Goal: Task Accomplishment & Management: Use online tool/utility

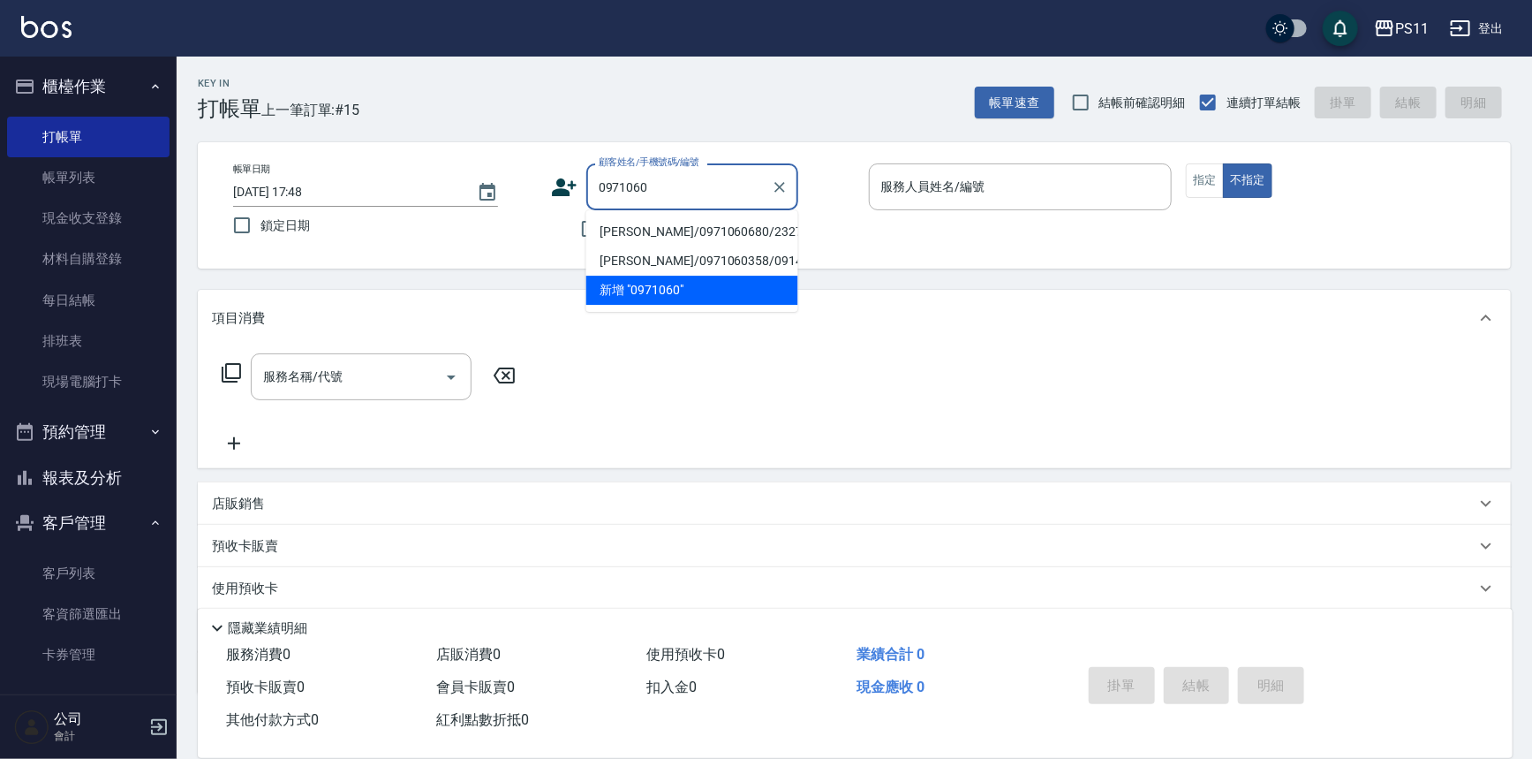
click at [660, 233] on li "[PERSON_NAME]/0971060680/2327" at bounding box center [692, 231] width 212 height 29
type input "[PERSON_NAME]/0971060680/2327"
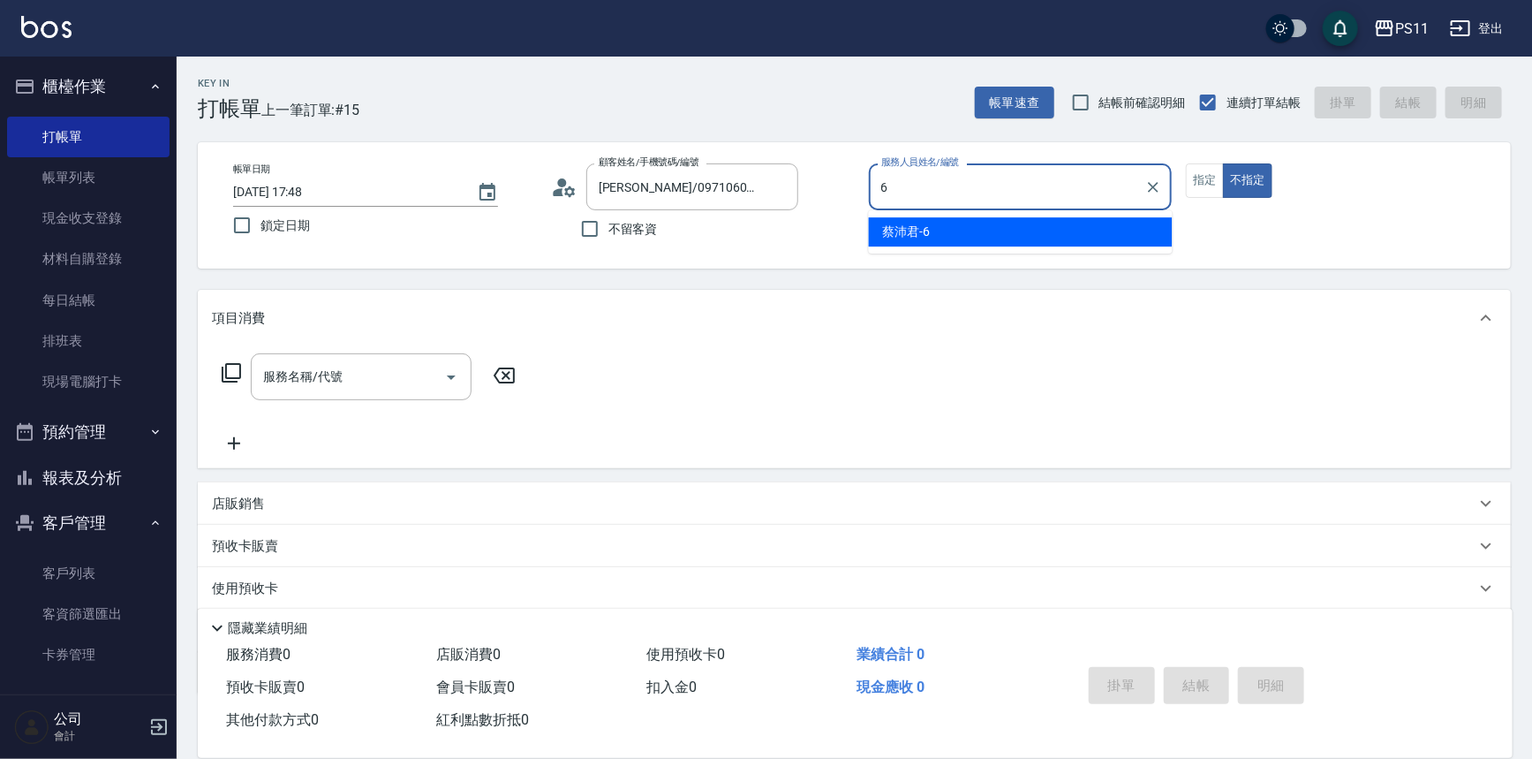
type input "[PERSON_NAME]6"
type button "false"
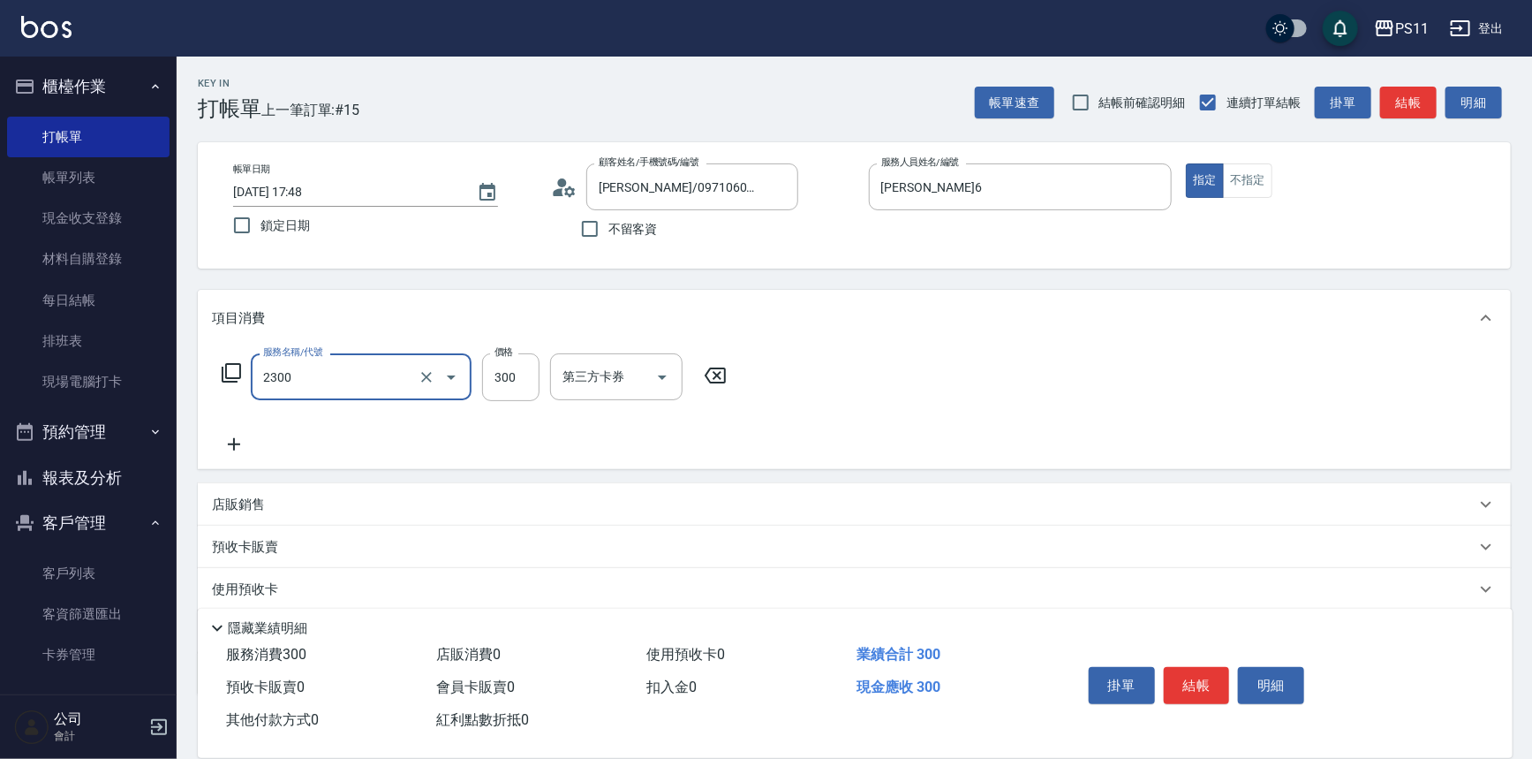
type input "剪髮(2300)"
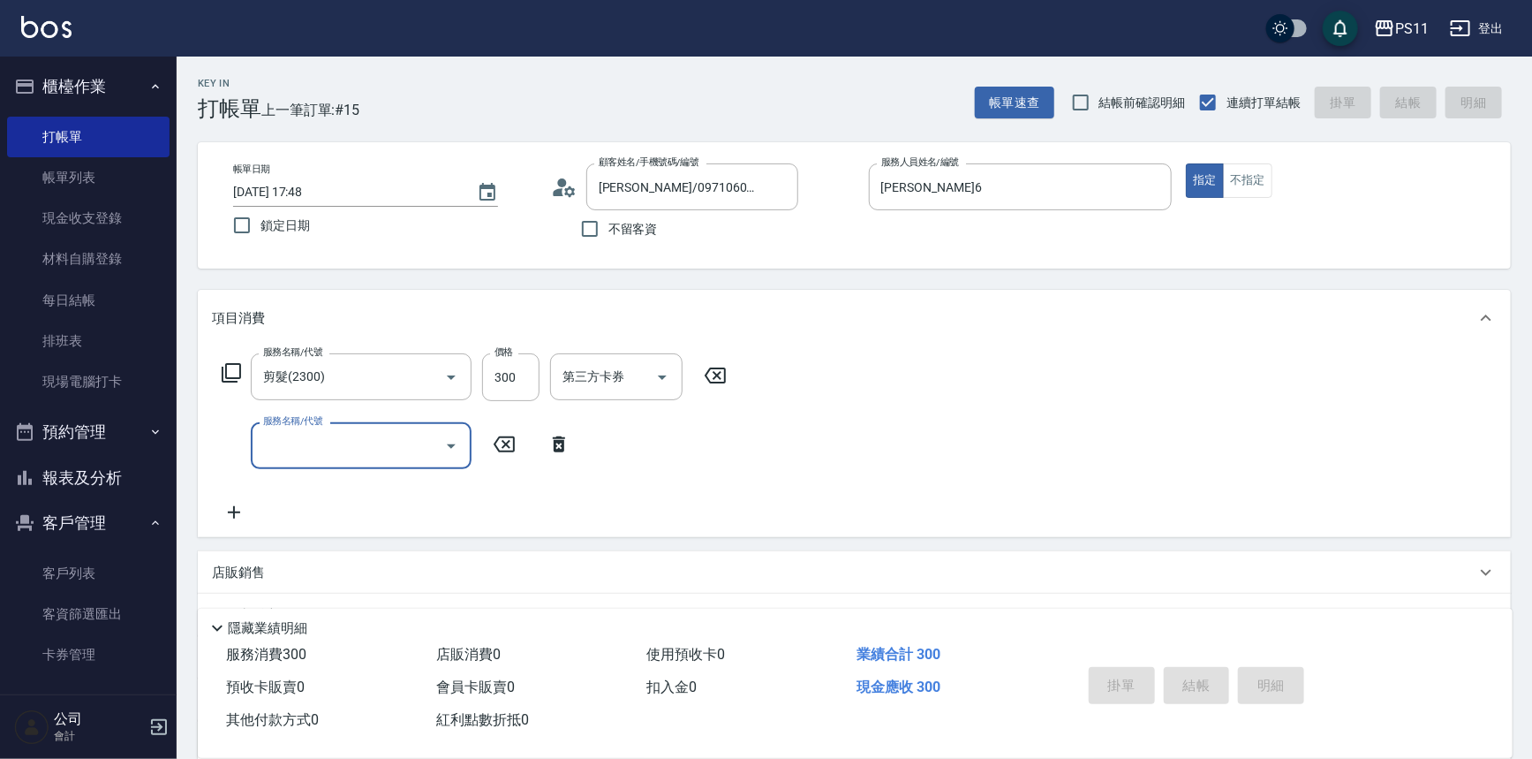
type input "[DATE] 18:21"
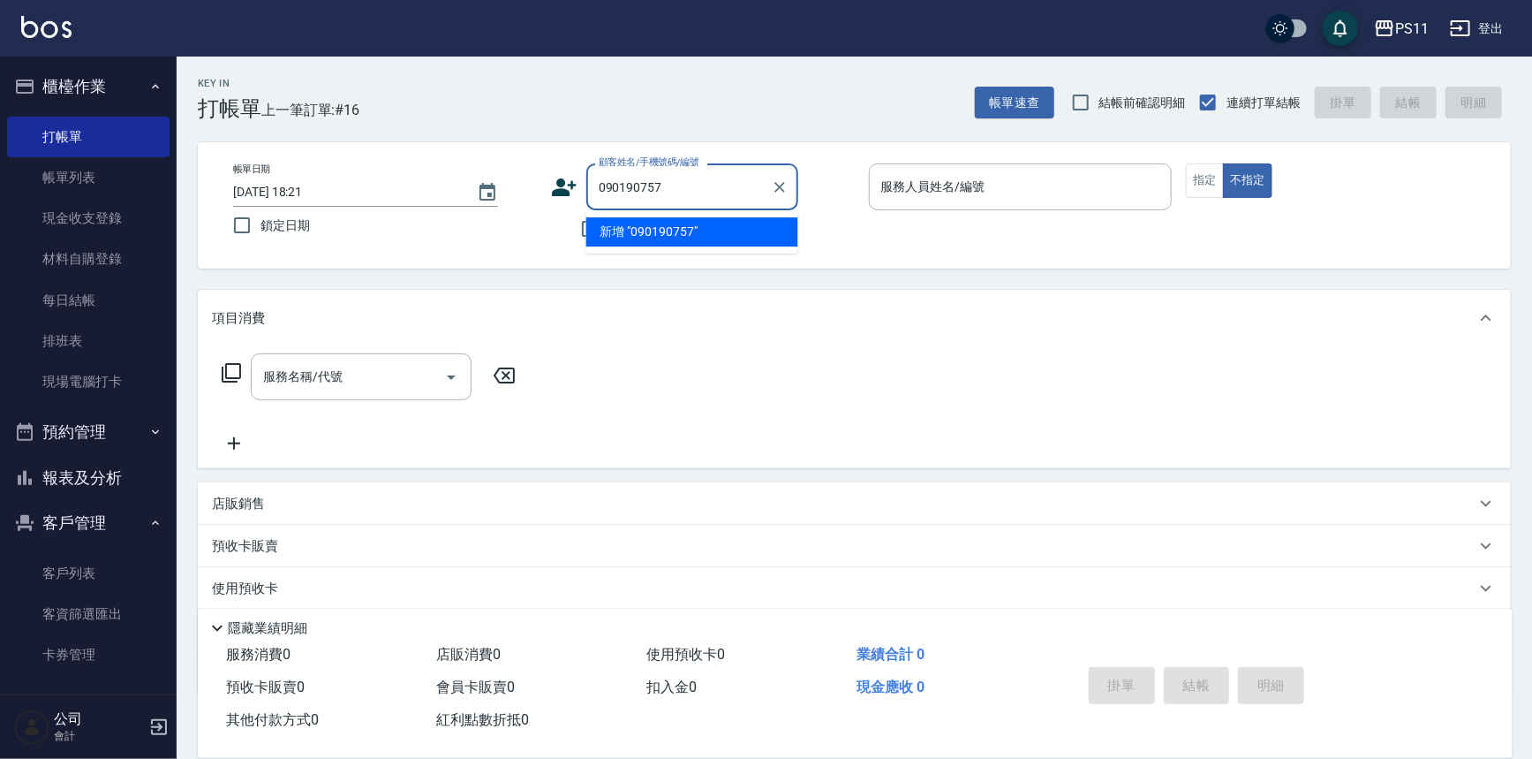
type input "0901907576"
click at [780, 188] on icon "Clear" at bounding box center [780, 187] width 18 height 18
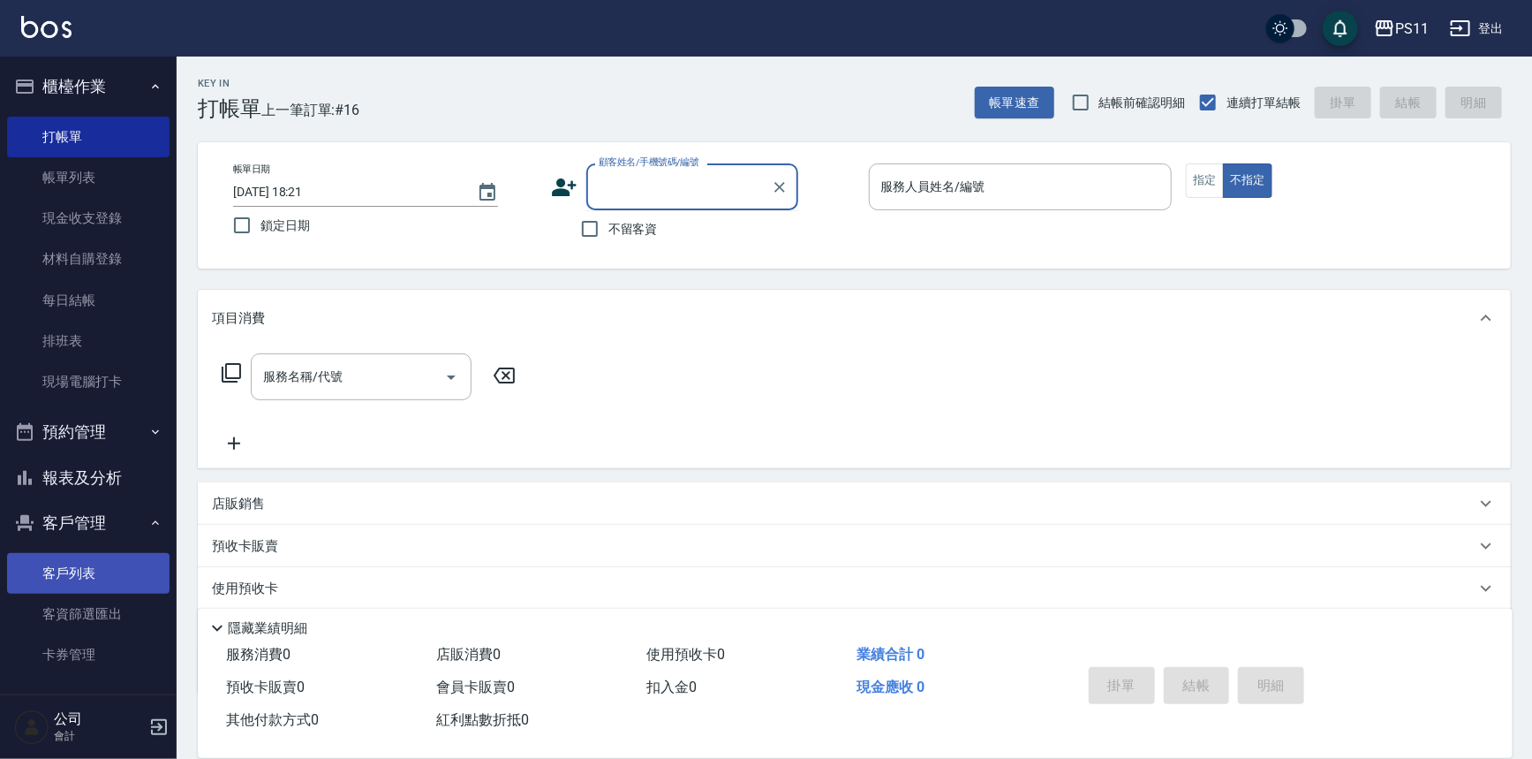
click at [144, 546] on ul "客戶列表 客資篩選匯出 卡券管理" at bounding box center [88, 614] width 162 height 137
click at [121, 581] on link "客戶列表" at bounding box center [88, 573] width 162 height 41
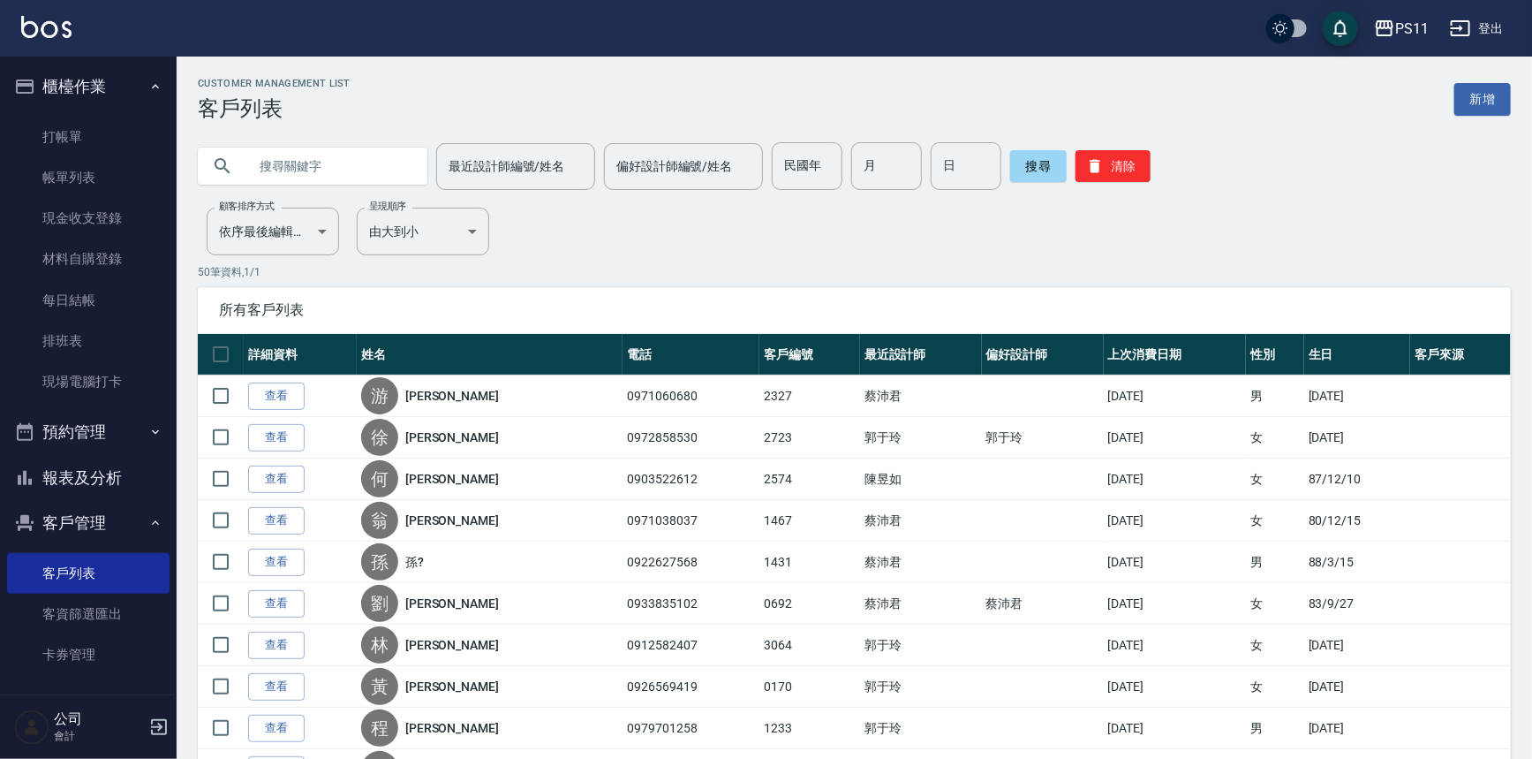
click at [295, 178] on input "text" at bounding box center [330, 166] width 166 height 48
type input "[PERSON_NAME]"
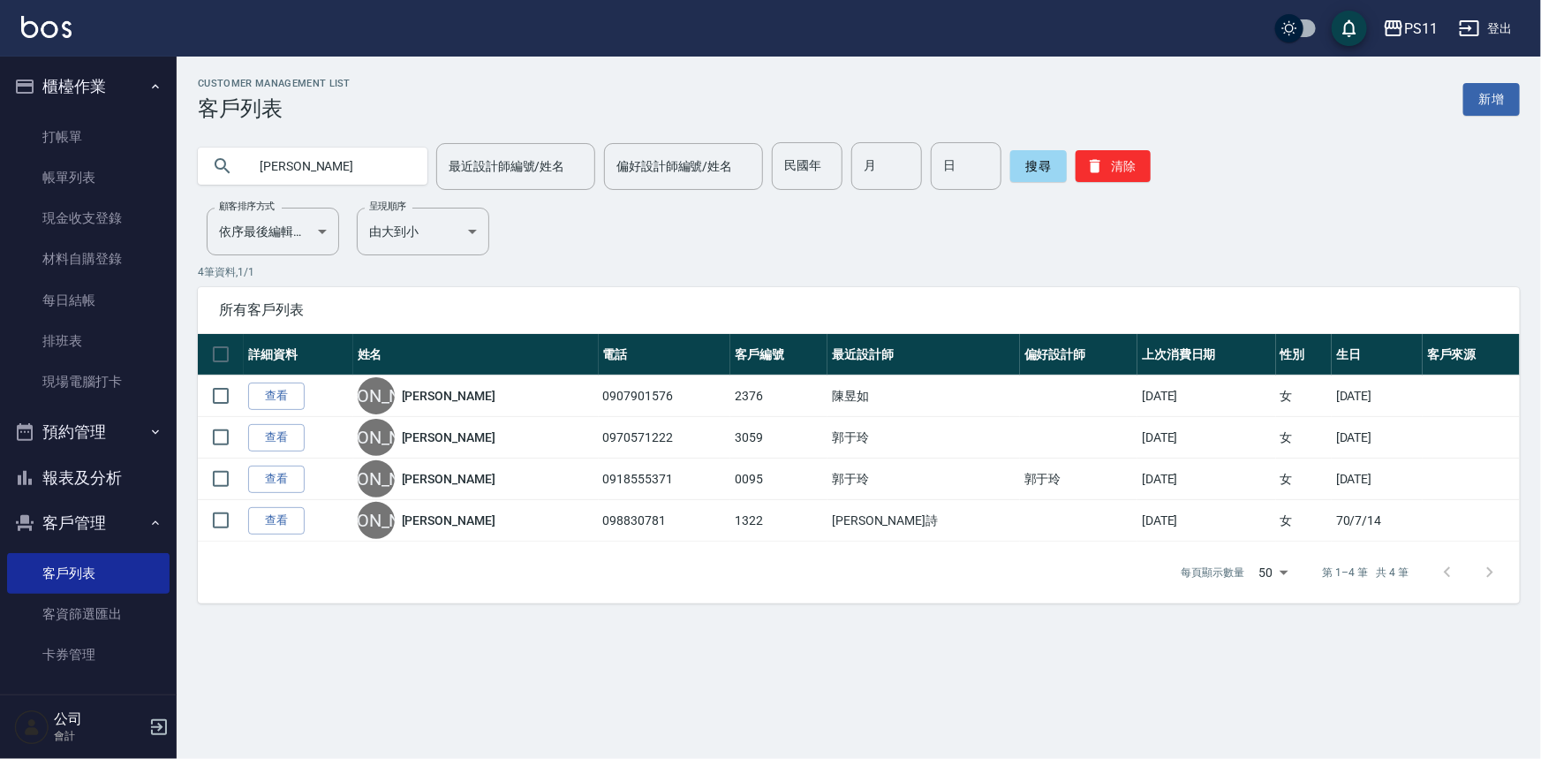
drag, startPoint x: 67, startPoint y: 132, endPoint x: 298, endPoint y: 138, distance: 231.4
click at [67, 132] on link "打帳單" at bounding box center [88, 137] width 162 height 41
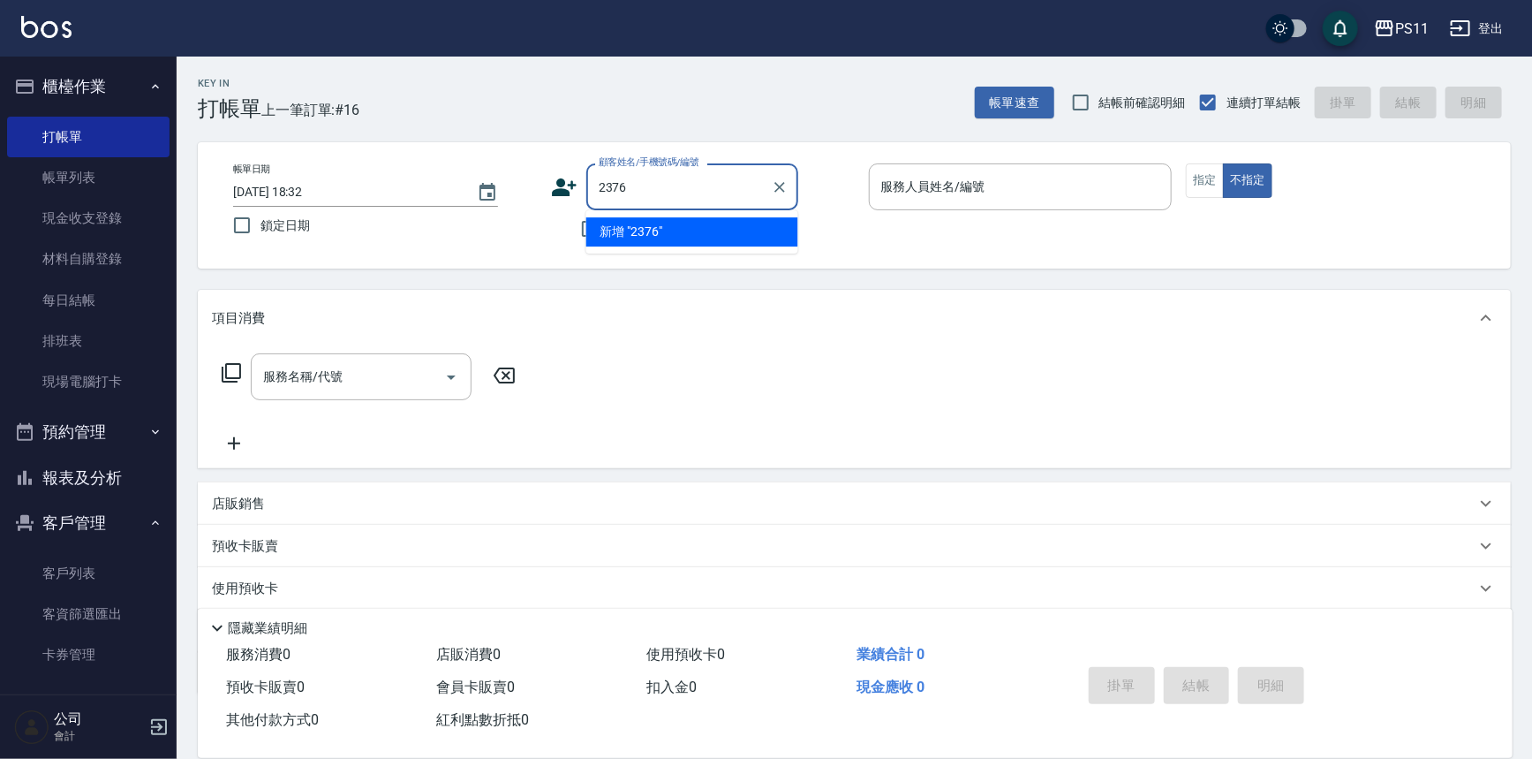
type input "2376"
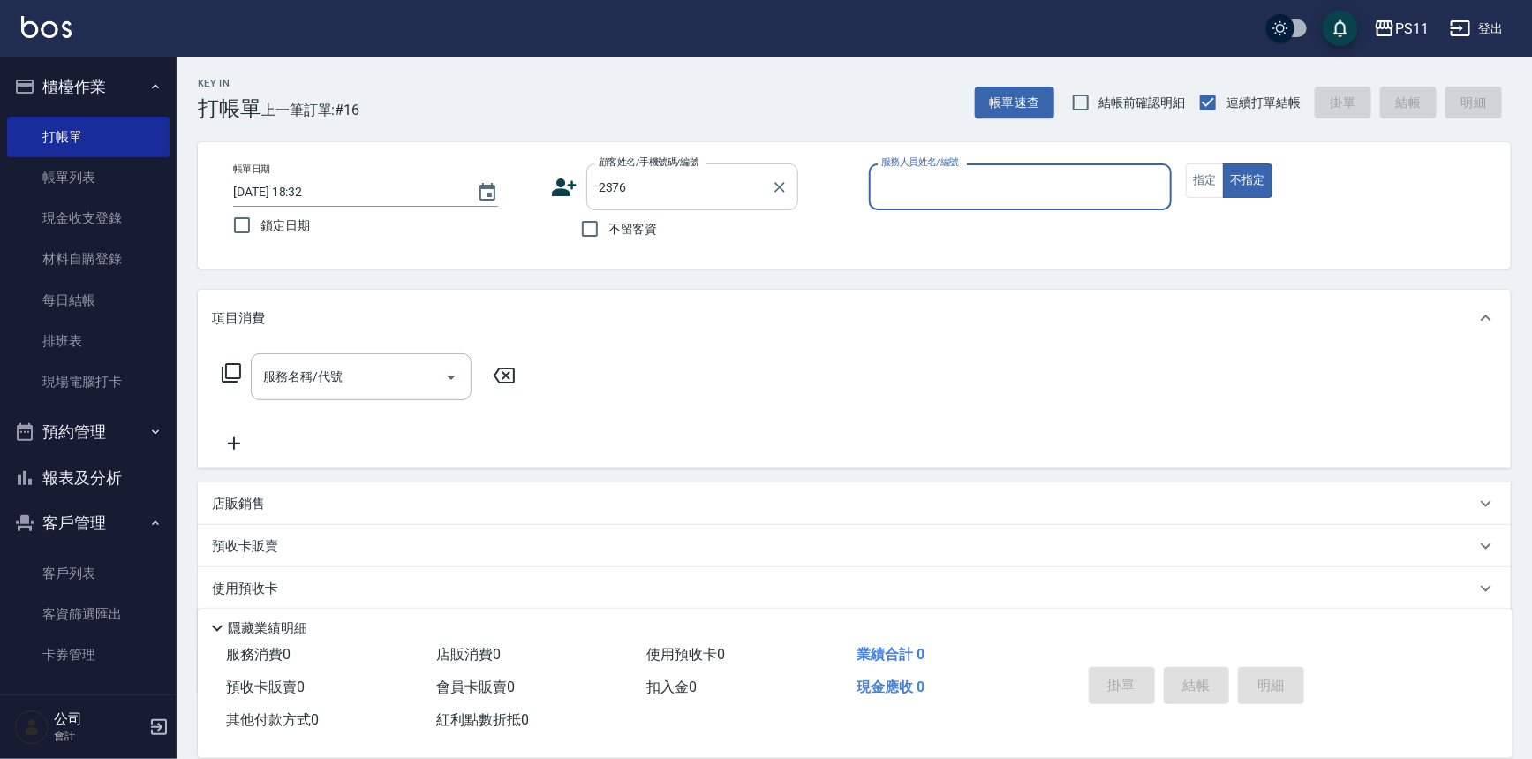
type input "7"
type input "[PERSON_NAME]/0907901576/2376"
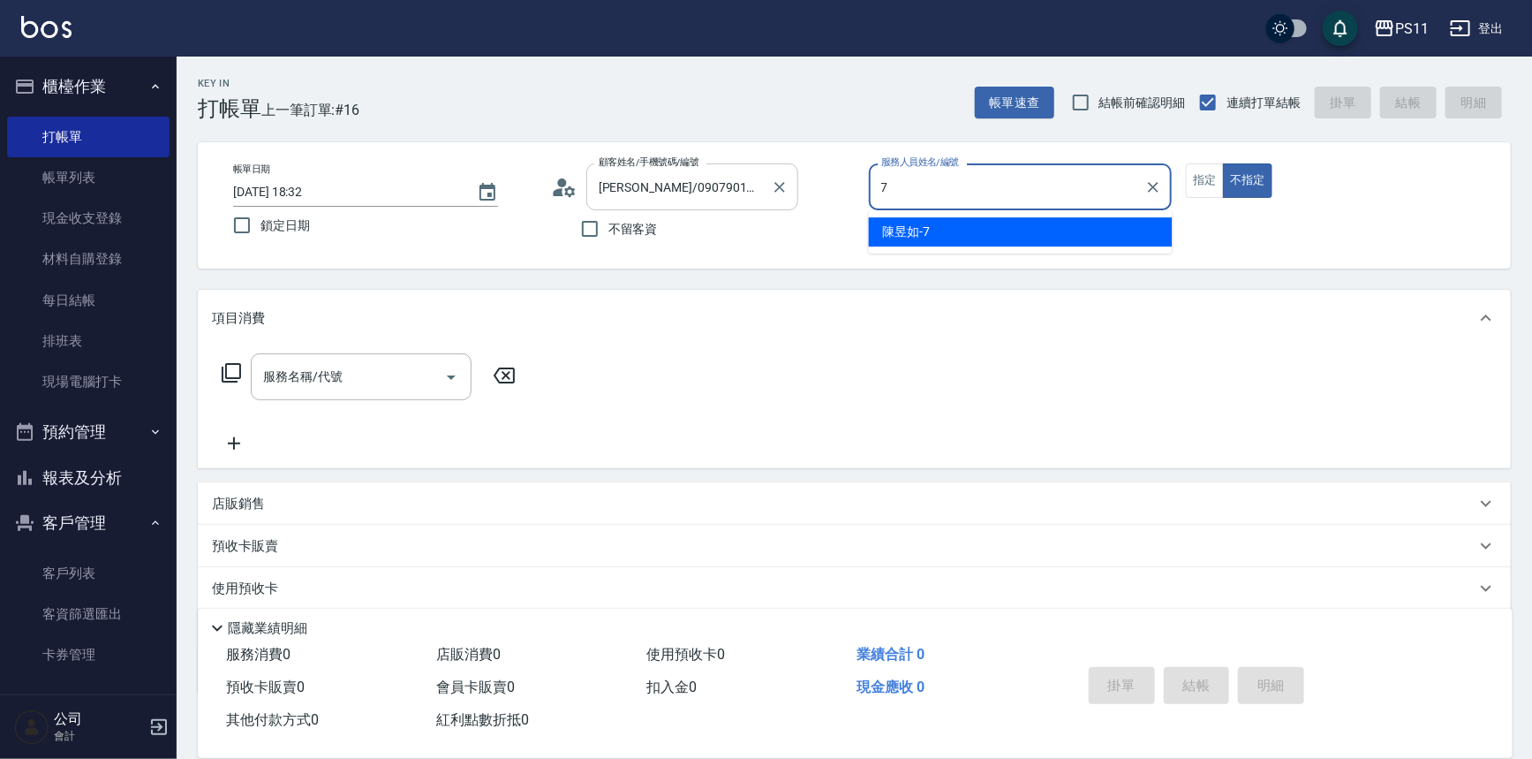
type input "陳昱如-7"
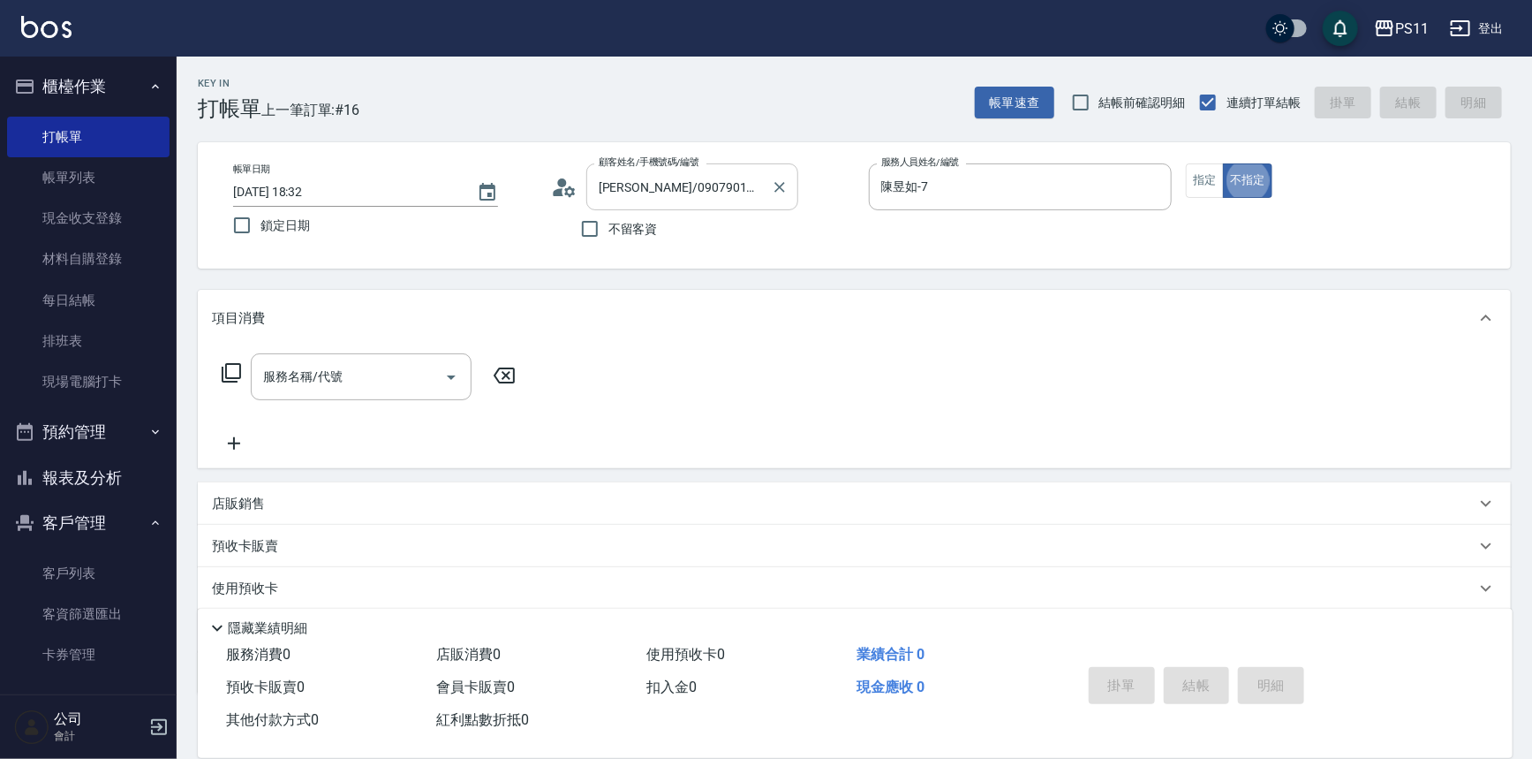
type button "false"
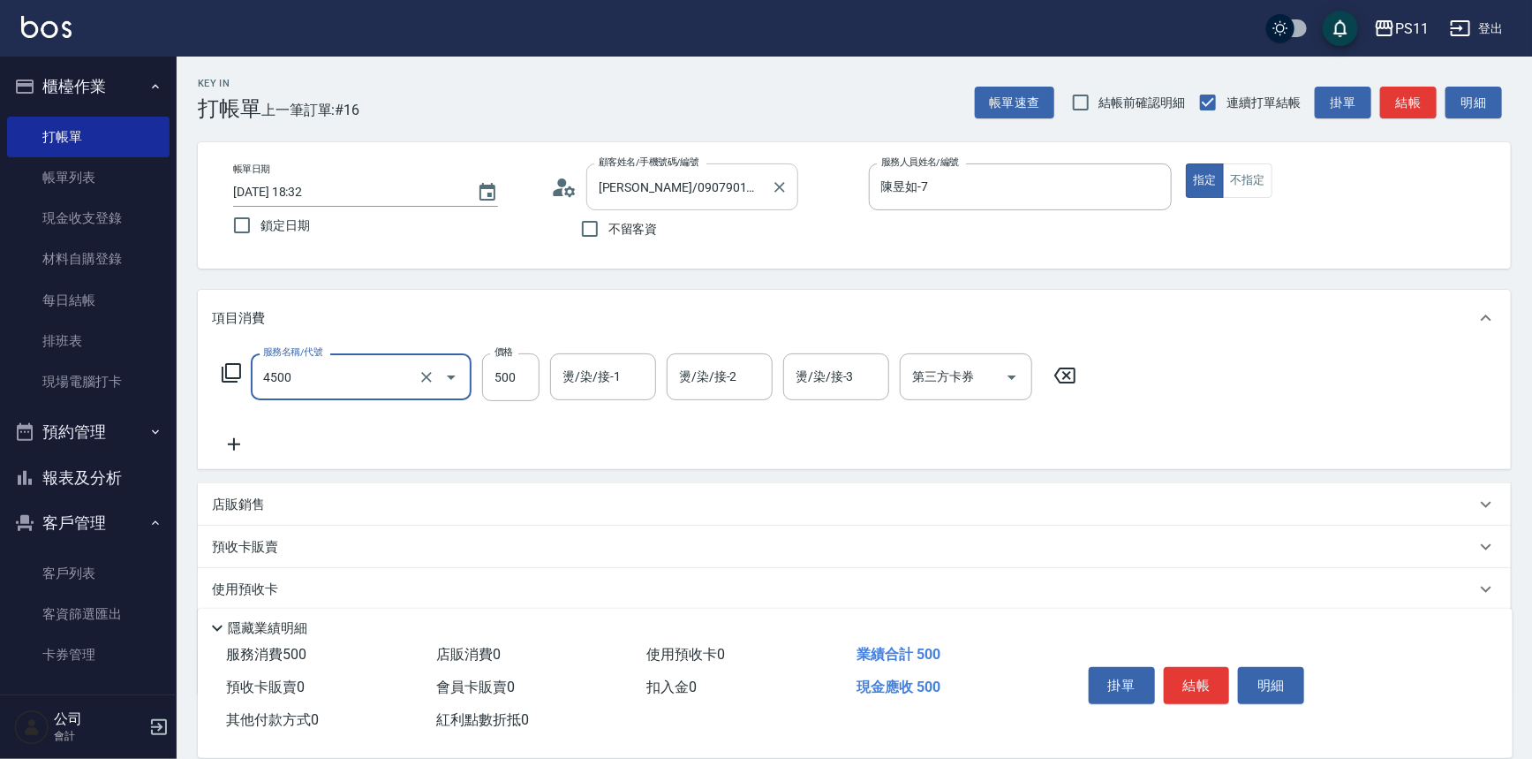
type input "補染(4500)"
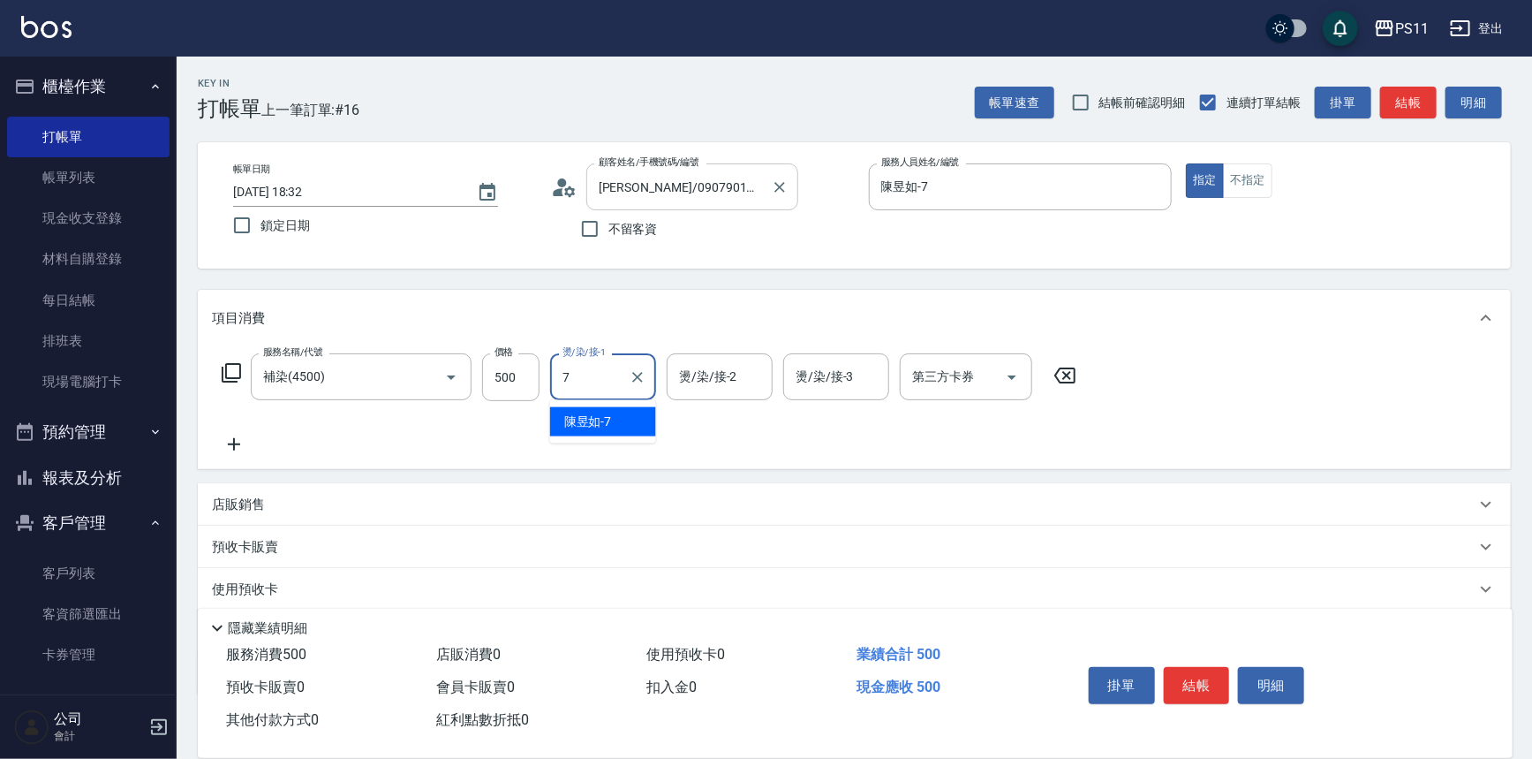
type input "陳昱如-7"
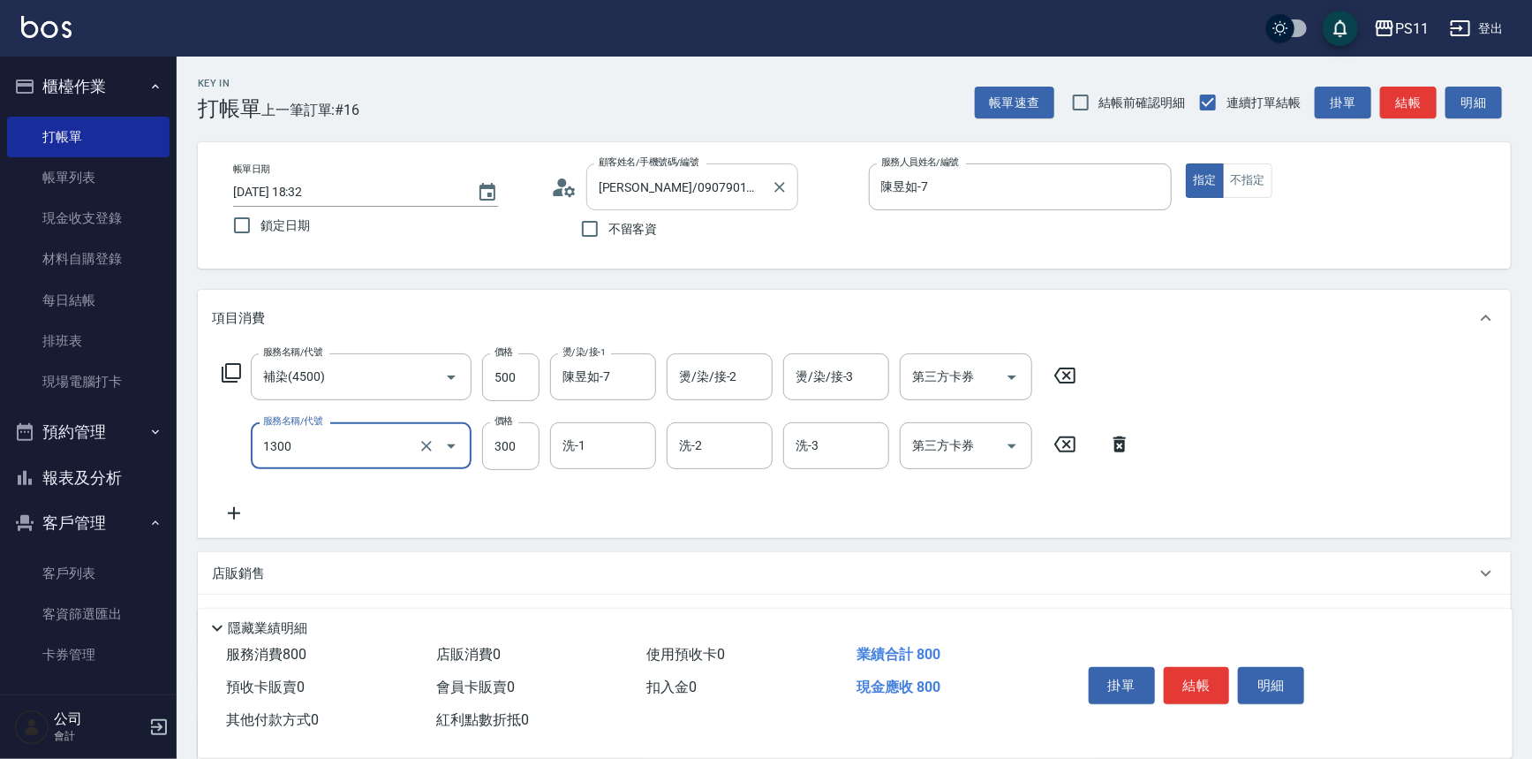
type input "洗髮300(1300)"
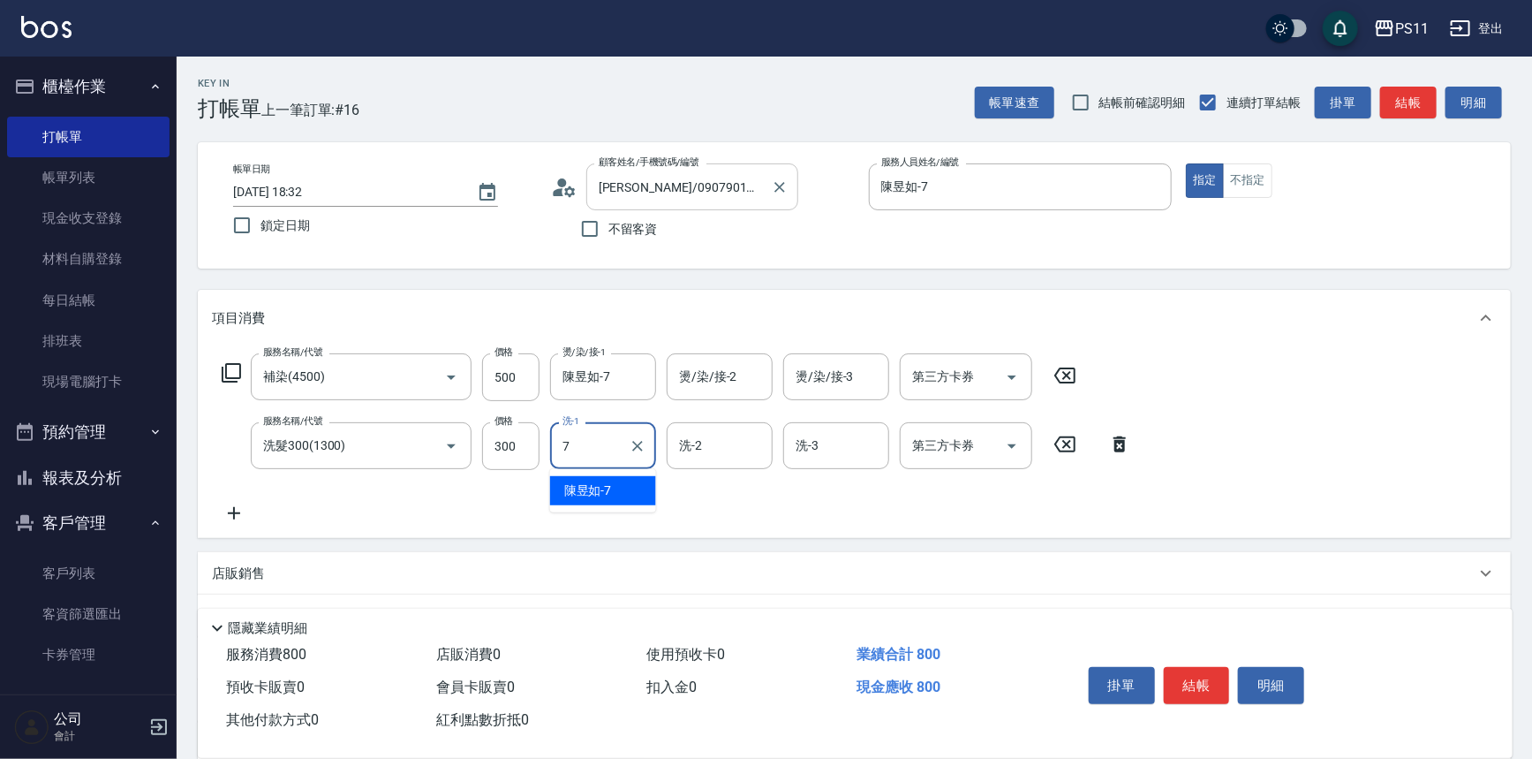
type input "陳昱如-7"
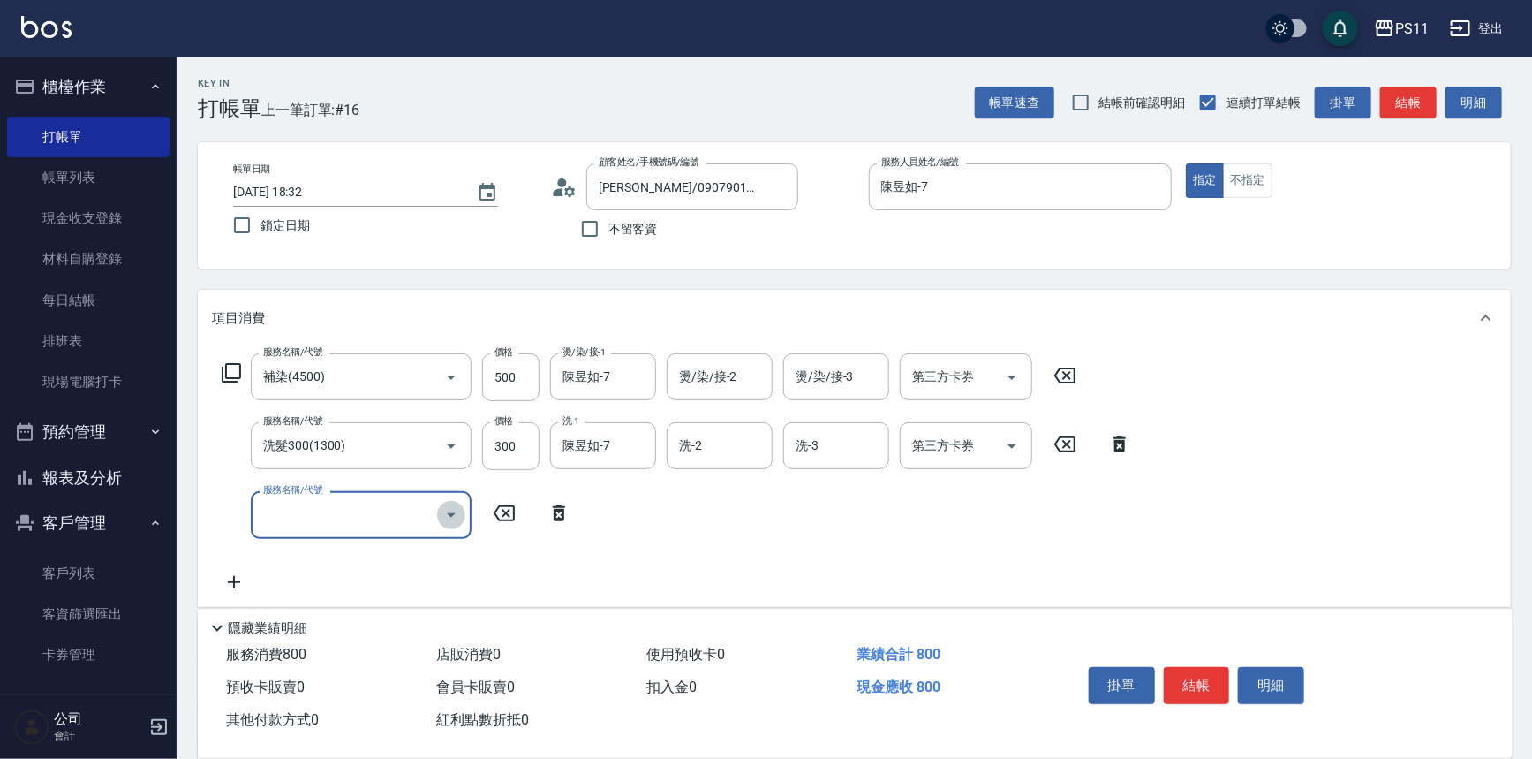
click at [460, 509] on icon "Open" at bounding box center [451, 514] width 21 height 21
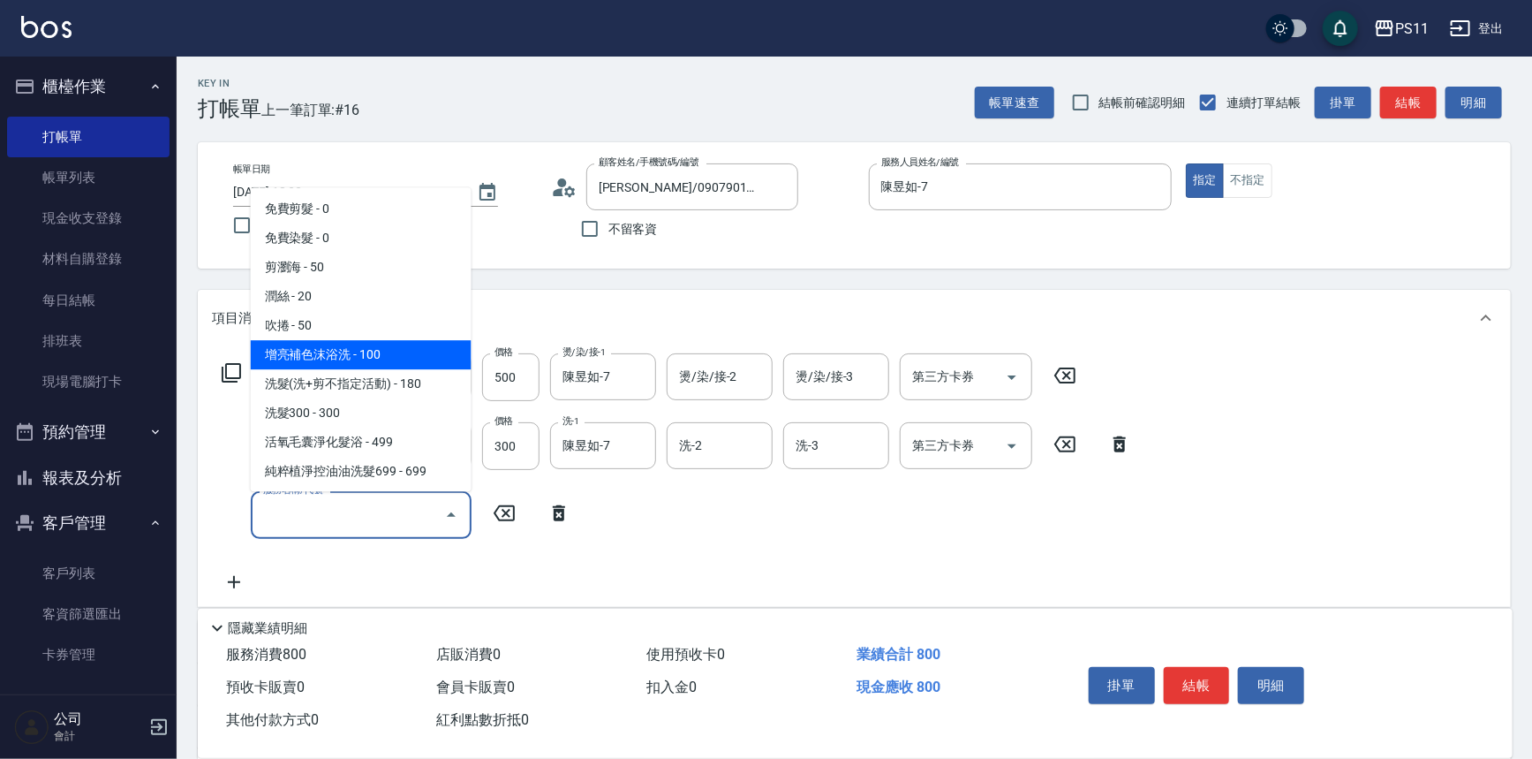
click at [411, 350] on span "增亮補色沫浴洗 - 100" at bounding box center [361, 355] width 221 height 29
type input "增亮補色沫浴洗(1100)"
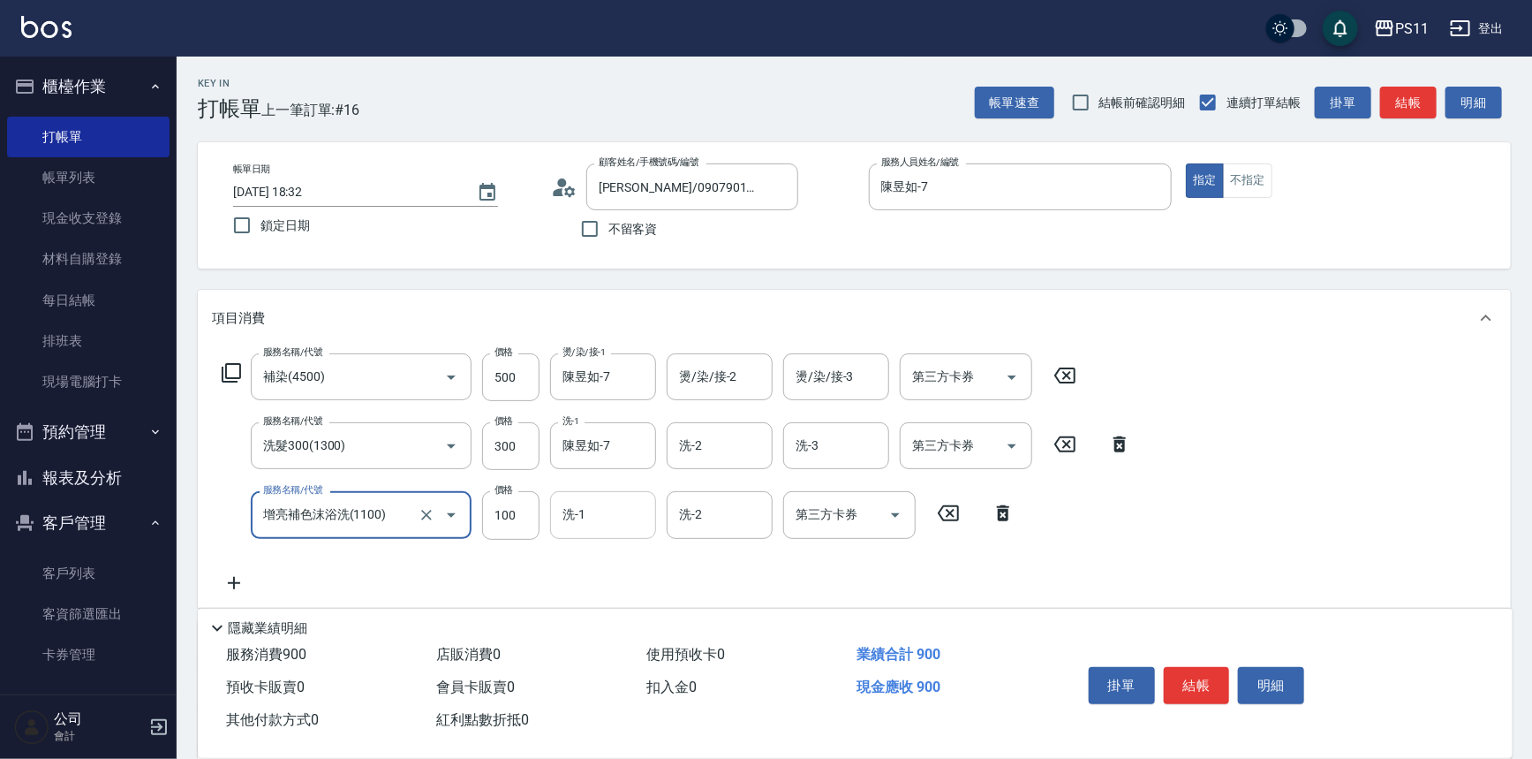
click at [604, 526] on input "洗-1" at bounding box center [603, 514] width 90 height 31
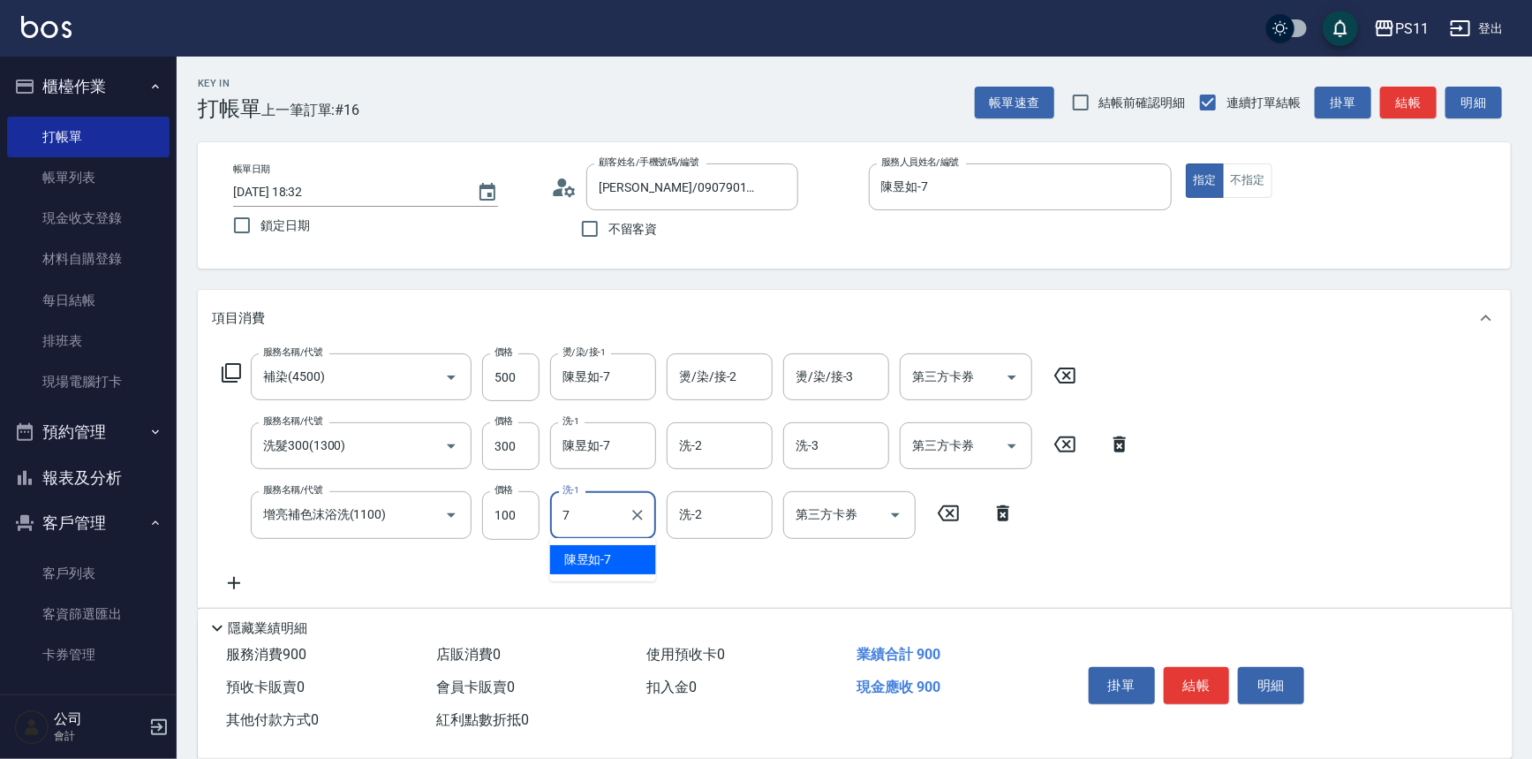
type input "陳昱如-7"
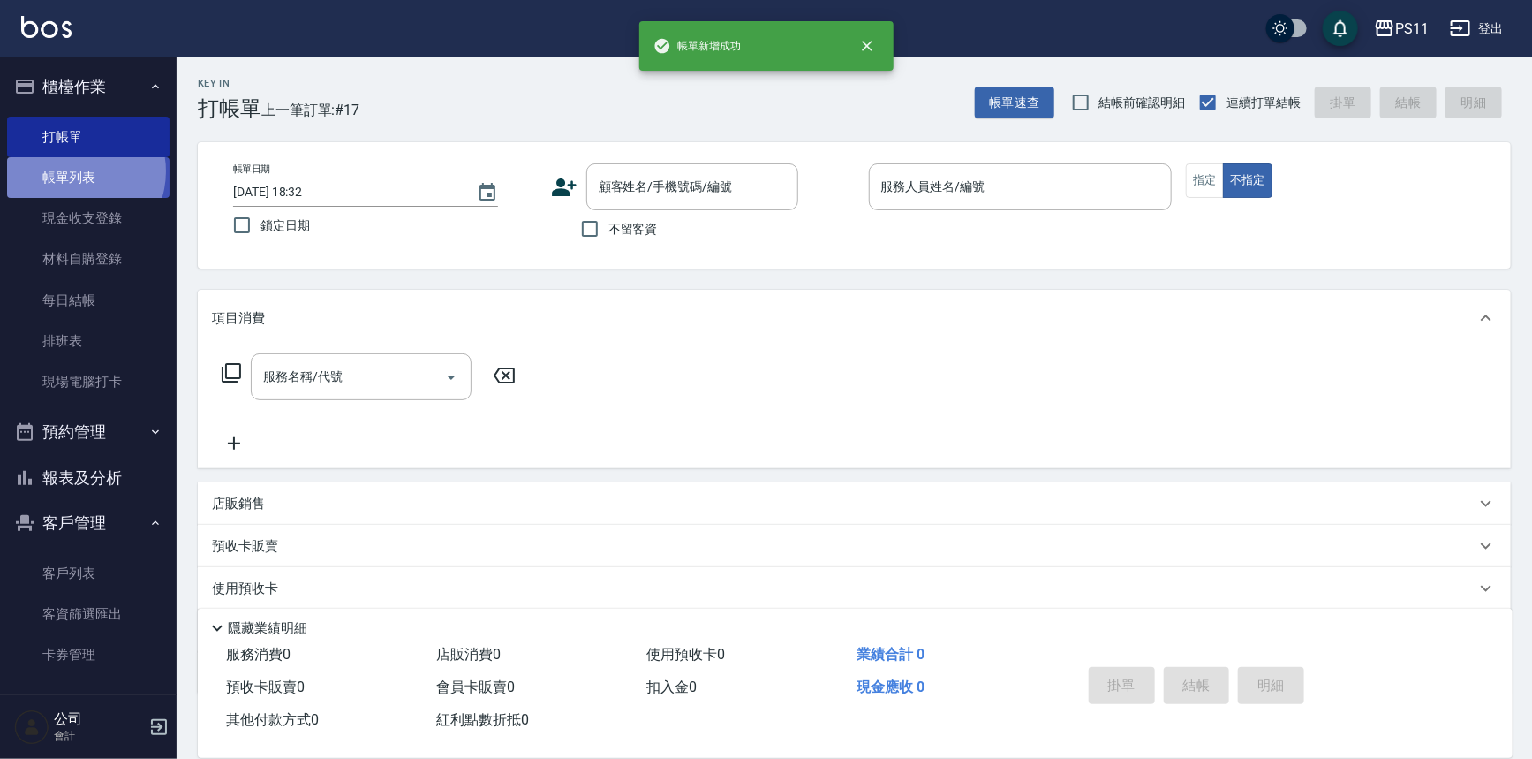
click at [76, 171] on link "帳單列表" at bounding box center [88, 177] width 162 height 41
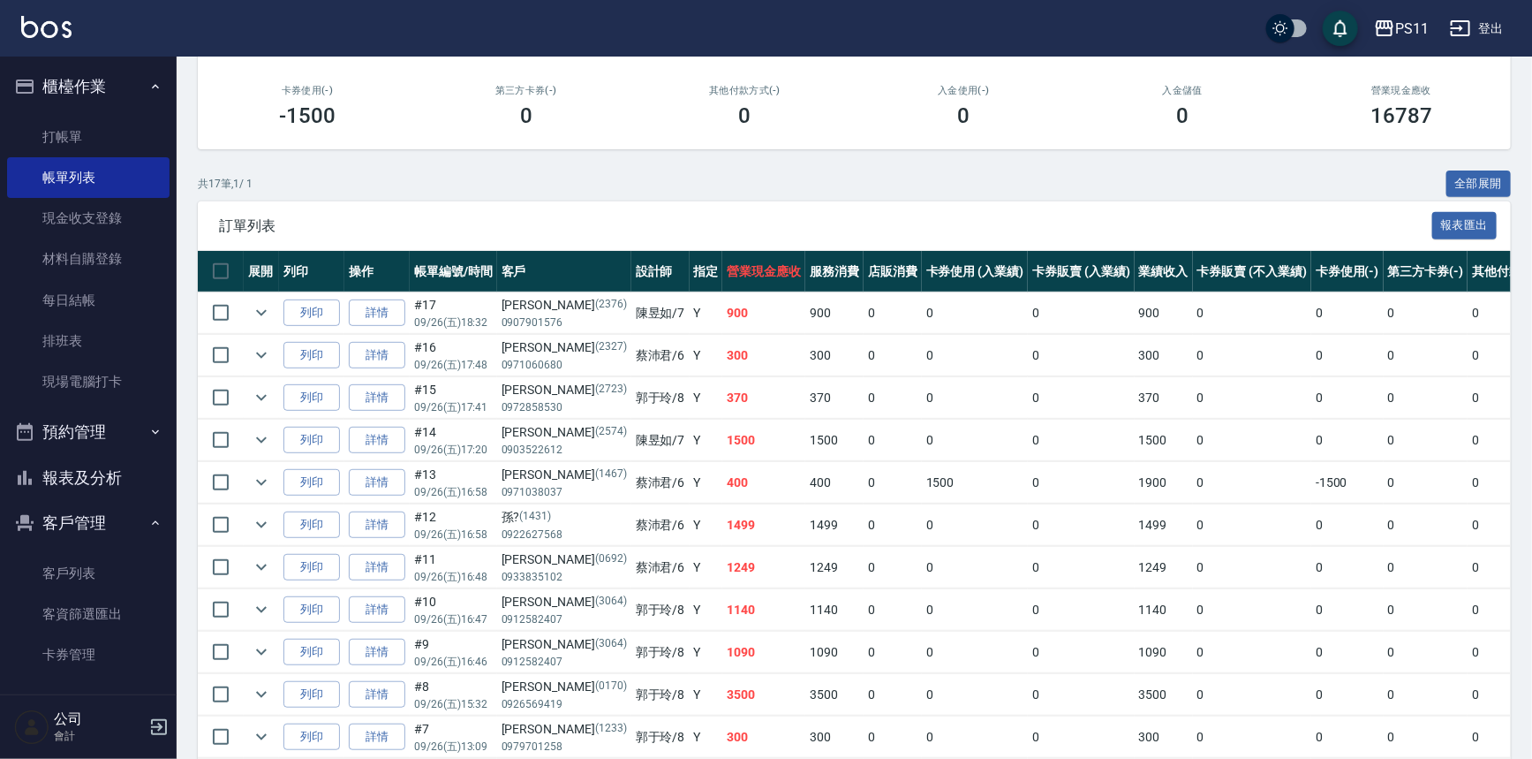
scroll to position [240, 0]
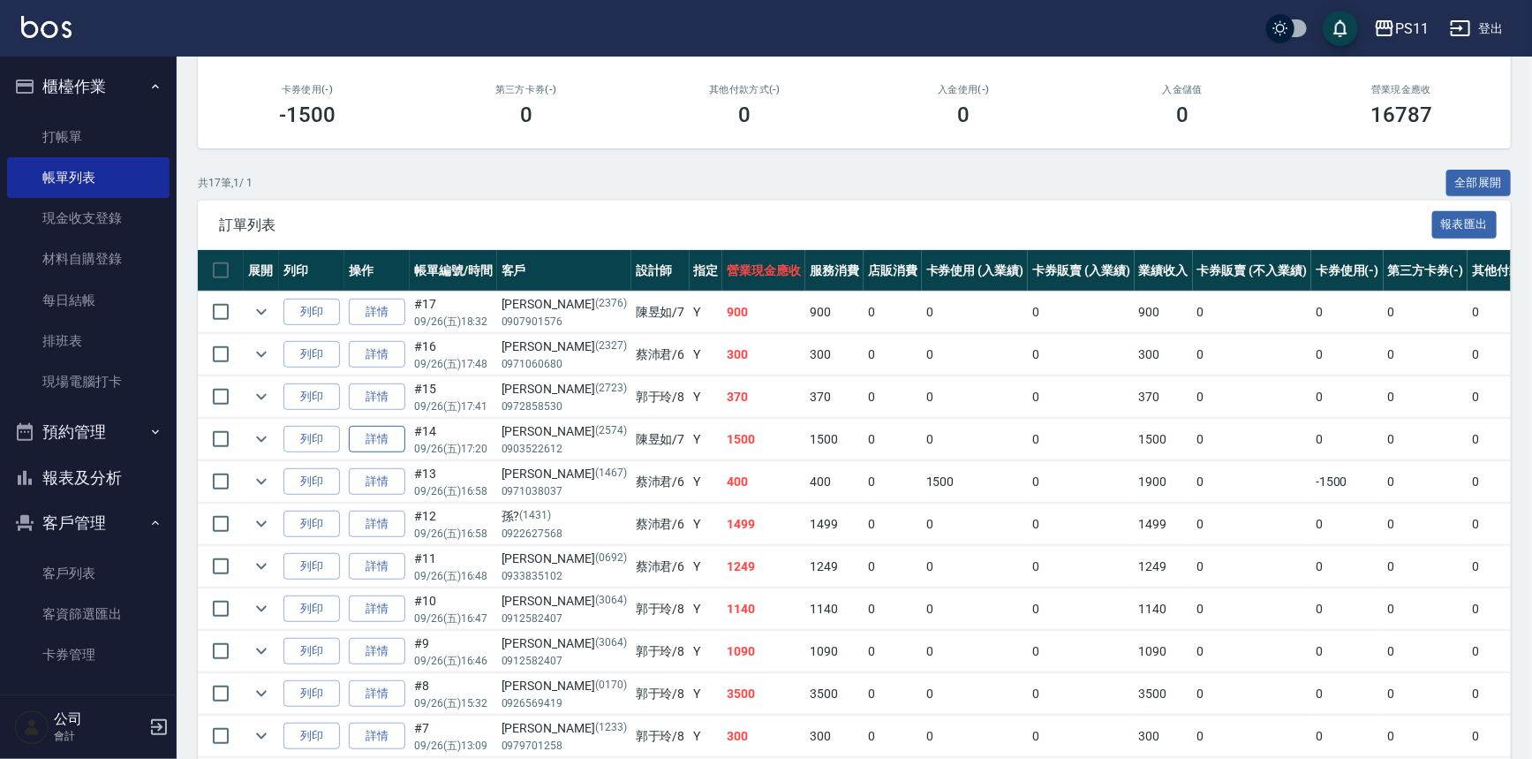
click at [365, 438] on link "詳情" at bounding box center [377, 439] width 57 height 27
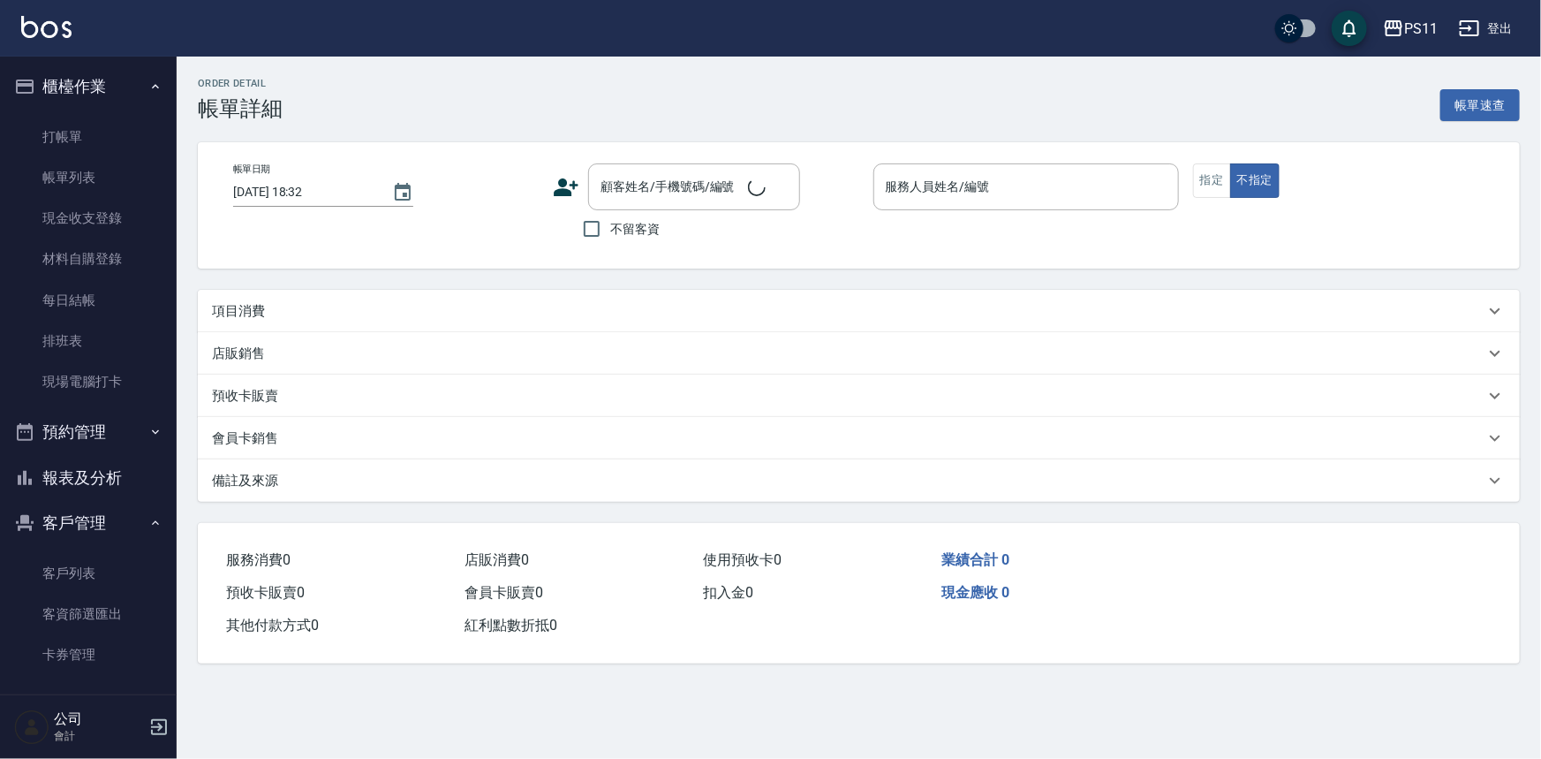
type input "[DATE] 17:20"
type input "陳昱如-7"
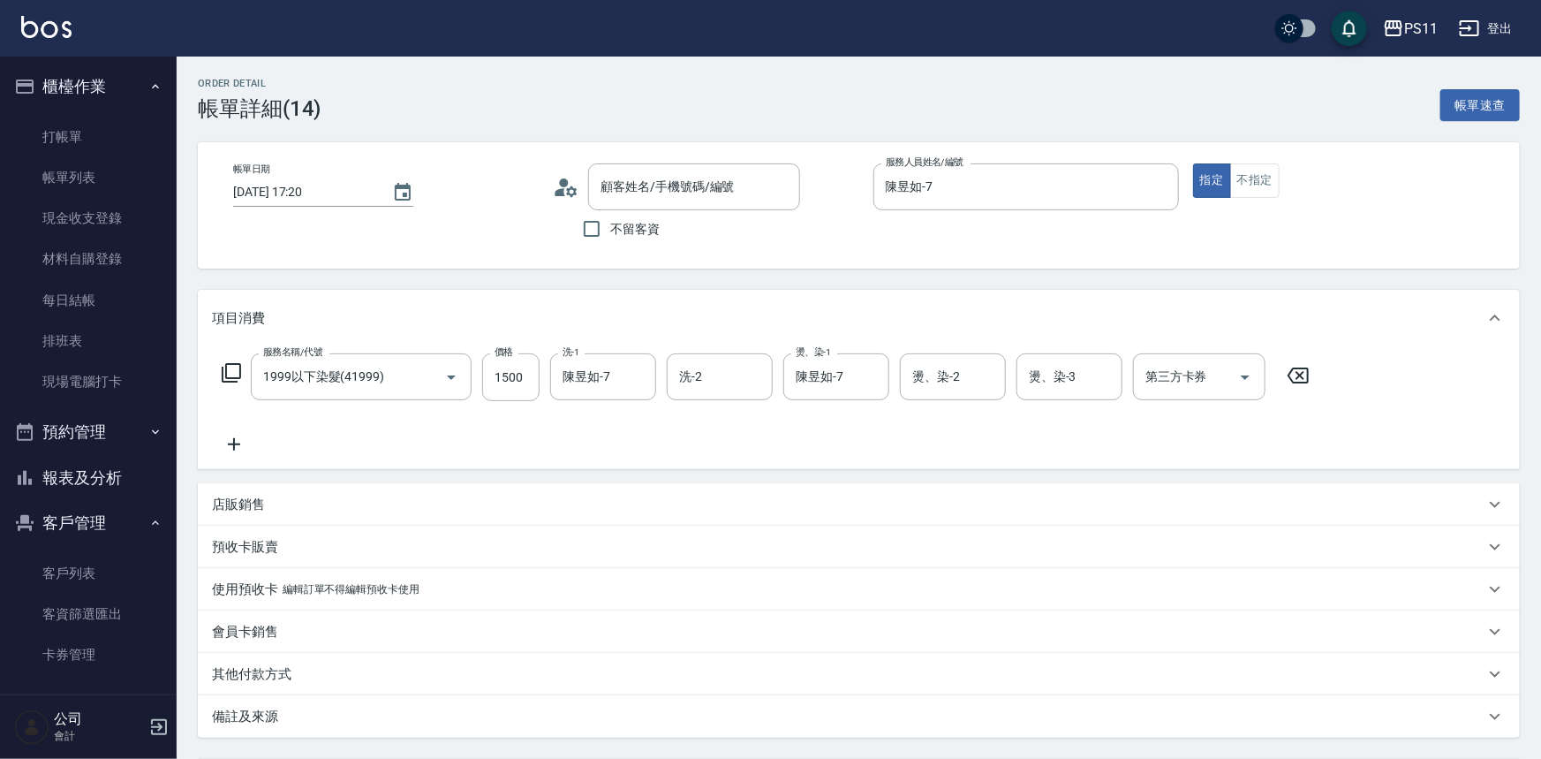
type input "[PERSON_NAME]/0903522612/2574"
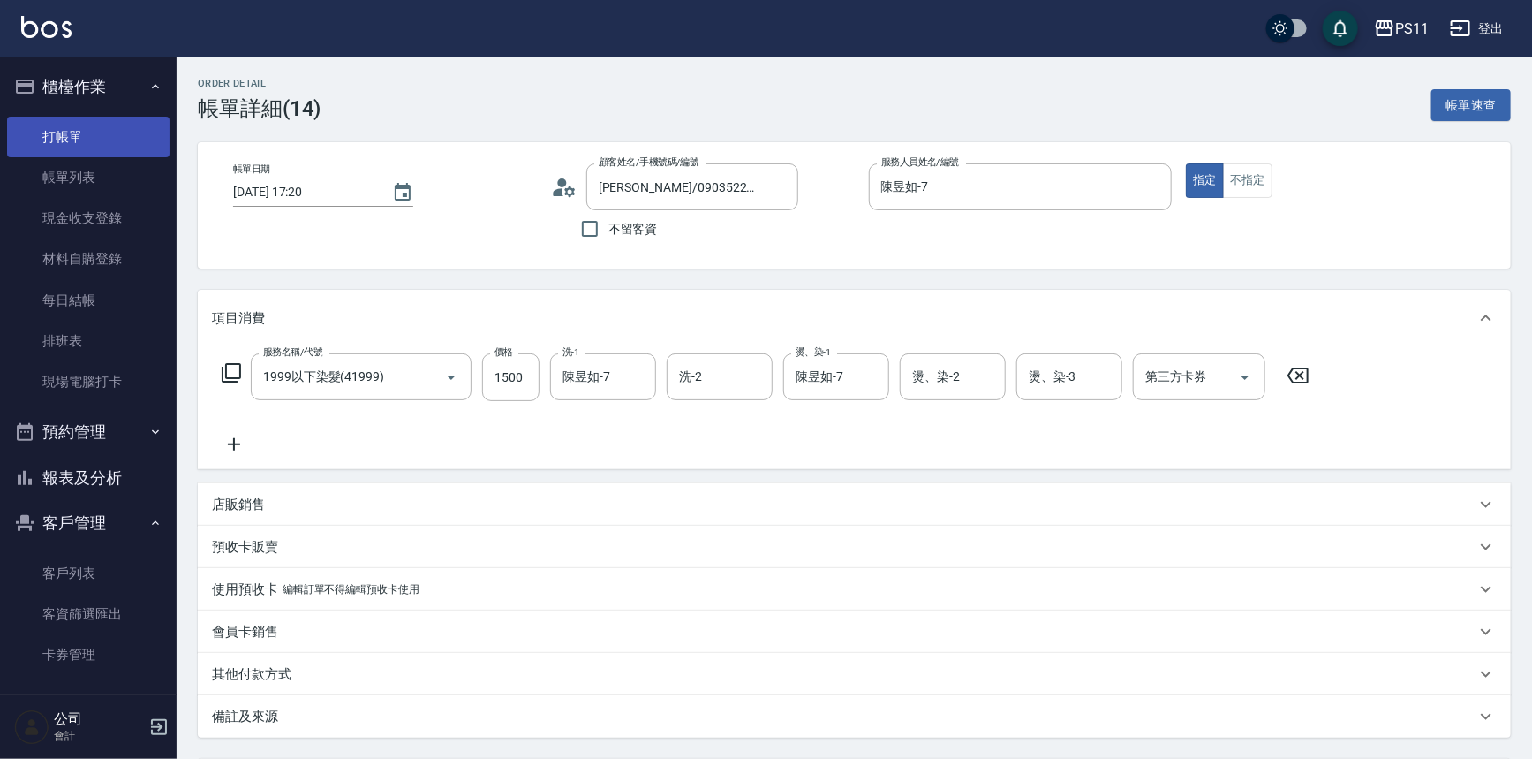
click at [74, 126] on link "打帳單" at bounding box center [88, 137] width 162 height 41
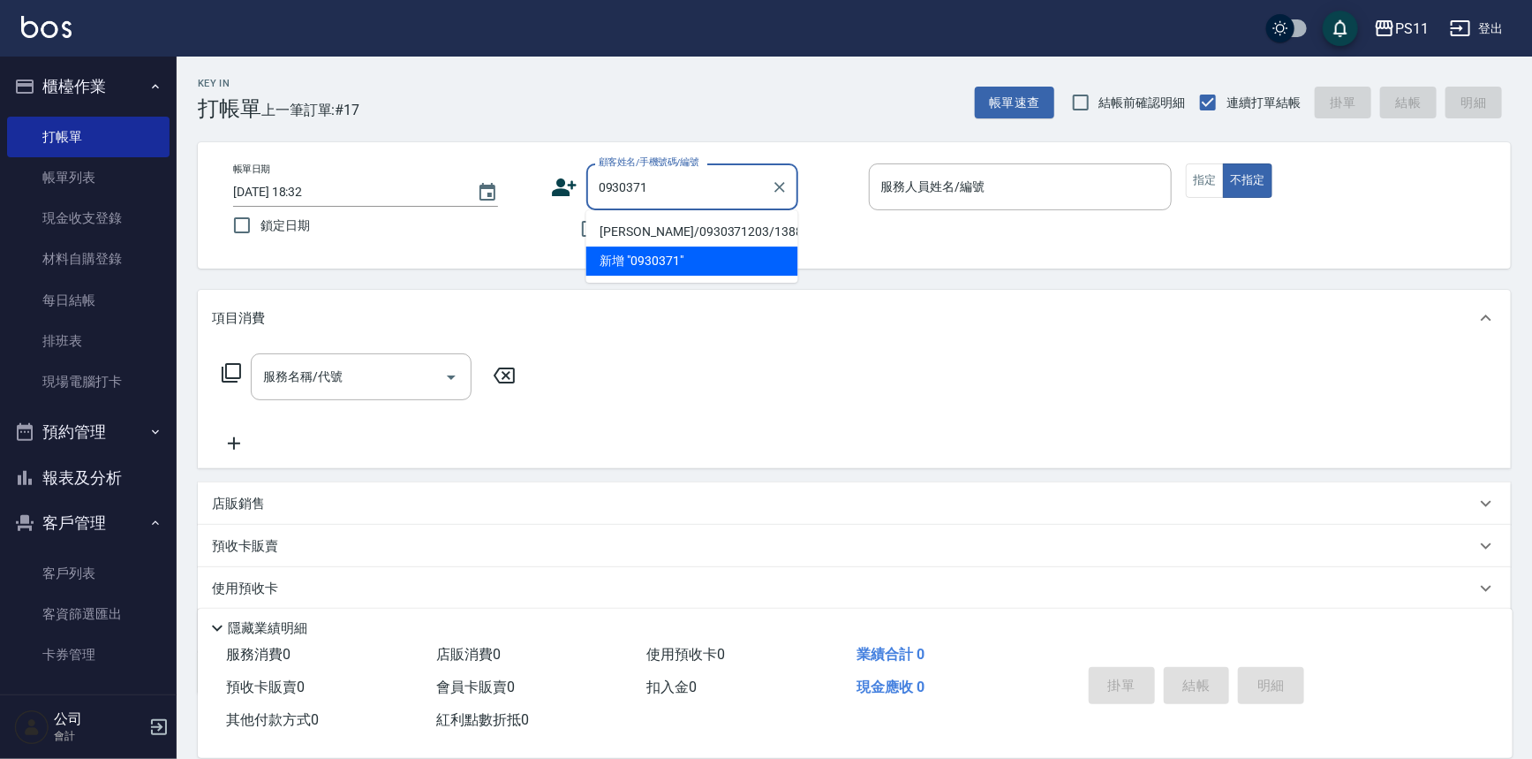
click at [618, 223] on li "[PERSON_NAME]/0930371203/1388" at bounding box center [692, 231] width 212 height 29
type input "[PERSON_NAME]/0930371203/1388"
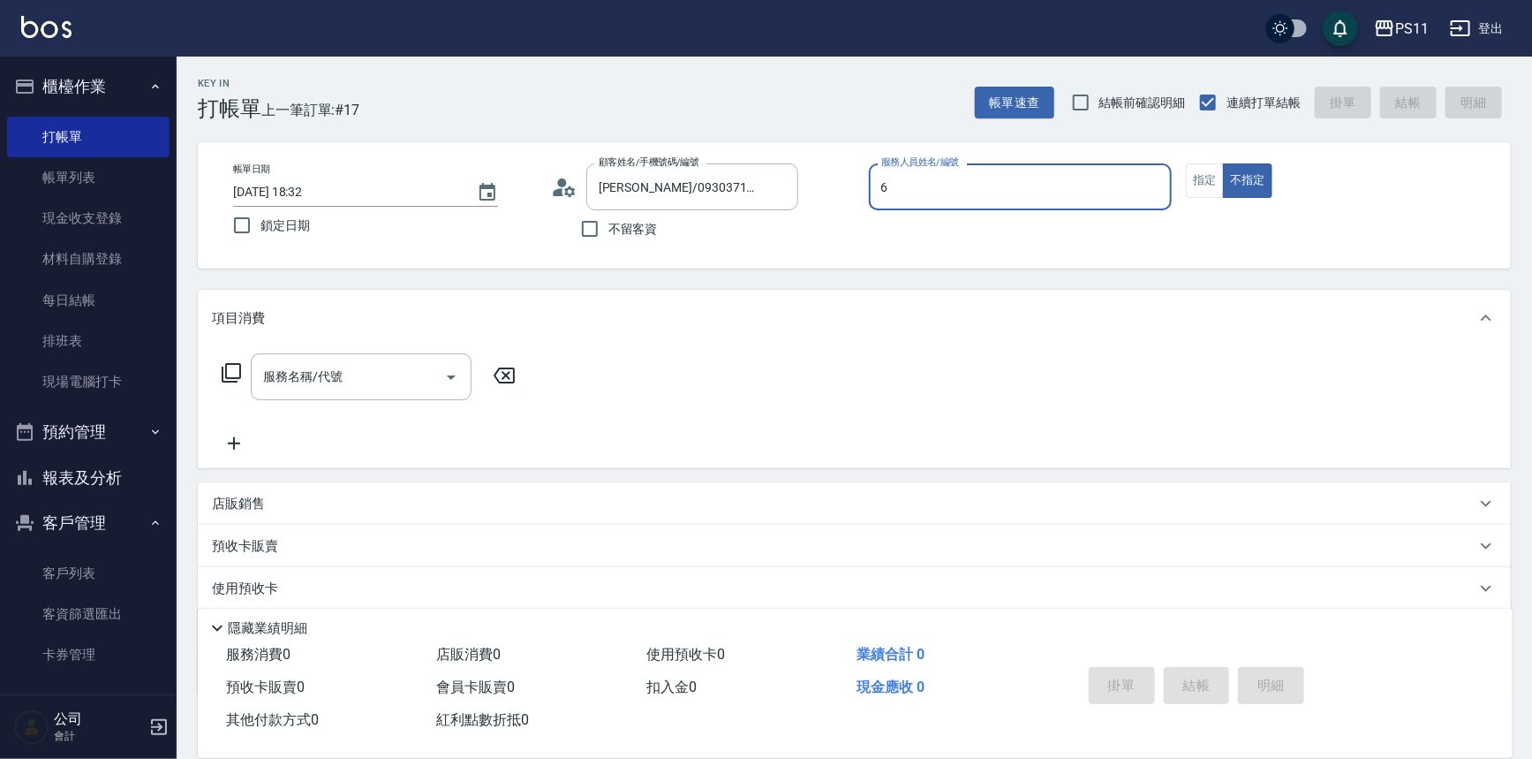
type input "[PERSON_NAME]6"
type button "false"
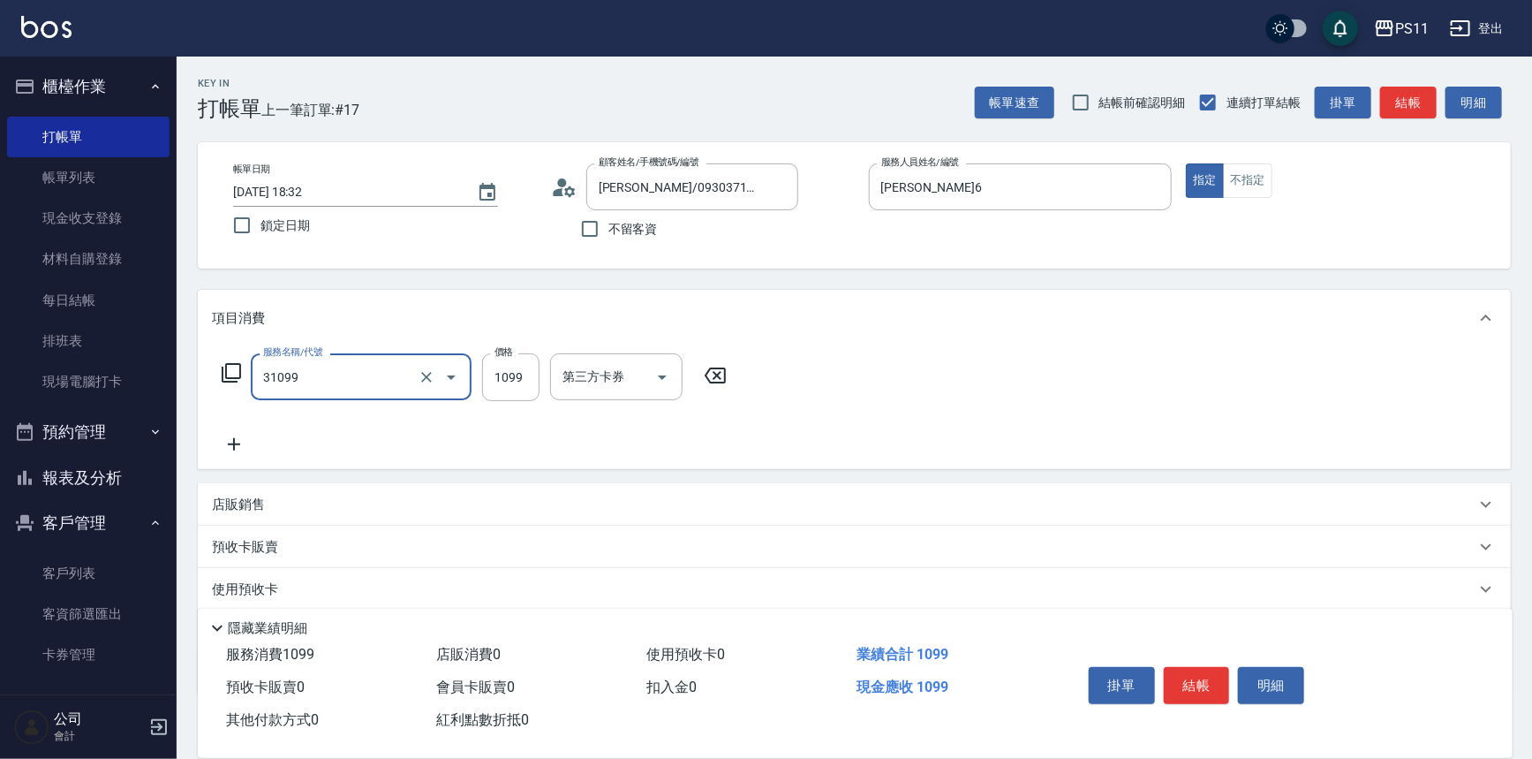
type input "公司活動/早鳥(31099)"
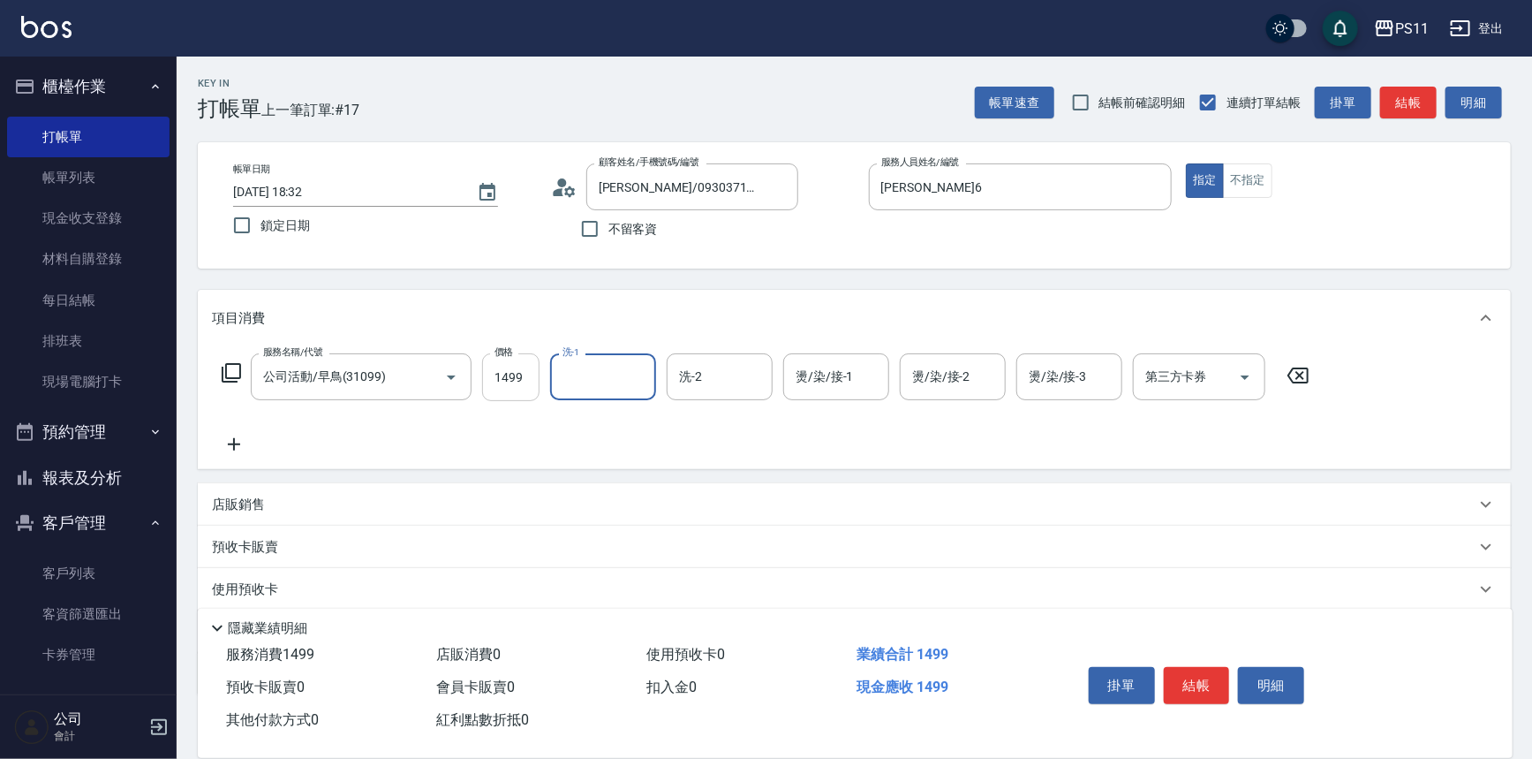
click at [528, 377] on input "1499" at bounding box center [510, 377] width 57 height 48
type input "1099"
type input "[PERSON_NAME]-20"
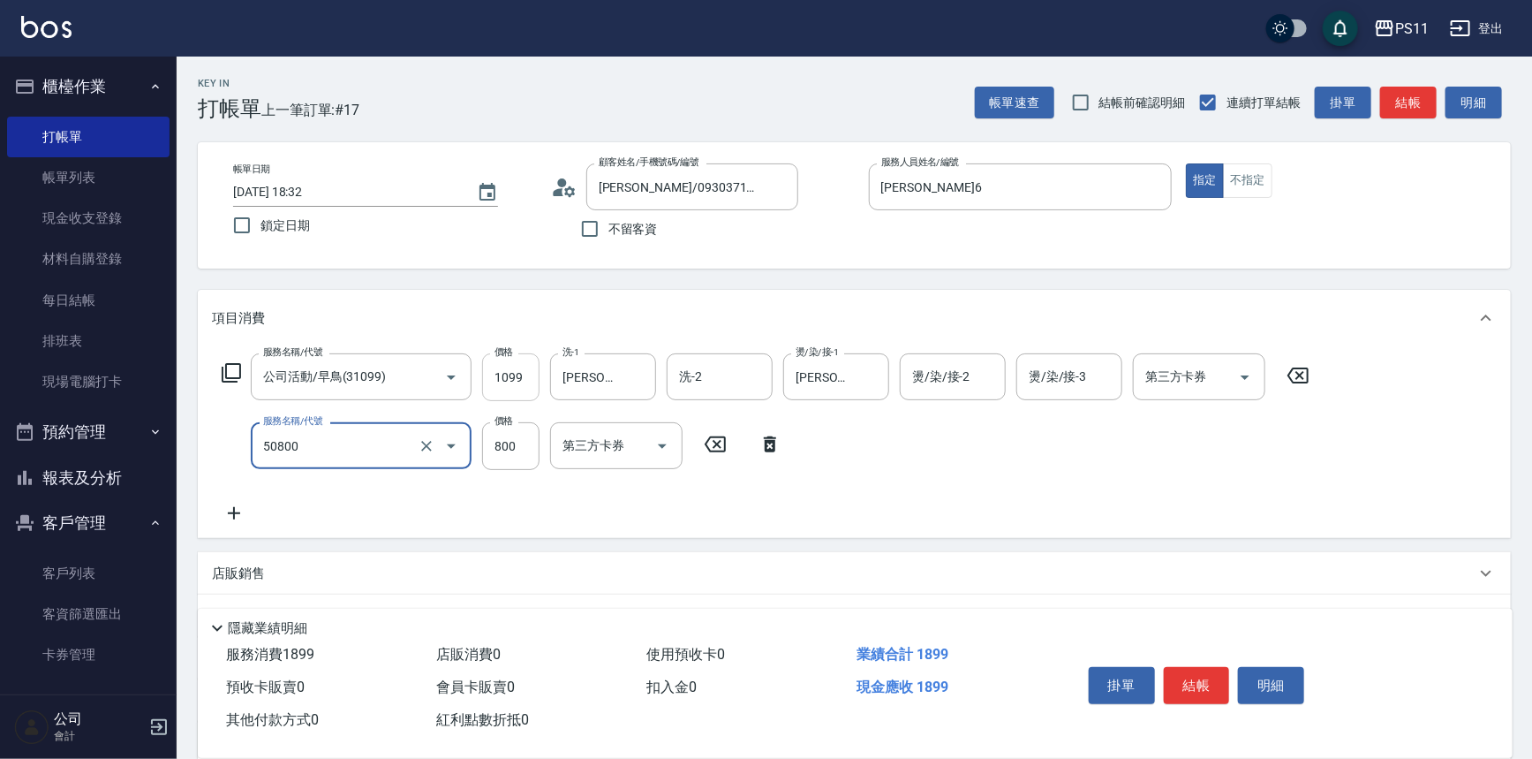
type input "原價401~800護髮(50800)"
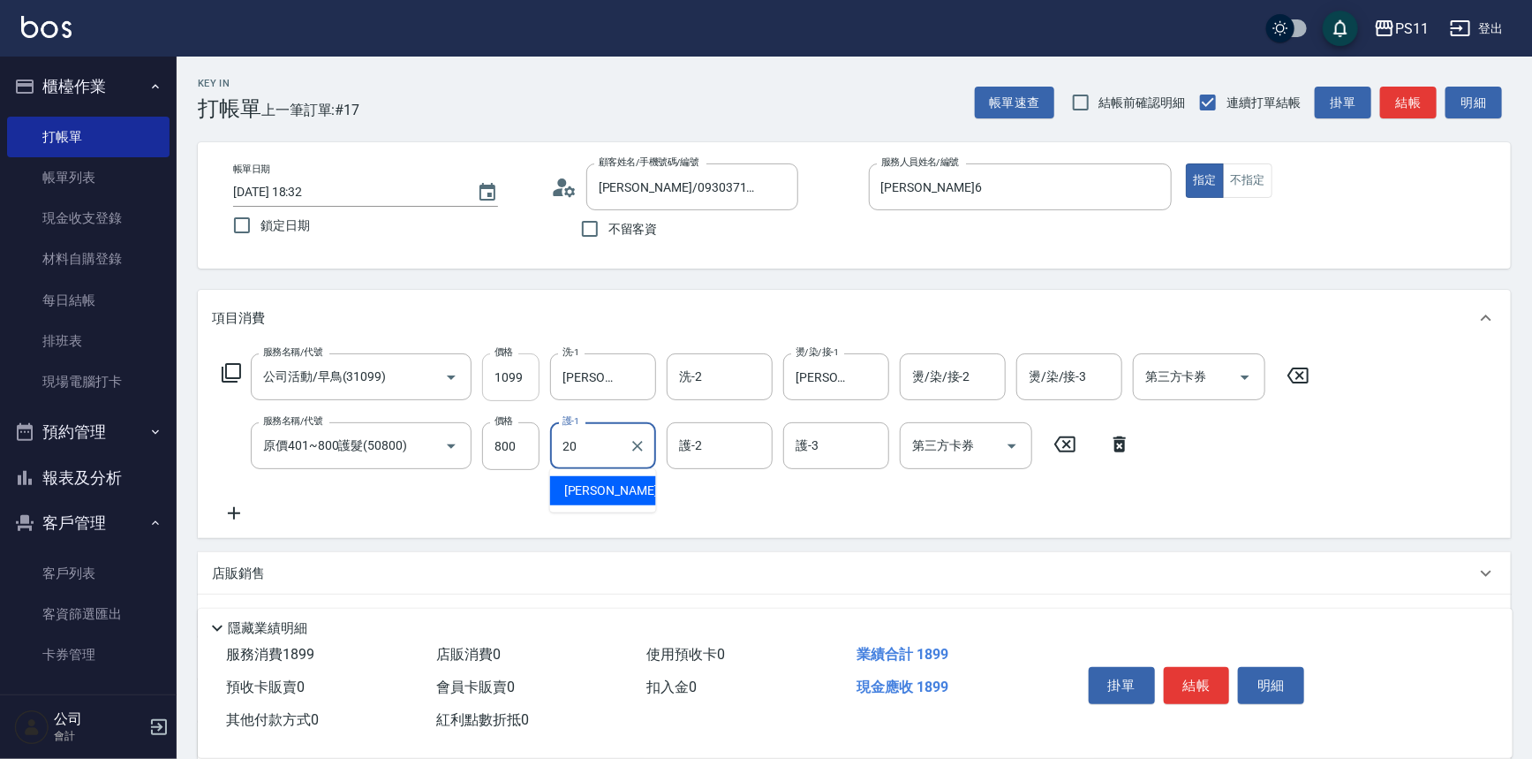
type input "[PERSON_NAME]-20"
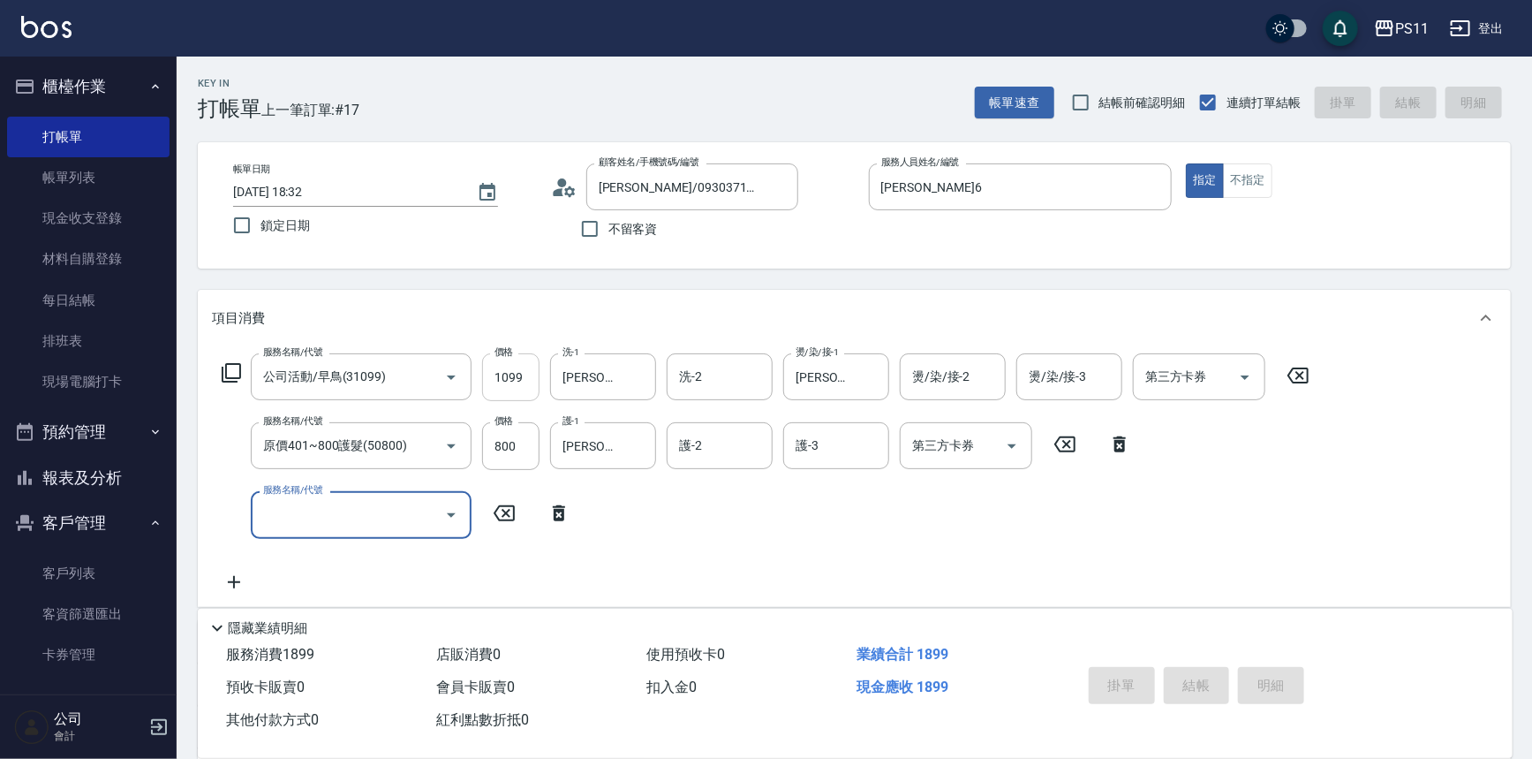
type input "[DATE] 18:34"
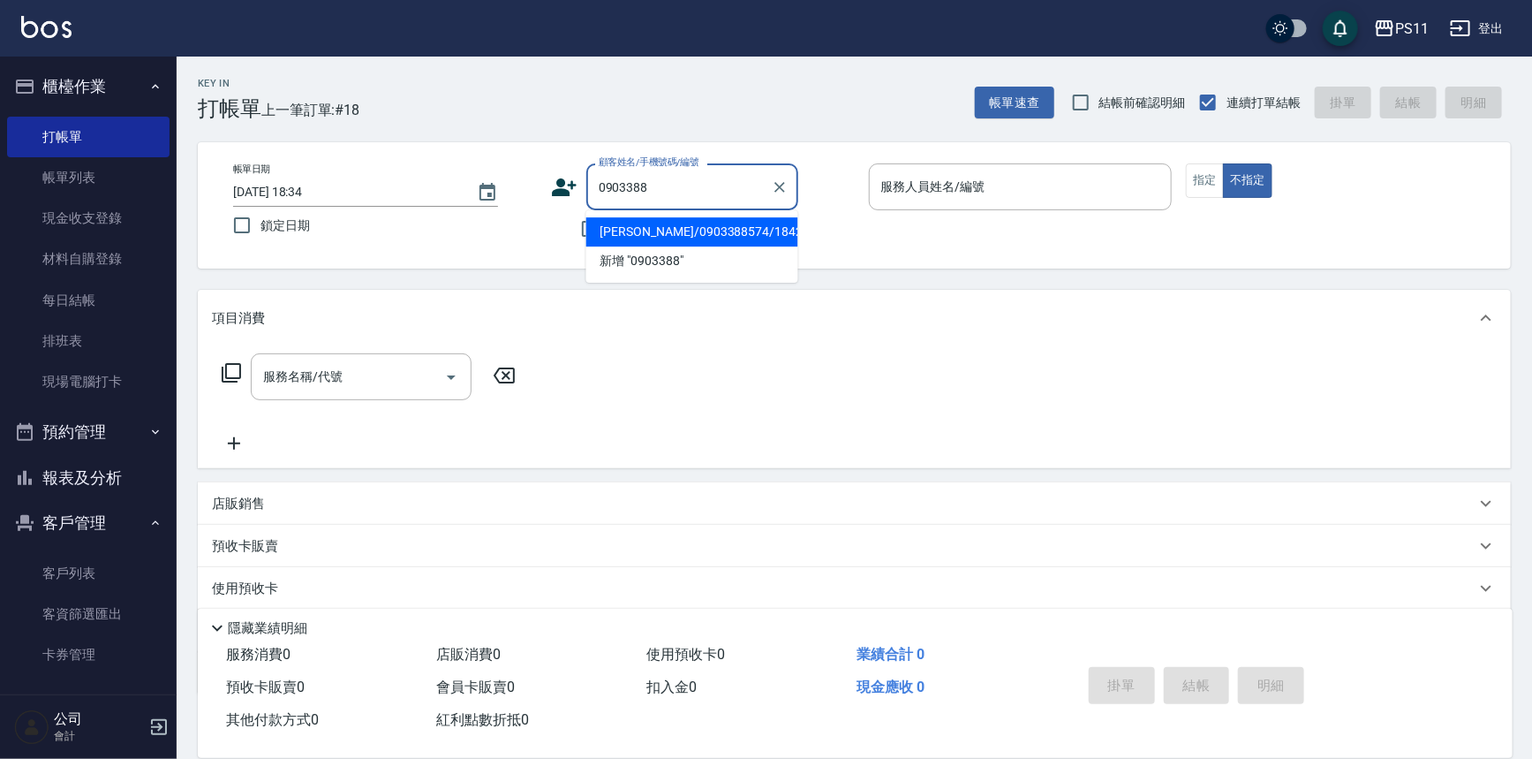
click at [753, 232] on li "[PERSON_NAME]/0903388574/1842" at bounding box center [692, 231] width 212 height 29
type input "[PERSON_NAME]/0903388574/1842"
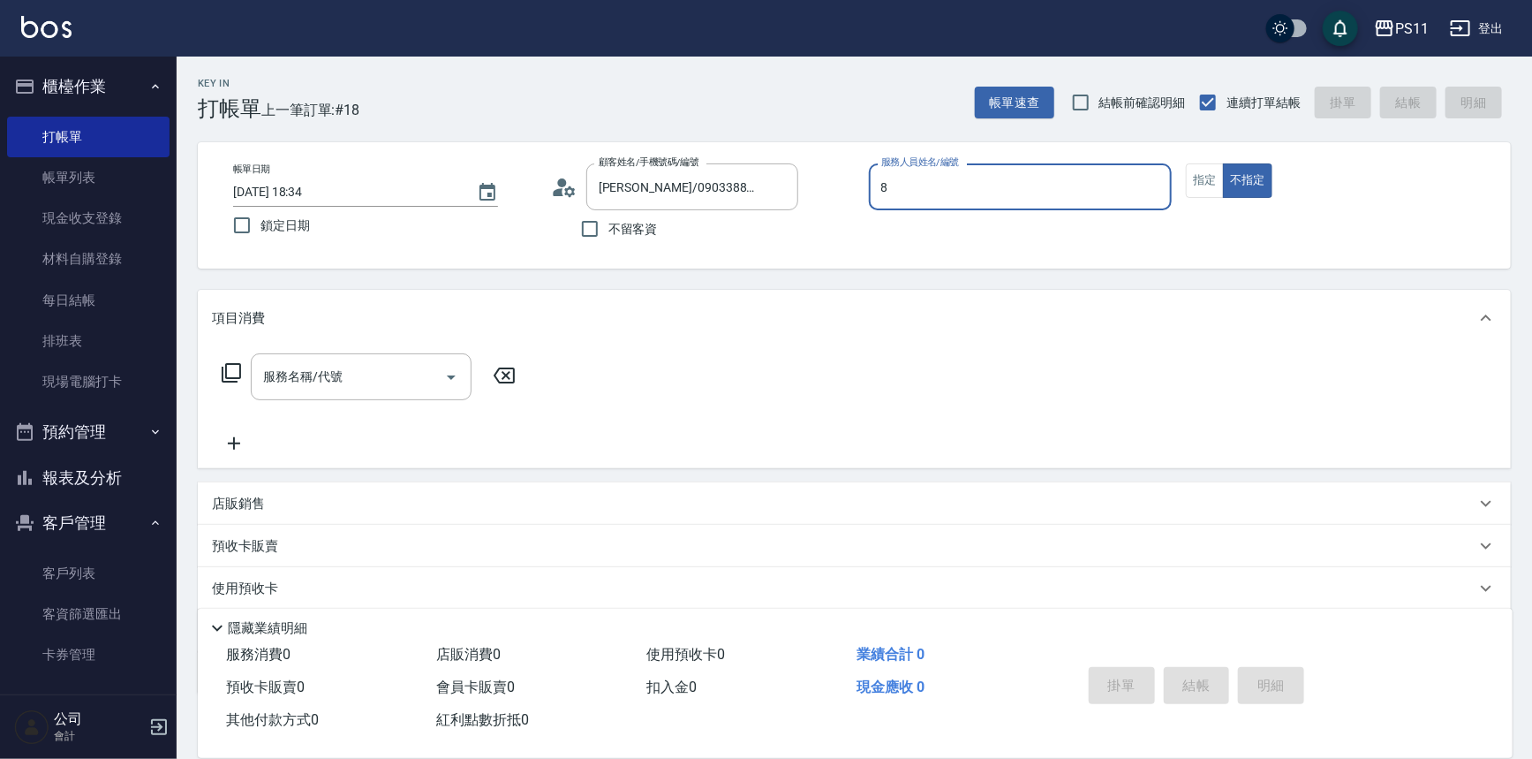
type input "郭于玲-8"
click at [1190, 178] on button "指定" at bounding box center [1205, 180] width 38 height 34
click at [240, 379] on icon at bounding box center [231, 372] width 21 height 21
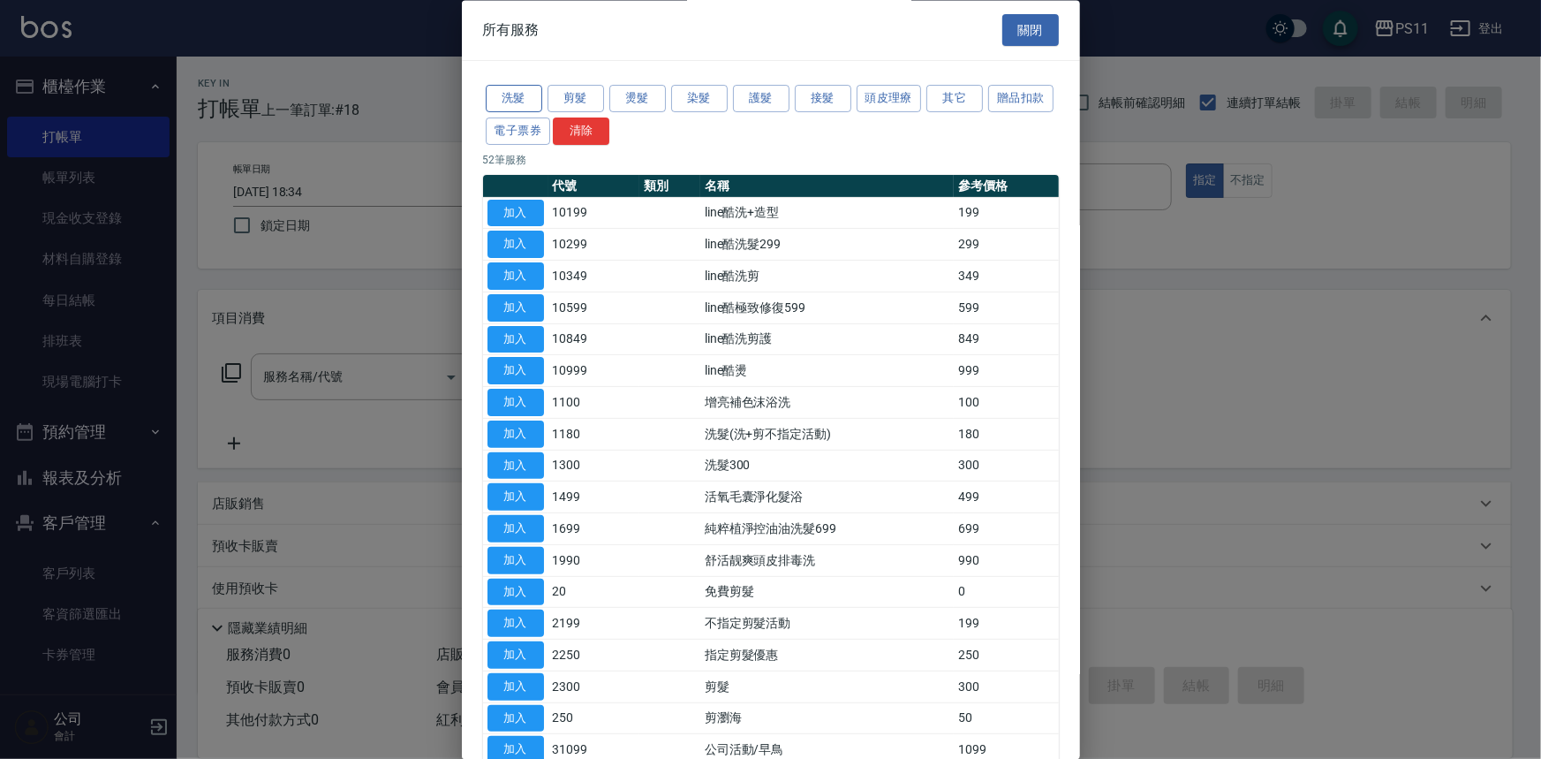
click at [510, 89] on button "洗髮" at bounding box center [514, 99] width 57 height 27
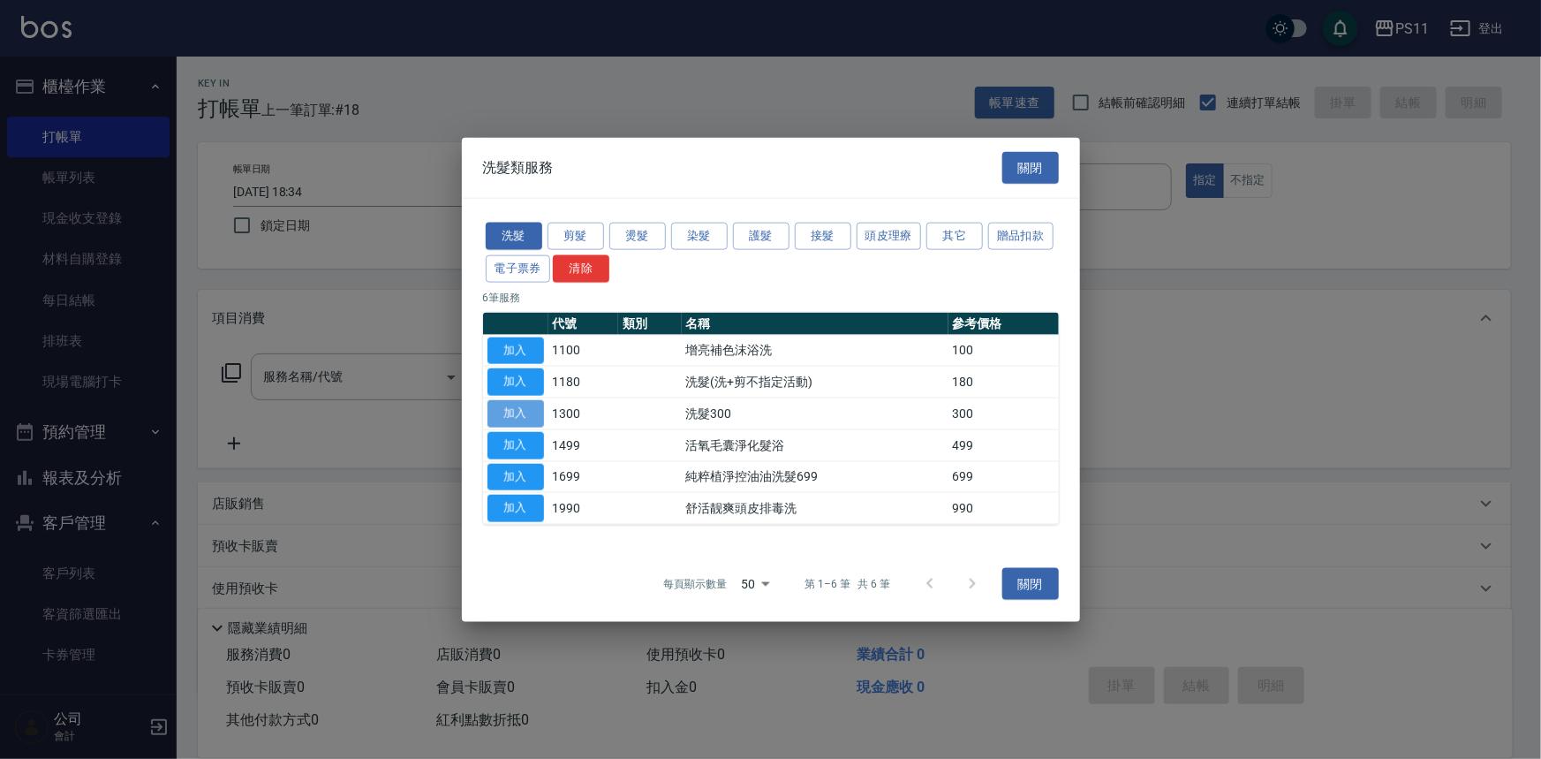
click at [521, 420] on button "加入" at bounding box center [515, 413] width 57 height 27
type input "洗髮300(1300)"
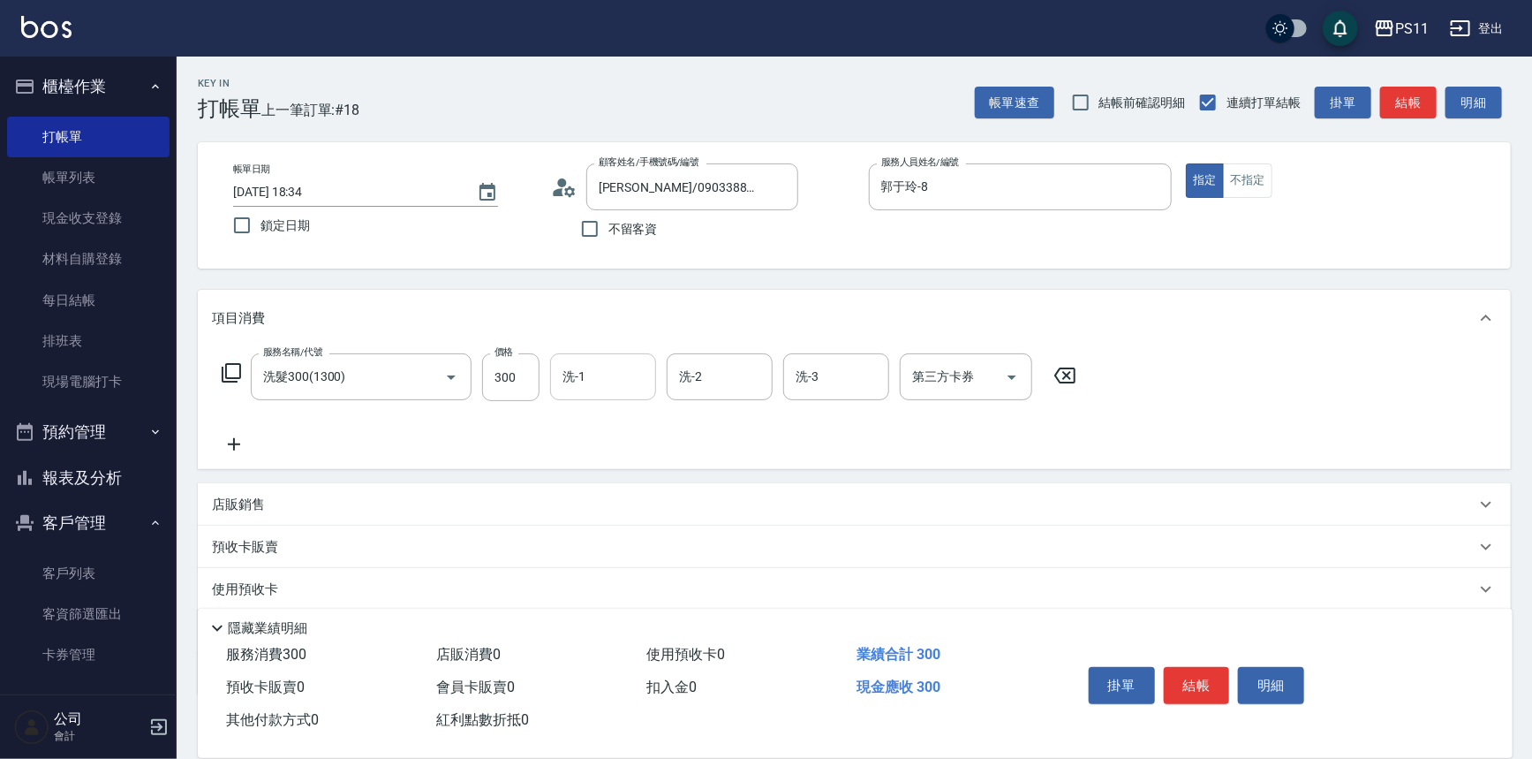
click at [582, 396] on div "洗-1" at bounding box center [603, 376] width 106 height 47
type input "[PERSON_NAME]-20"
click at [238, 434] on icon at bounding box center [234, 444] width 44 height 21
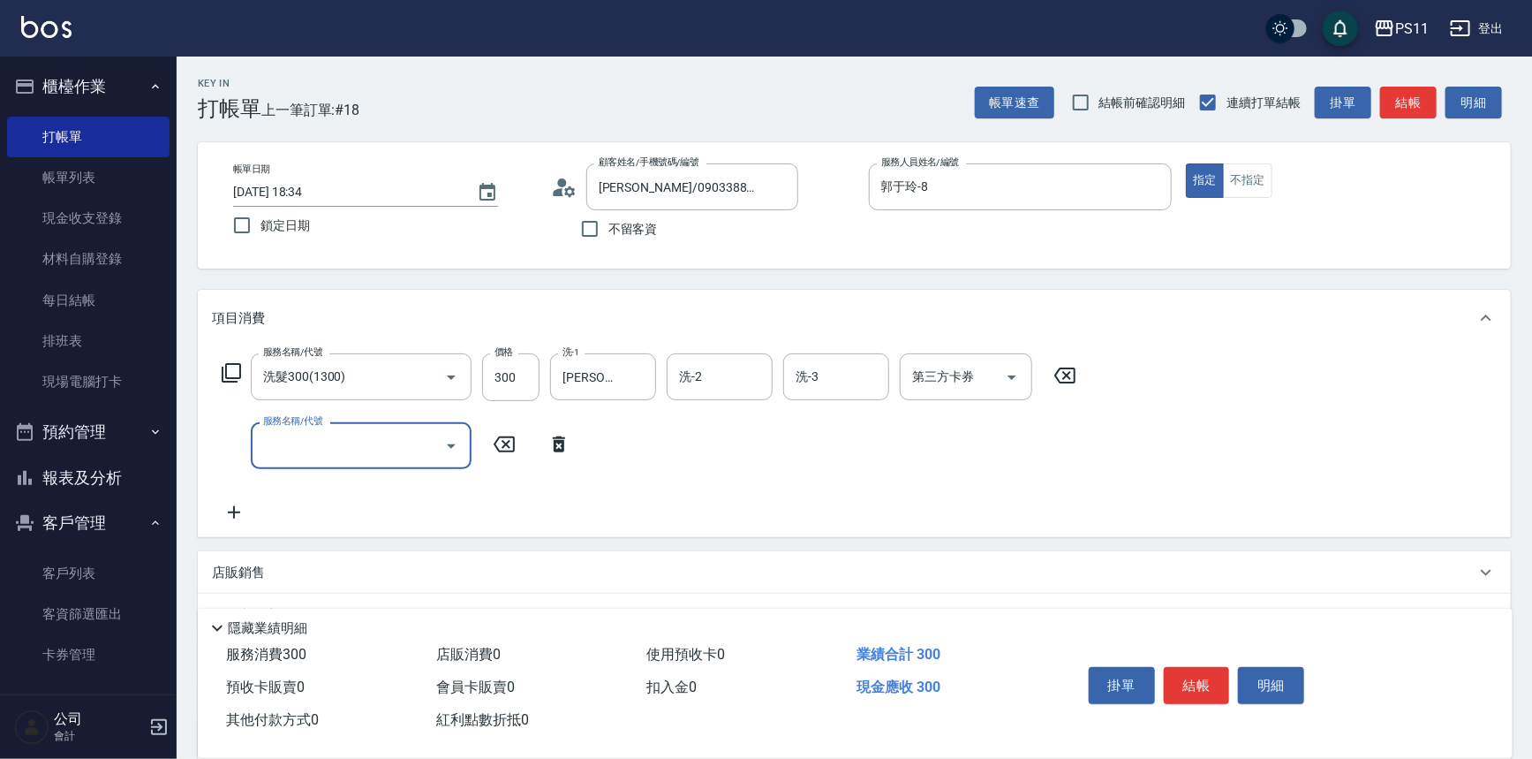
click at [321, 431] on div "服務名稱/代號 服務名稱/代號" at bounding box center [361, 445] width 221 height 47
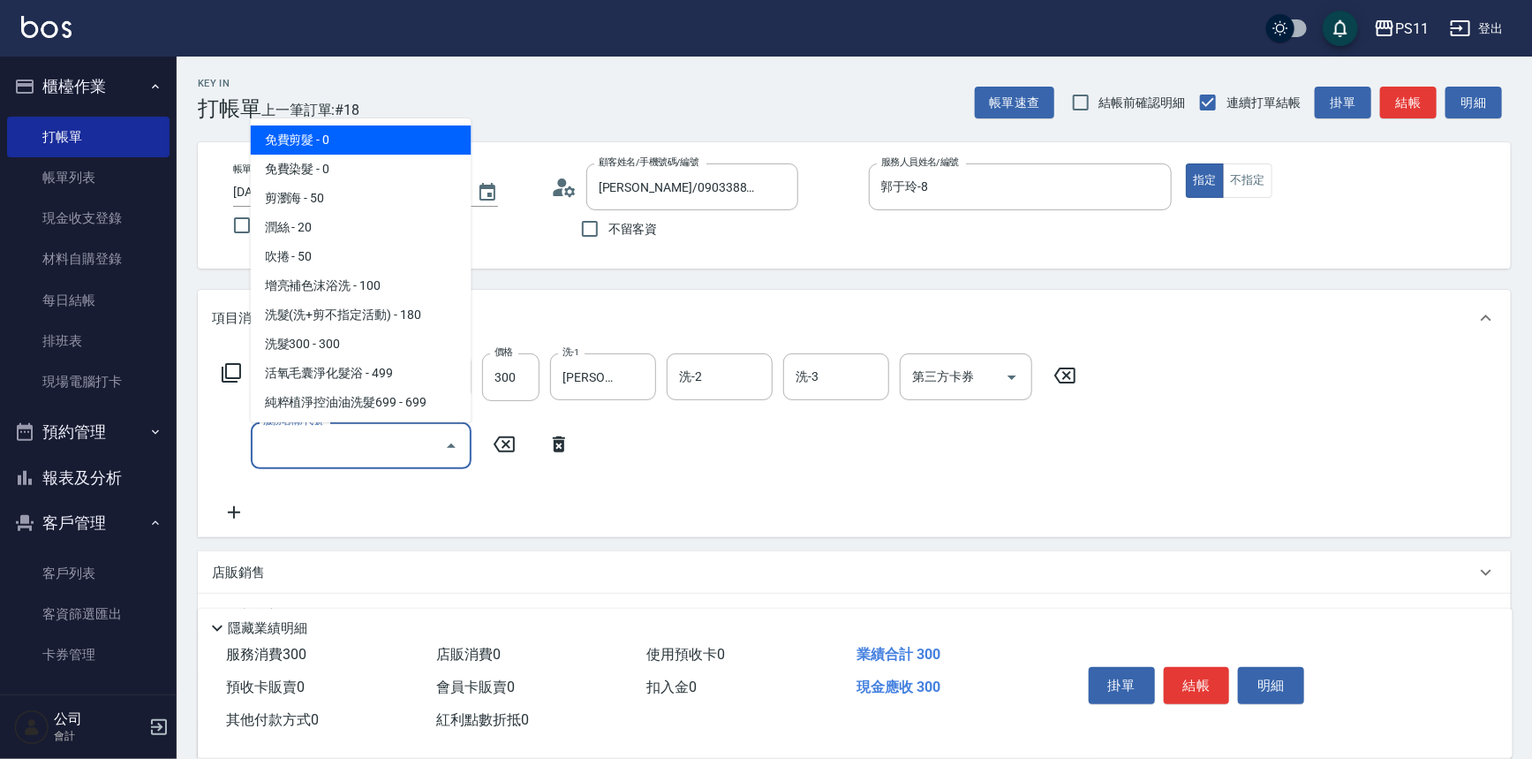
click at [336, 439] on input "服務名稱/代號" at bounding box center [348, 445] width 178 height 31
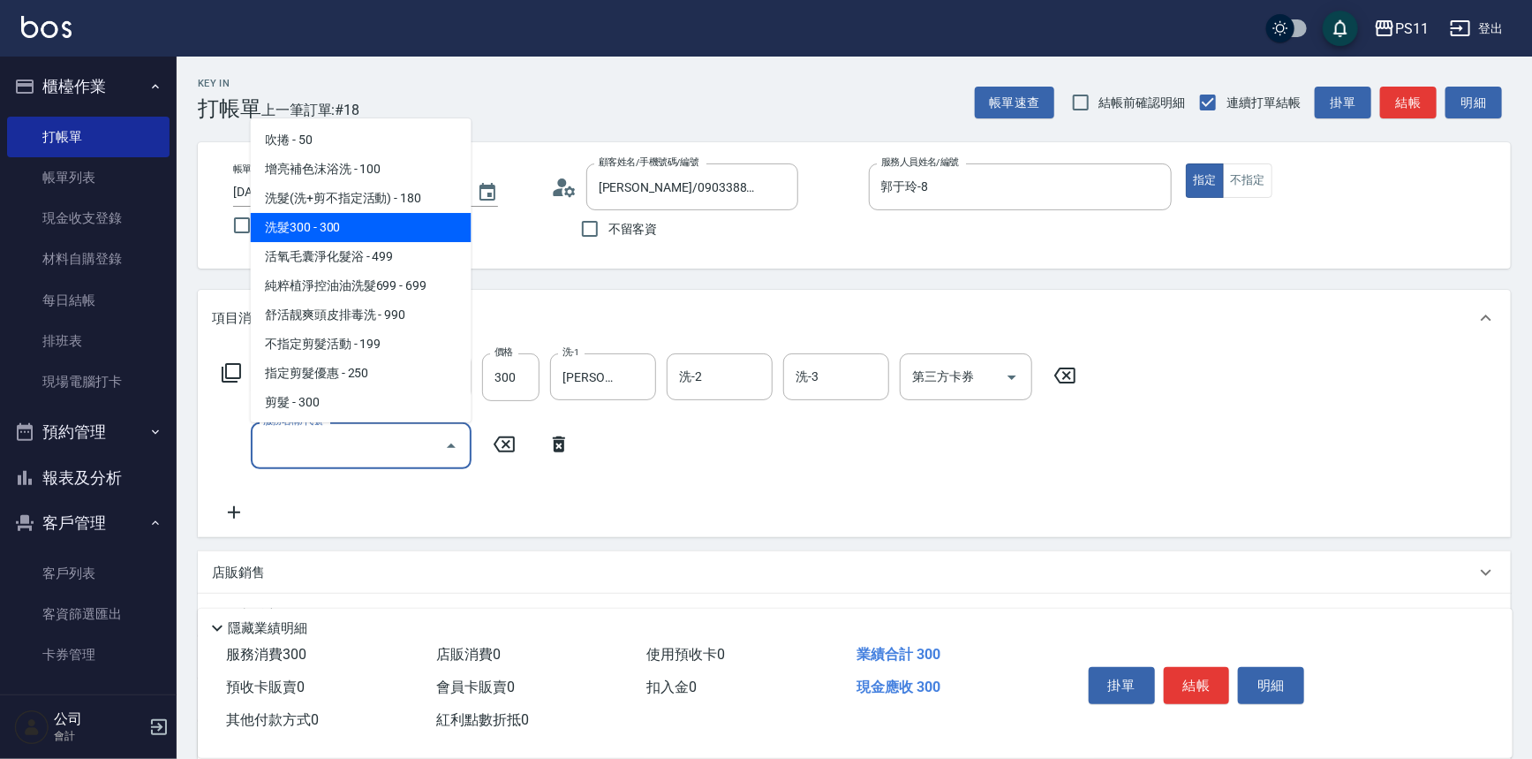
scroll to position [240, 0]
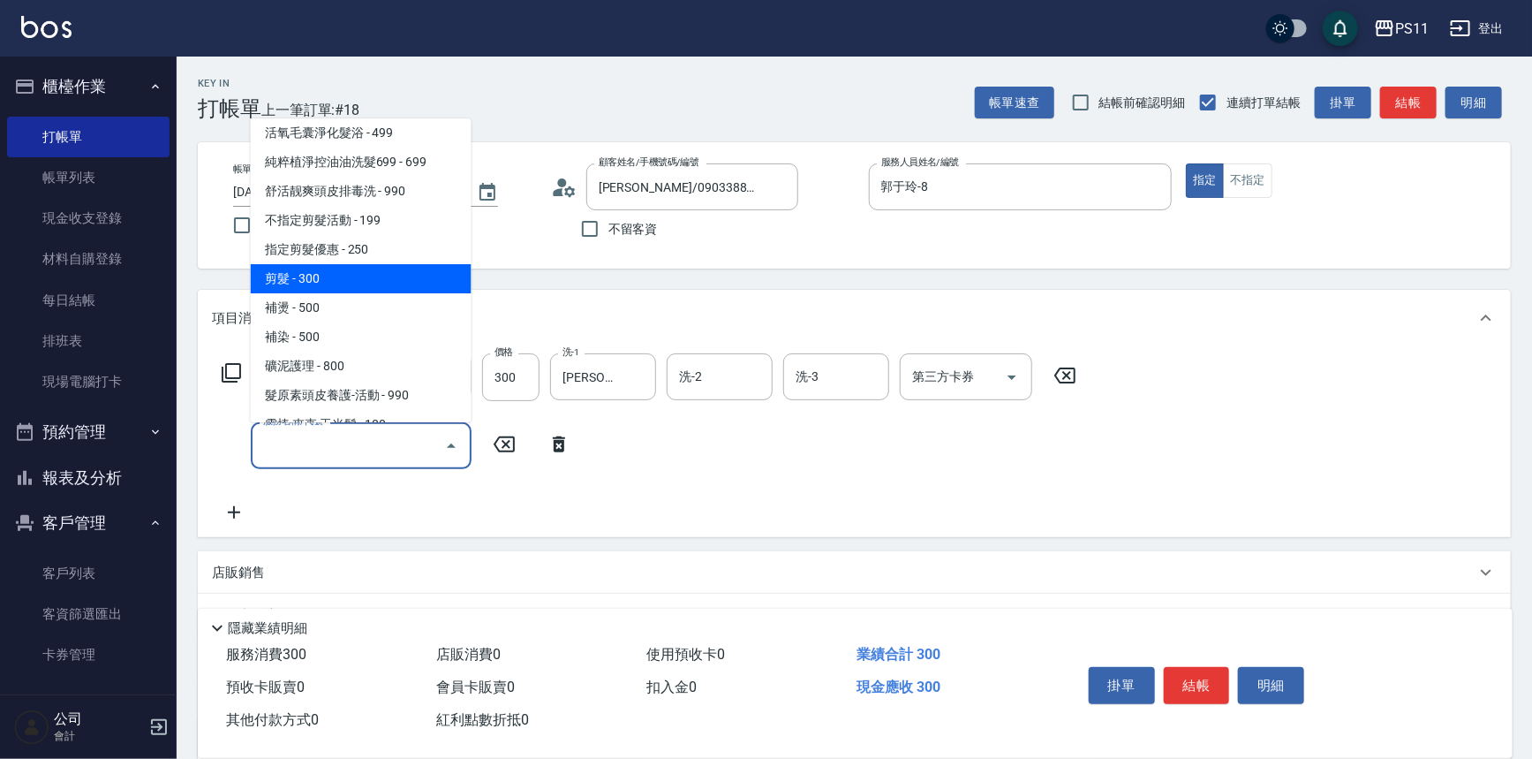
drag, startPoint x: 358, startPoint y: 278, endPoint x: 375, endPoint y: 324, distance: 49.2
click at [357, 280] on span "剪髮 - 300" at bounding box center [361, 278] width 221 height 29
type input "剪髮(2300)"
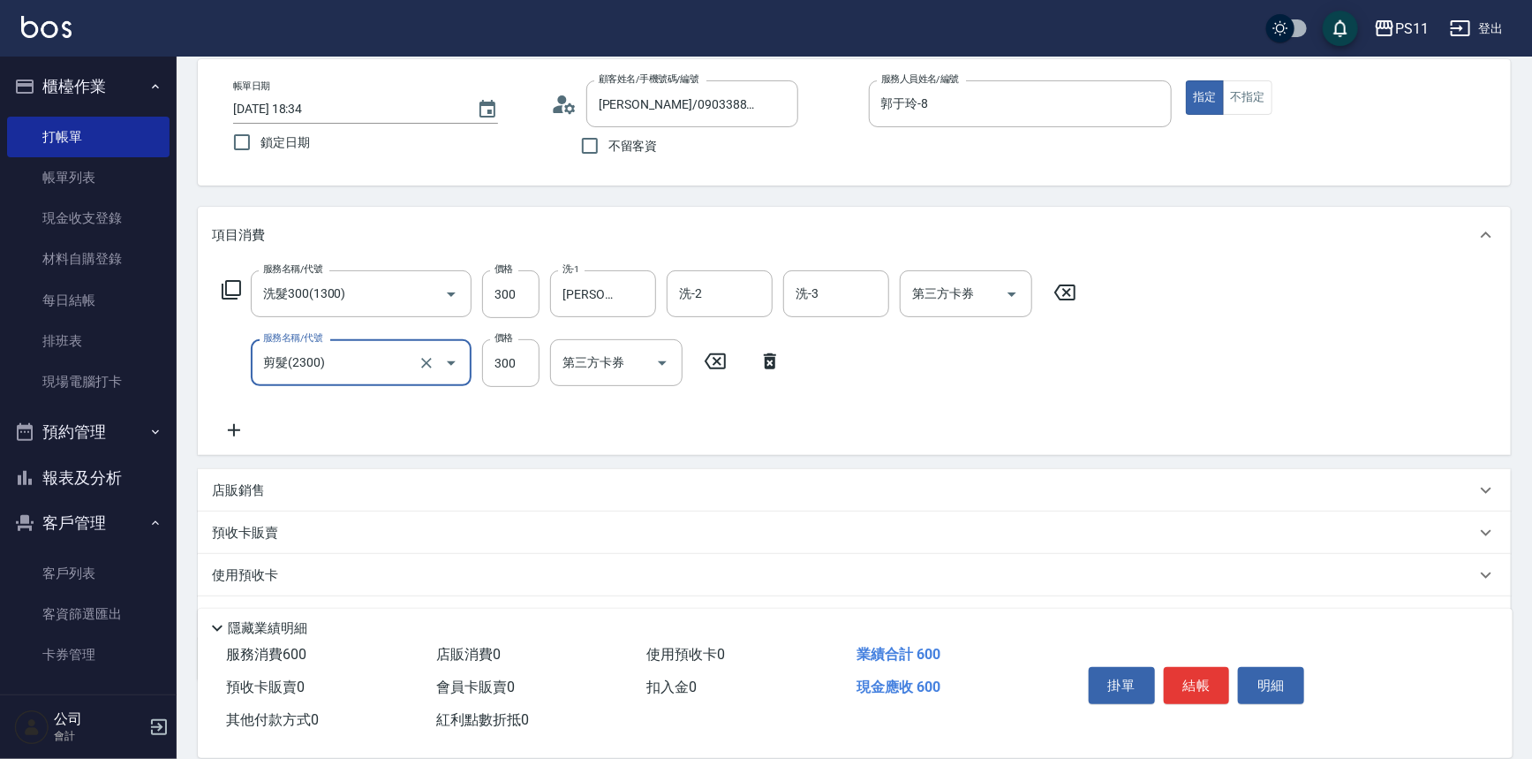
scroll to position [170, 0]
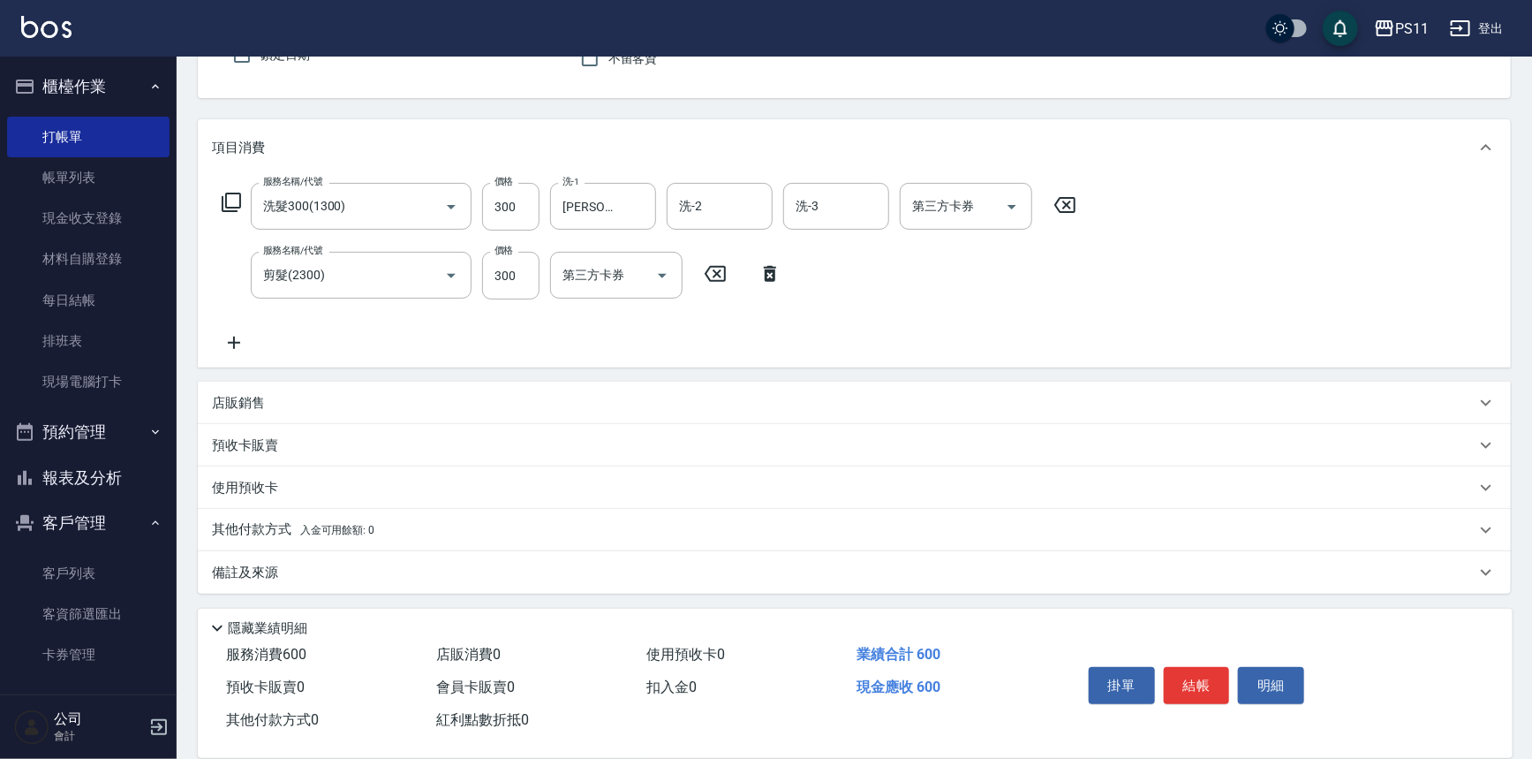
click at [238, 351] on icon at bounding box center [234, 342] width 44 height 21
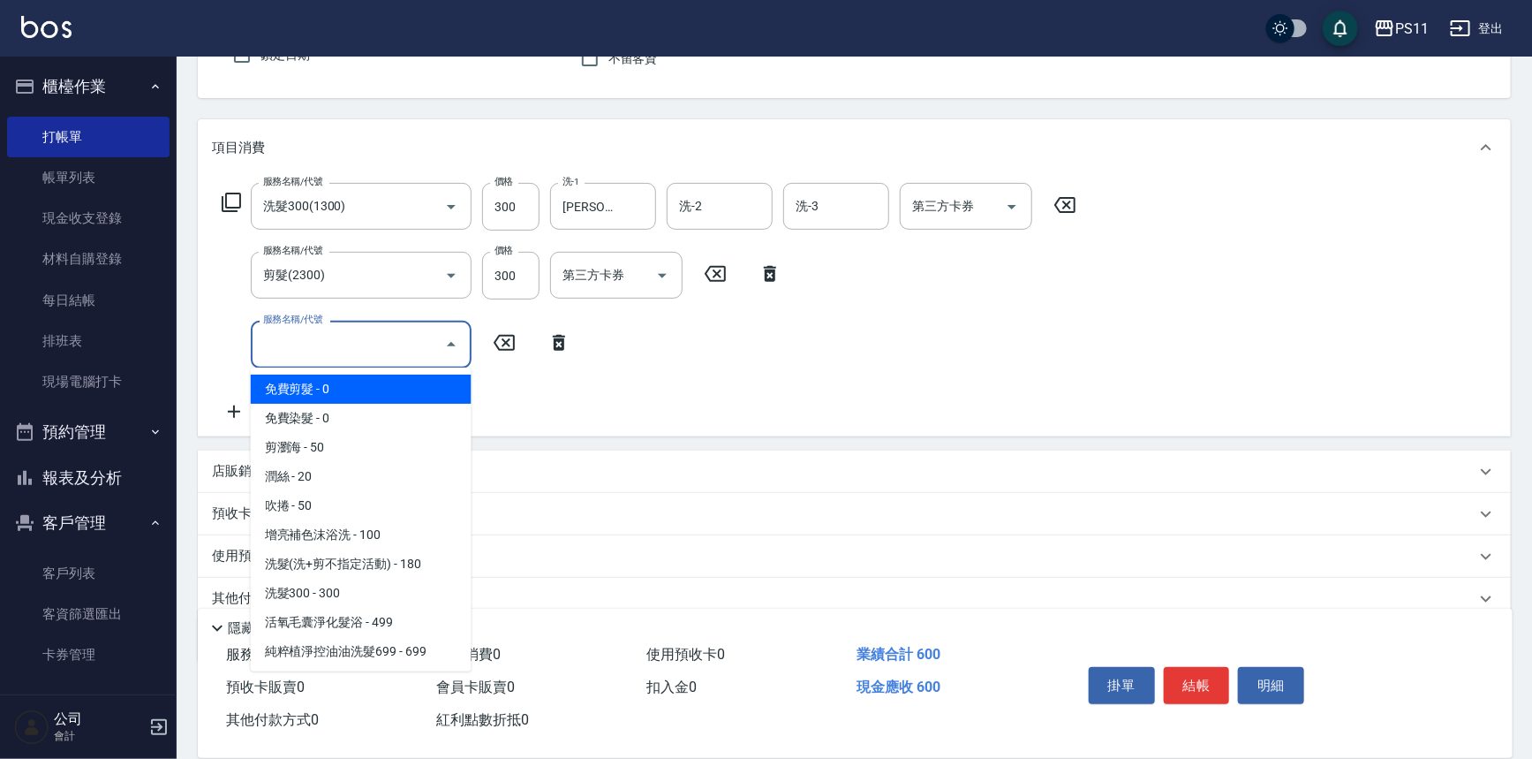
click at [343, 347] on input "服務名稱/代號" at bounding box center [348, 343] width 178 height 31
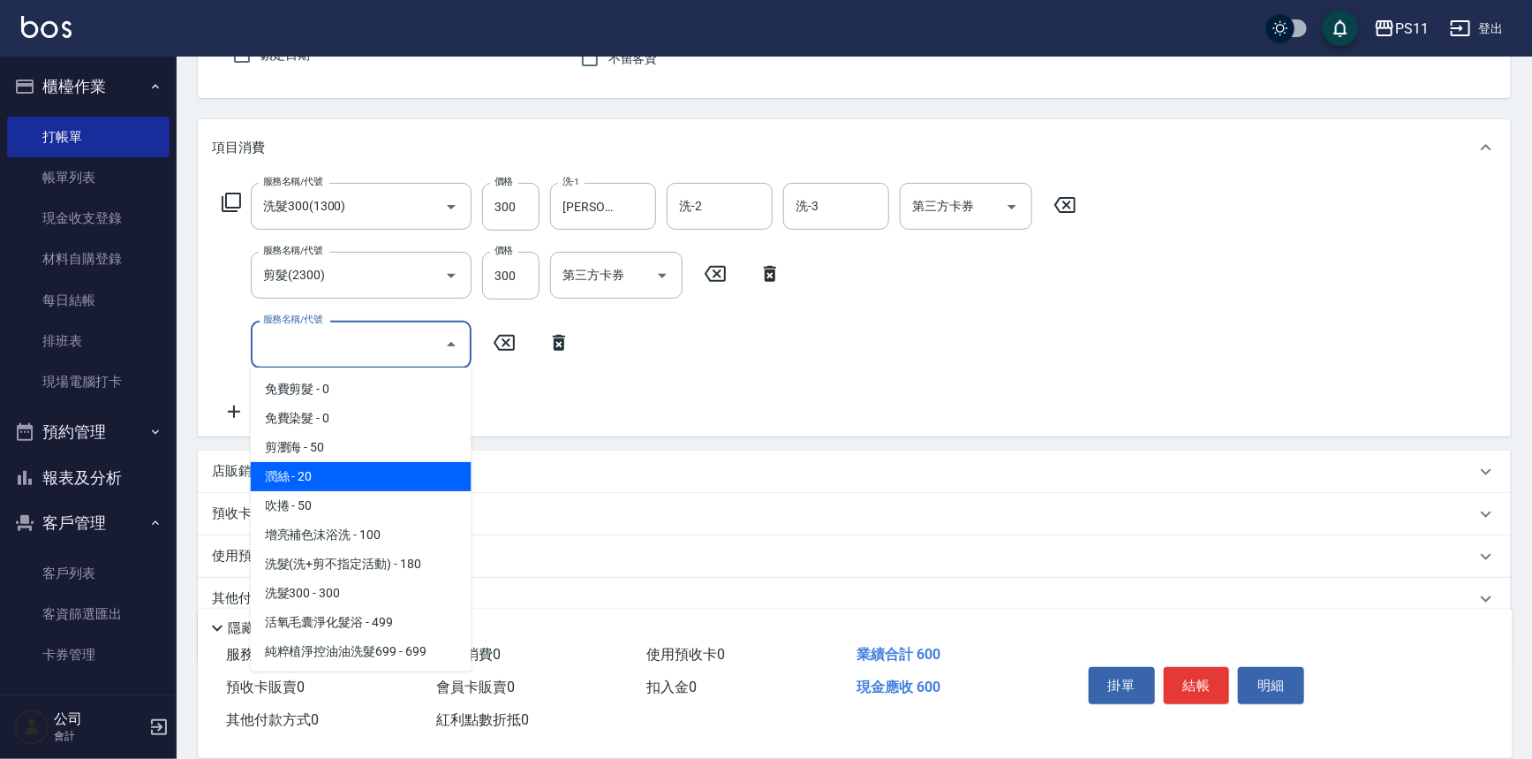
drag, startPoint x: 380, startPoint y: 468, endPoint x: 492, endPoint y: 409, distance: 126.8
click at [380, 465] on span "潤絲 - 20" at bounding box center [361, 476] width 221 height 29
type input "潤絲(820)"
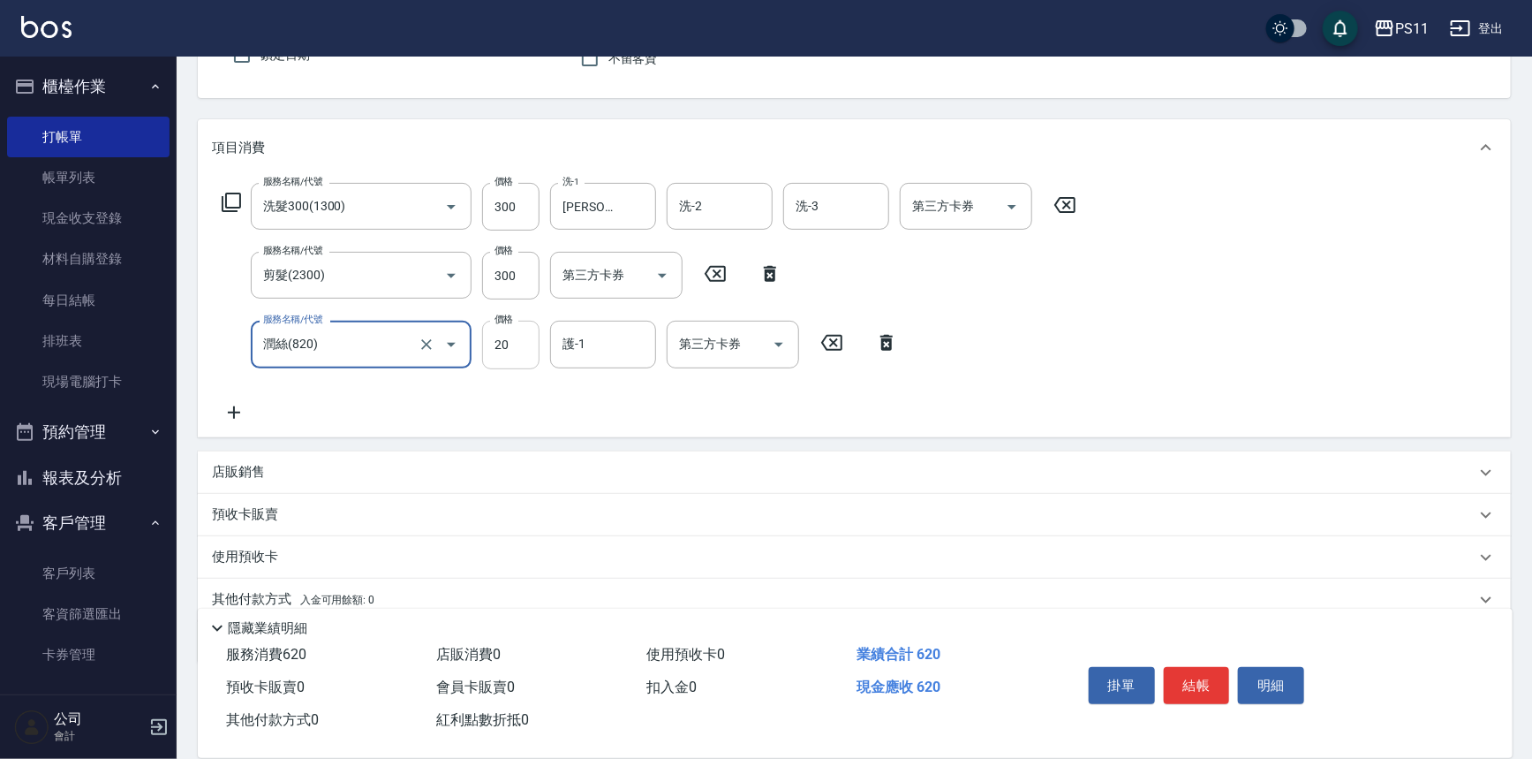
click at [524, 336] on input "20" at bounding box center [510, 345] width 57 height 48
click at [517, 338] on input "10" at bounding box center [510, 345] width 57 height 48
type input "100"
type input "[PERSON_NAME]-20"
click at [1182, 674] on button "結帳" at bounding box center [1197, 685] width 66 height 37
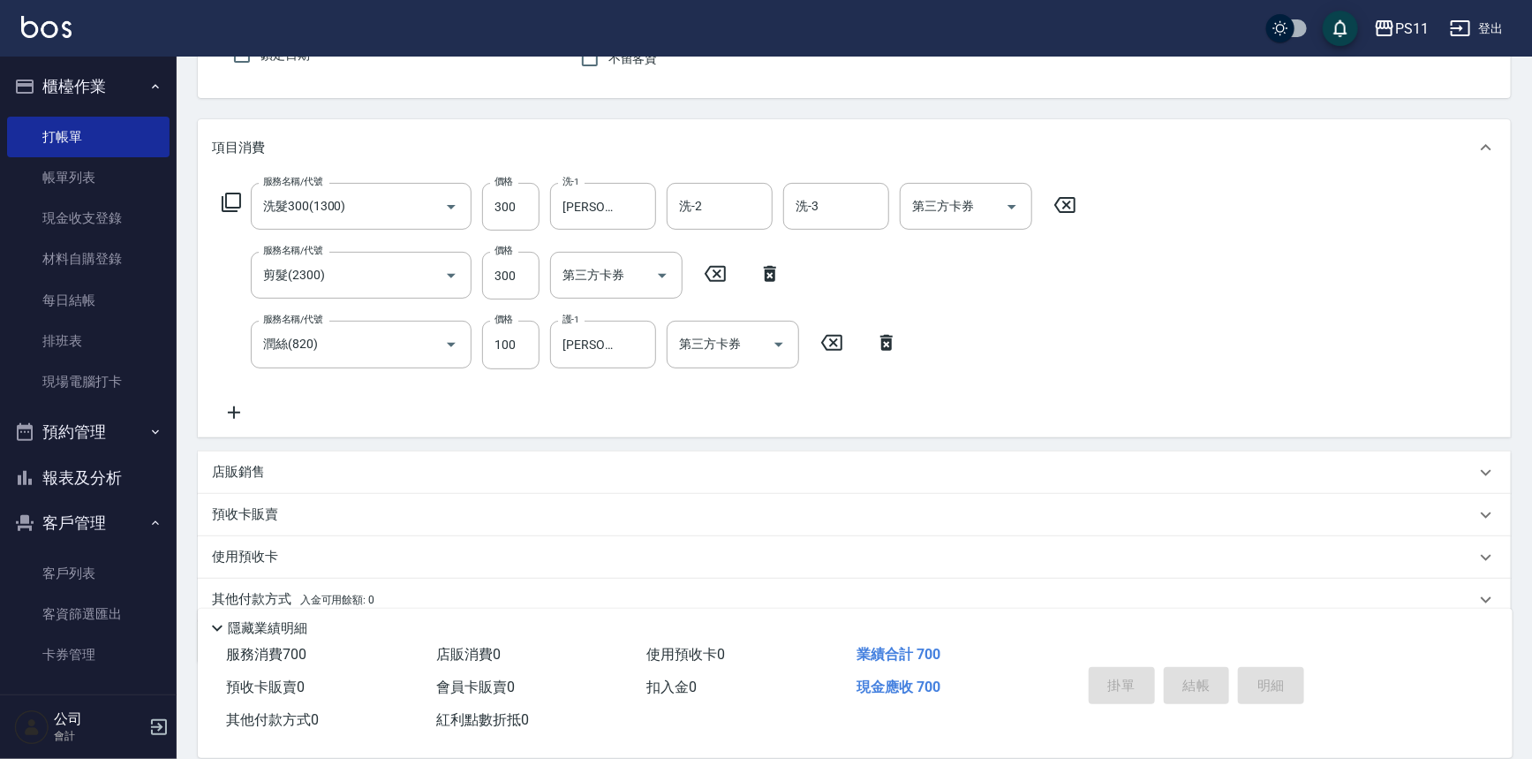
type input "[DATE] 19:00"
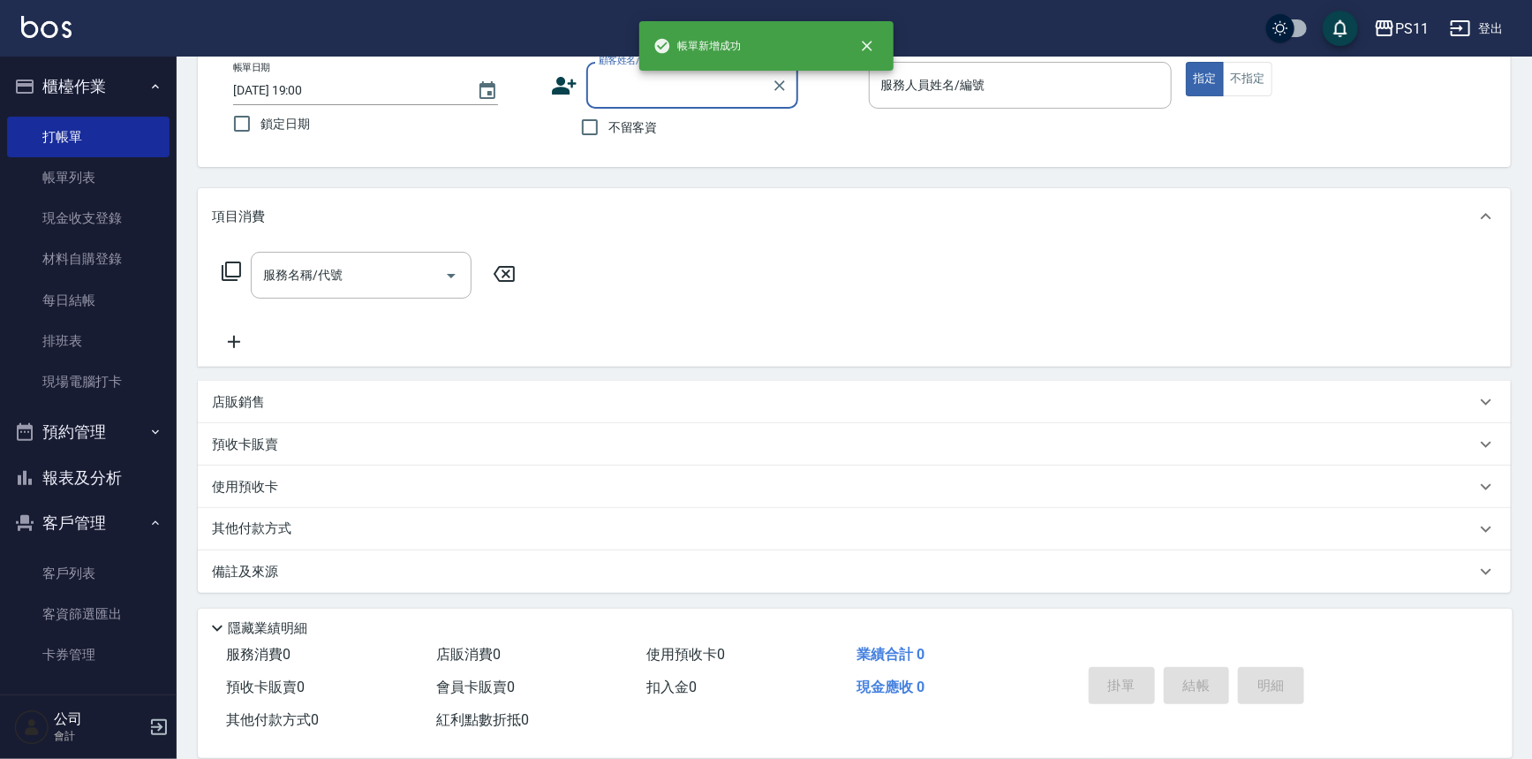
scroll to position [101, 0]
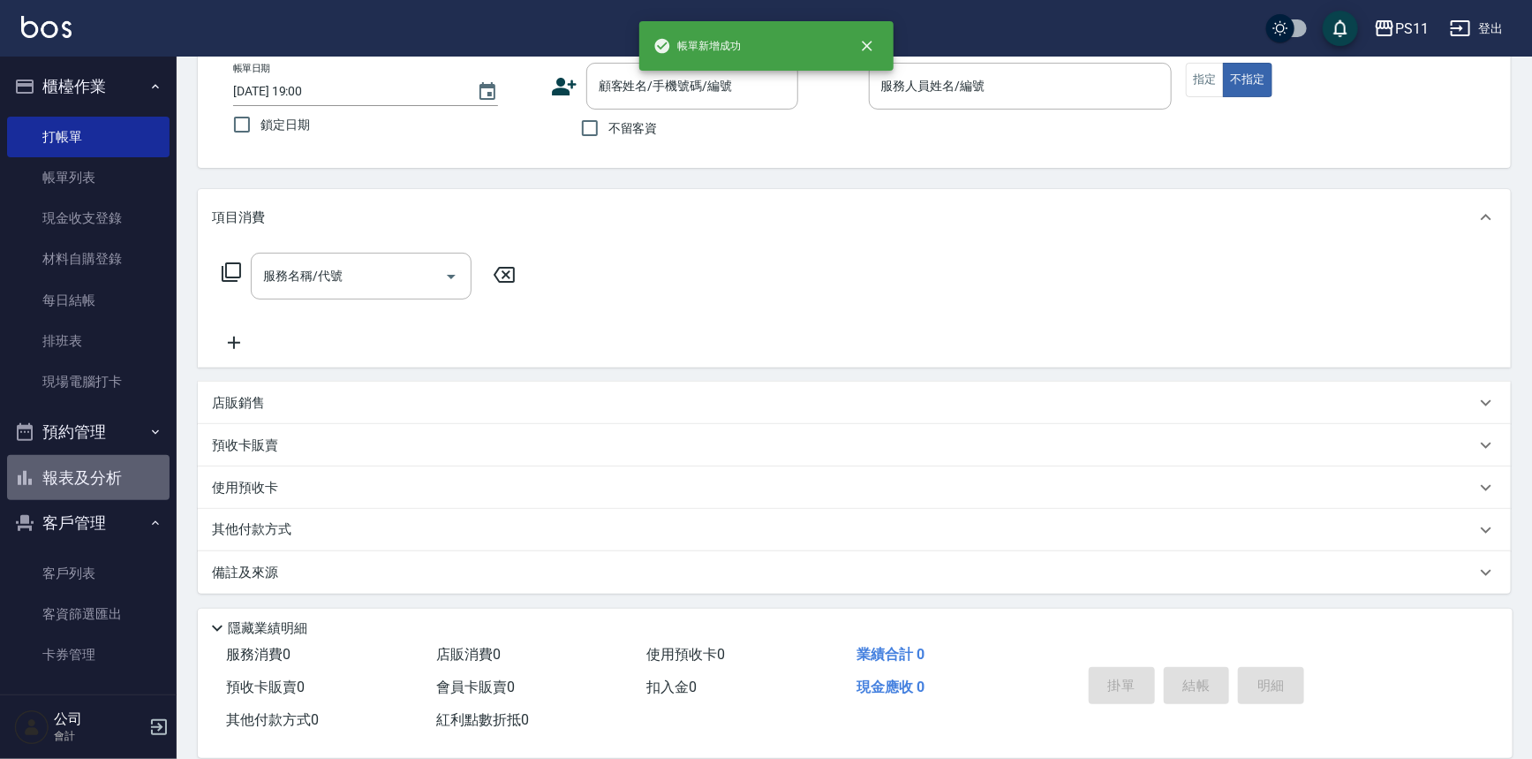
click at [104, 481] on button "報表及分析" at bounding box center [88, 478] width 162 height 46
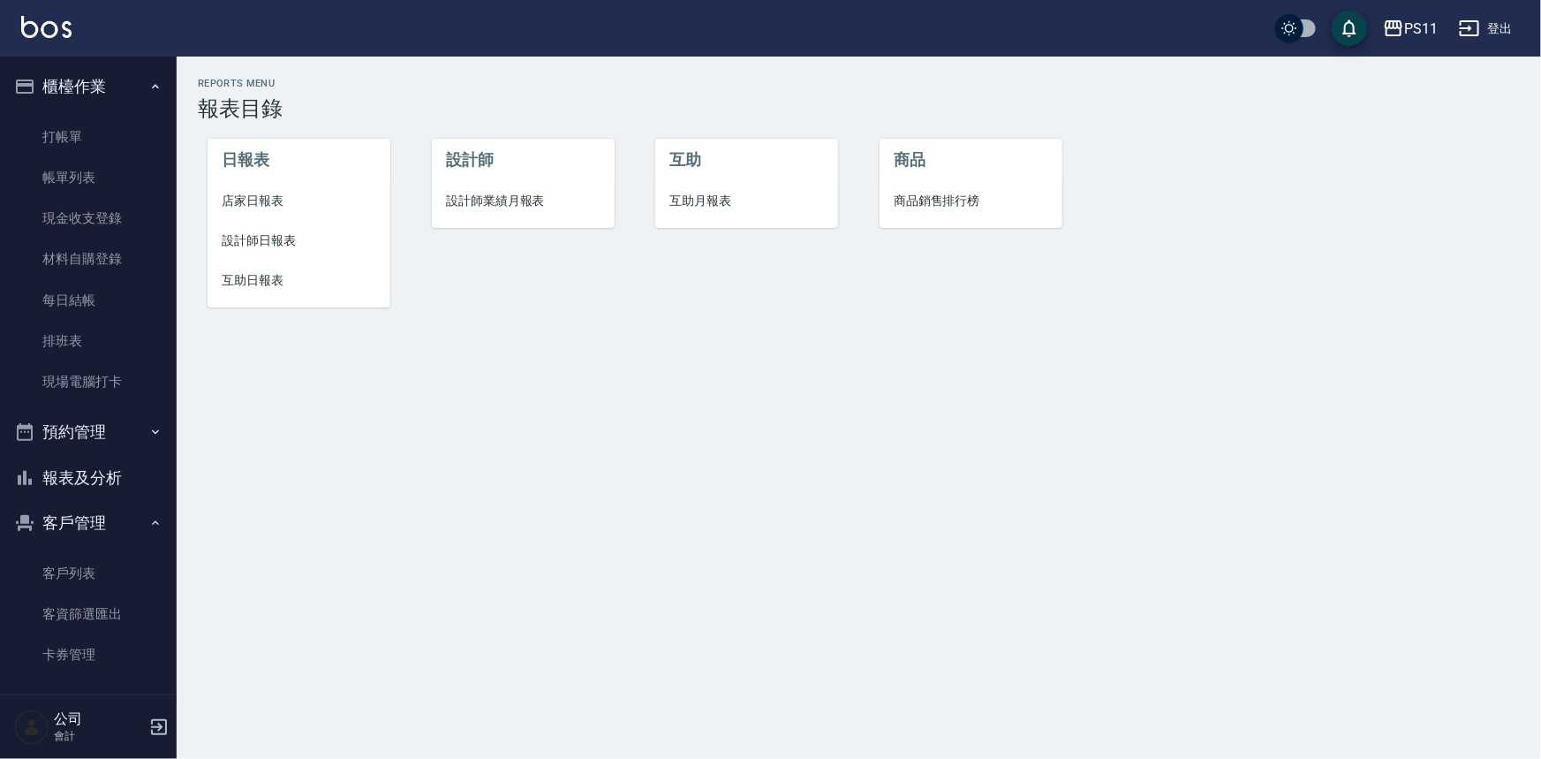
click at [267, 242] on span "設計師日報表" at bounding box center [299, 240] width 155 height 19
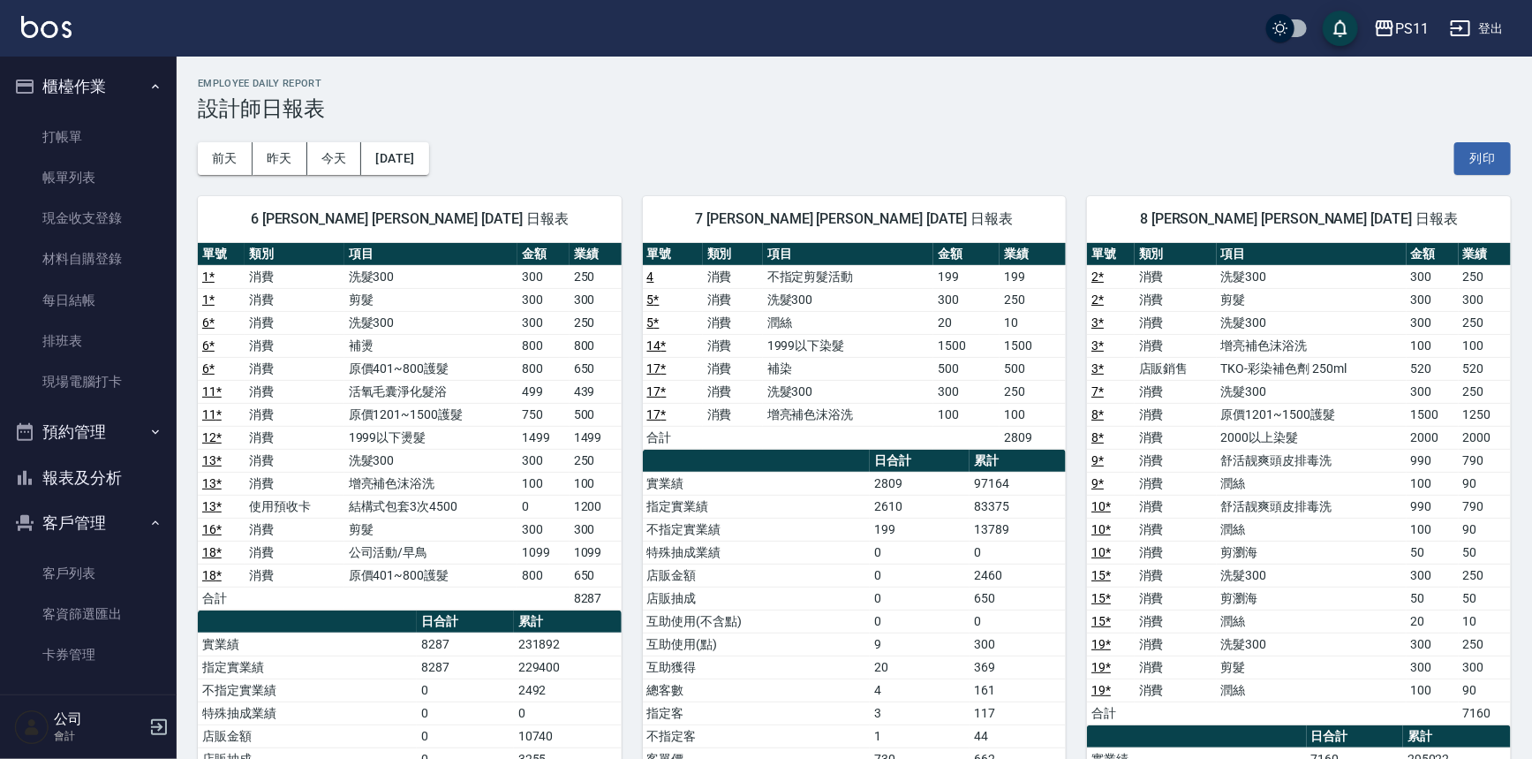
click at [1174, 431] on td "消費" at bounding box center [1176, 437] width 82 height 23
click at [107, 131] on link "打帳單" at bounding box center [88, 137] width 162 height 41
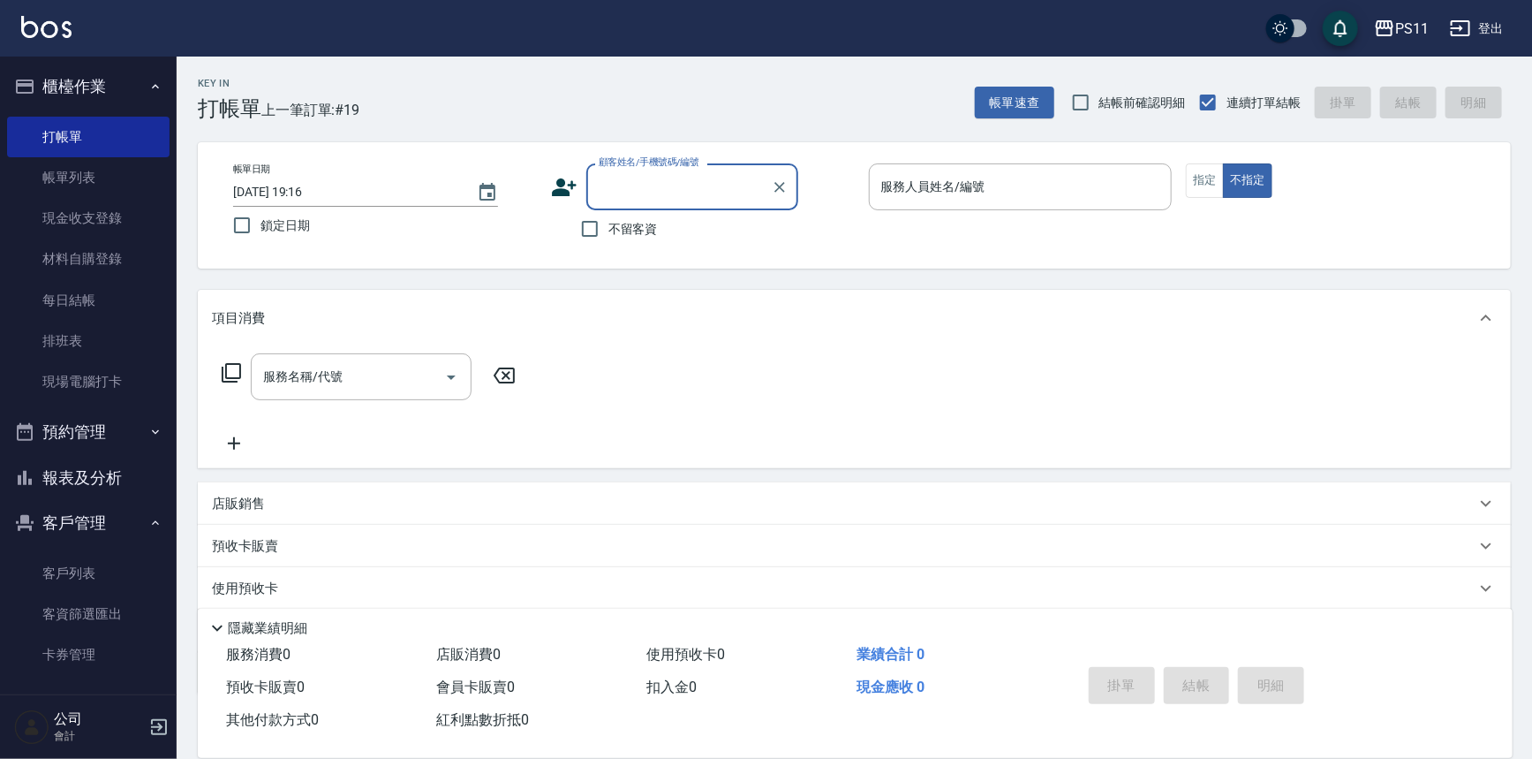
type input "1"
type input "0100"
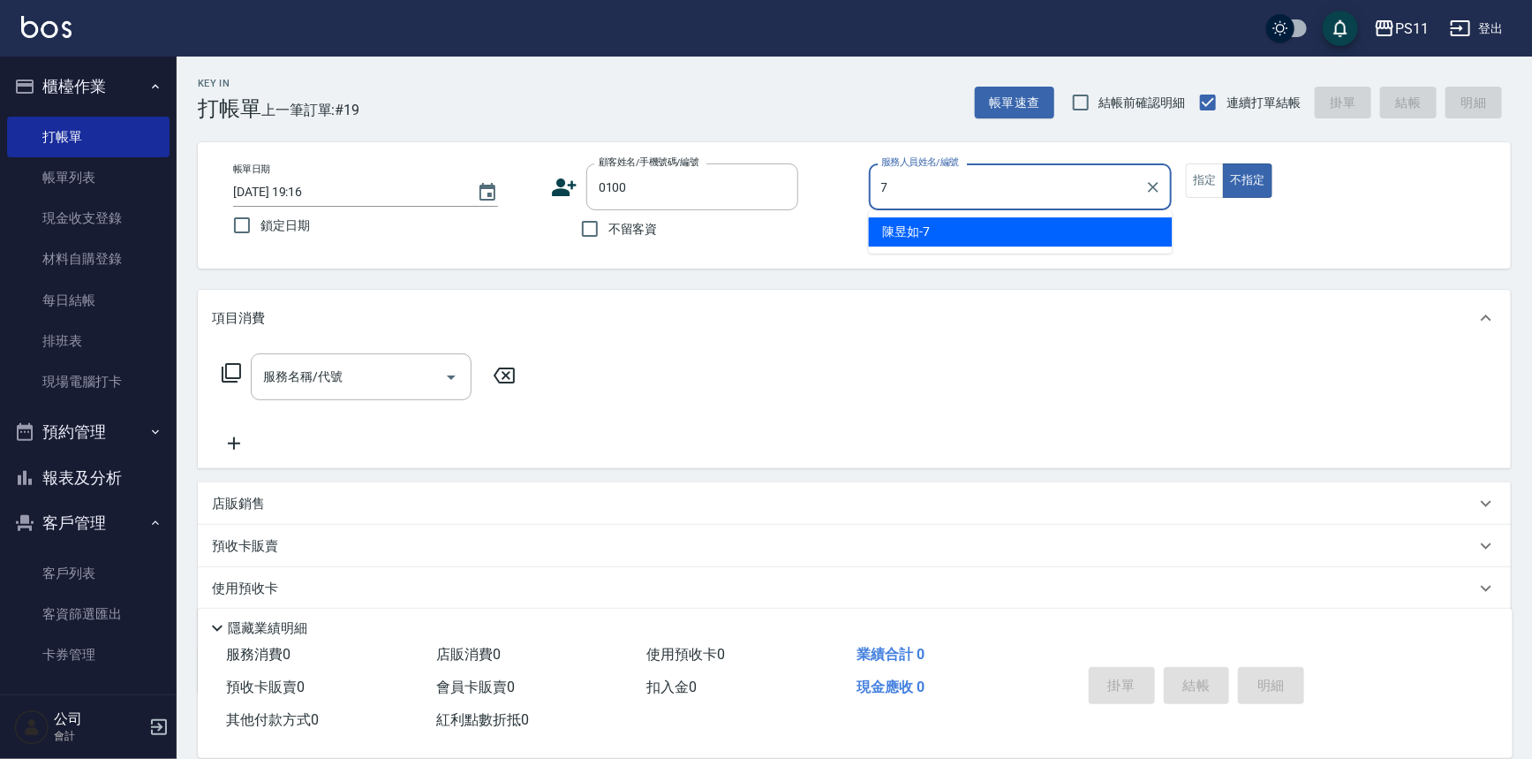
type input "7"
type input "[PERSON_NAME]/0970988388/0100"
type input "陳昱如-7"
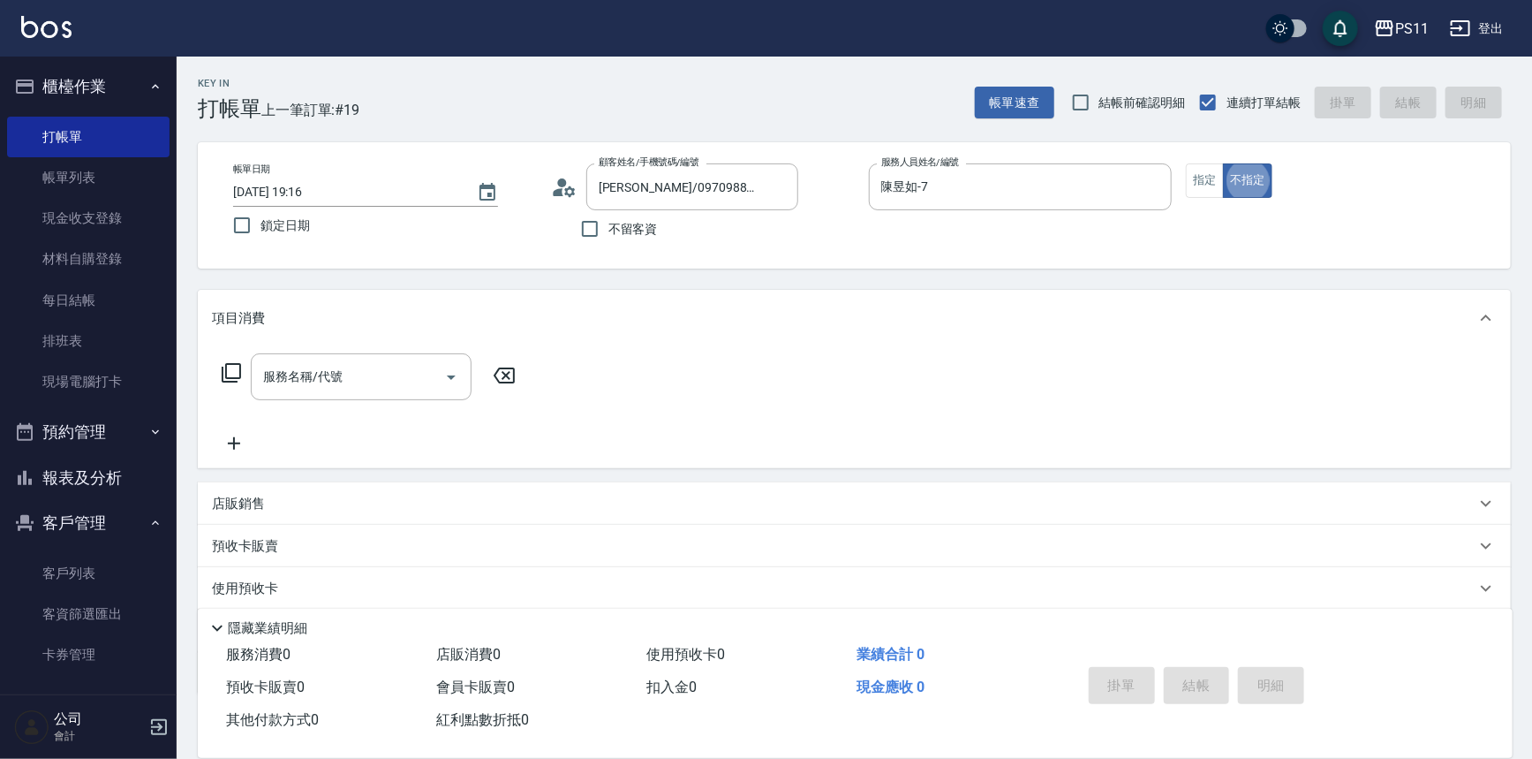
type button "false"
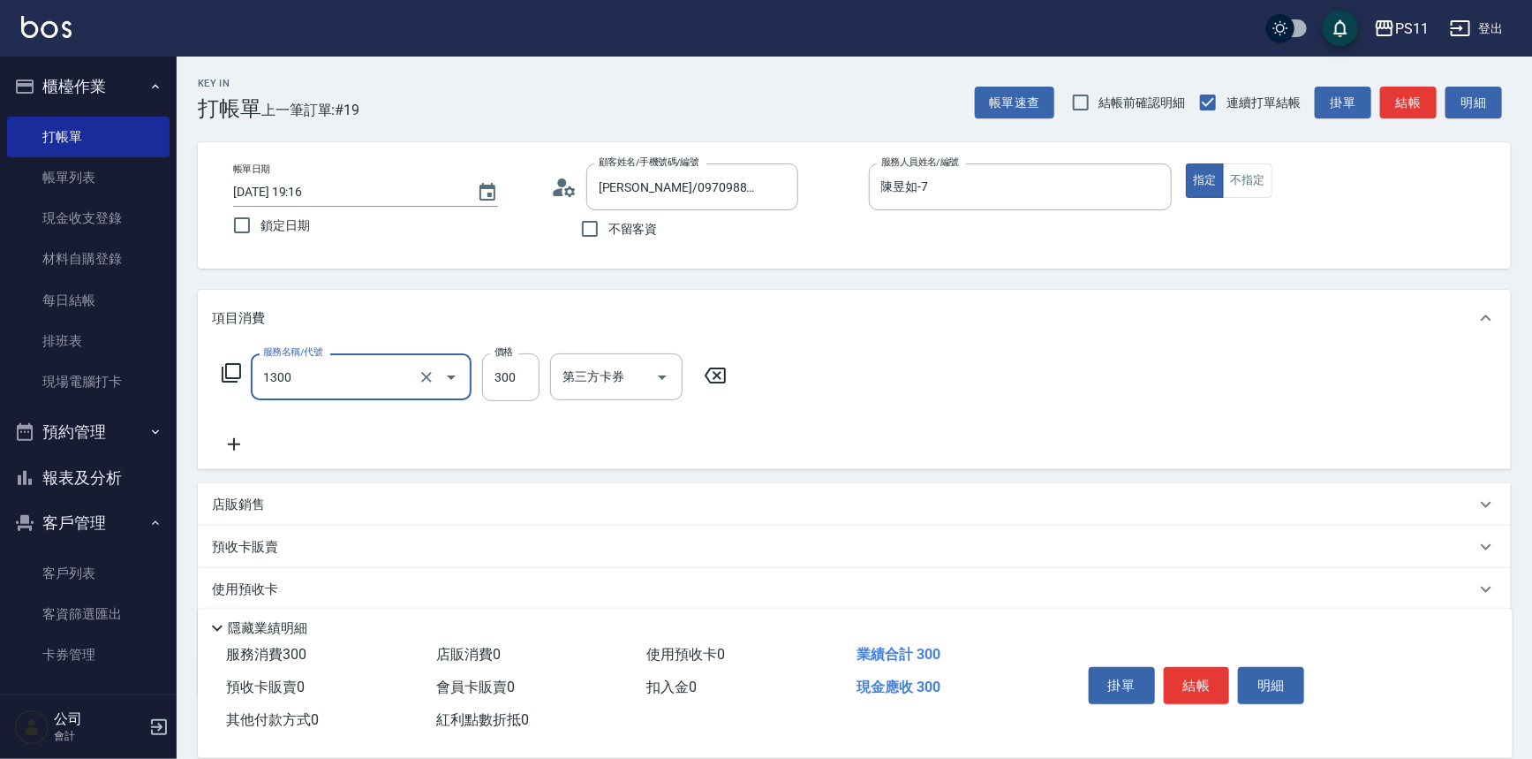
type input "洗髮300(1300)"
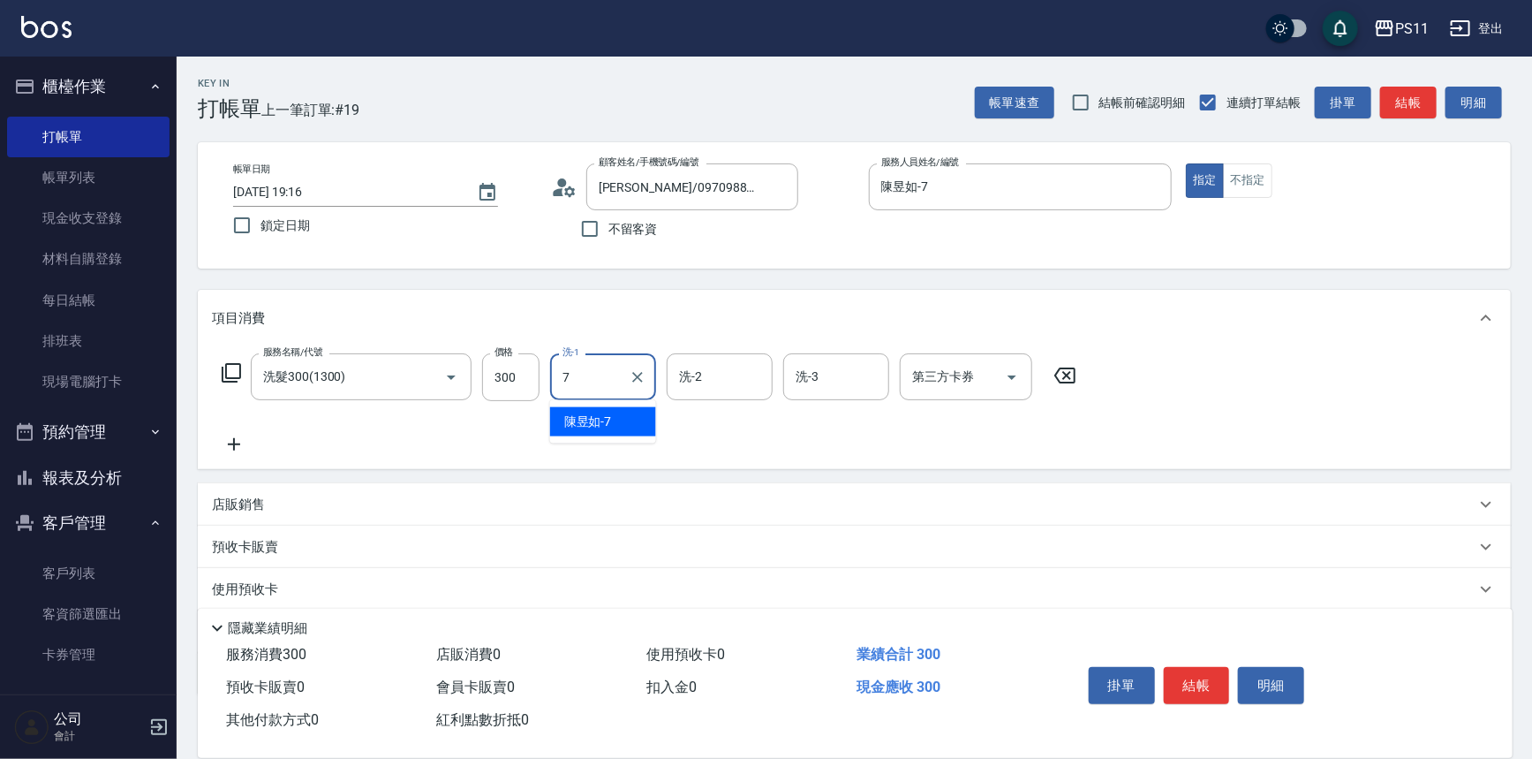
type input "陳昱如-7"
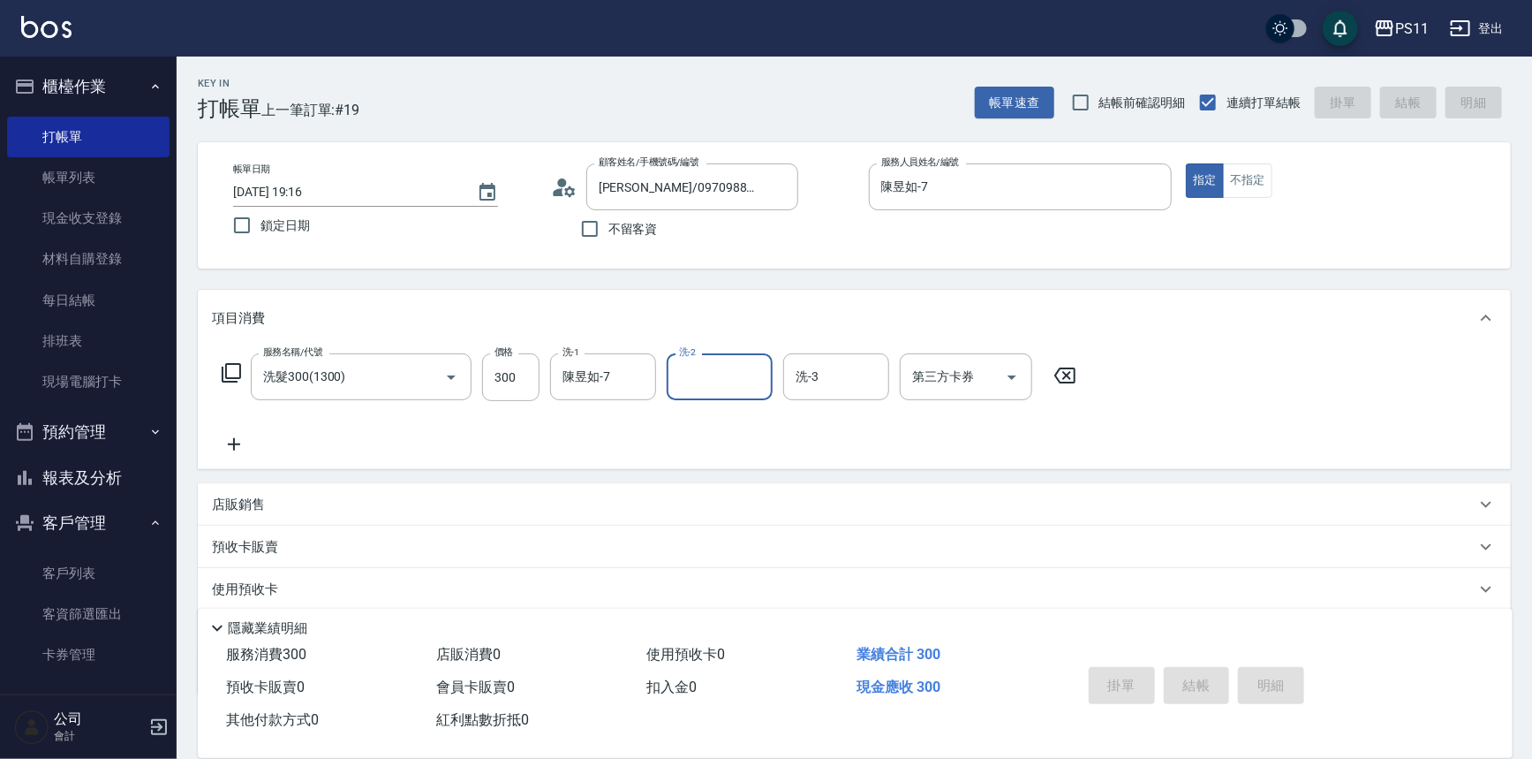
type input "[DATE] 19:29"
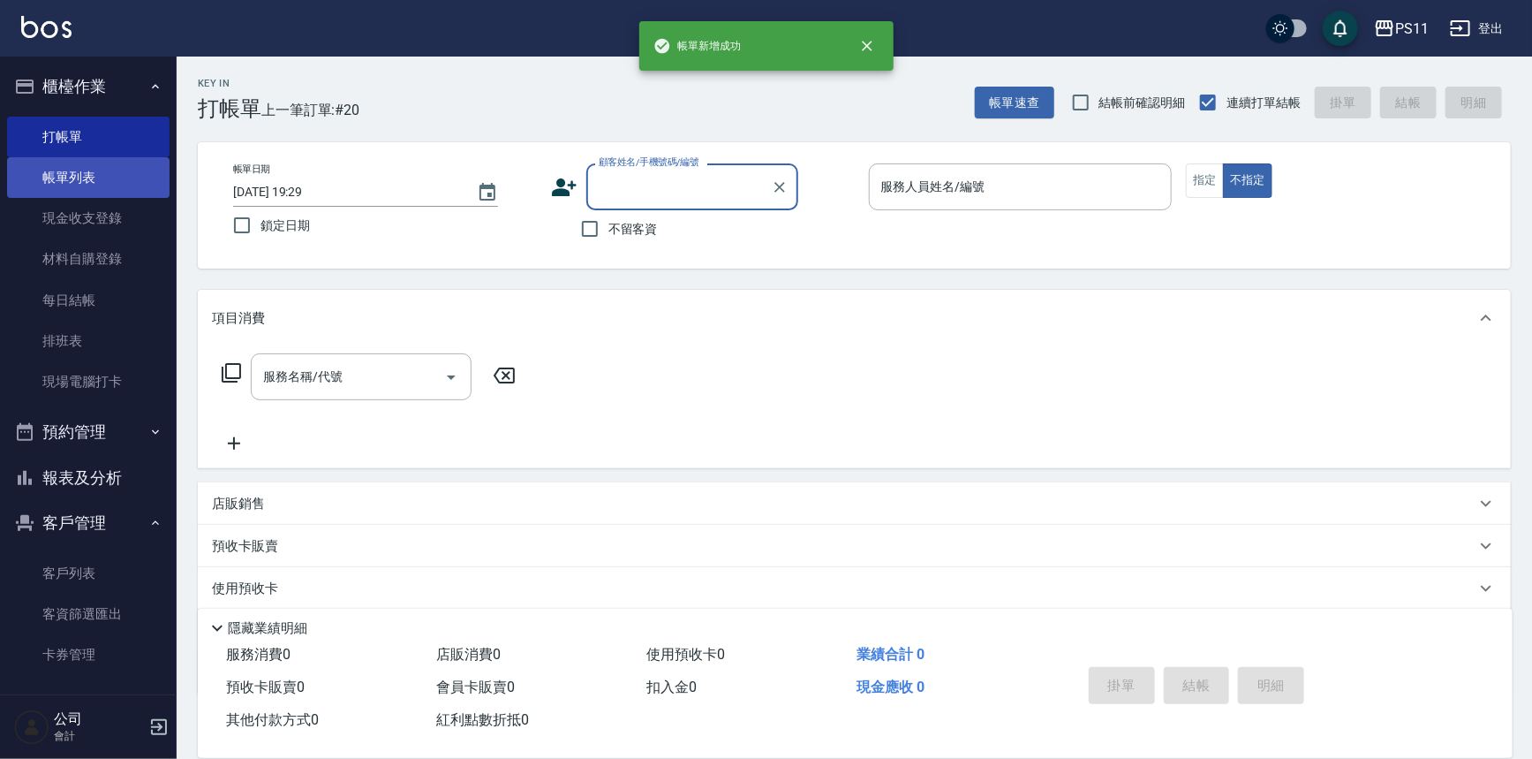
click at [56, 162] on link "帳單列表" at bounding box center [88, 177] width 162 height 41
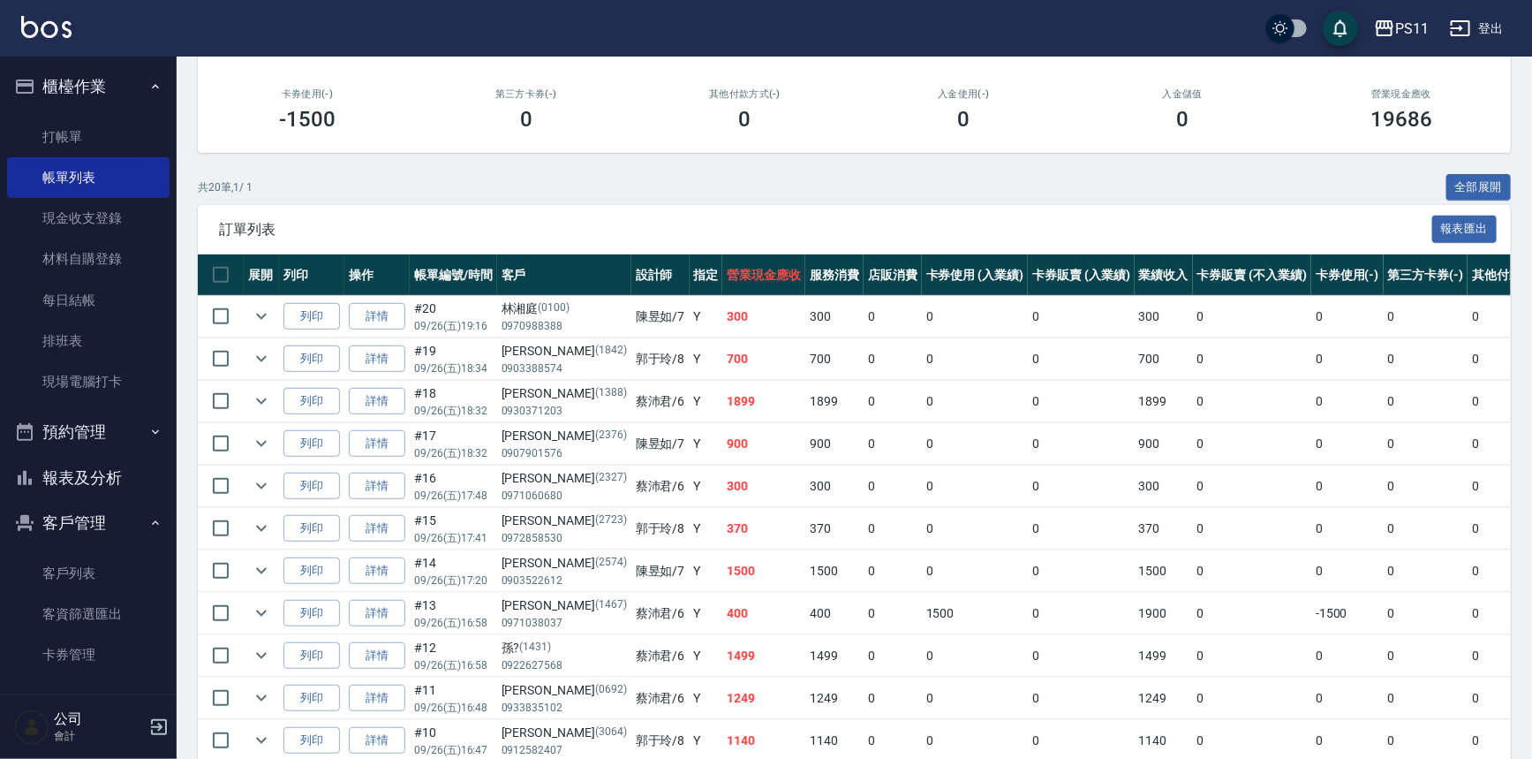
scroll to position [240, 0]
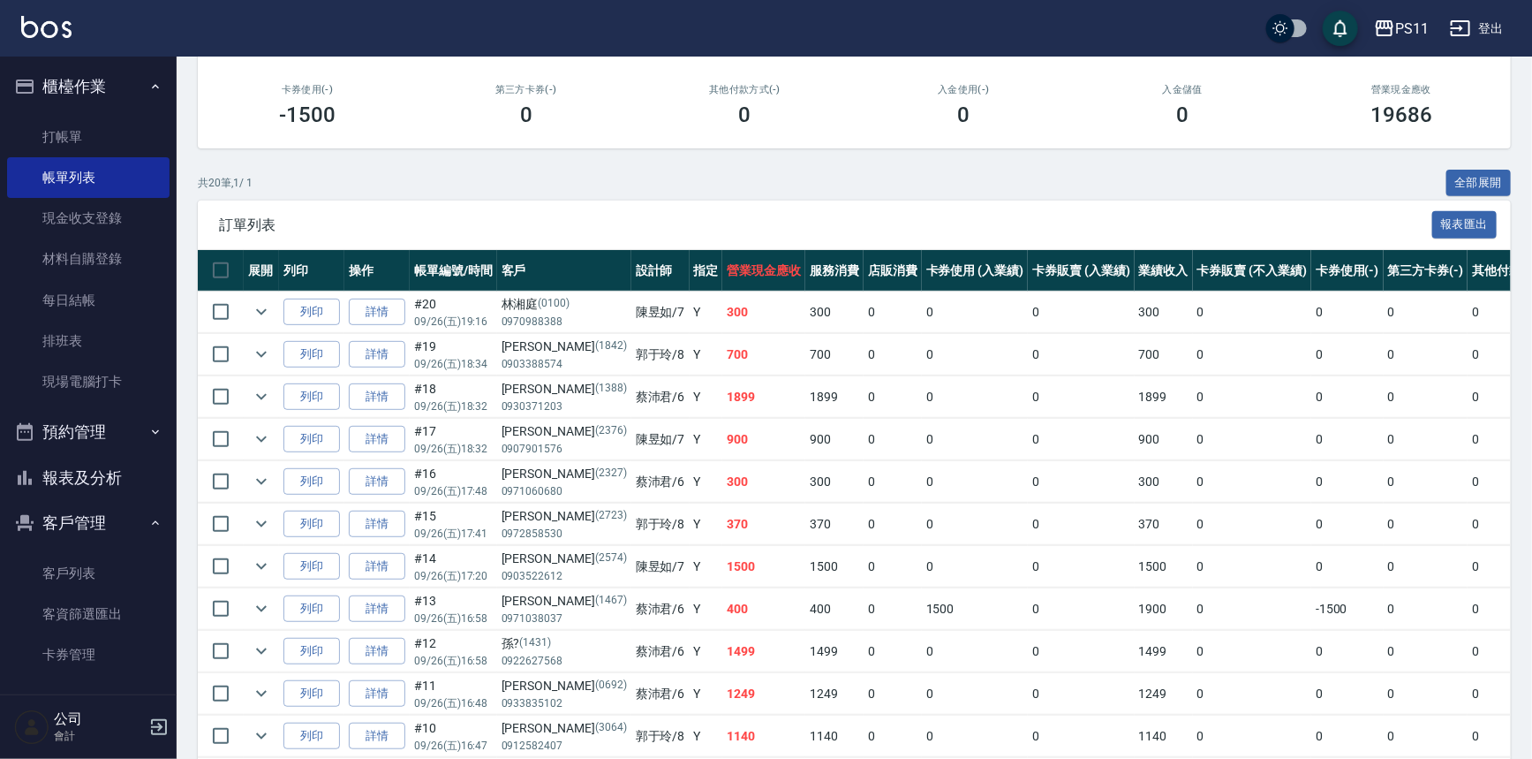
click at [95, 473] on button "報表及分析" at bounding box center [88, 478] width 162 height 46
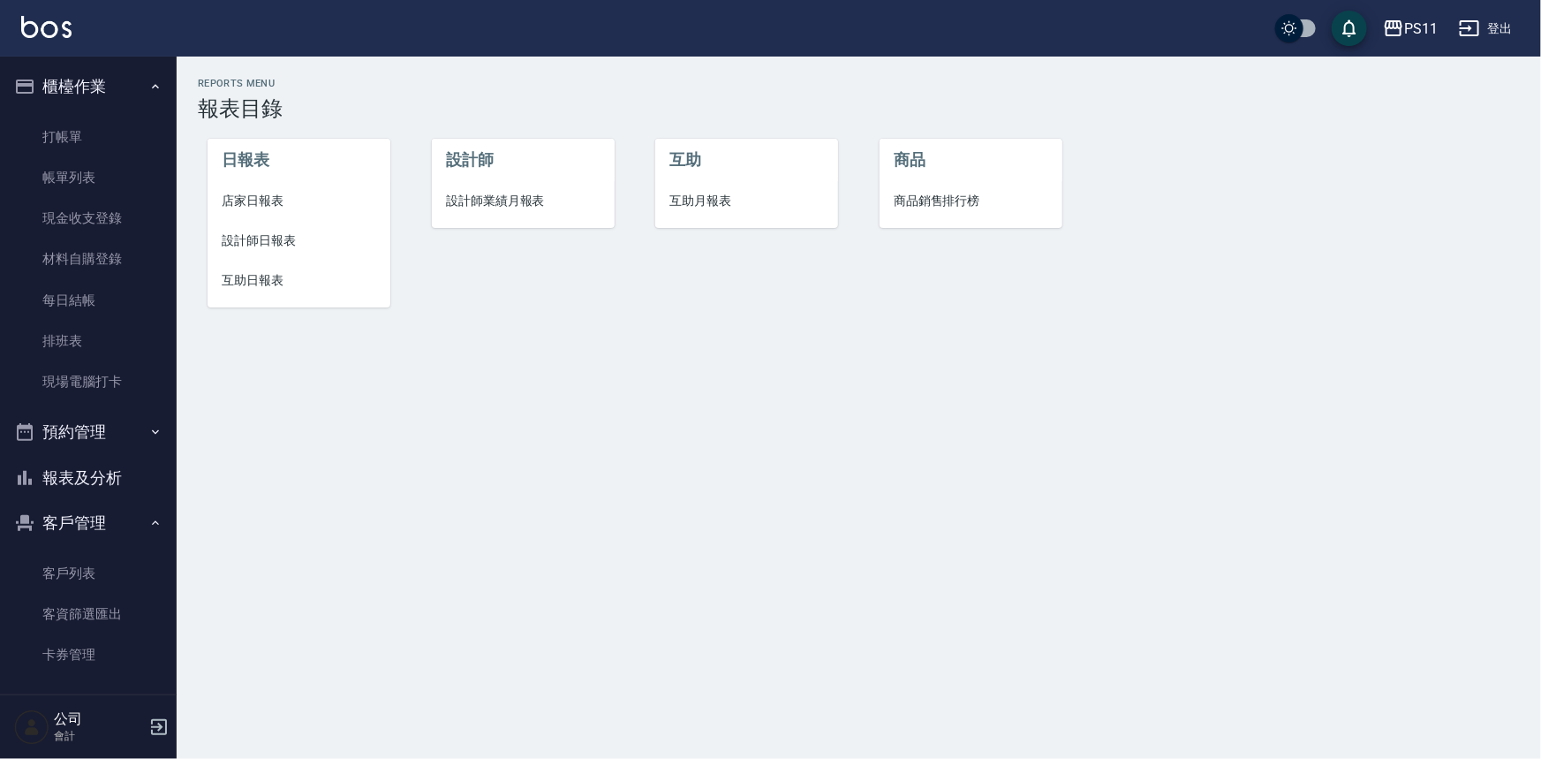
click at [238, 287] on span "互助日報表" at bounding box center [299, 280] width 155 height 19
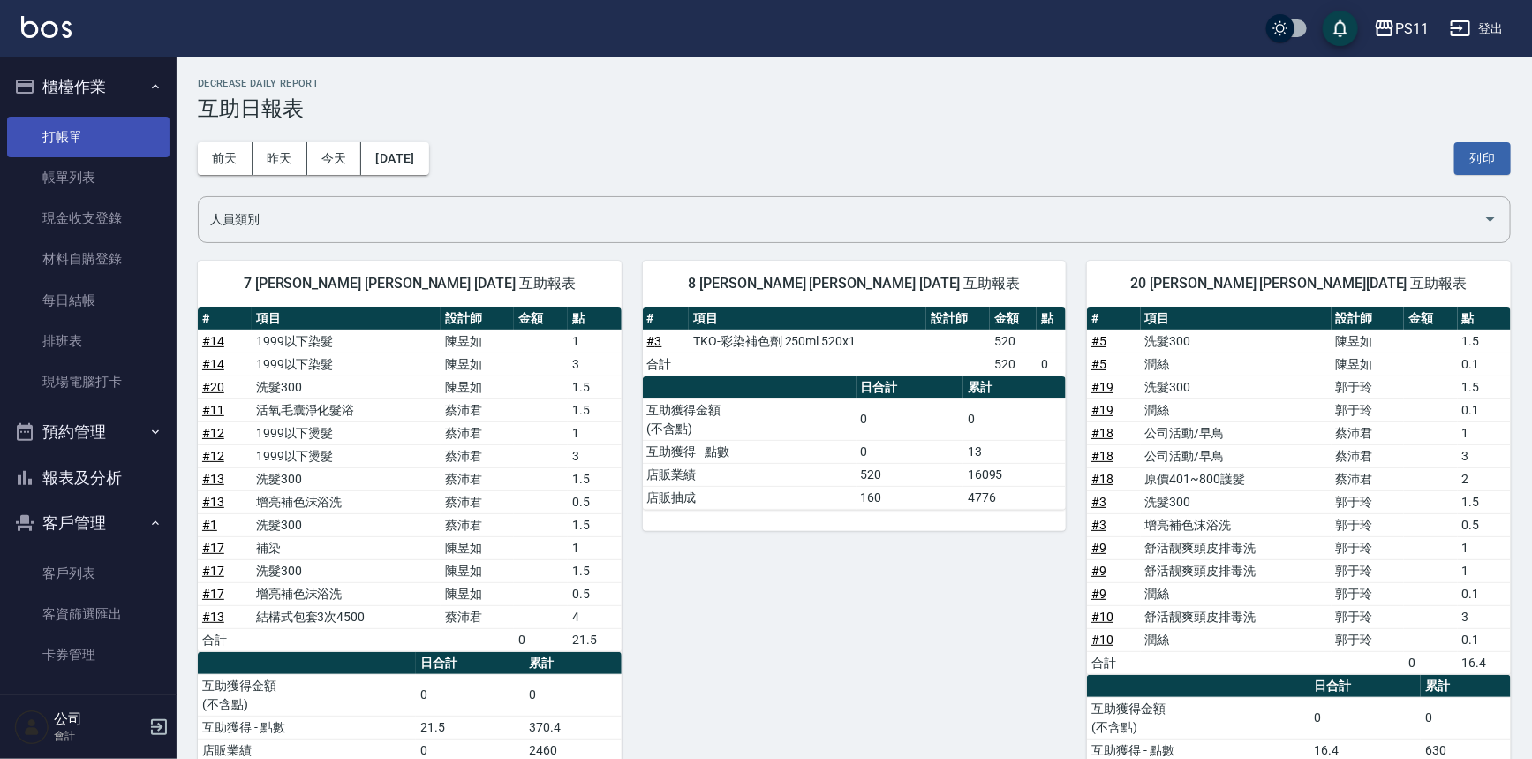
drag, startPoint x: 149, startPoint y: 132, endPoint x: 144, endPoint y: 122, distance: 11.1
click at [148, 132] on link "打帳單" at bounding box center [88, 137] width 162 height 41
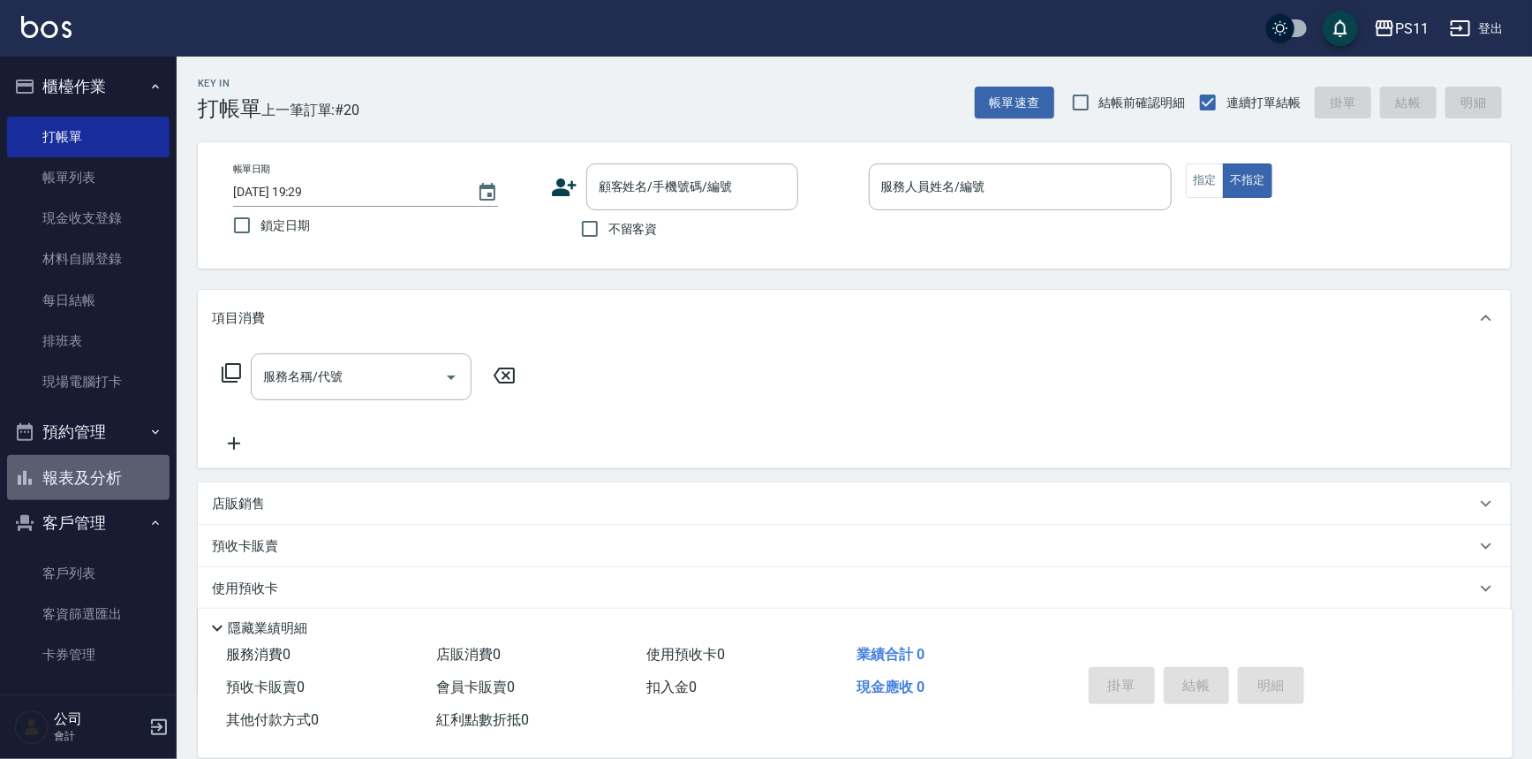
click at [110, 478] on button "報表及分析" at bounding box center [88, 478] width 162 height 46
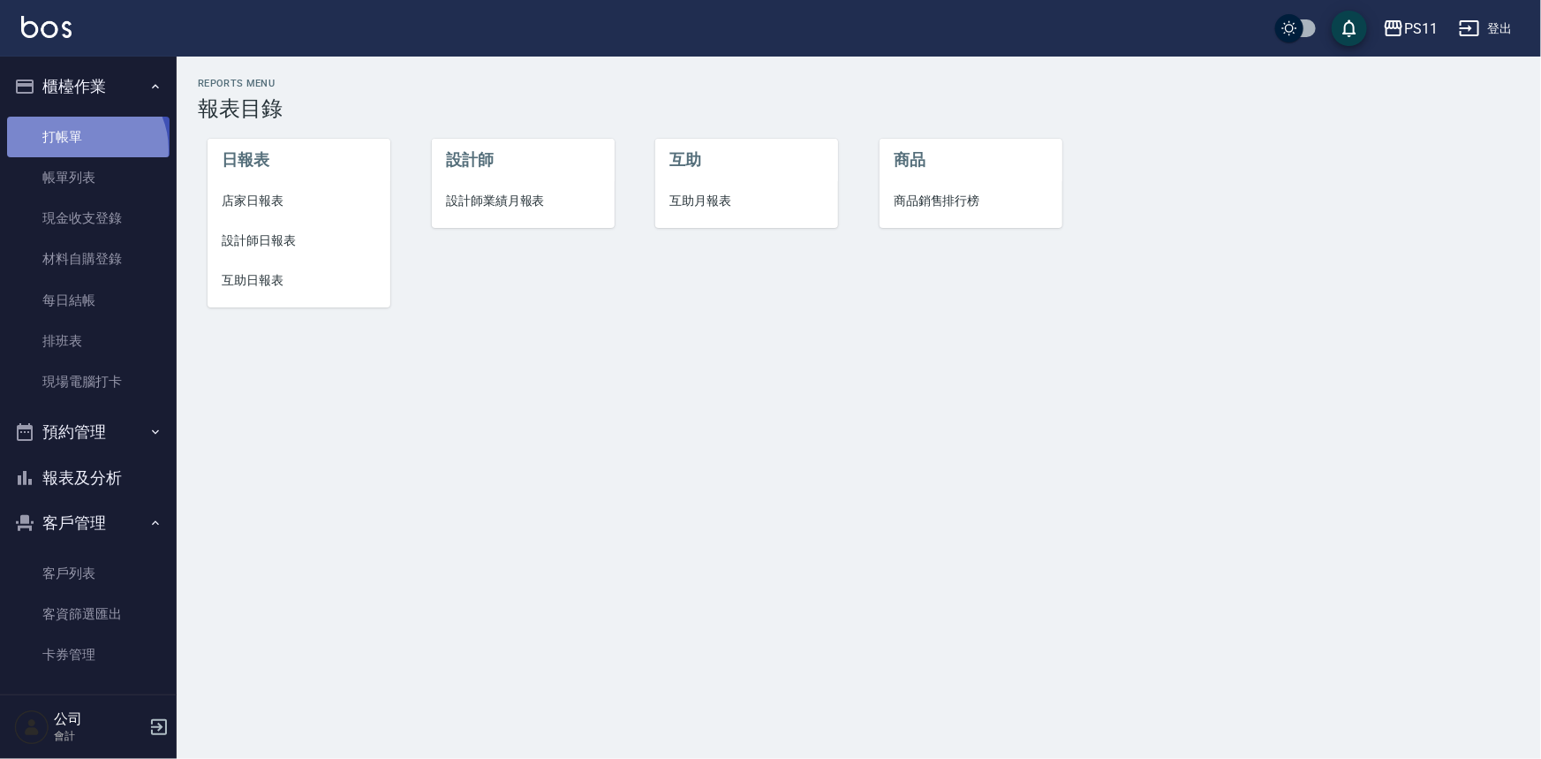
click at [83, 149] on link "打帳單" at bounding box center [88, 137] width 162 height 41
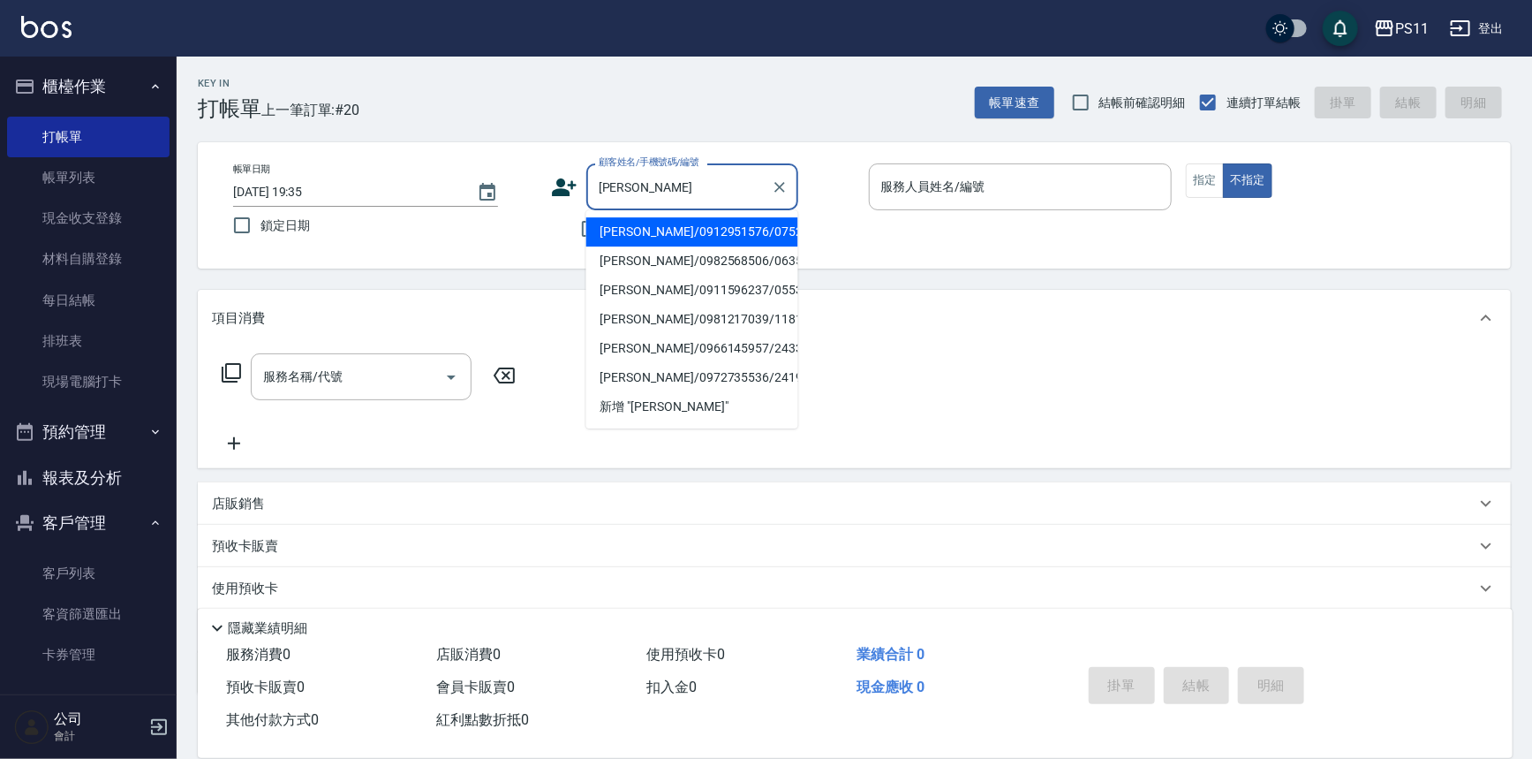
click at [672, 308] on li "[PERSON_NAME]/0981217039/1181" at bounding box center [692, 319] width 212 height 29
type input "[PERSON_NAME]/0981217039/1181"
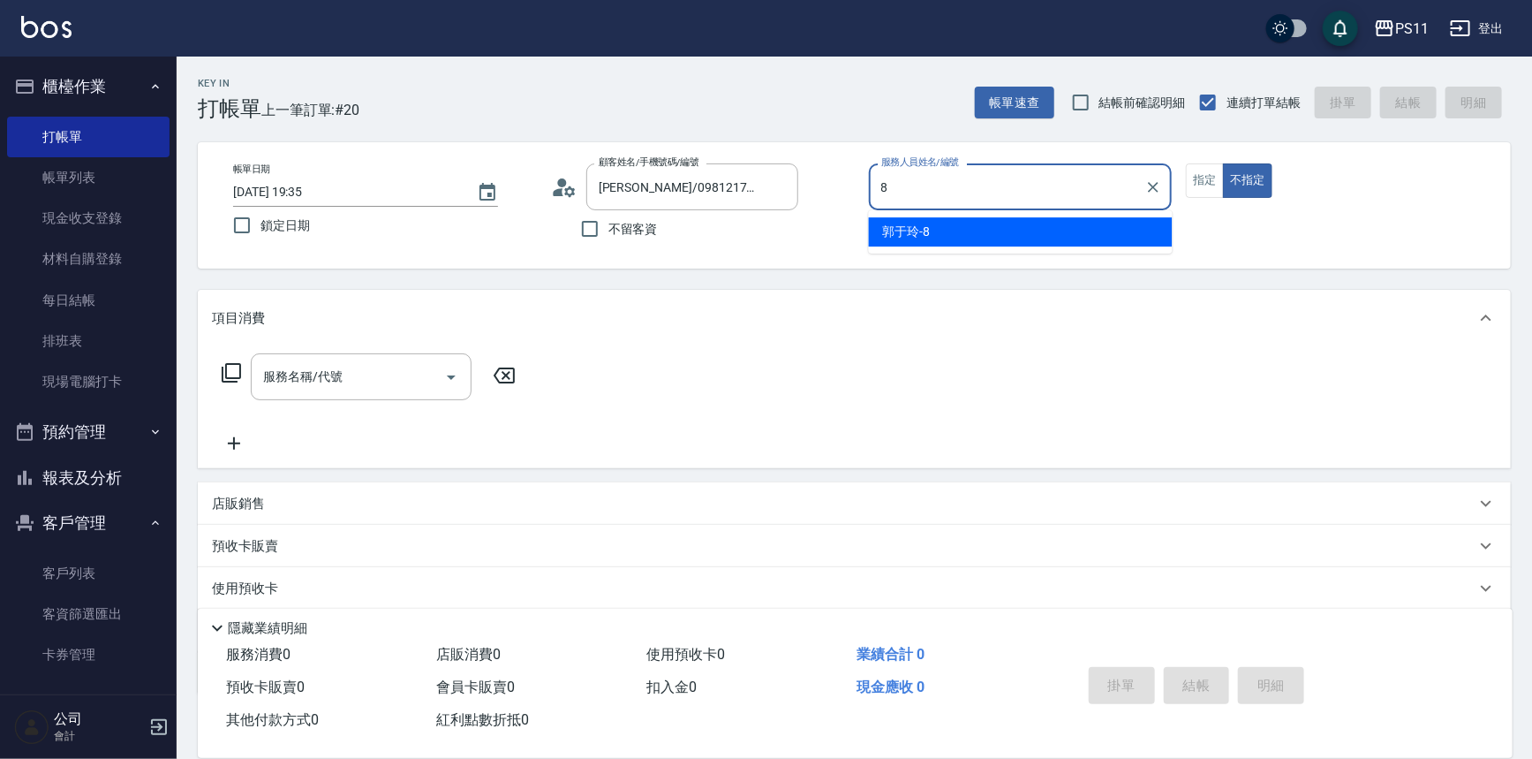
type input "郭于玲-8"
type button "false"
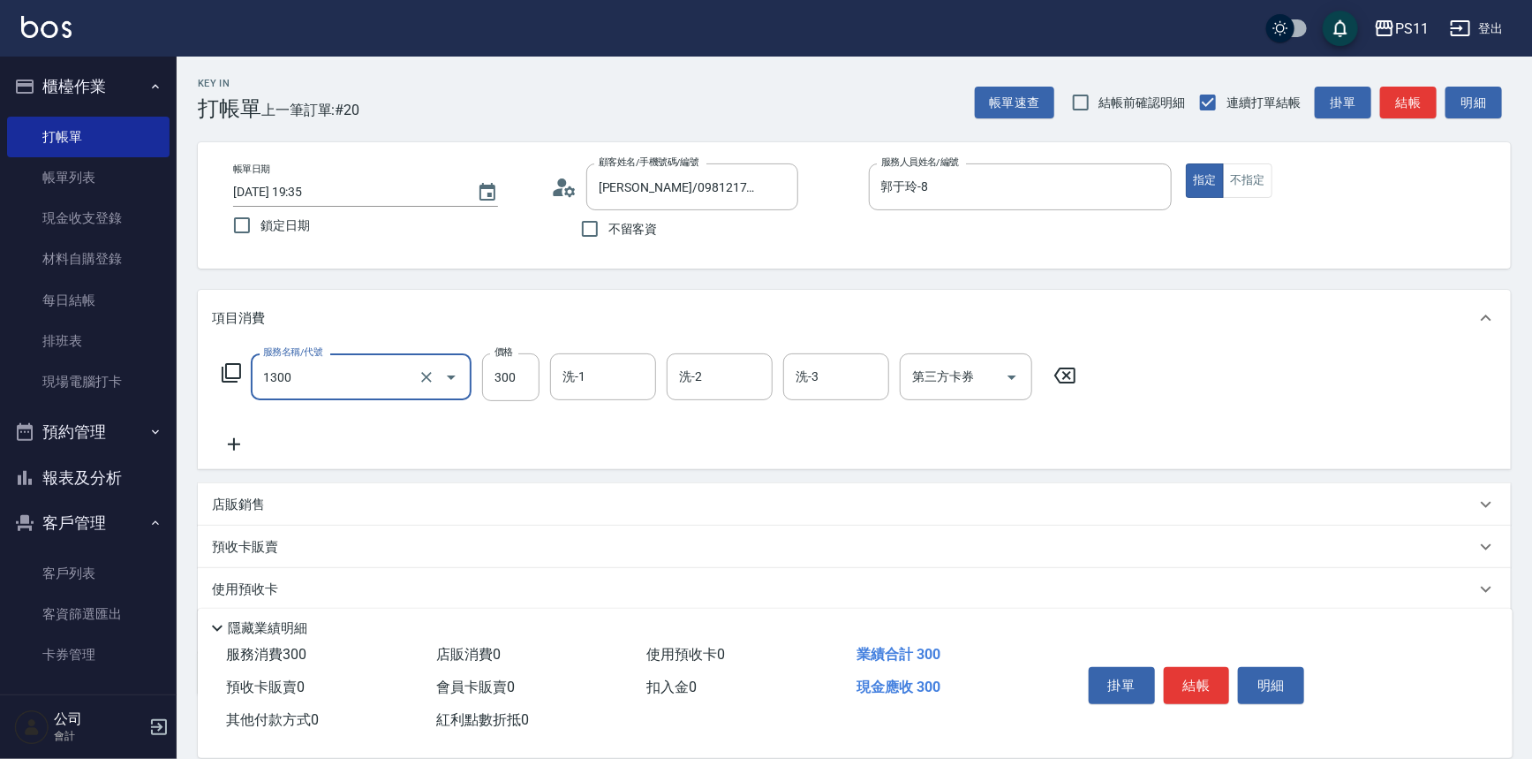
type input "洗髮300(1300)"
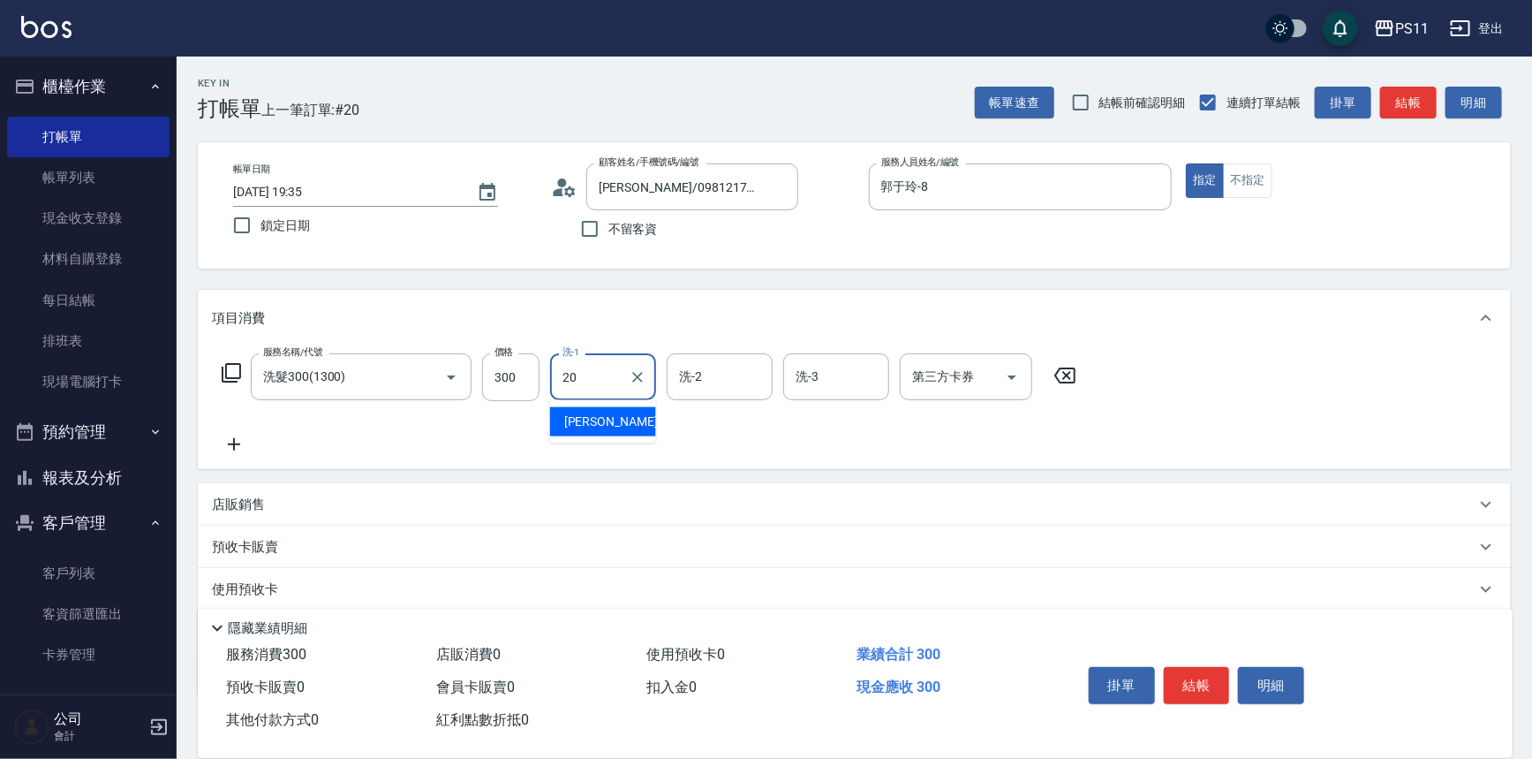
type input "[PERSON_NAME]-20"
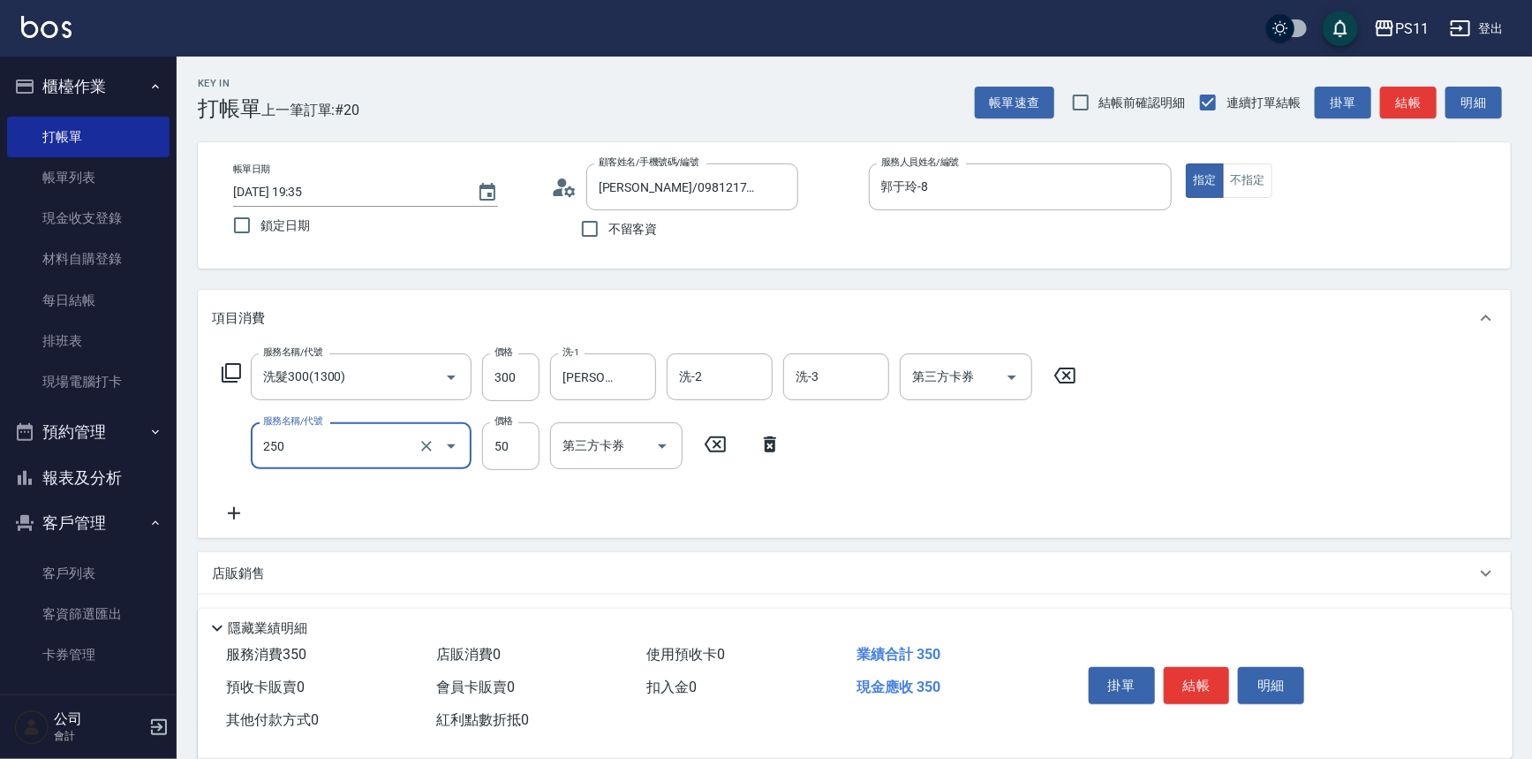
type input "剪瀏海(250)"
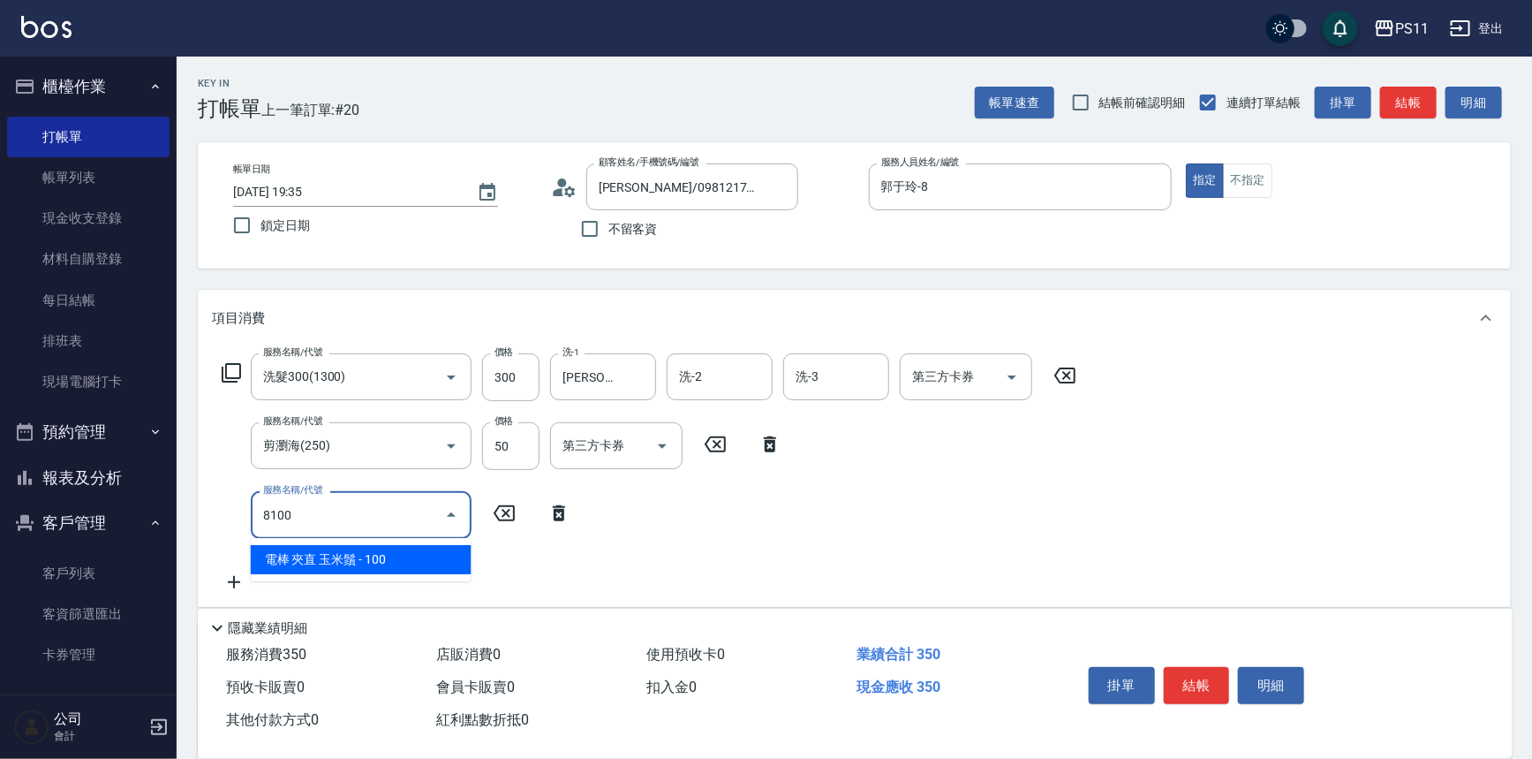
type input "電棒 夾直 玉米鬚(8100)"
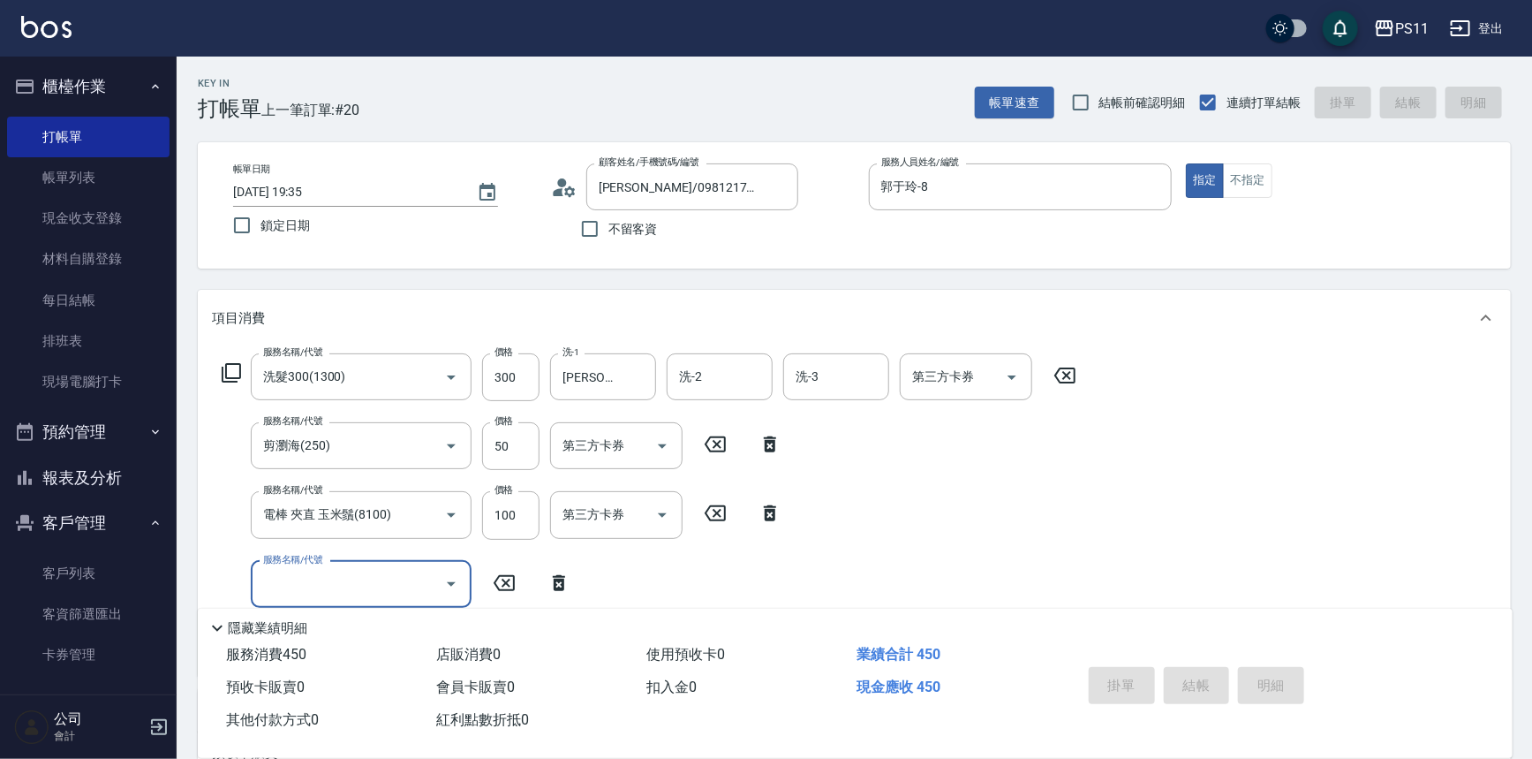
type input "[DATE] 19:36"
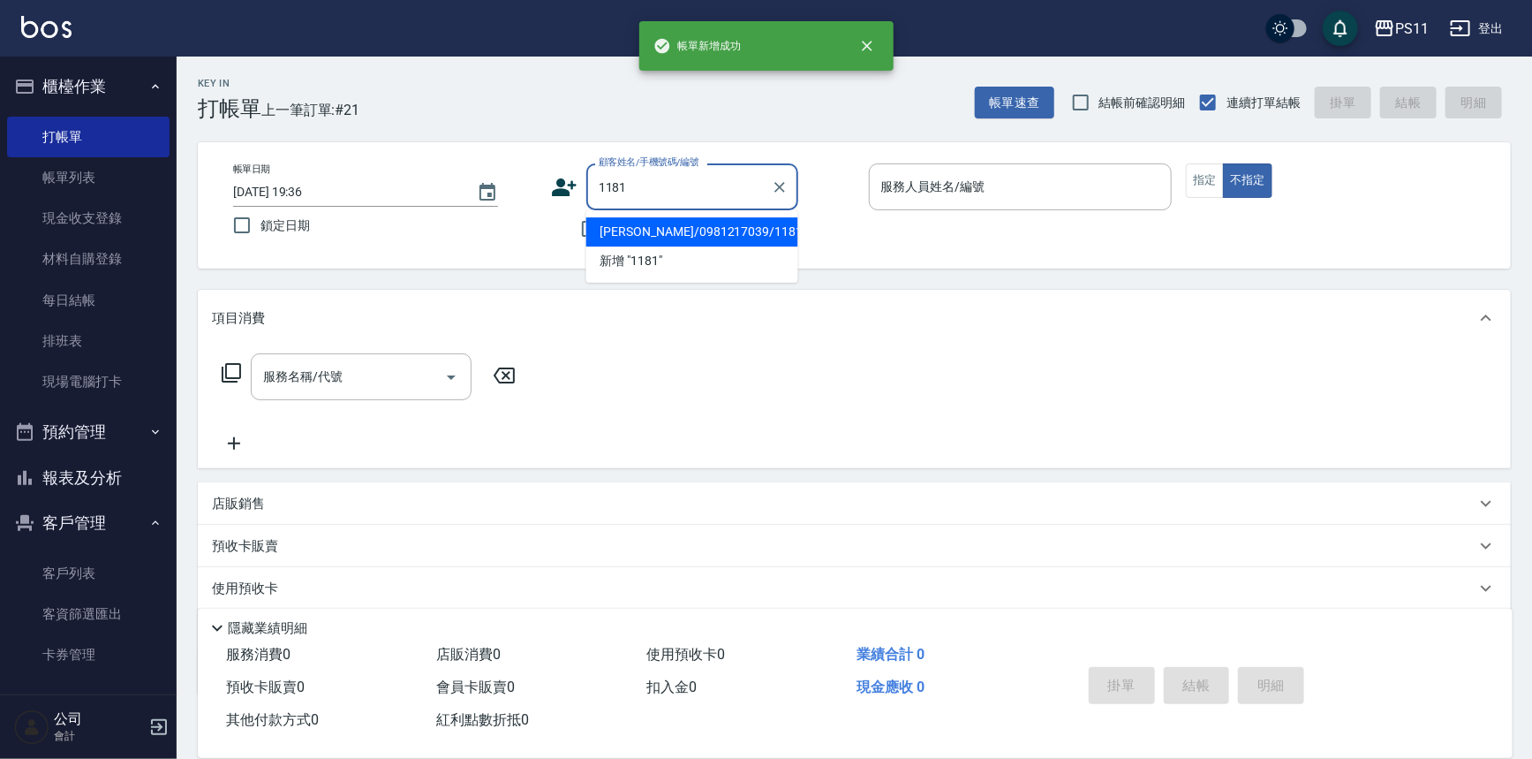
type input "[PERSON_NAME]/0981217039/1181"
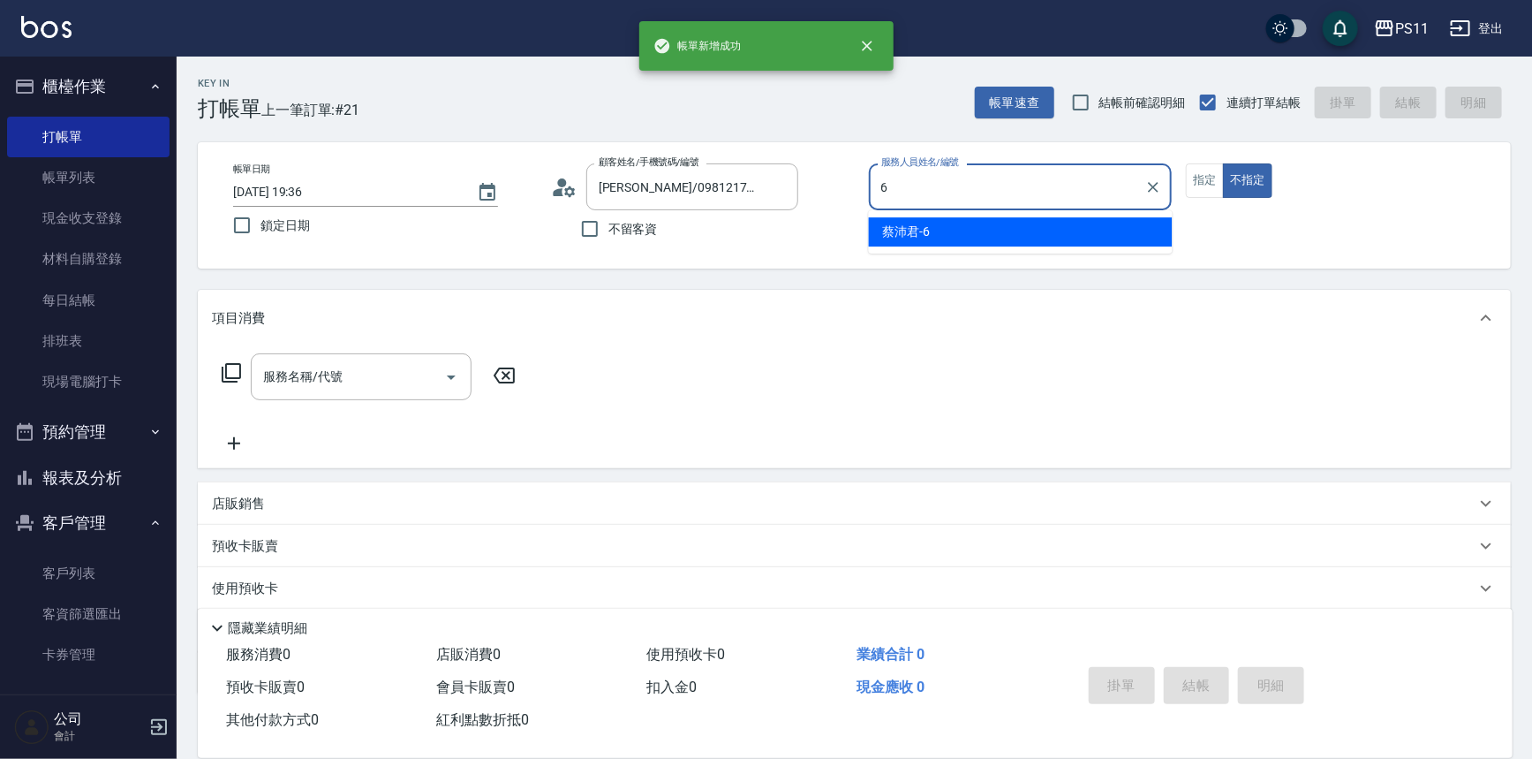
type input "[PERSON_NAME]6"
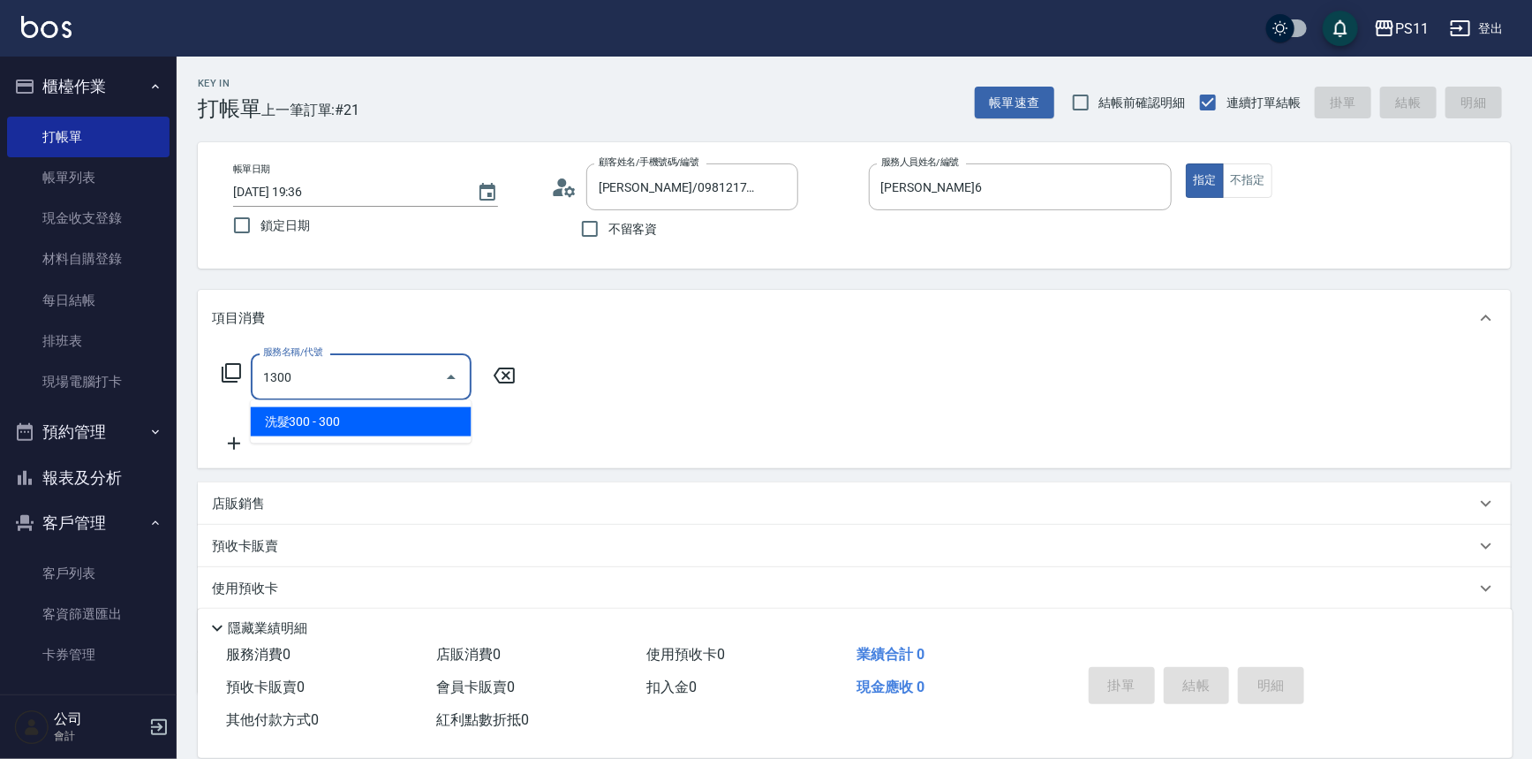
type input "洗髮300(1300)"
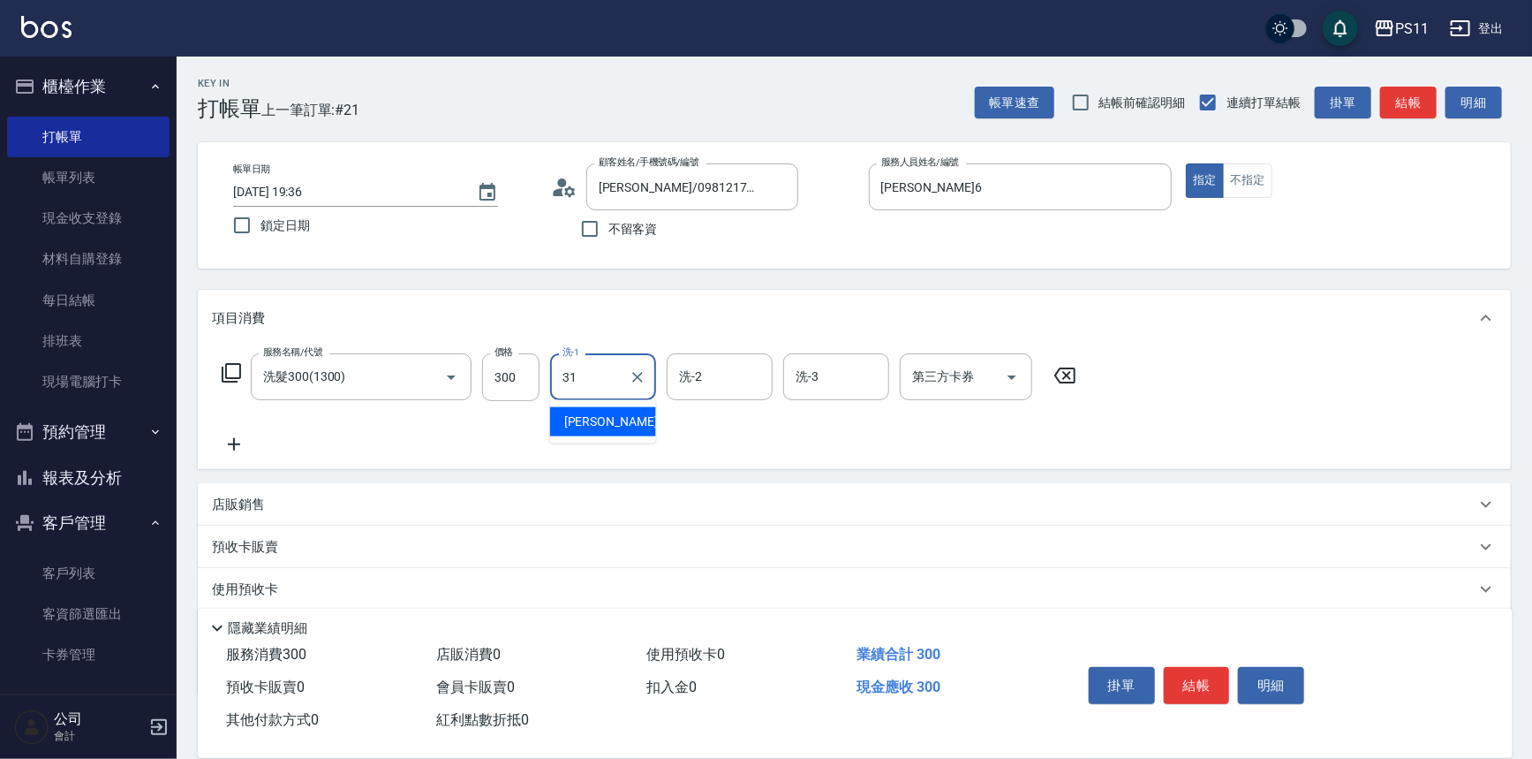
type input "[PERSON_NAME]-31"
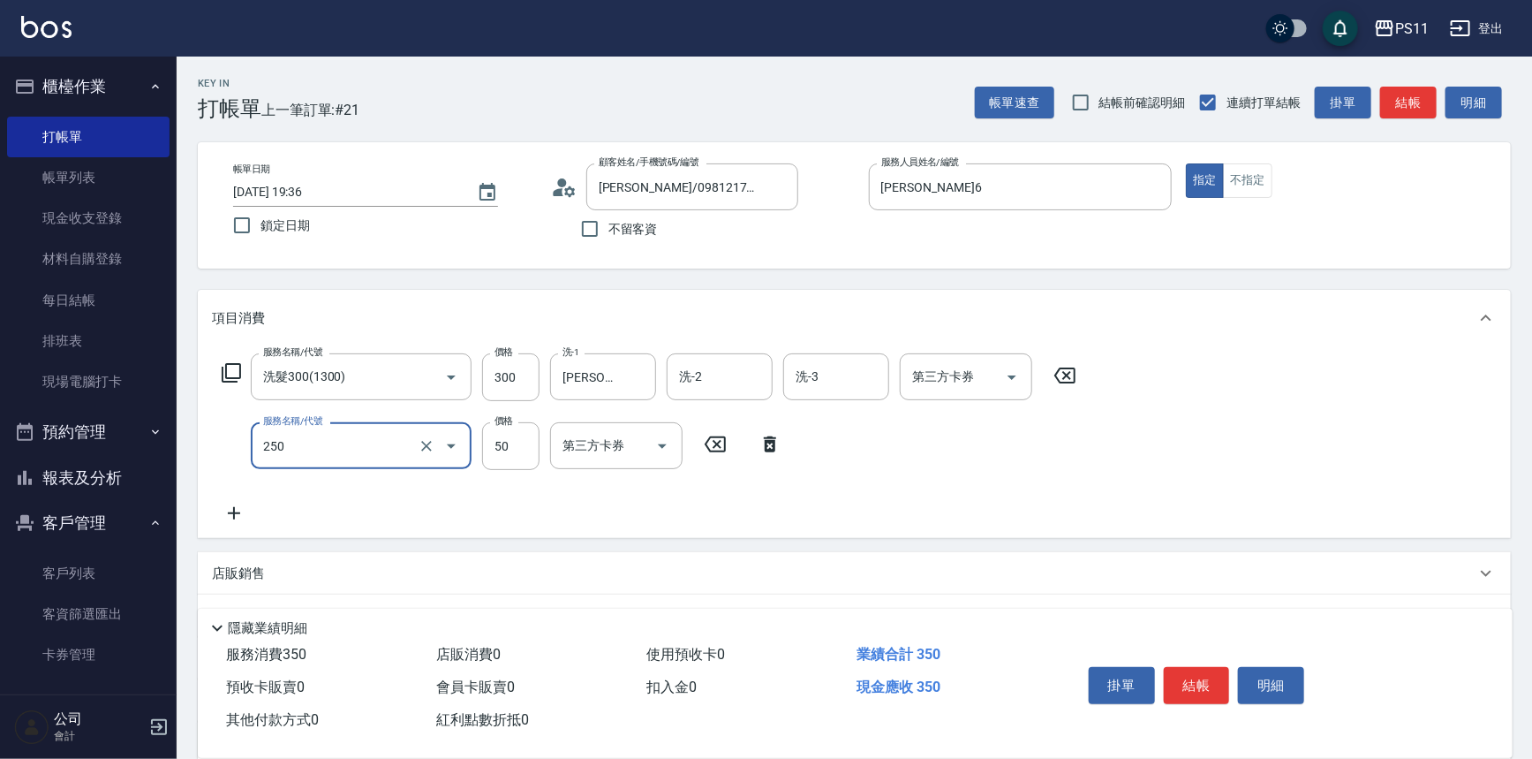
type input "剪瀏海(250)"
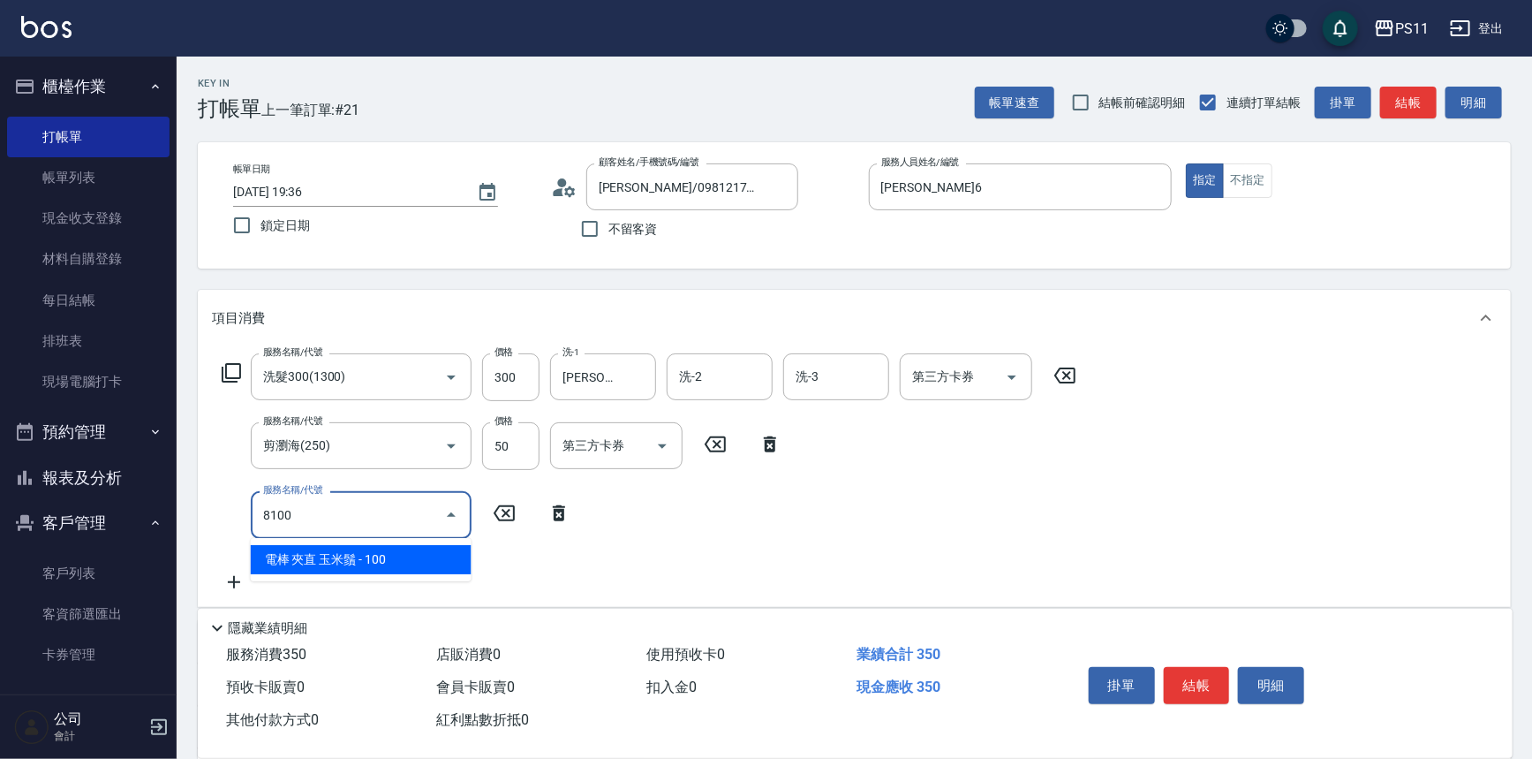
type input "電棒 夾直 玉米鬚(8100)"
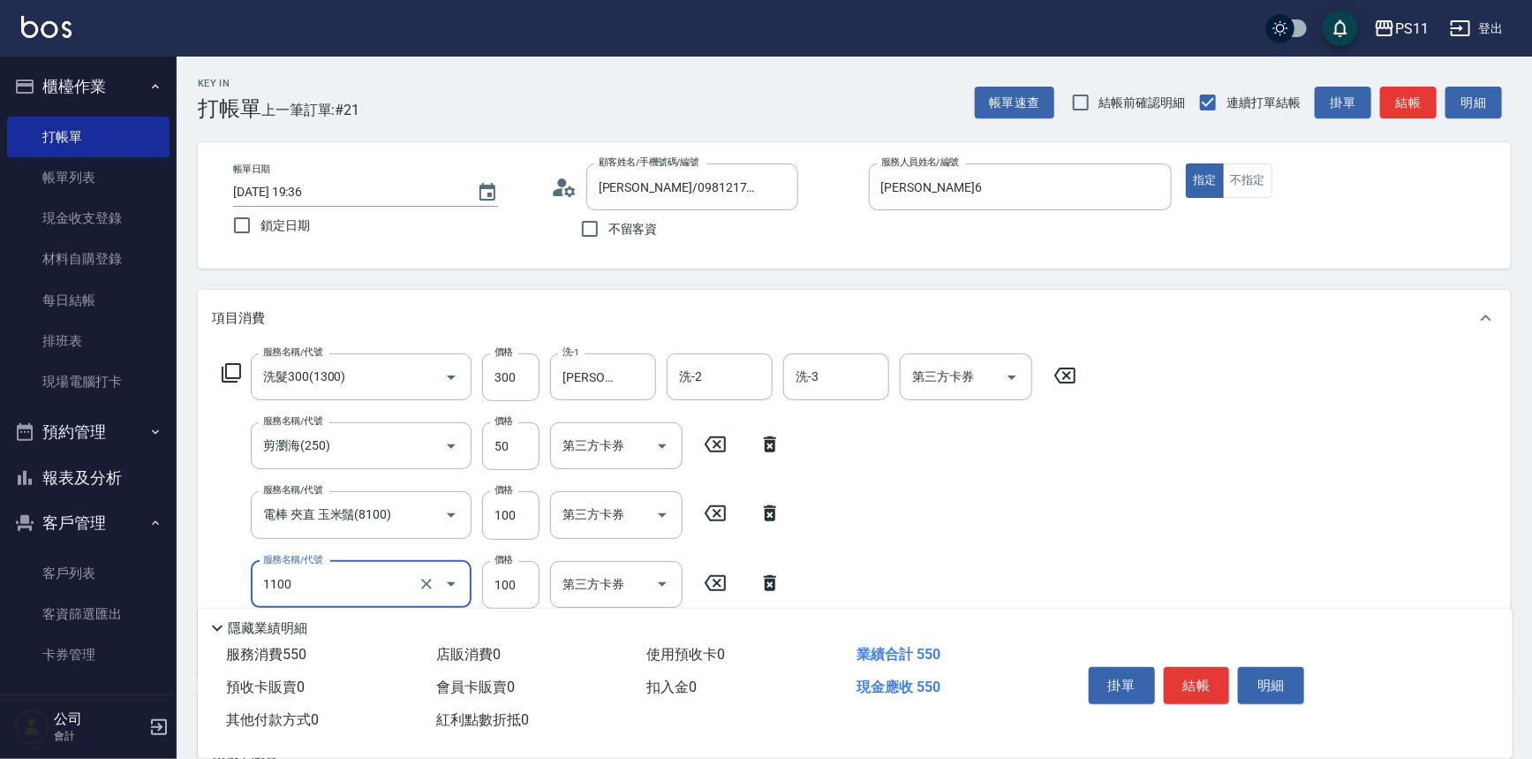
type input "增亮補色沫浴洗(1100)"
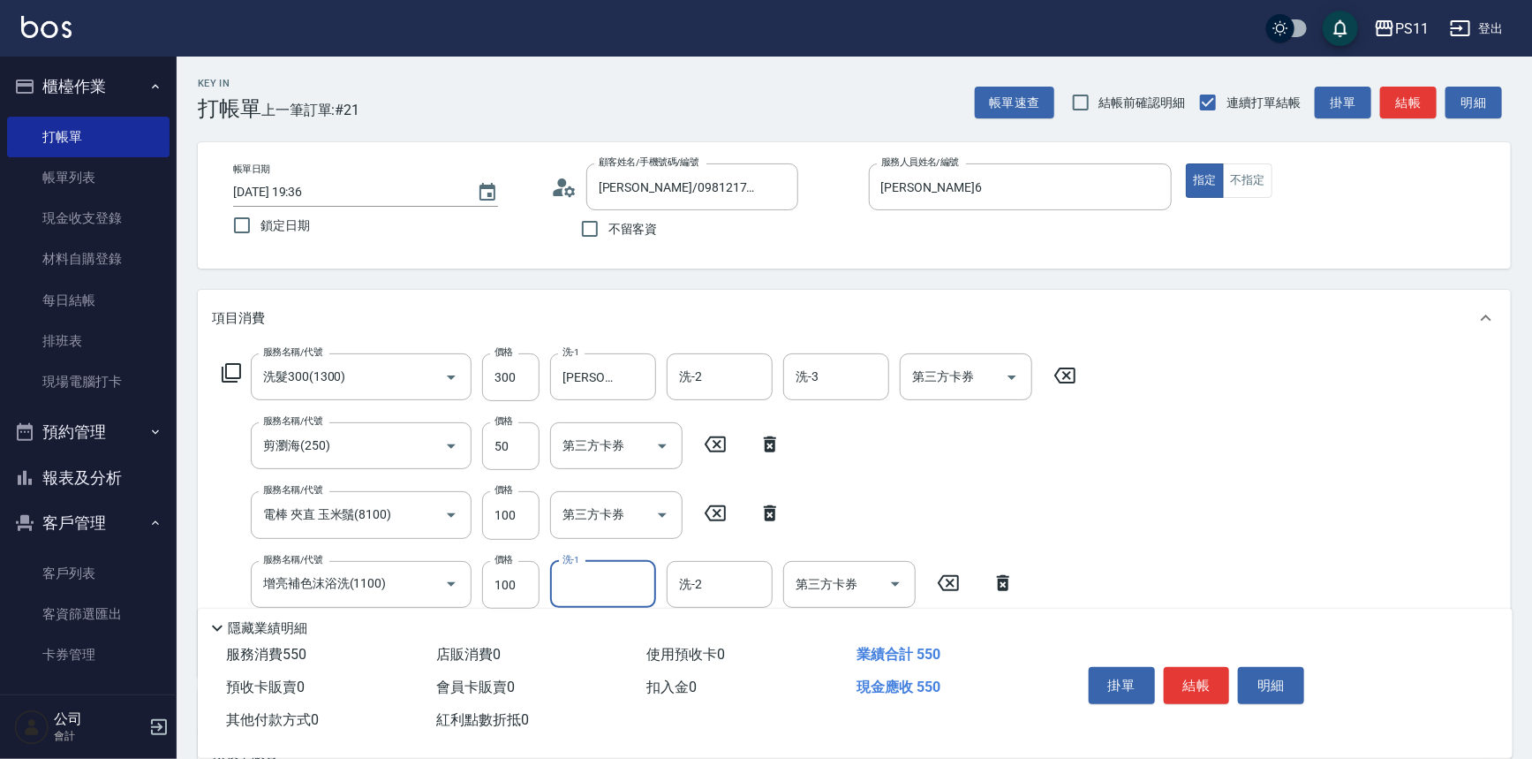
scroll to position [79, 0]
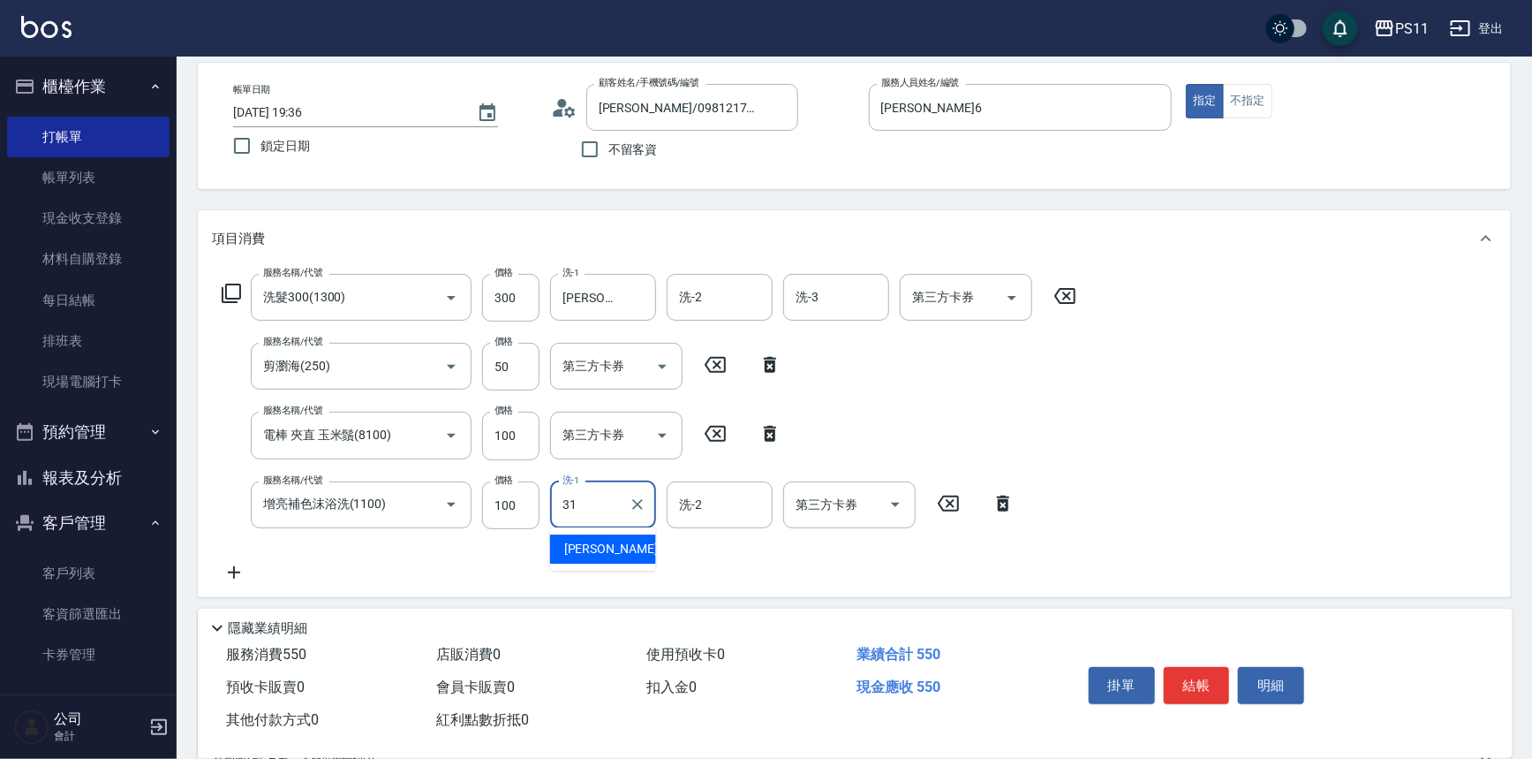
type input "[PERSON_NAME]-31"
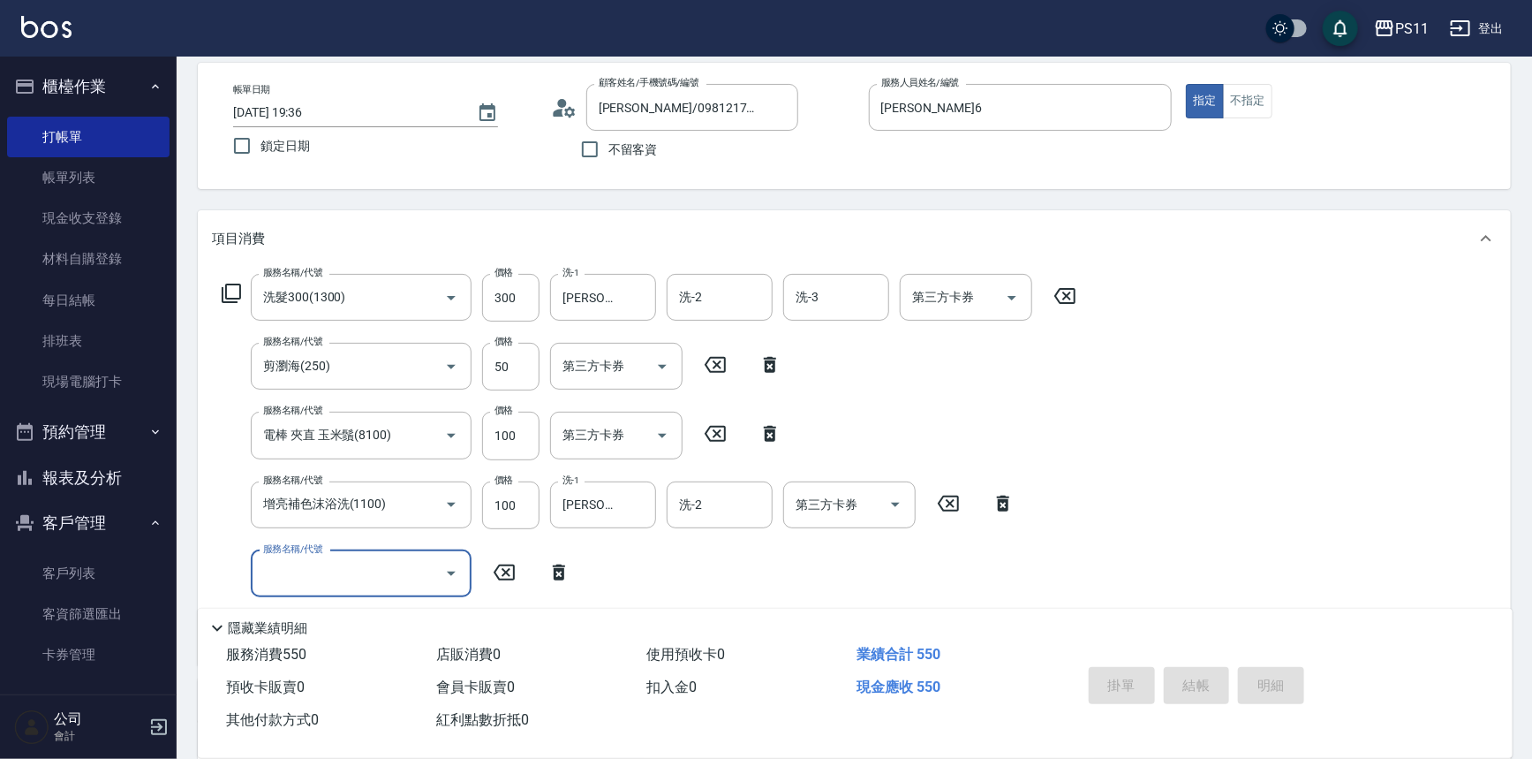
type input "[DATE] 19:37"
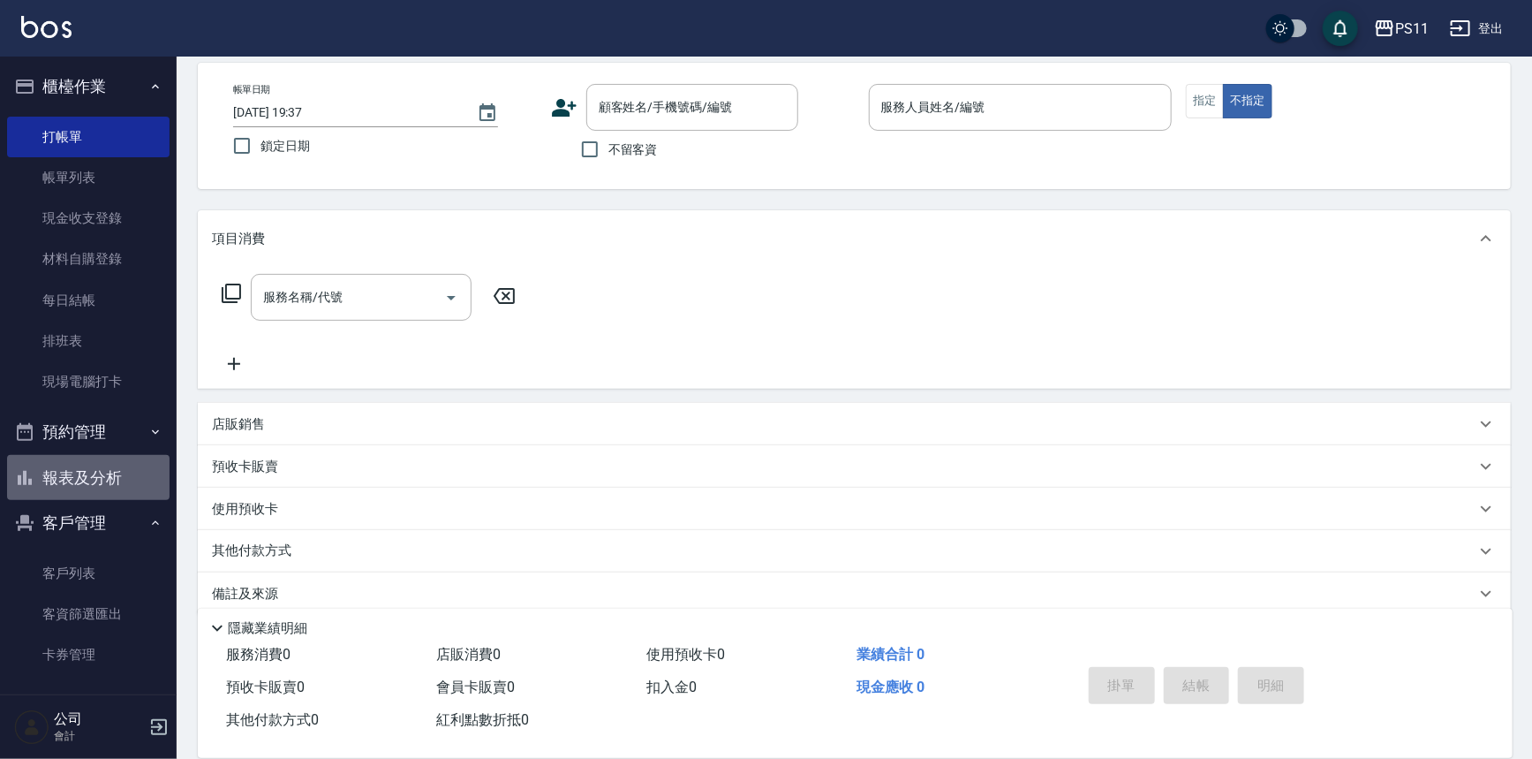
click at [117, 492] on button "報表及分析" at bounding box center [88, 478] width 162 height 46
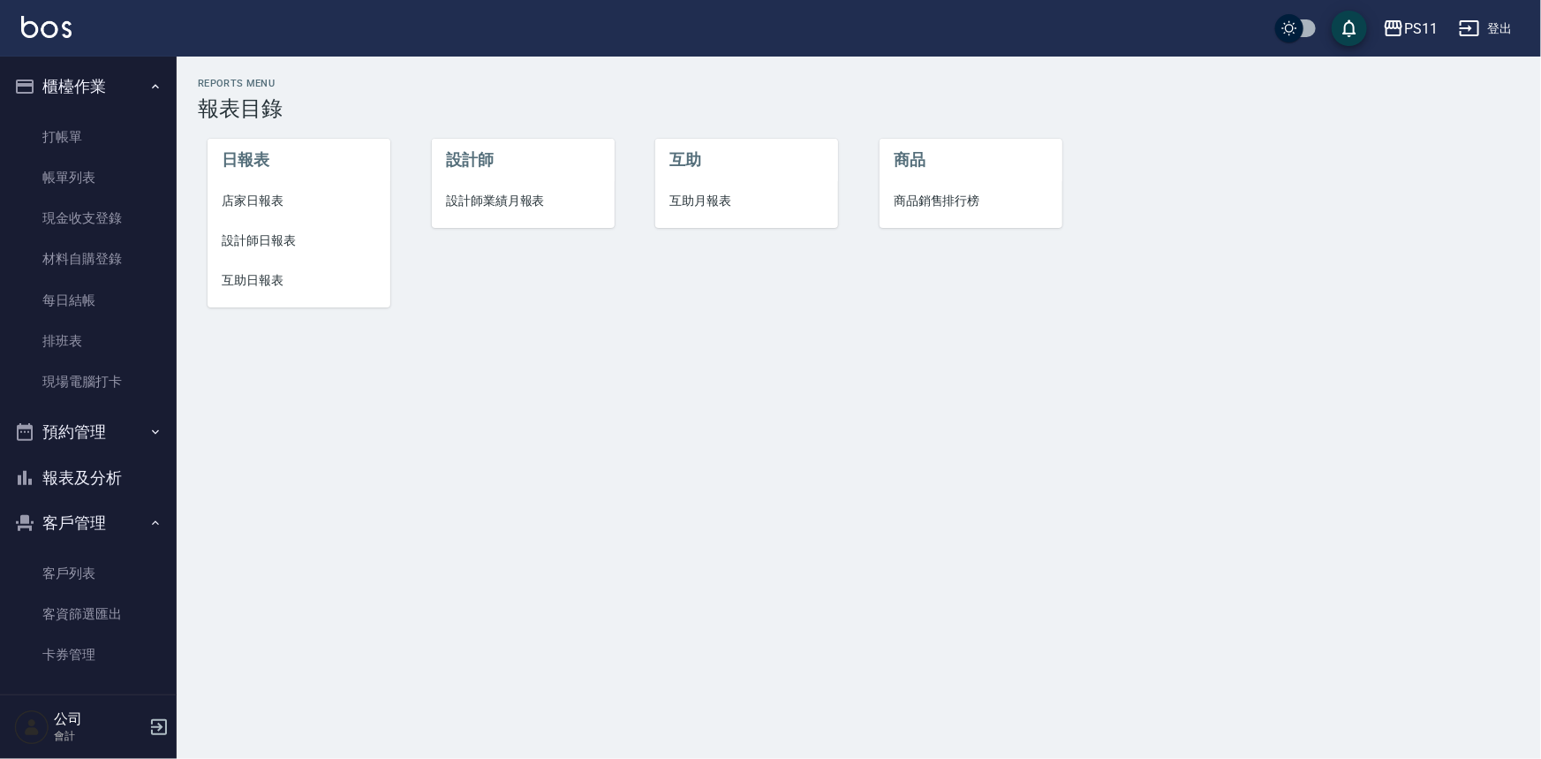
click at [306, 238] on span "設計師日報表" at bounding box center [299, 240] width 155 height 19
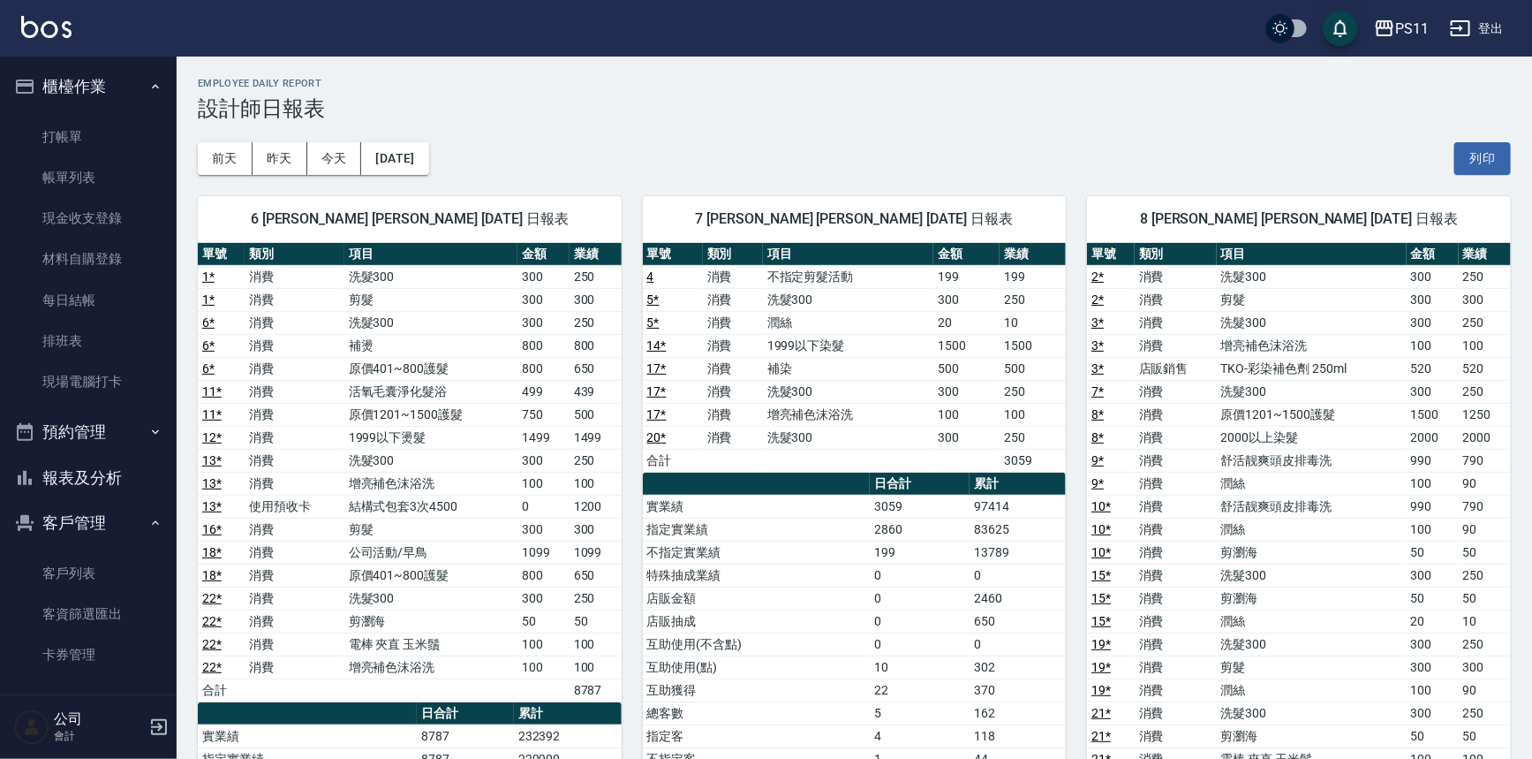
click at [1178, 457] on td "消費" at bounding box center [1176, 460] width 82 height 23
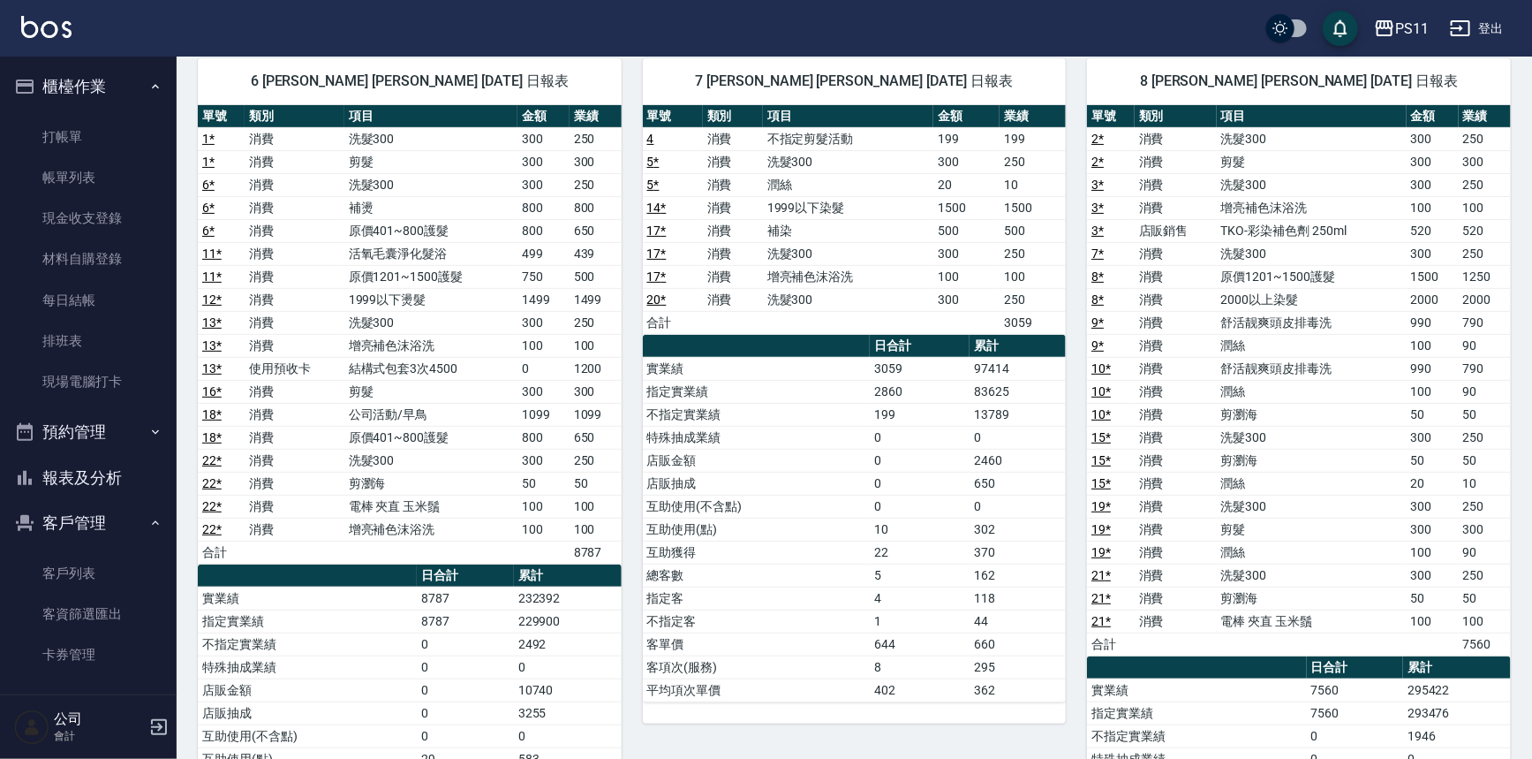
scroll to position [401, 0]
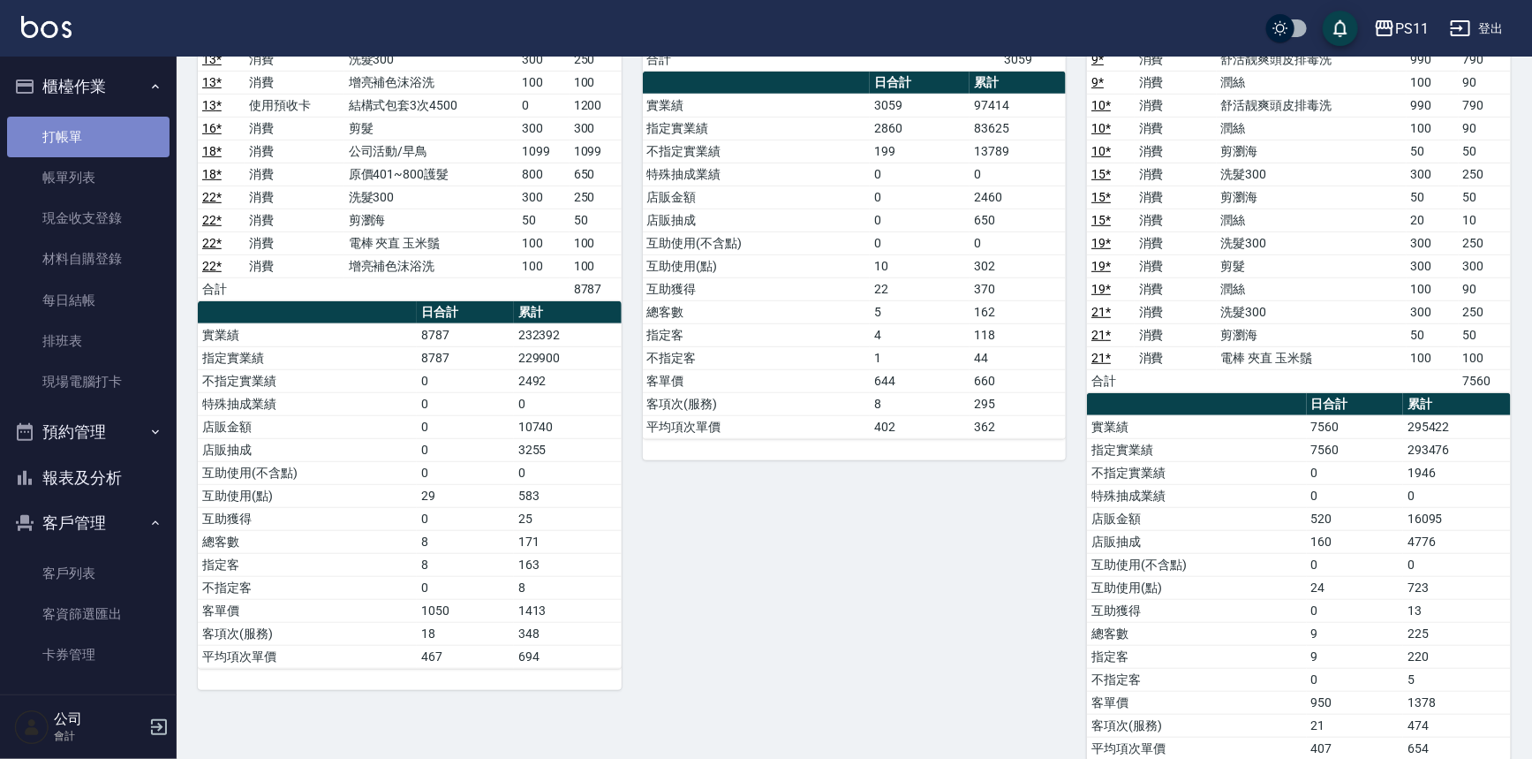
click at [98, 141] on link "打帳單" at bounding box center [88, 137] width 162 height 41
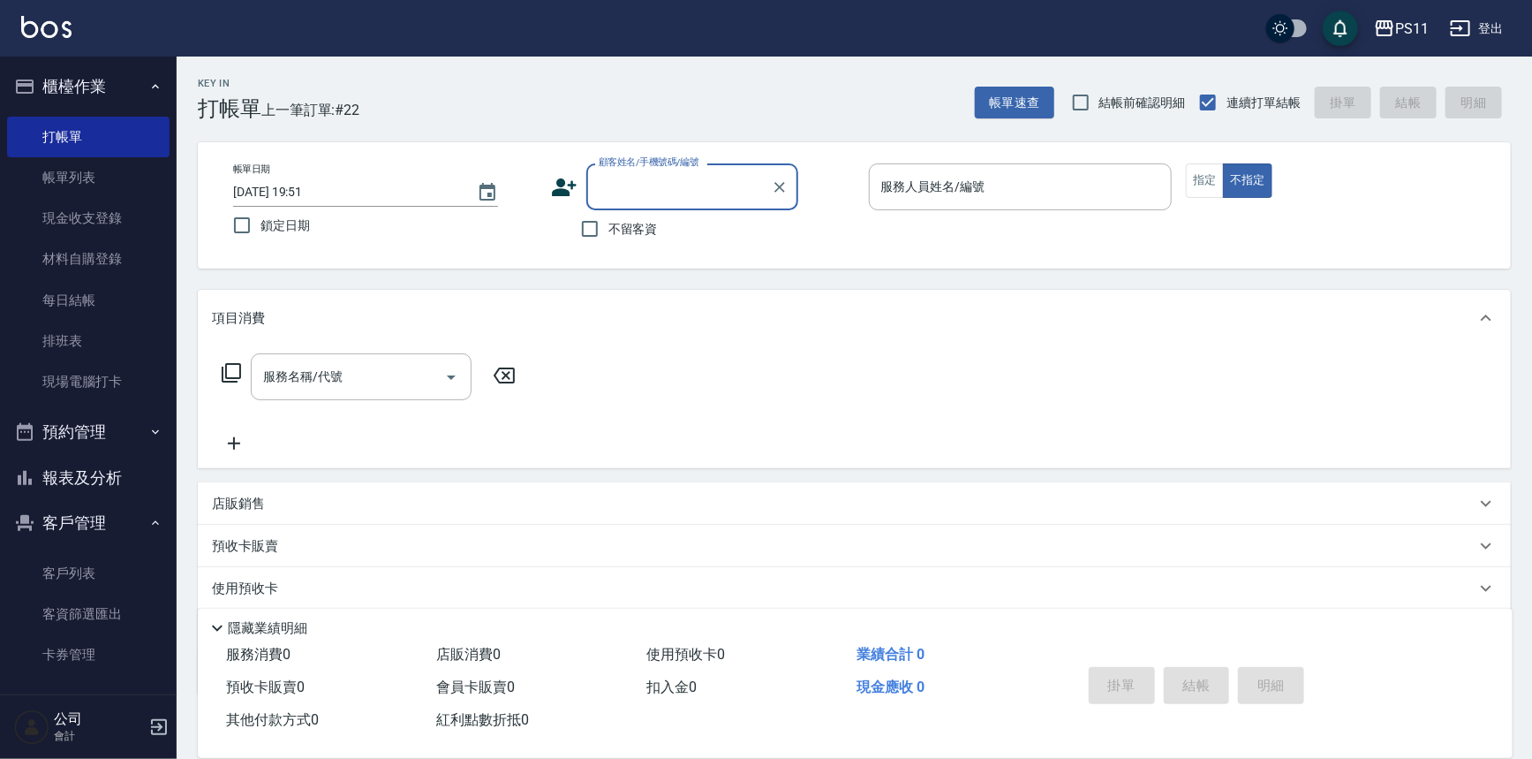
click at [712, 190] on input "顧客姓名/手機號碼/編號" at bounding box center [679, 186] width 170 height 31
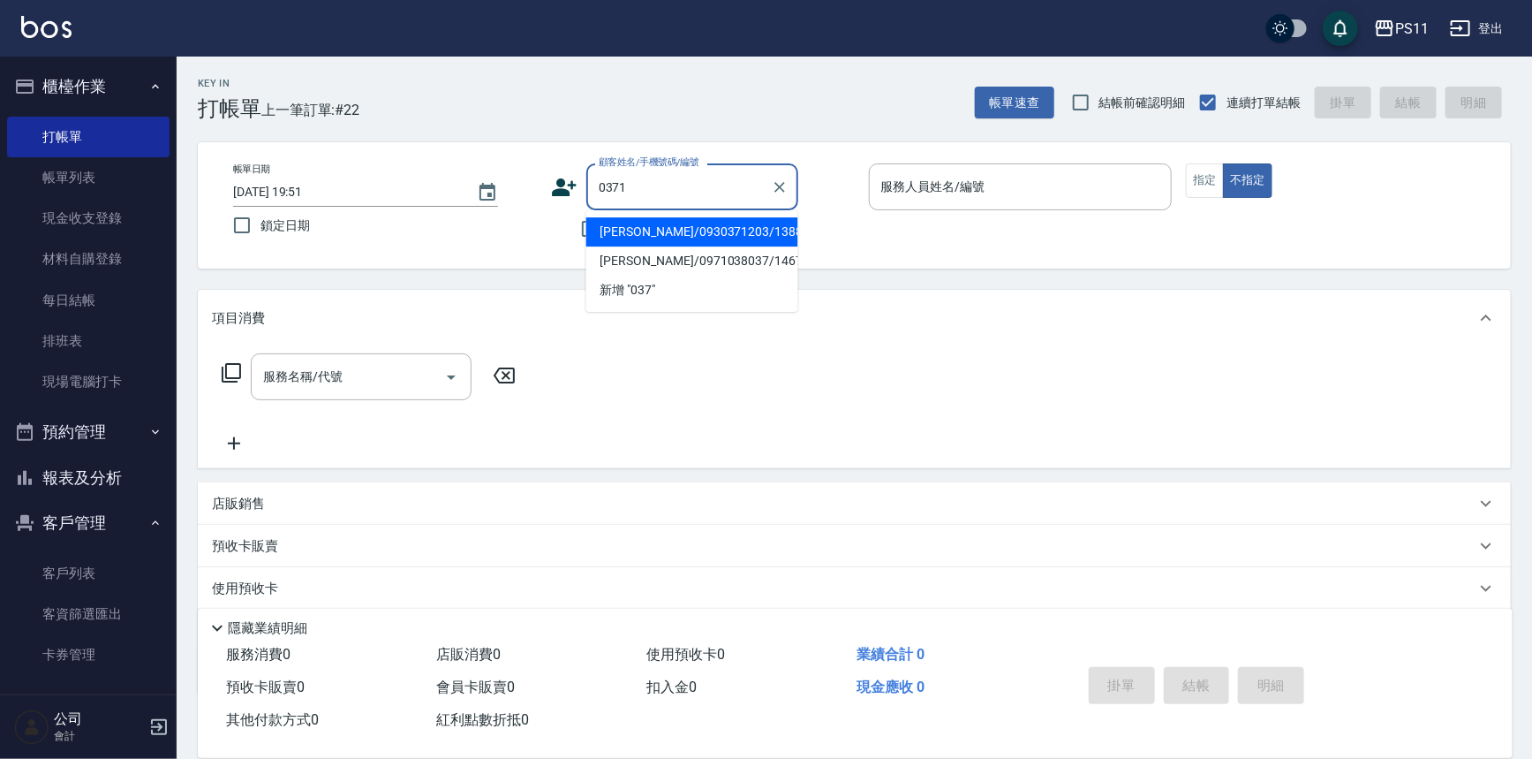
type input "[PERSON_NAME]/0930371203/1388"
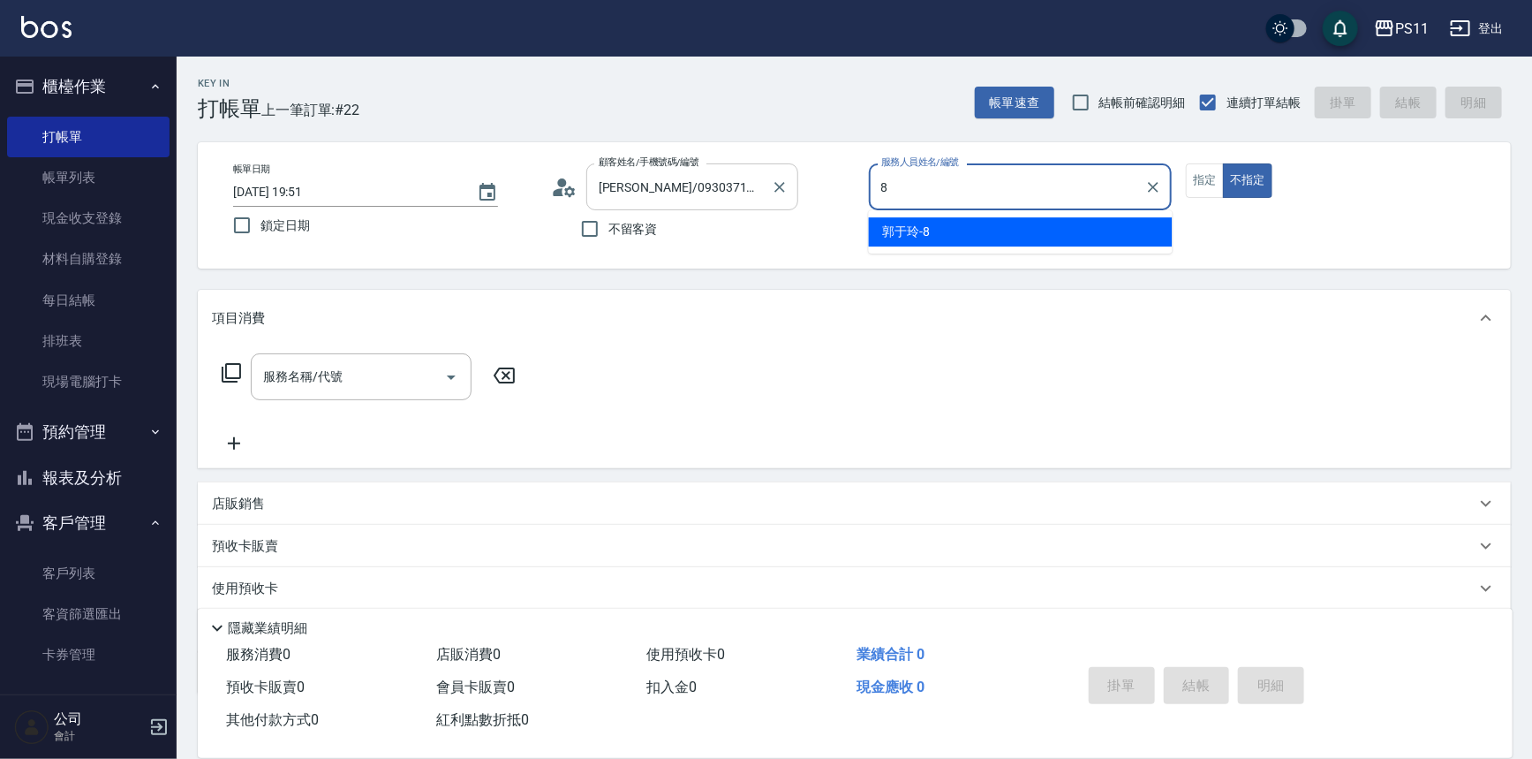
type input "郭于玲-8"
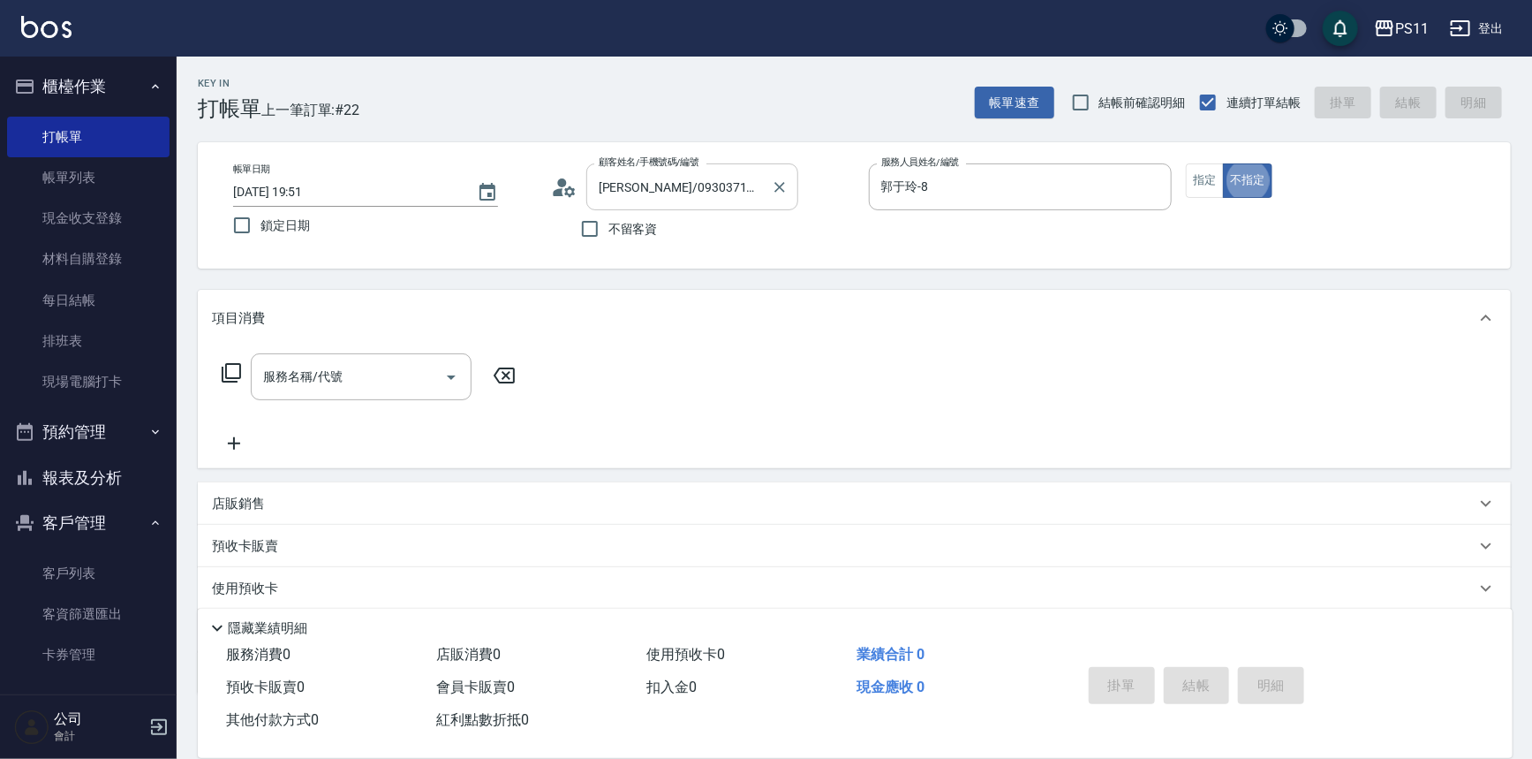
type button "false"
type input "[PERSON_NAME]/0956196118/0371"
click at [1209, 194] on button "指定" at bounding box center [1205, 180] width 38 height 34
click at [221, 373] on icon at bounding box center [231, 372] width 21 height 21
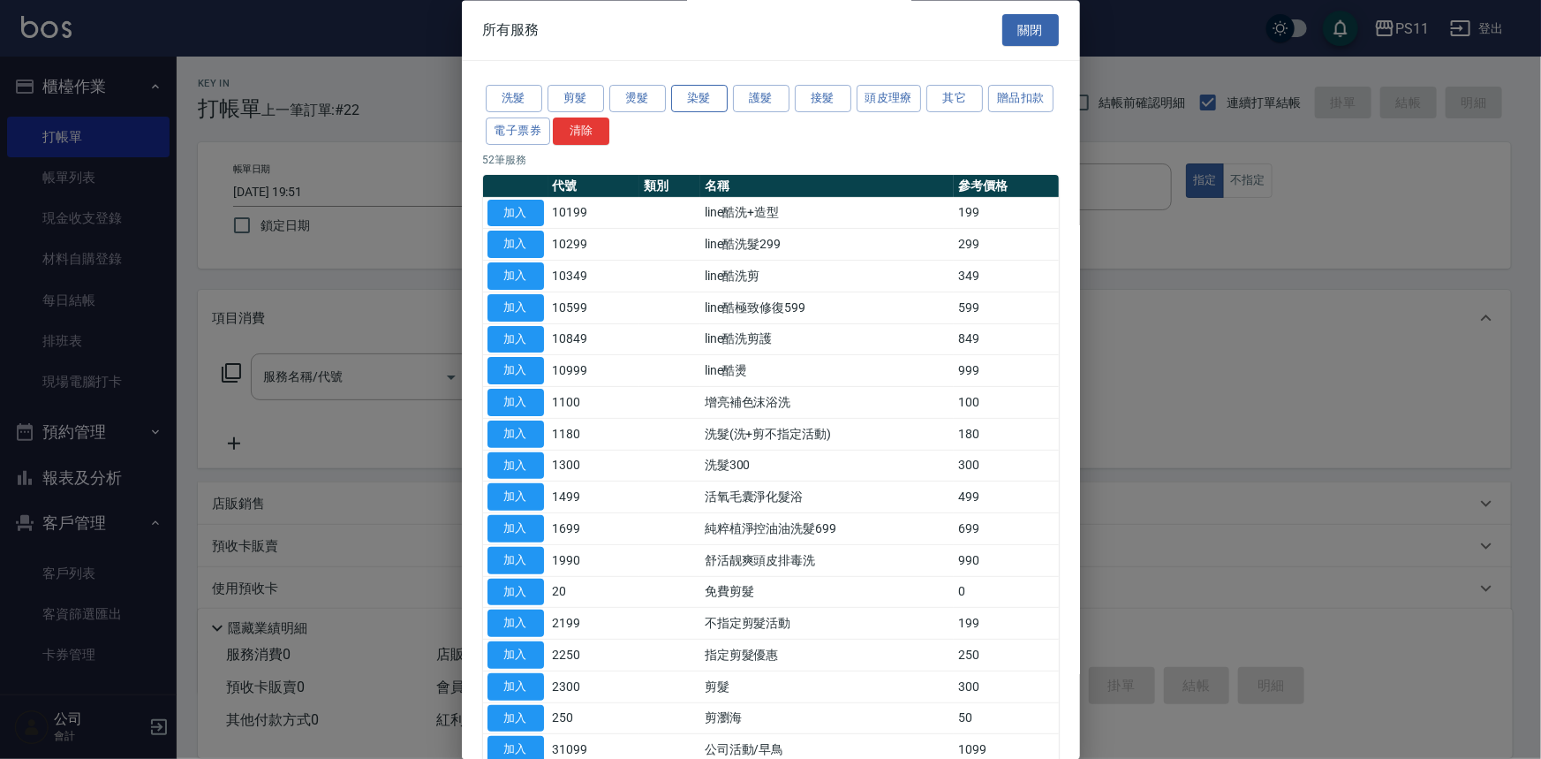
click at [708, 98] on button "染髮" at bounding box center [699, 99] width 57 height 27
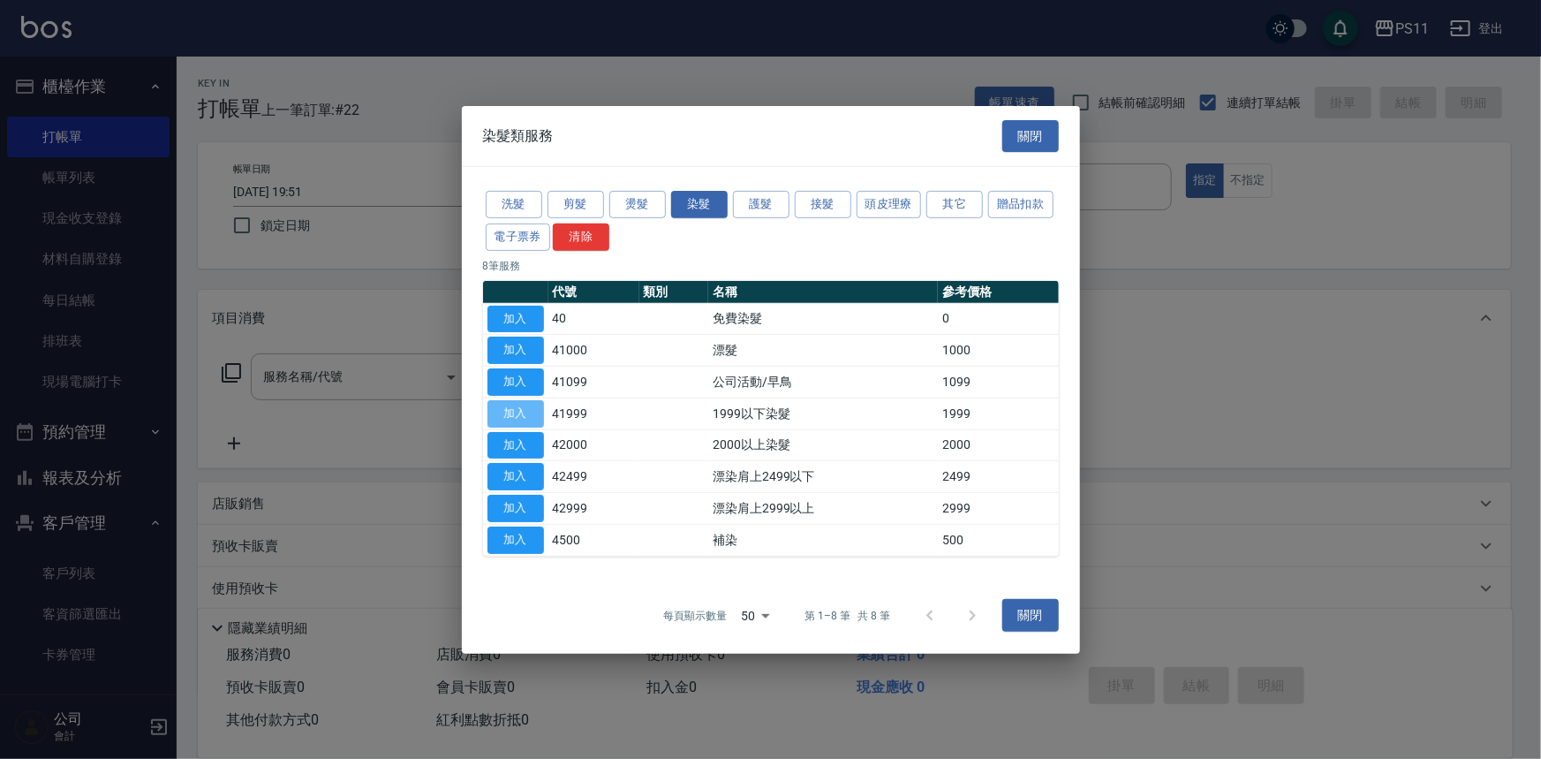
click at [517, 407] on button "加入" at bounding box center [515, 413] width 57 height 27
type input "1999以下染髮(41999)"
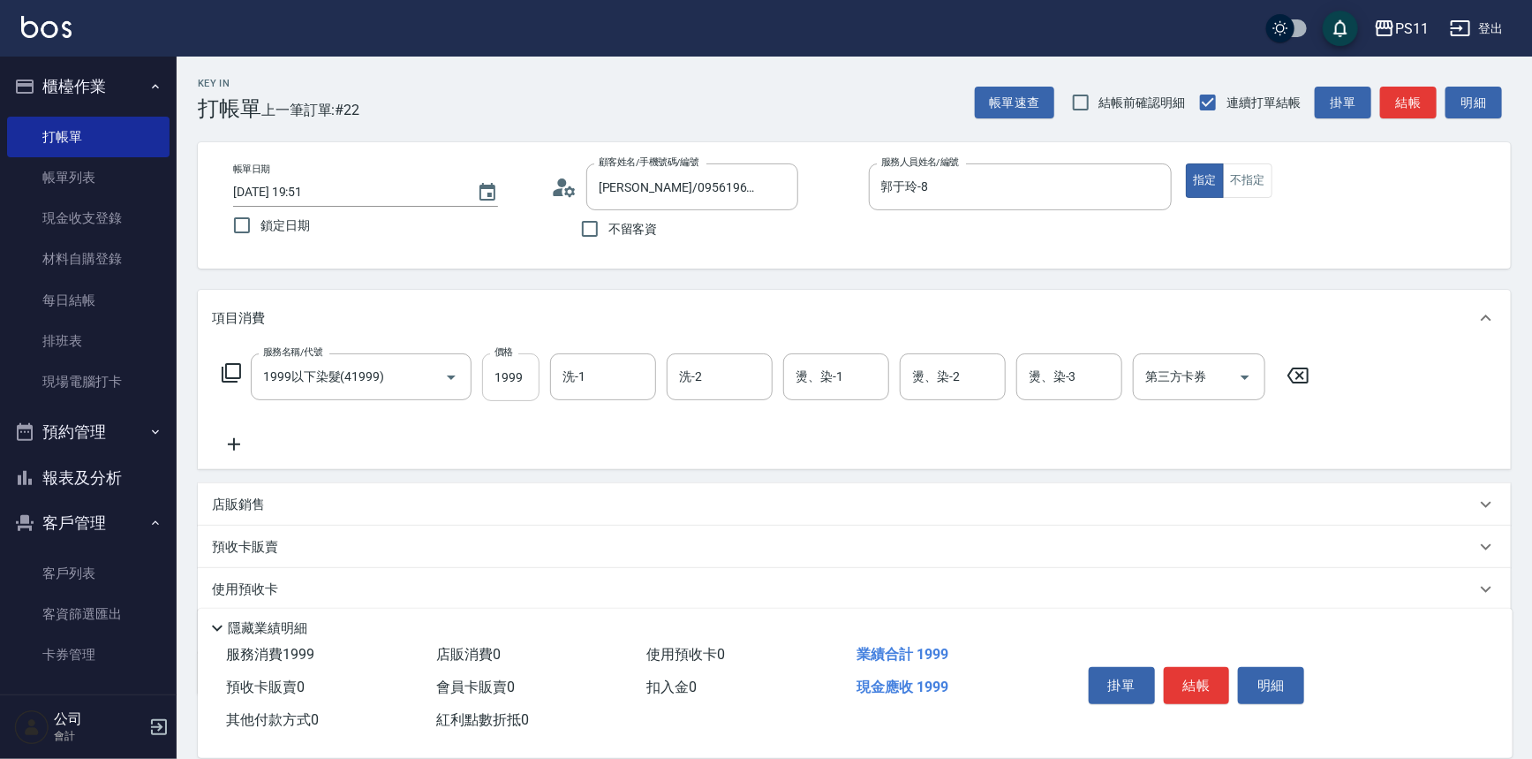
click at [521, 389] on input "1999" at bounding box center [510, 377] width 57 height 48
type input "1500"
type input "[PERSON_NAME]-20"
click at [238, 441] on icon at bounding box center [234, 444] width 44 height 21
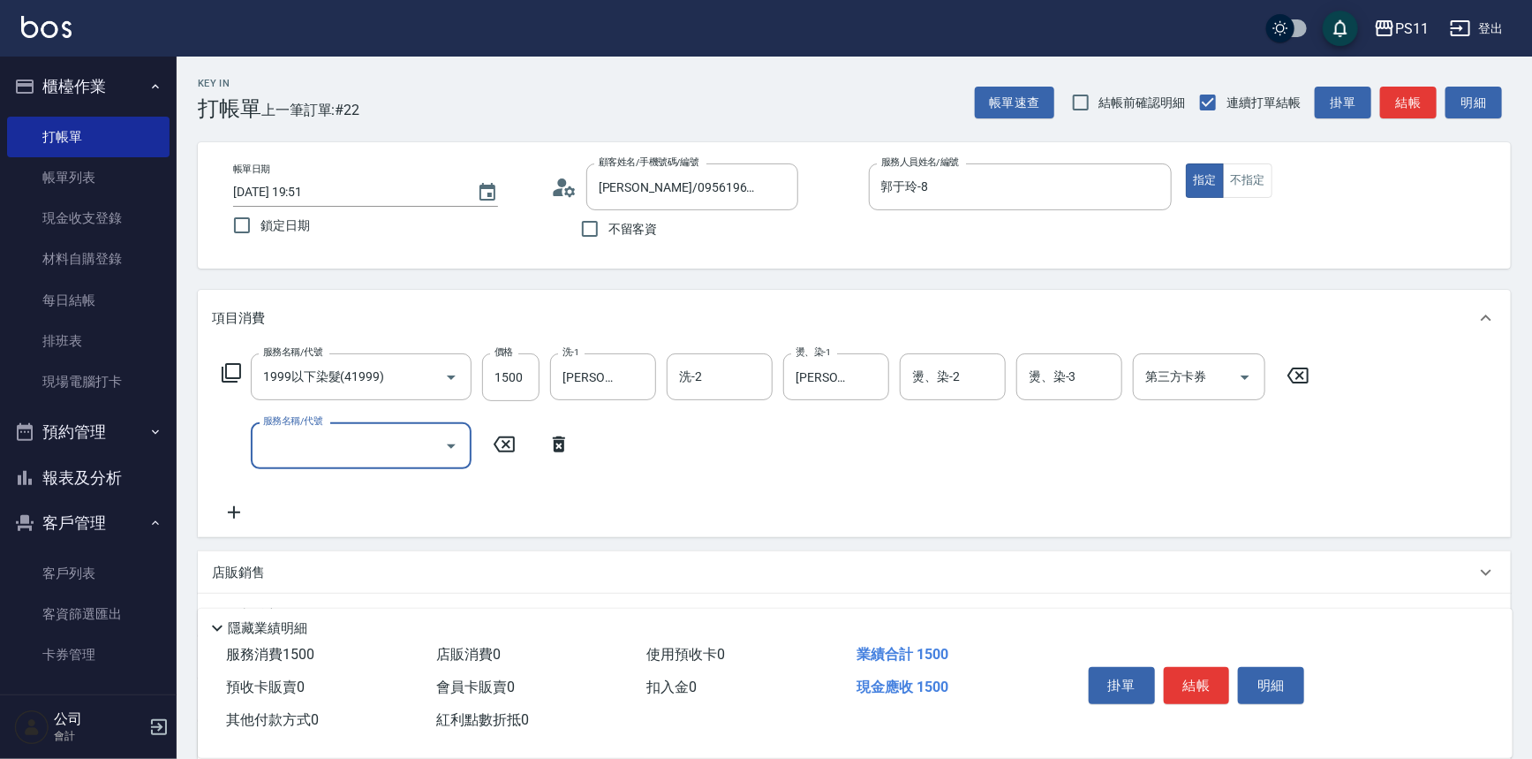
click at [380, 464] on div "服務名稱/代號" at bounding box center [361, 445] width 221 height 47
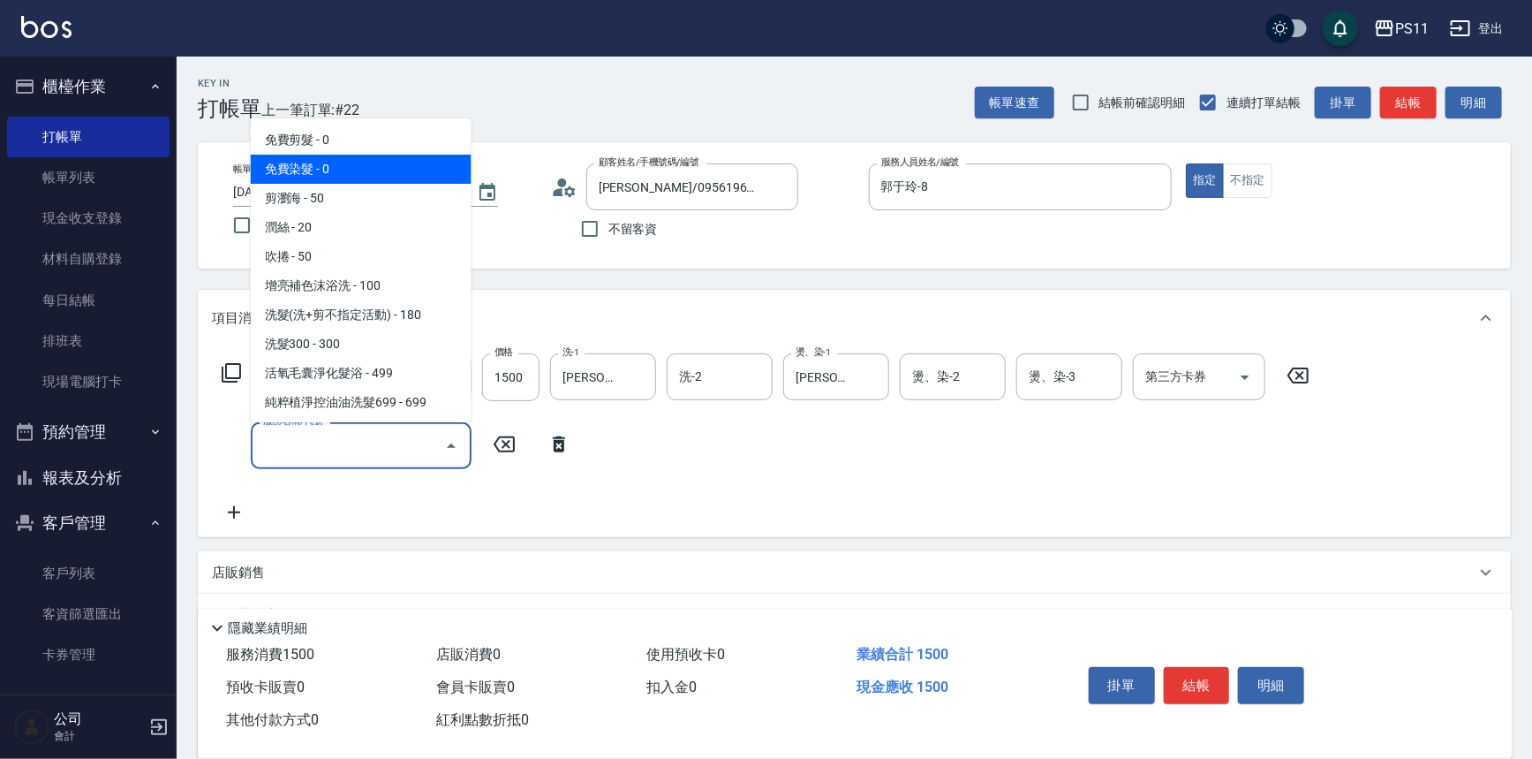
scroll to position [240, 0]
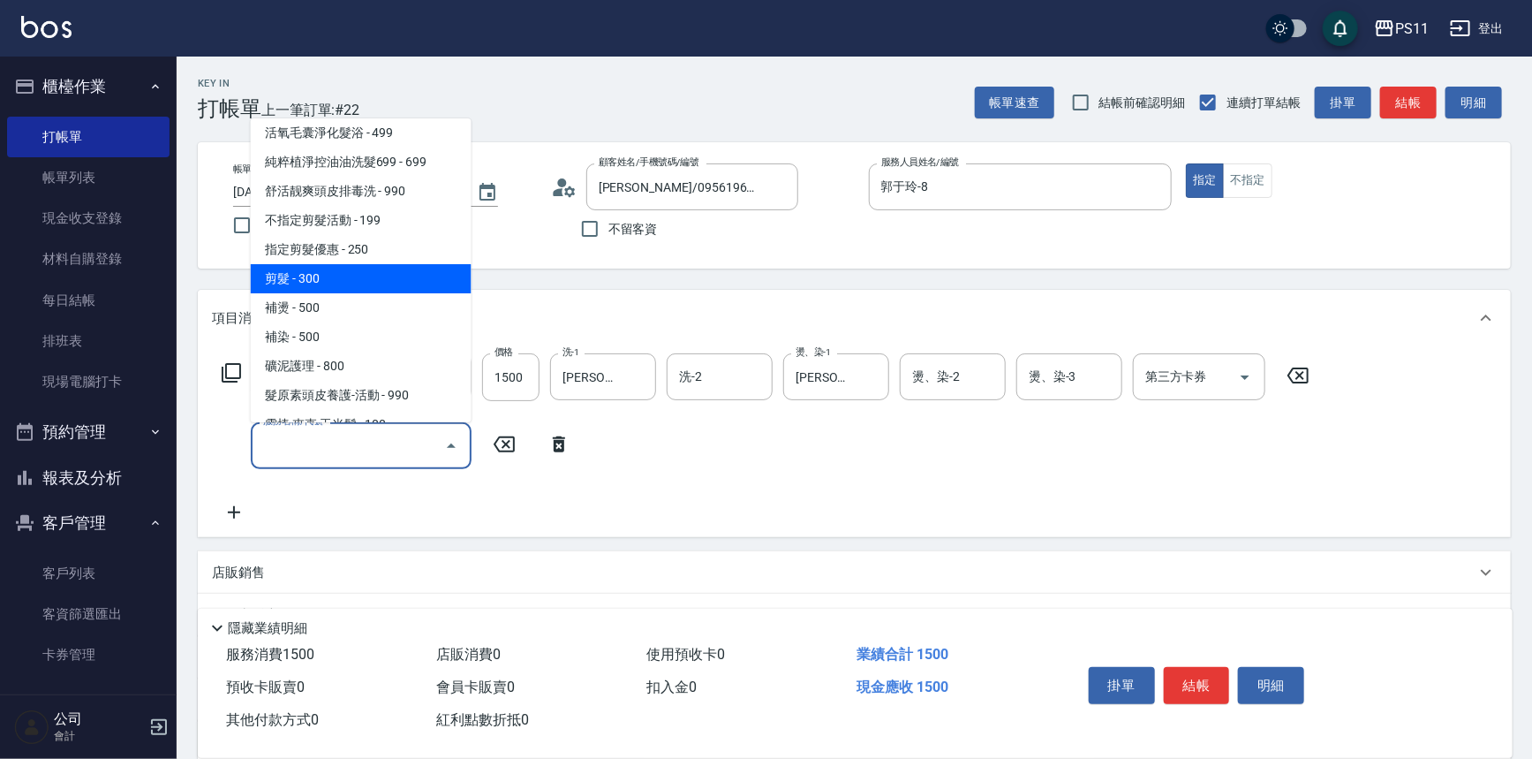
click at [361, 283] on span "剪髮 - 300" at bounding box center [361, 278] width 221 height 29
type input "剪髮(2300)"
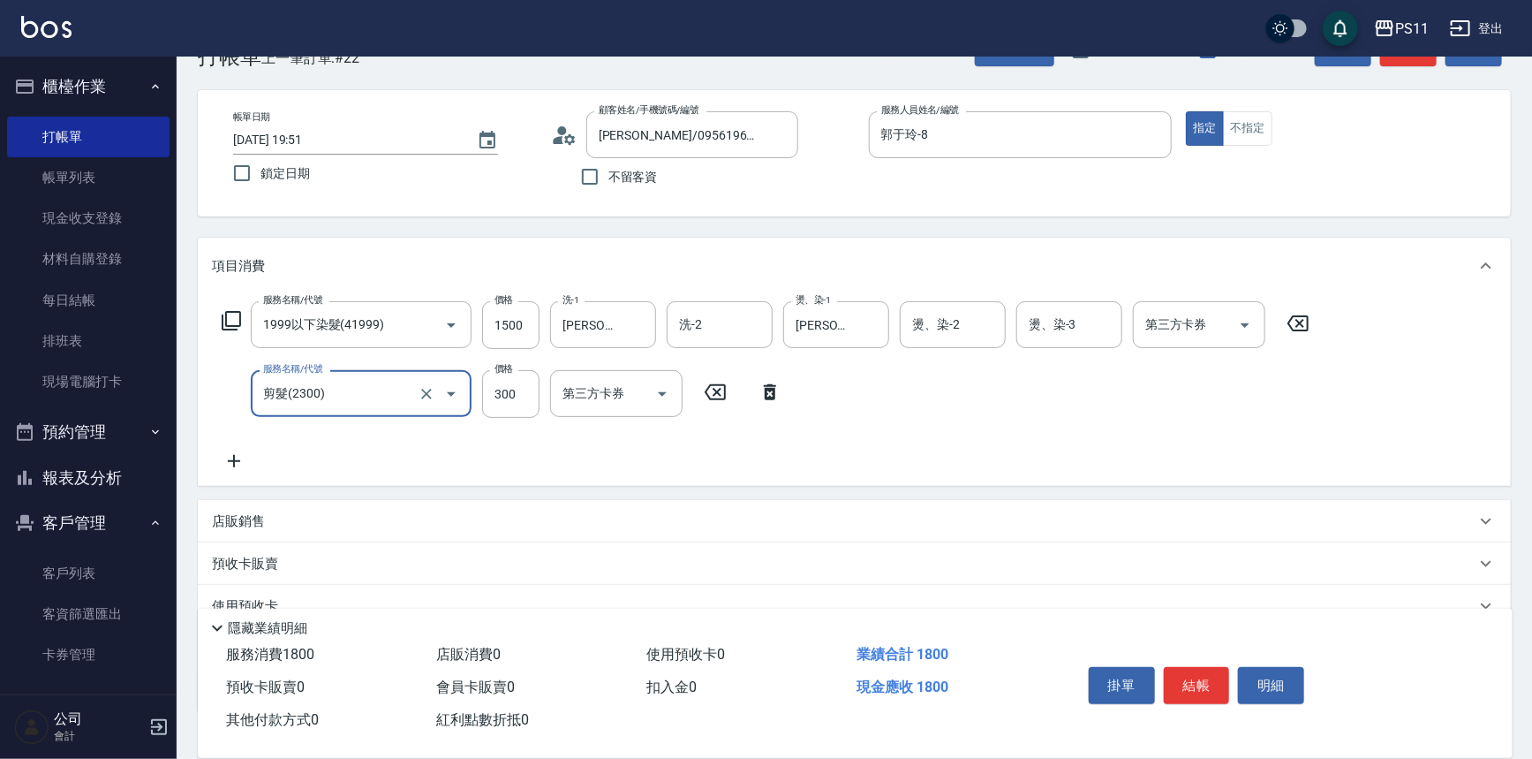
scroll to position [79, 0]
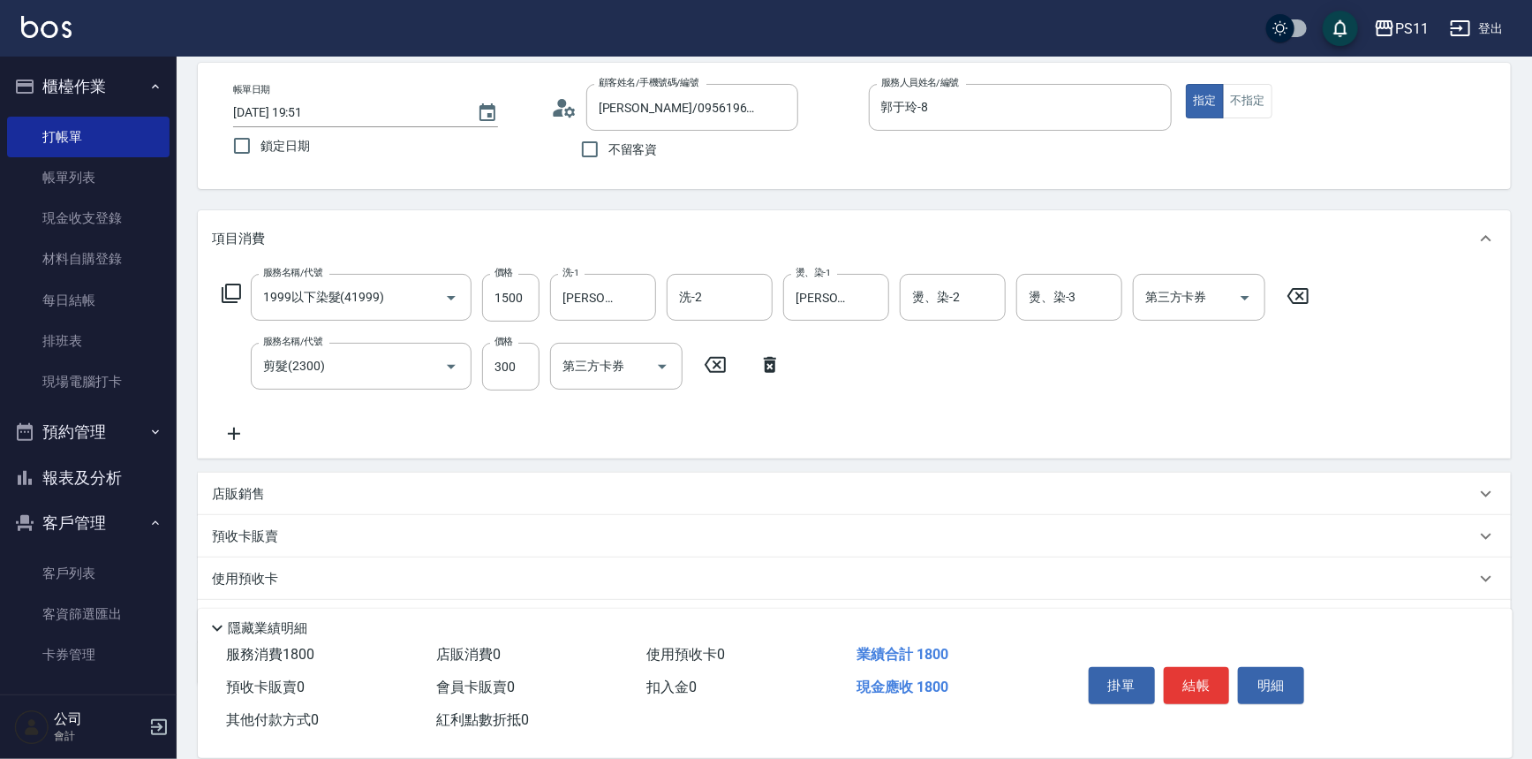
click at [232, 431] on icon at bounding box center [234, 433] width 44 height 21
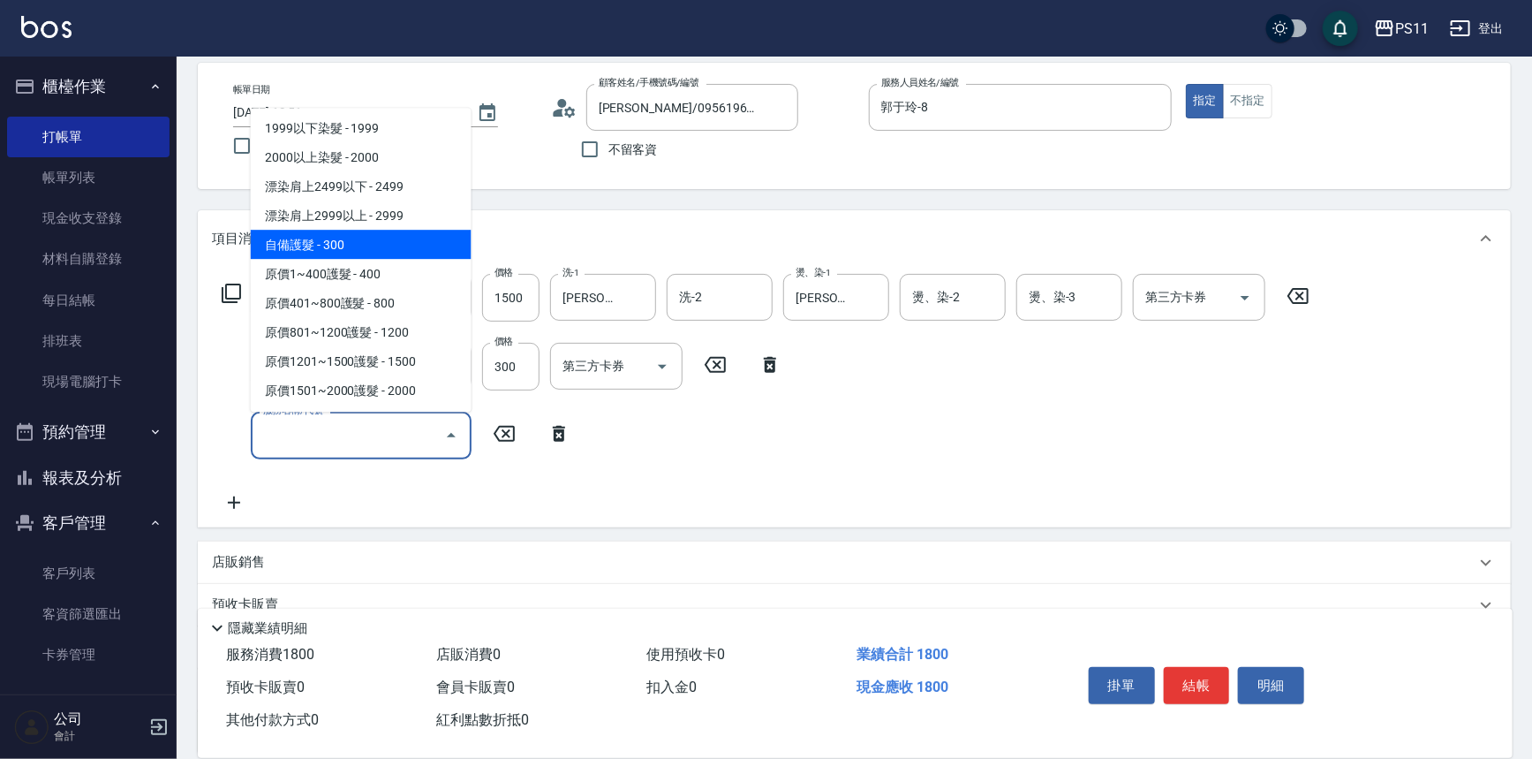
scroll to position [1204, 0]
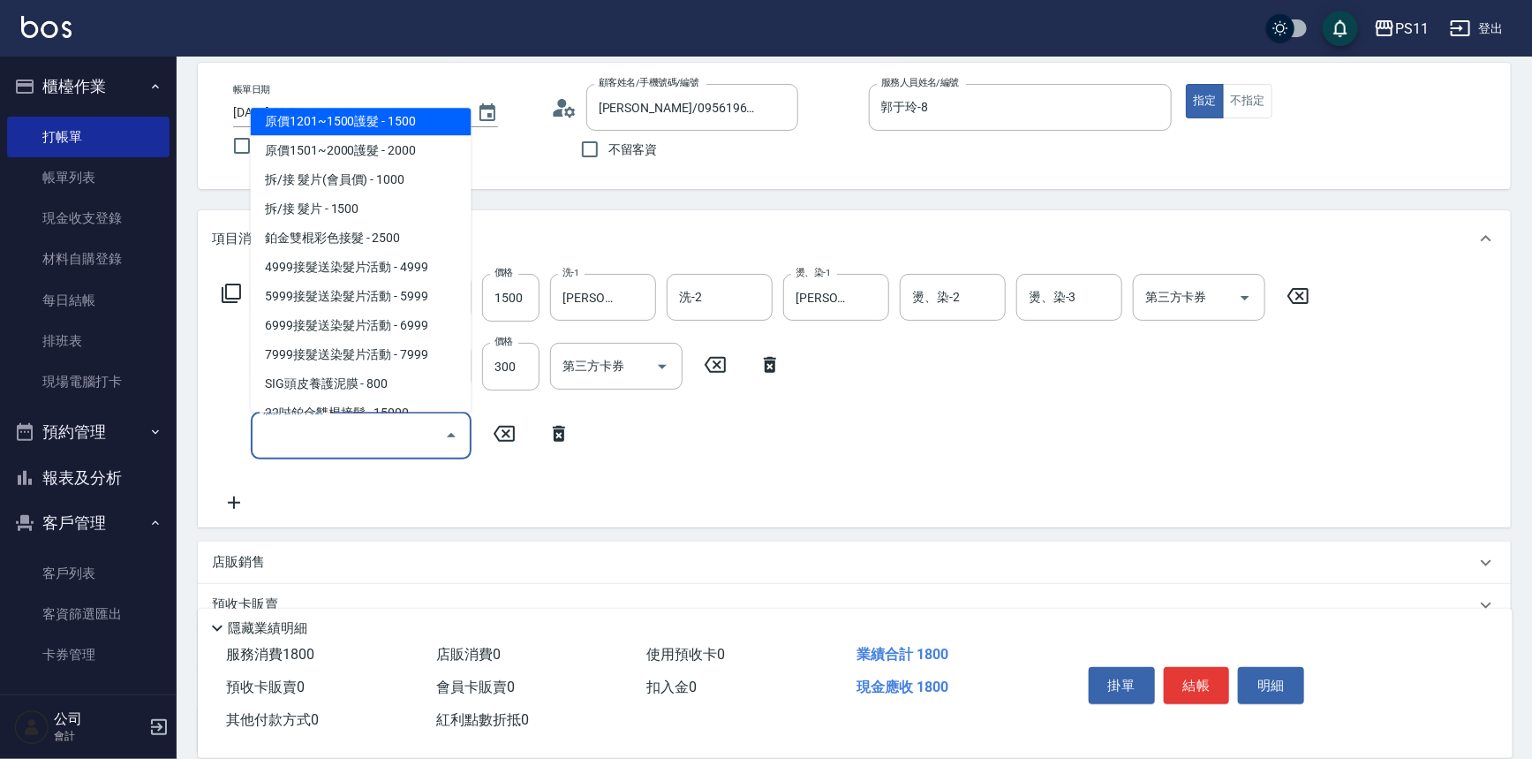
click at [423, 119] on span "原價1201~1500護髮 - 1500" at bounding box center [361, 121] width 221 height 29
type input "原價1201~1500護髮(51500)"
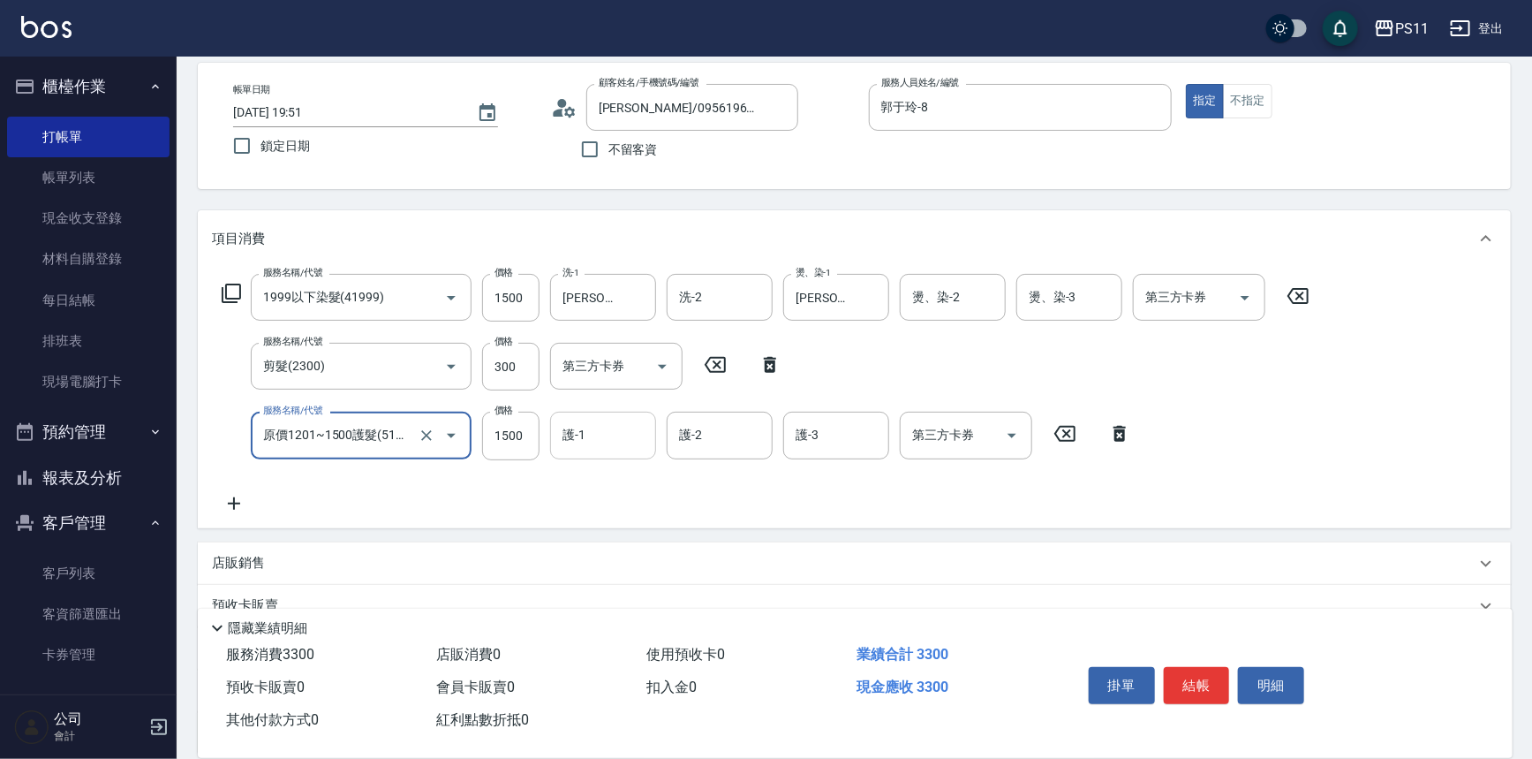
click at [600, 423] on input "護-1" at bounding box center [603, 434] width 90 height 31
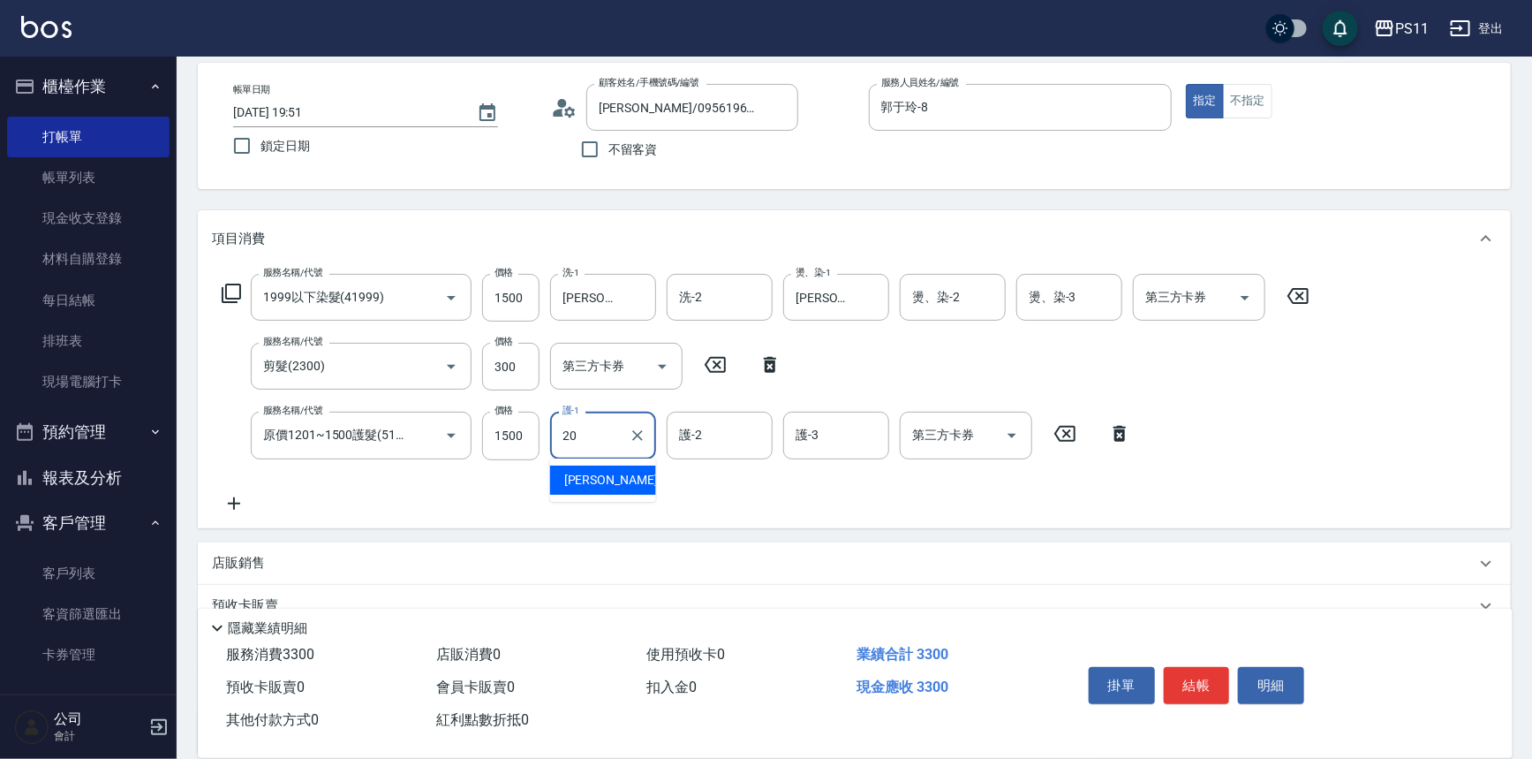
type input "[PERSON_NAME]-20"
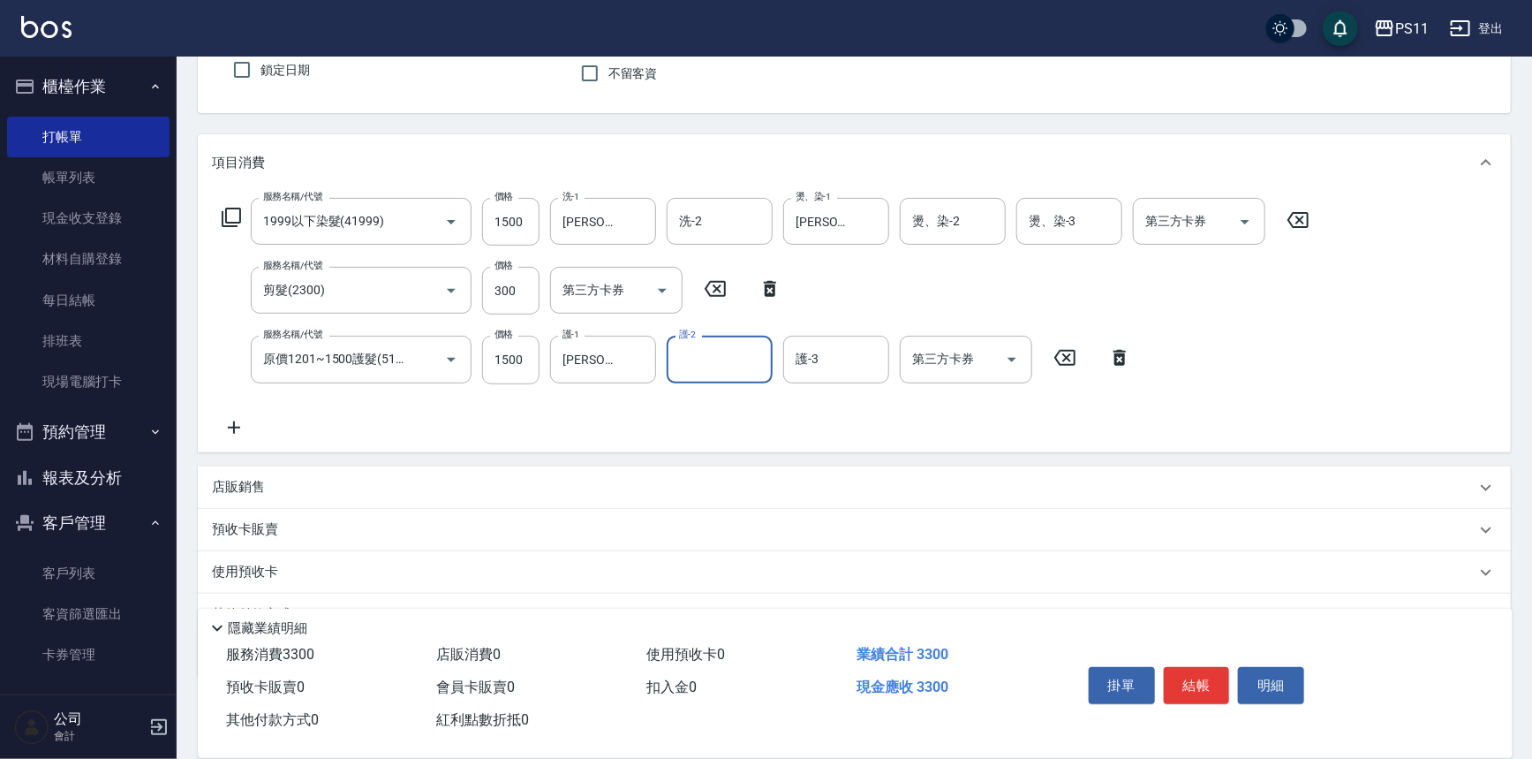
scroll to position [239, 0]
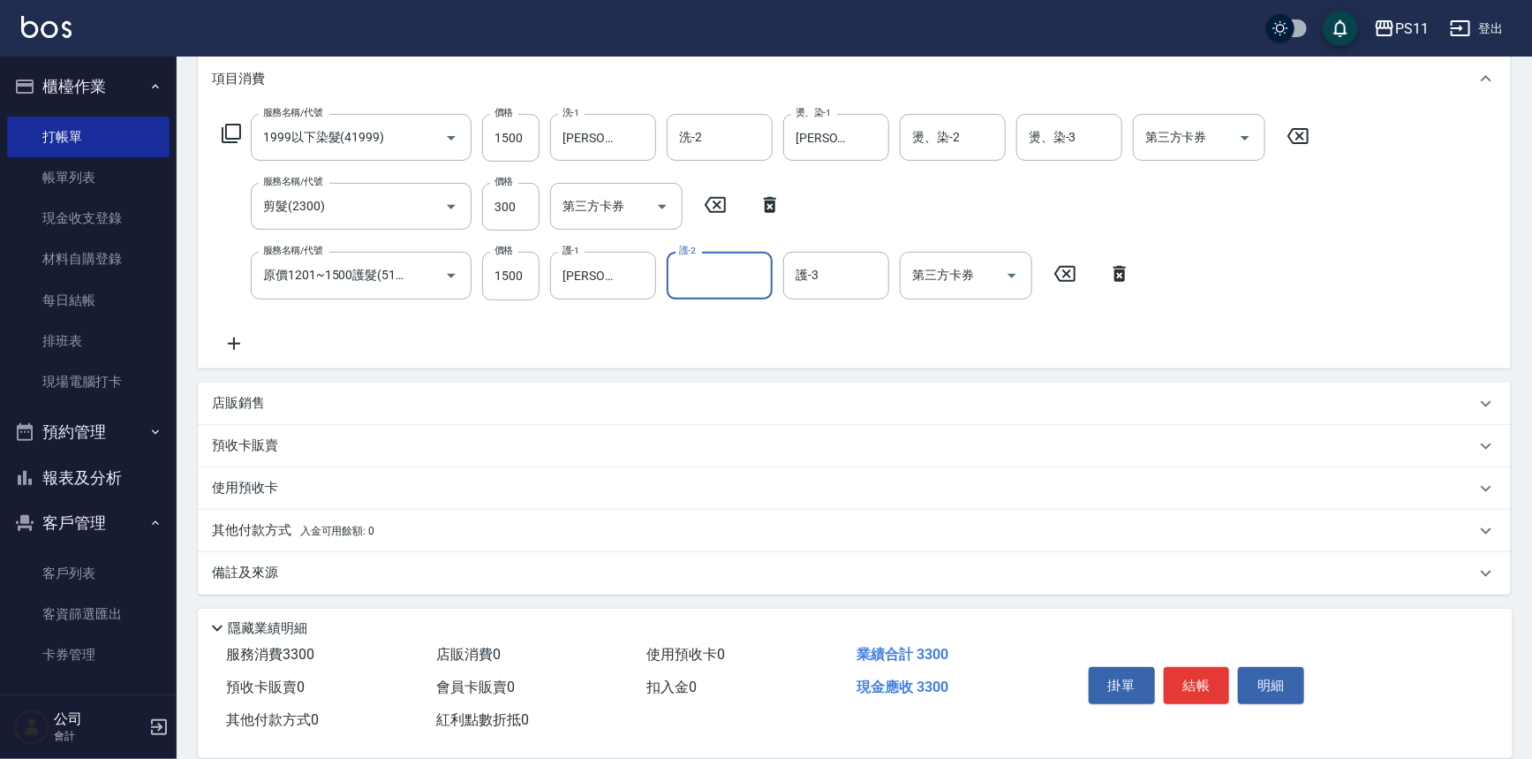
click at [276, 537] on p "其他付款方式 入金可用餘額: 0" at bounding box center [293, 530] width 162 height 19
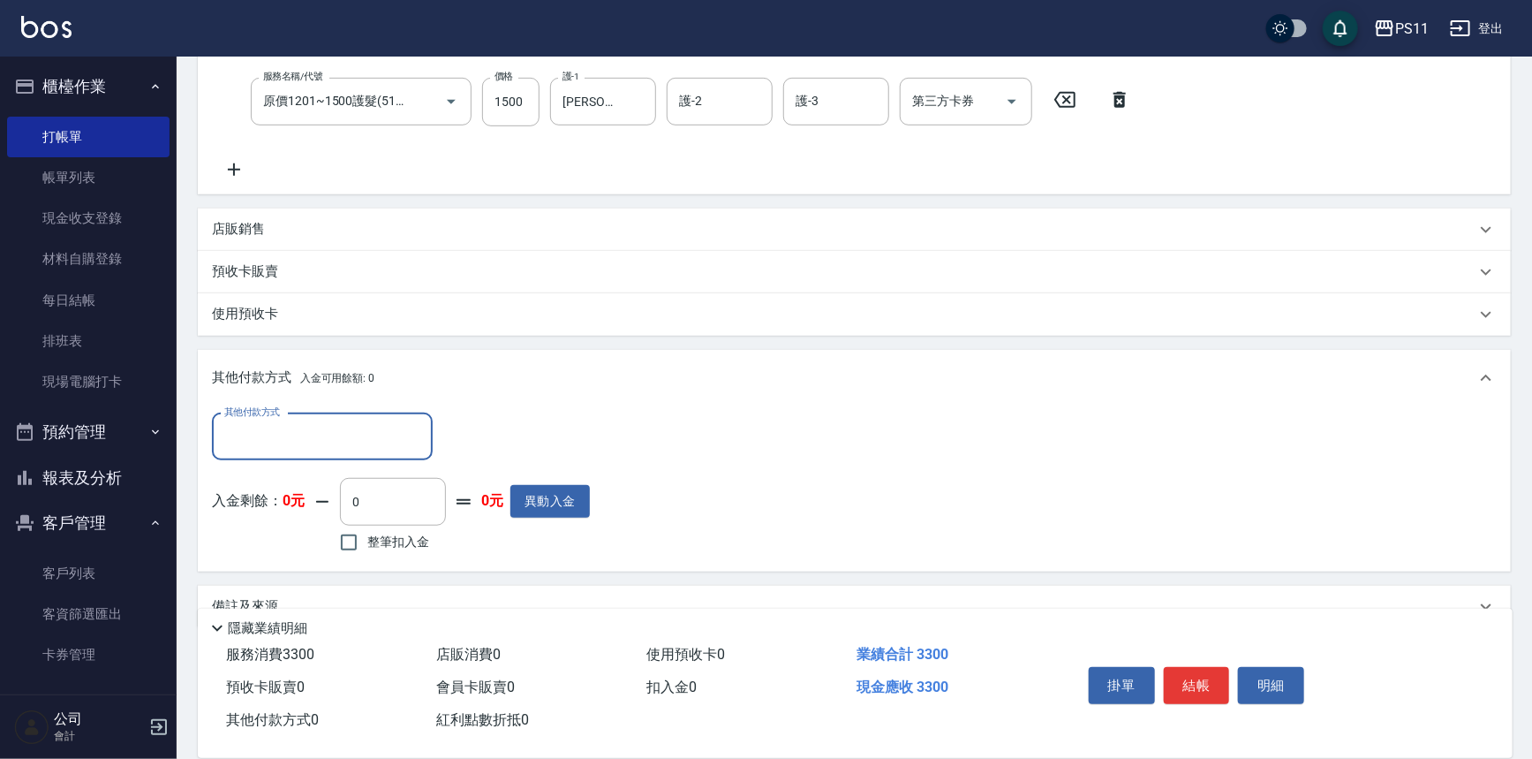
scroll to position [418, 0]
click at [309, 439] on input "其他付款方式" at bounding box center [322, 432] width 205 height 31
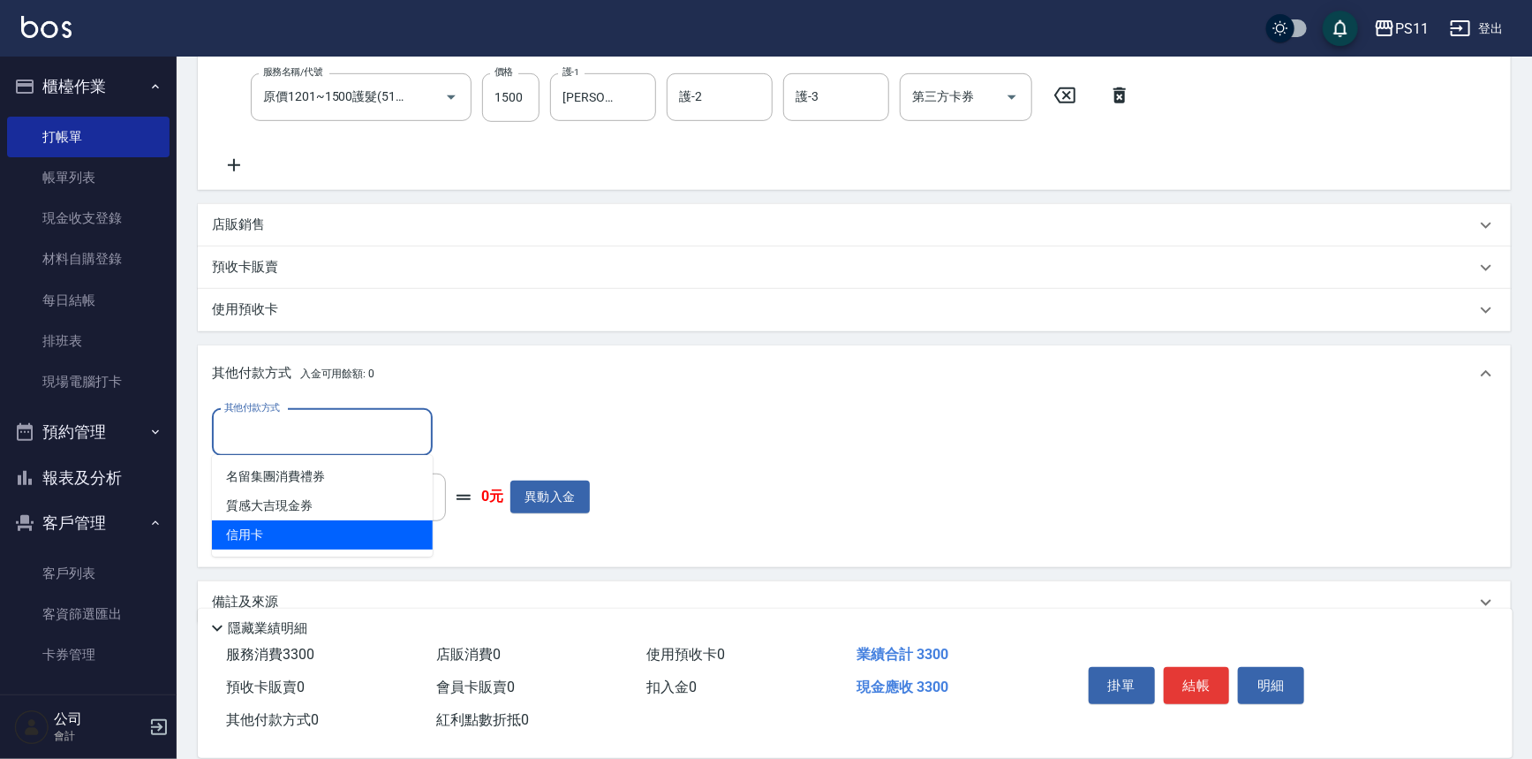
click at [309, 537] on span "信用卡" at bounding box center [322, 534] width 221 height 29
type input "信用卡"
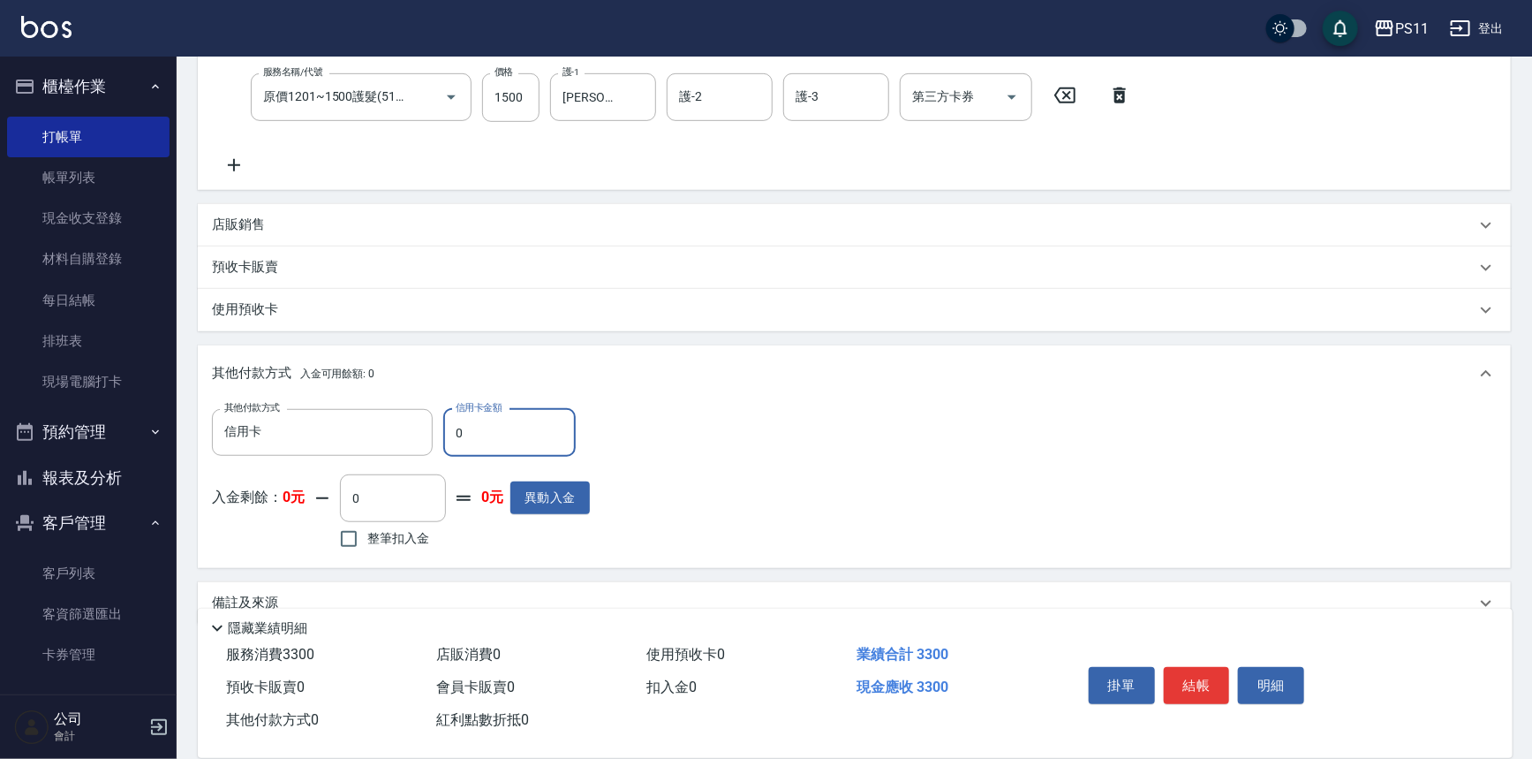
drag, startPoint x: 564, startPoint y: 430, endPoint x: 162, endPoint y: 451, distance: 403.2
click at [162, 450] on div "PS11 登出 櫃檯作業 打帳單 帳單列表 現金收支登錄 材料自購登錄 每日結帳 排班表 現場電腦打卡 預約管理 預約管理 單日預約紀錄 單週預約紀錄 報表及…" at bounding box center [766, 186] width 1532 height 1208
type input "3300"
click at [1196, 667] on button "結帳" at bounding box center [1197, 685] width 66 height 37
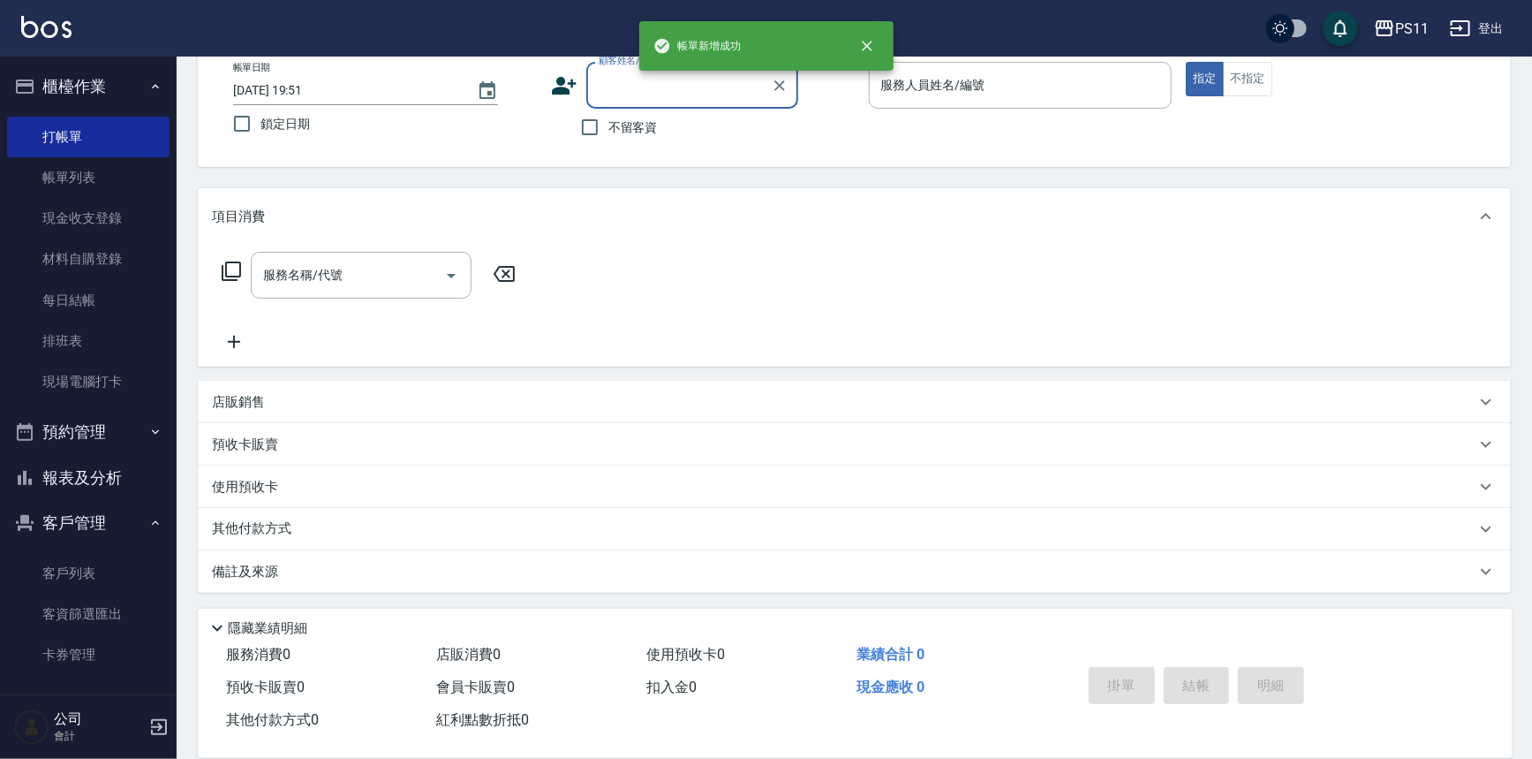
scroll to position [0, 0]
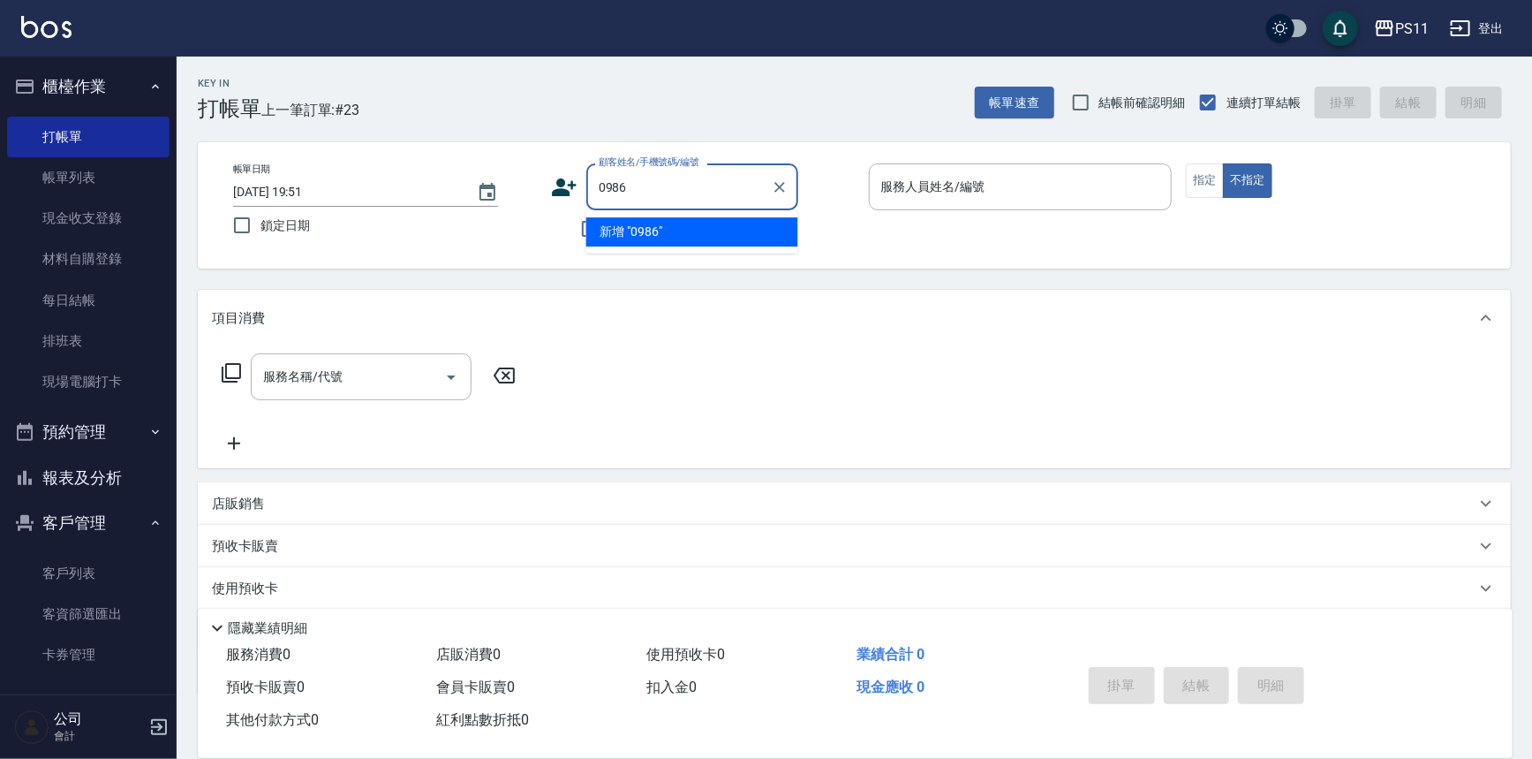
type input "0986"
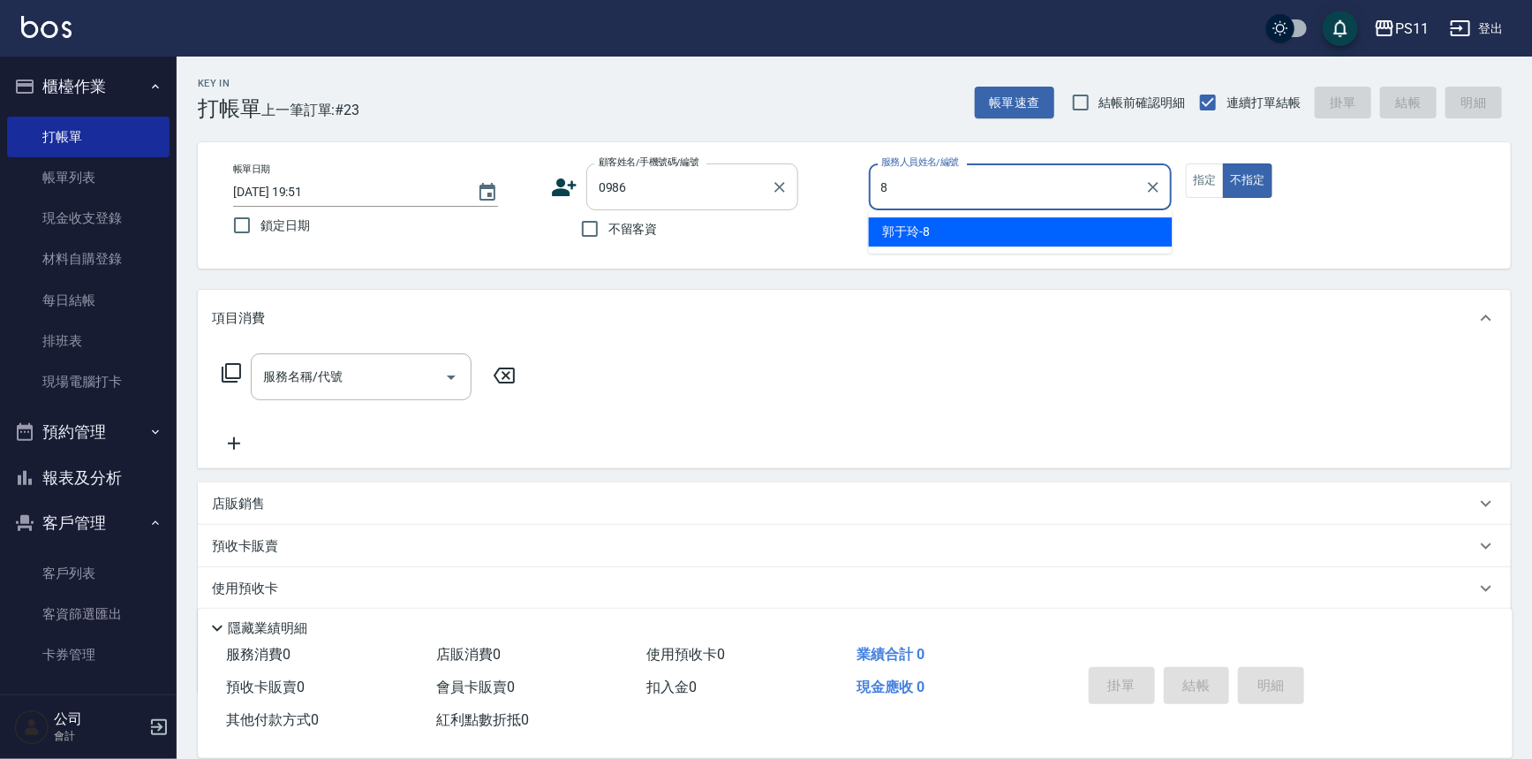
type input "郭于玲-8"
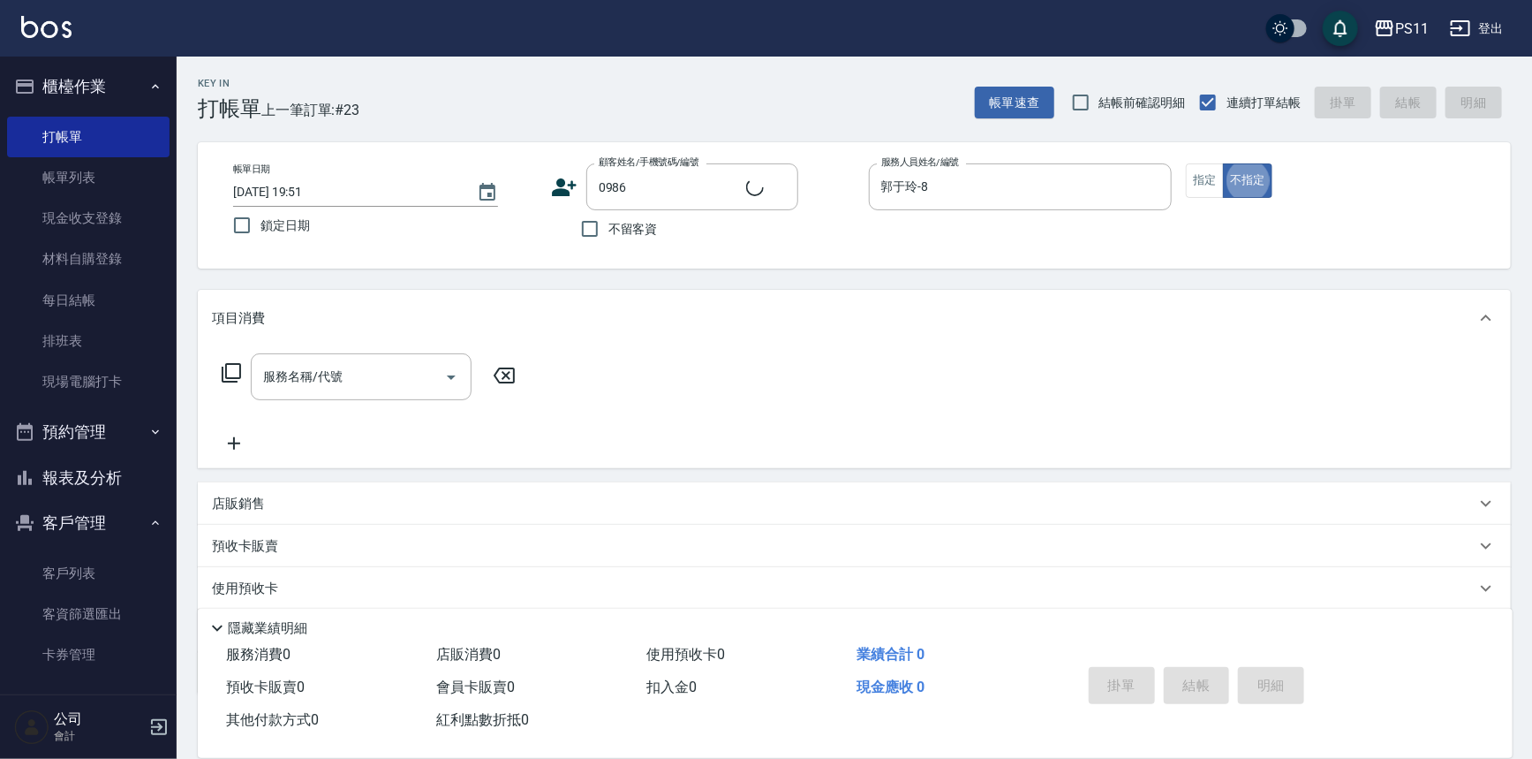
type input "[PERSON_NAME]/0912837234/0986"
click at [1206, 175] on button "指定" at bounding box center [1205, 180] width 38 height 34
click at [227, 363] on icon at bounding box center [231, 372] width 19 height 19
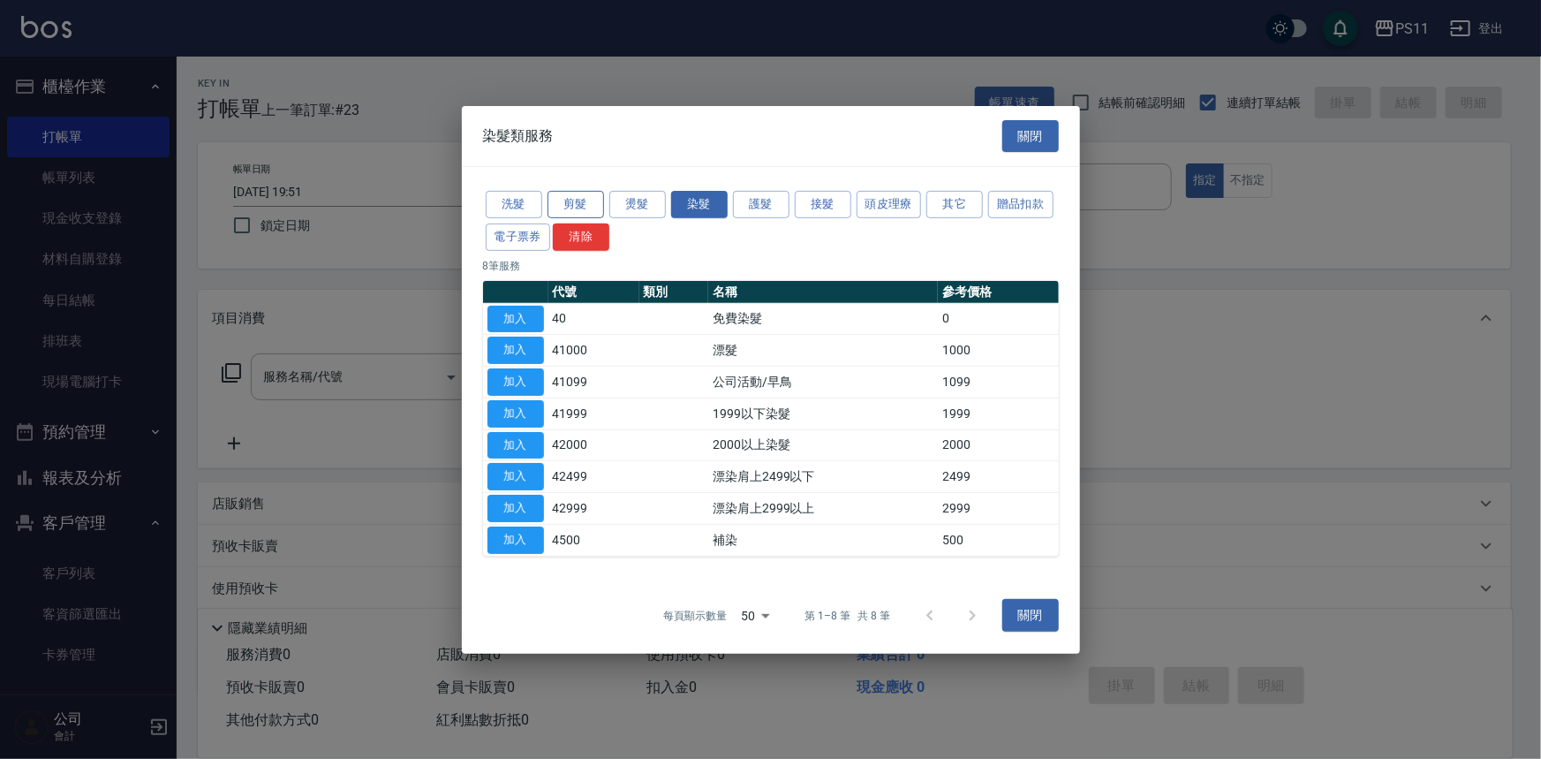
click at [577, 202] on button "剪髮" at bounding box center [575, 204] width 57 height 27
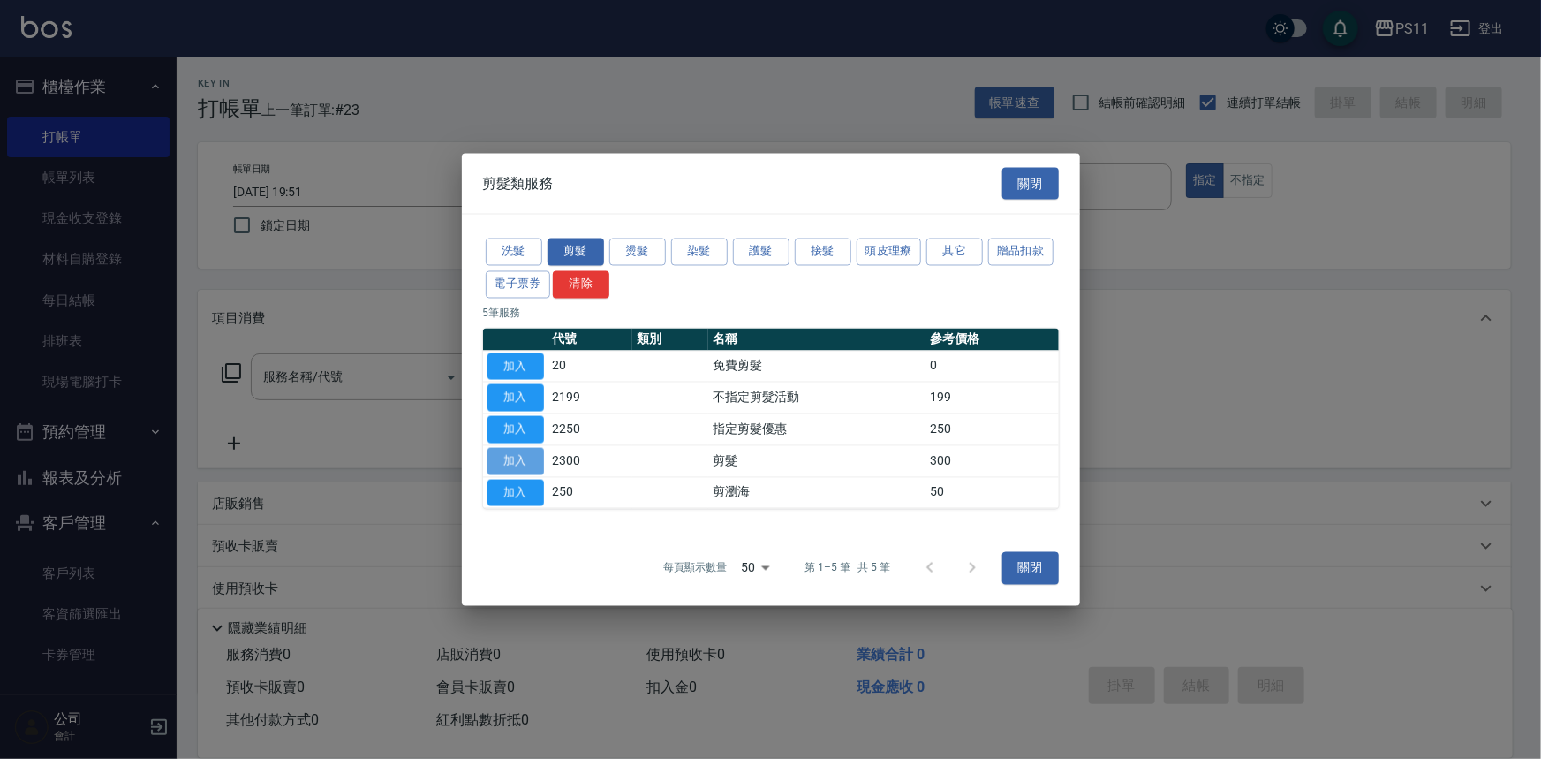
click at [520, 459] on button "加入" at bounding box center [515, 460] width 57 height 27
type input "剪髮(2300)"
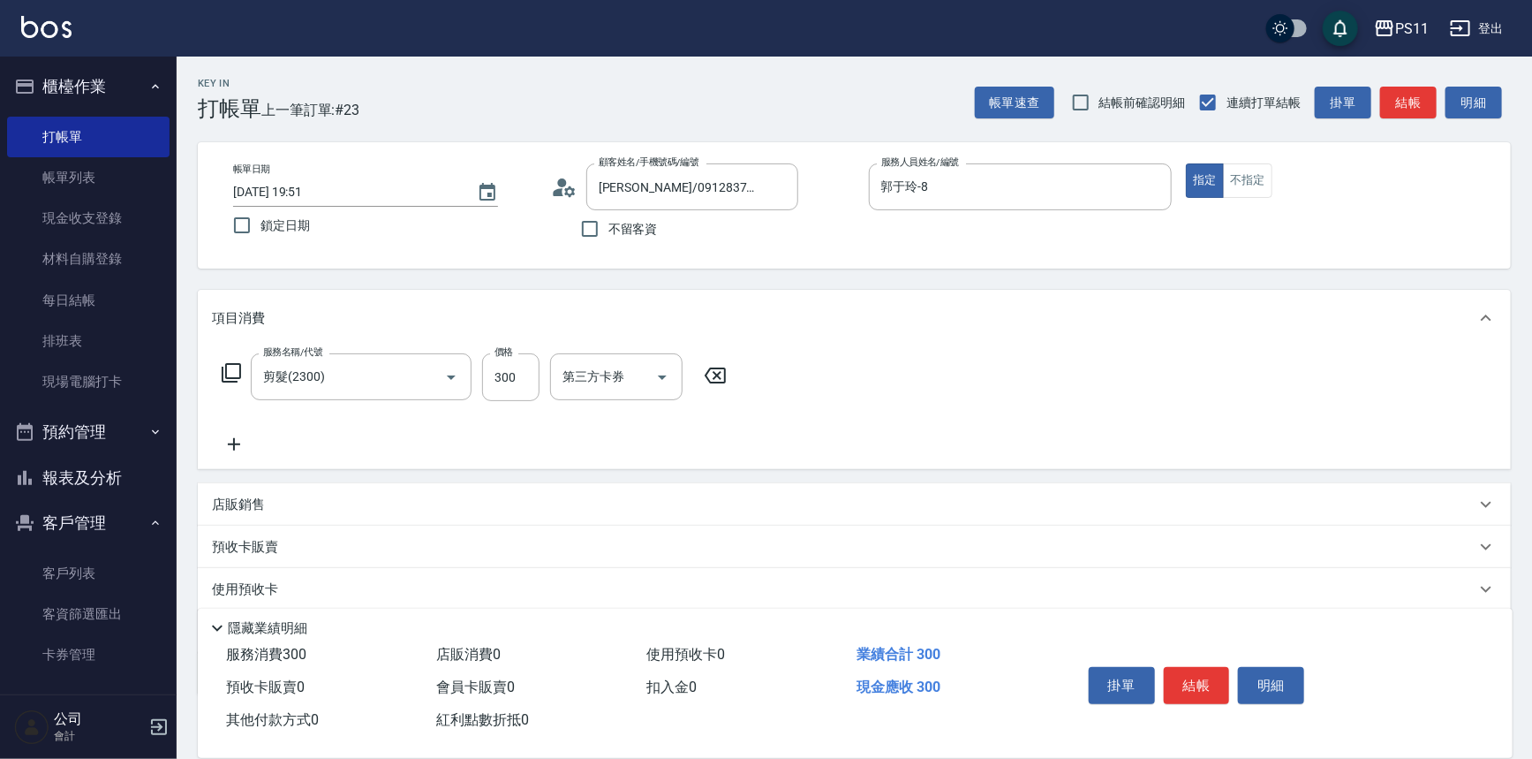
click at [239, 450] on icon at bounding box center [234, 444] width 44 height 21
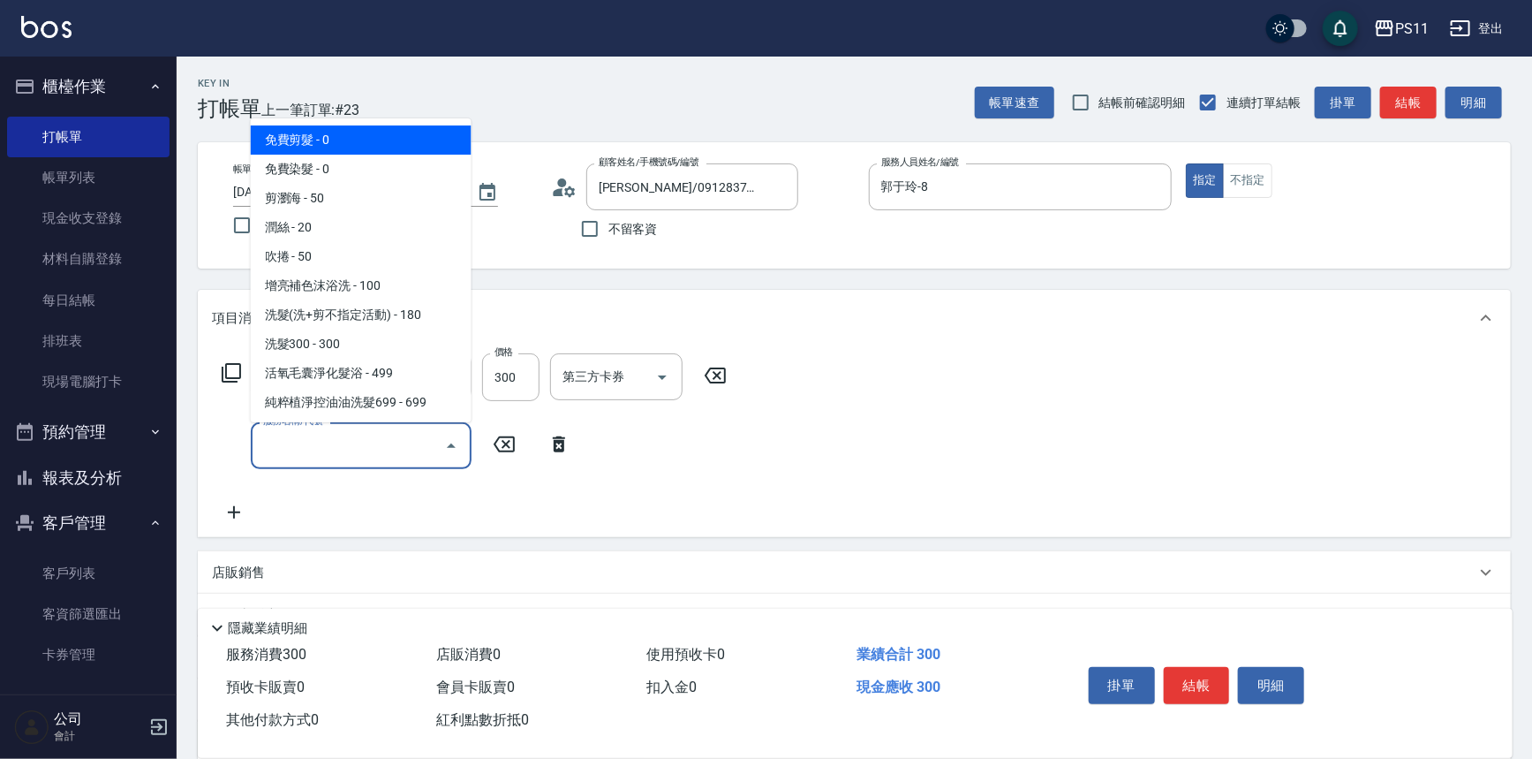
click at [362, 449] on input "服務名稱/代號" at bounding box center [348, 445] width 178 height 31
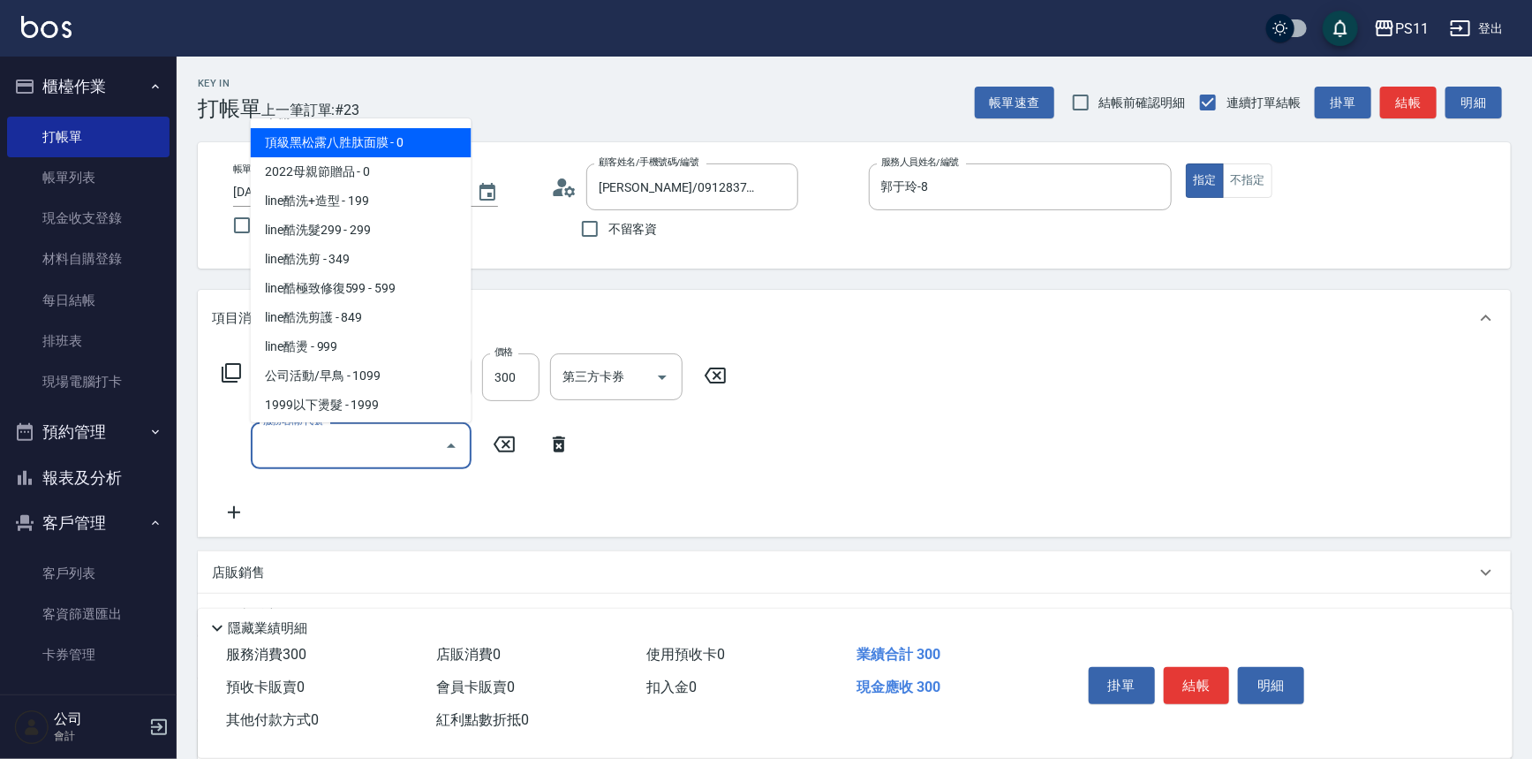
scroll to position [803, 0]
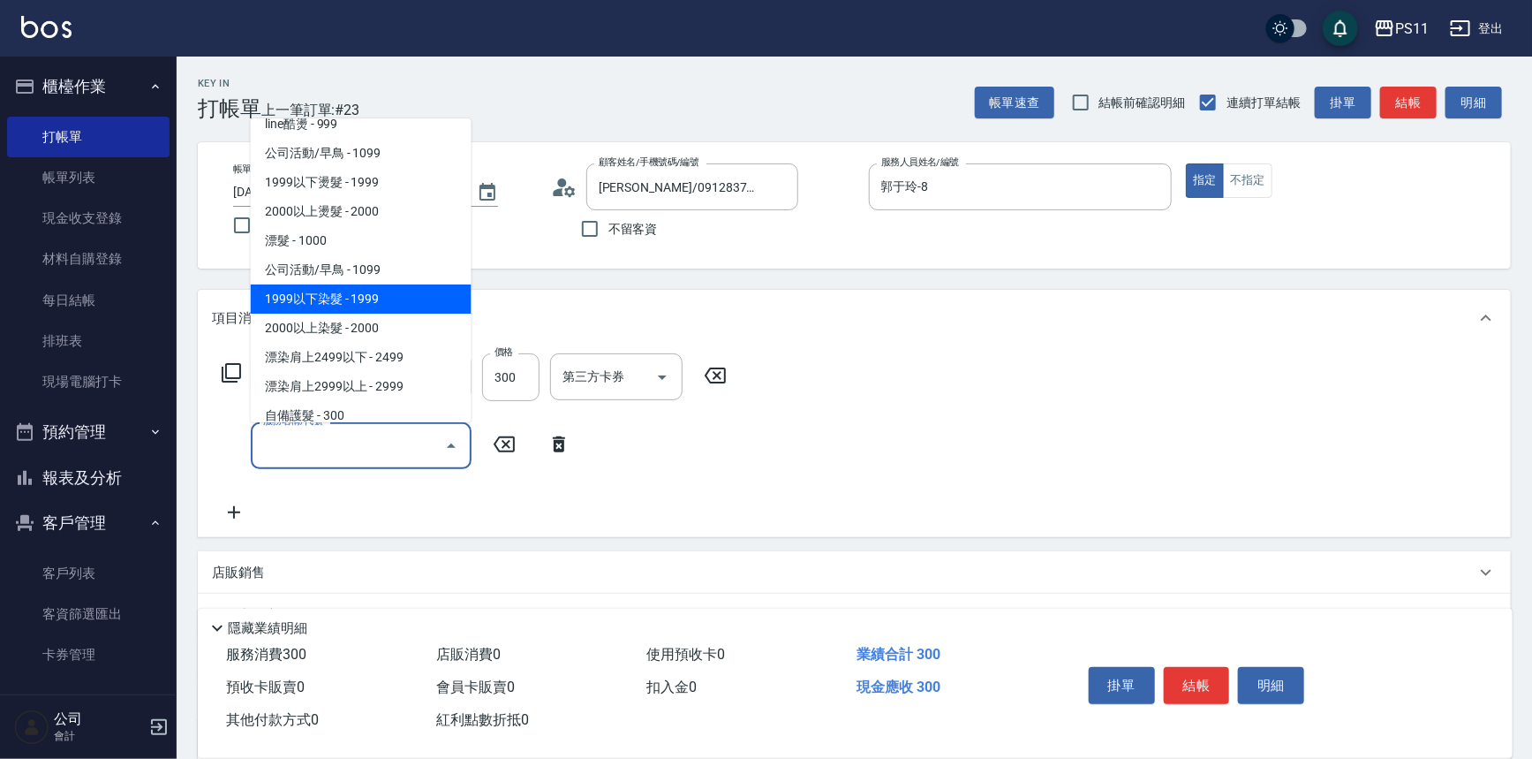
drag, startPoint x: 397, startPoint y: 299, endPoint x: 486, endPoint y: 353, distance: 103.4
click at [396, 299] on span "1999以下染髮 - 1999" at bounding box center [361, 298] width 221 height 29
type input "1999以下染髮(41999)"
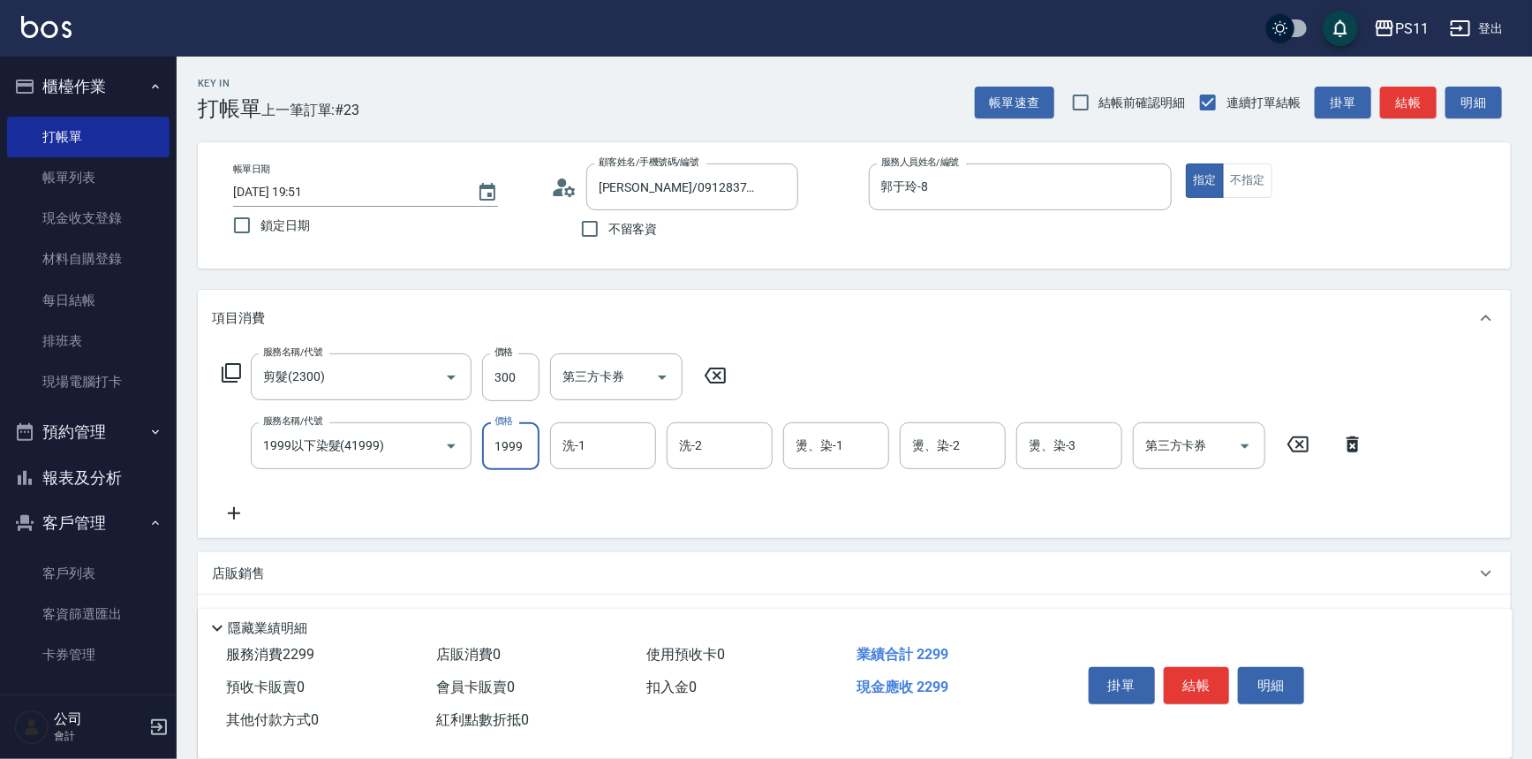
click at [524, 449] on input "1999" at bounding box center [510, 446] width 57 height 48
type input "1500"
type input "[PERSON_NAME]-20"
click at [840, 457] on input "燙、染-1" at bounding box center [836, 445] width 90 height 31
type input "[PERSON_NAME]-31"
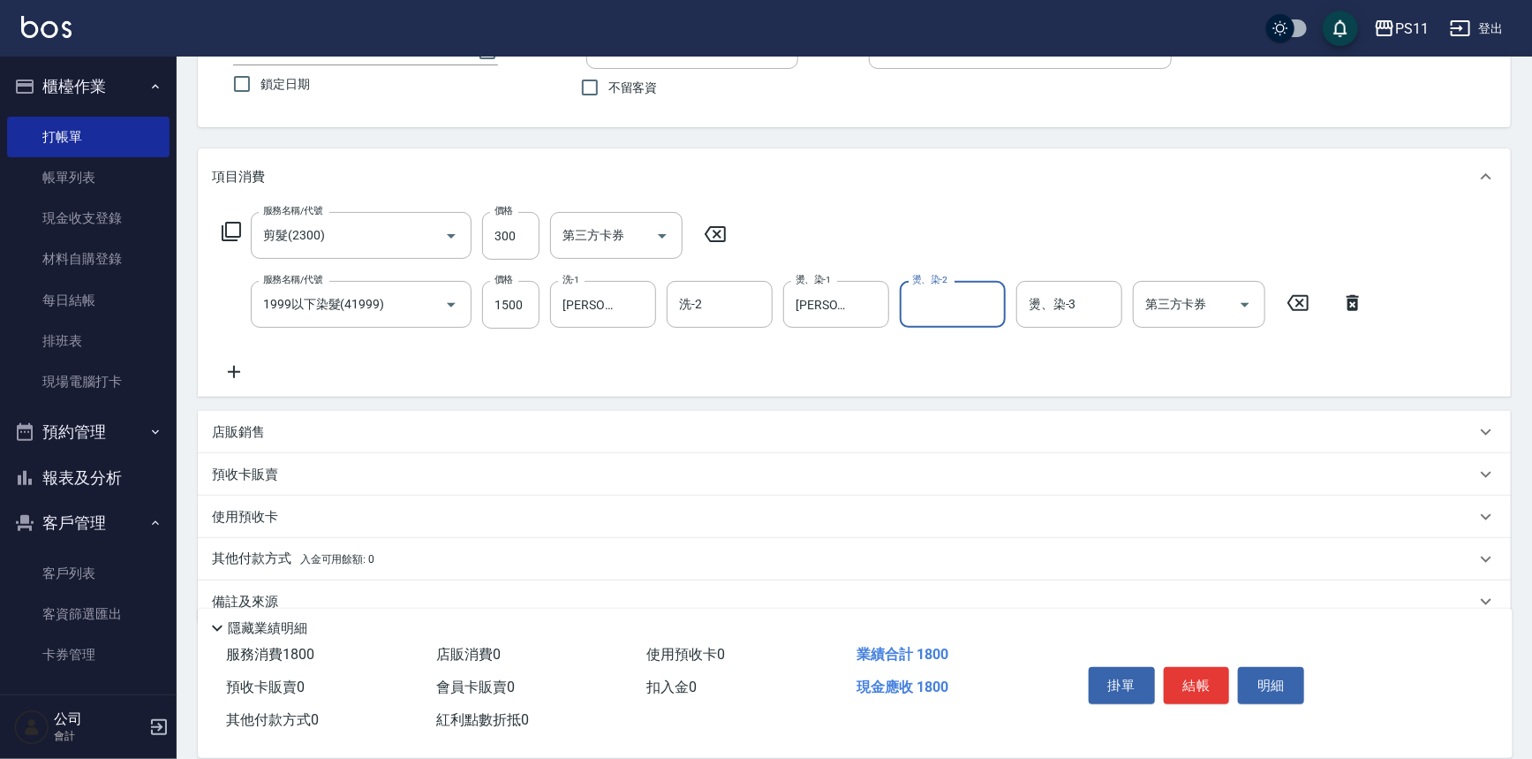
scroll to position [170, 0]
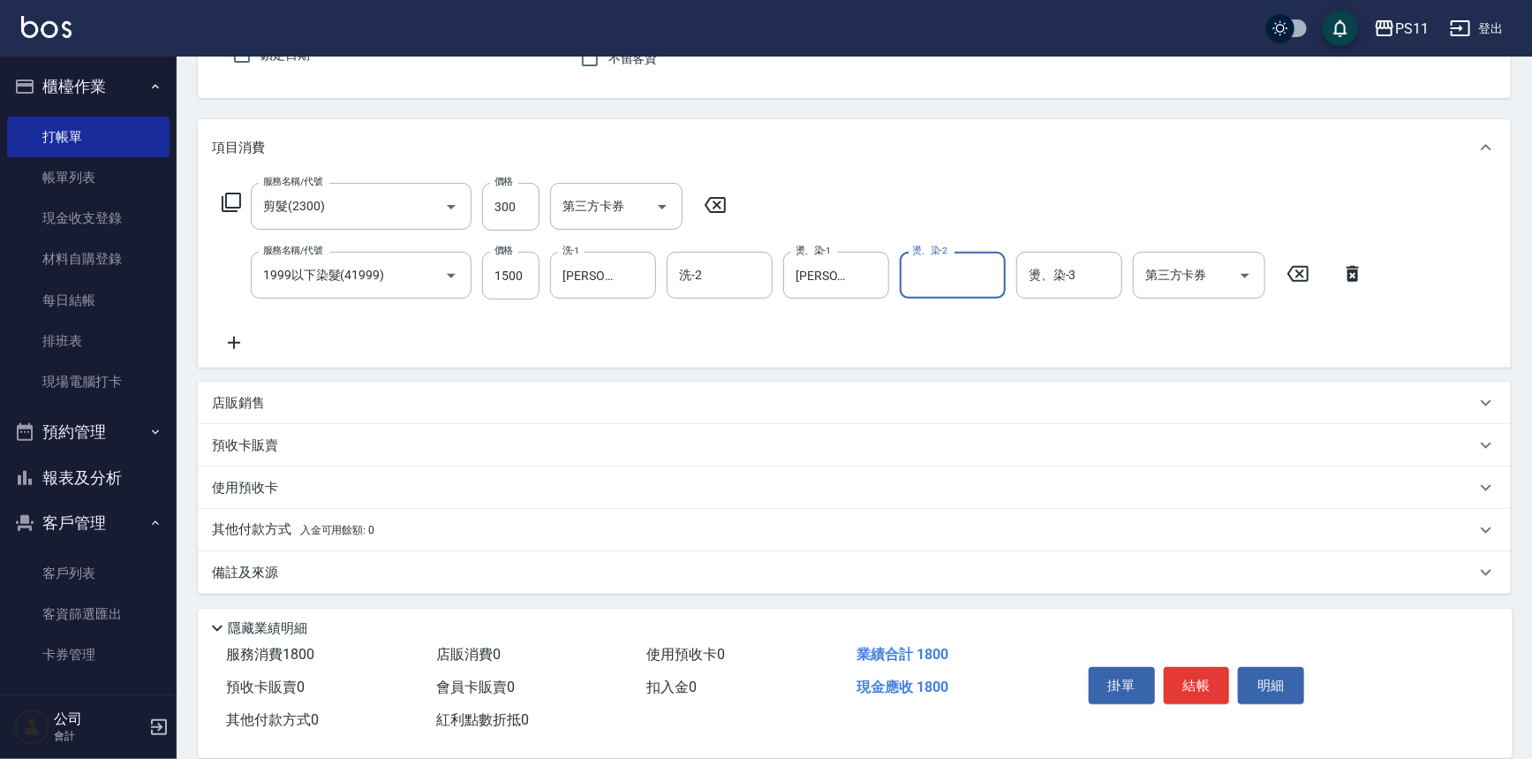
click at [241, 340] on icon at bounding box center [234, 342] width 44 height 21
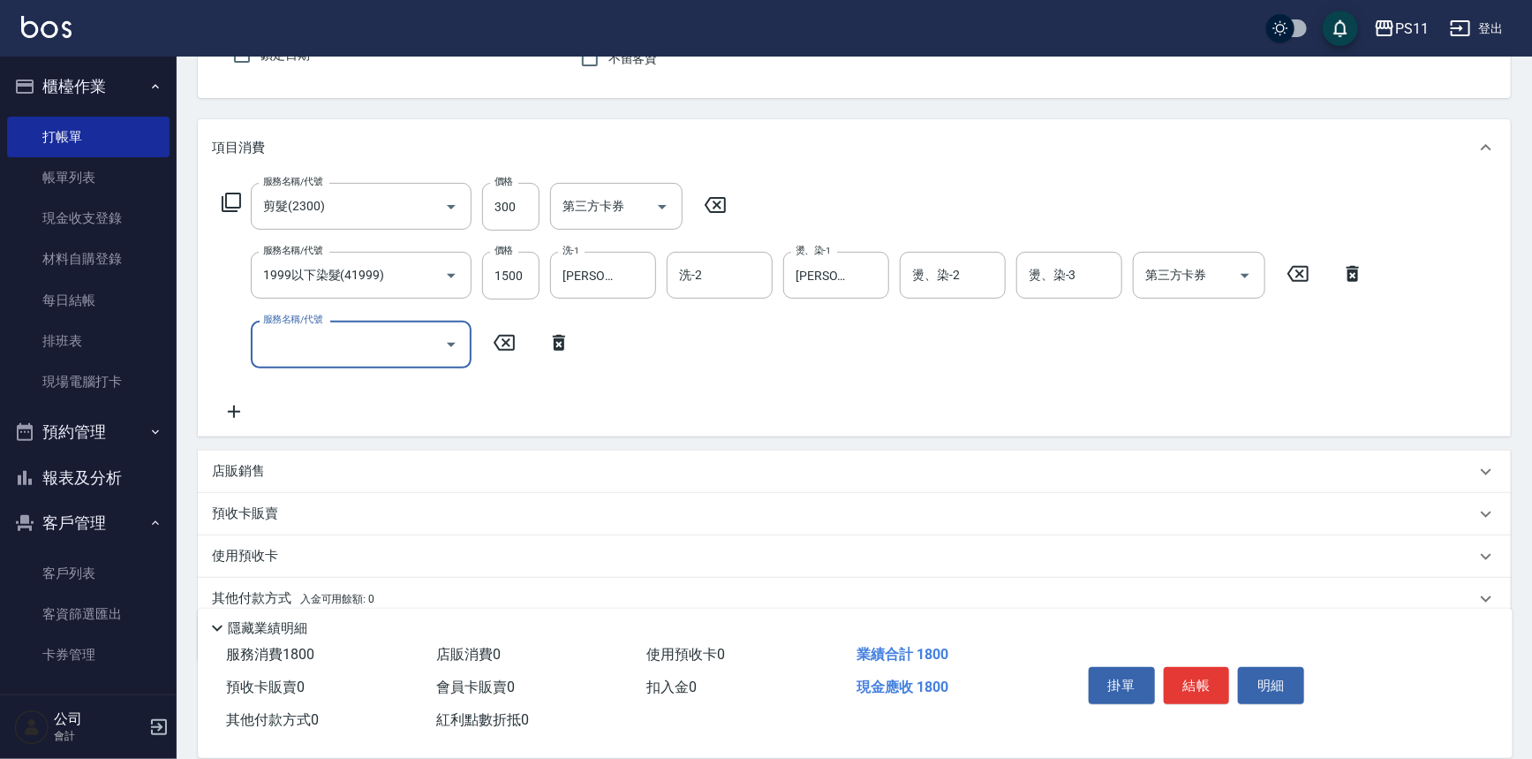
click at [345, 359] on div "服務名稱/代號" at bounding box center [361, 344] width 221 height 47
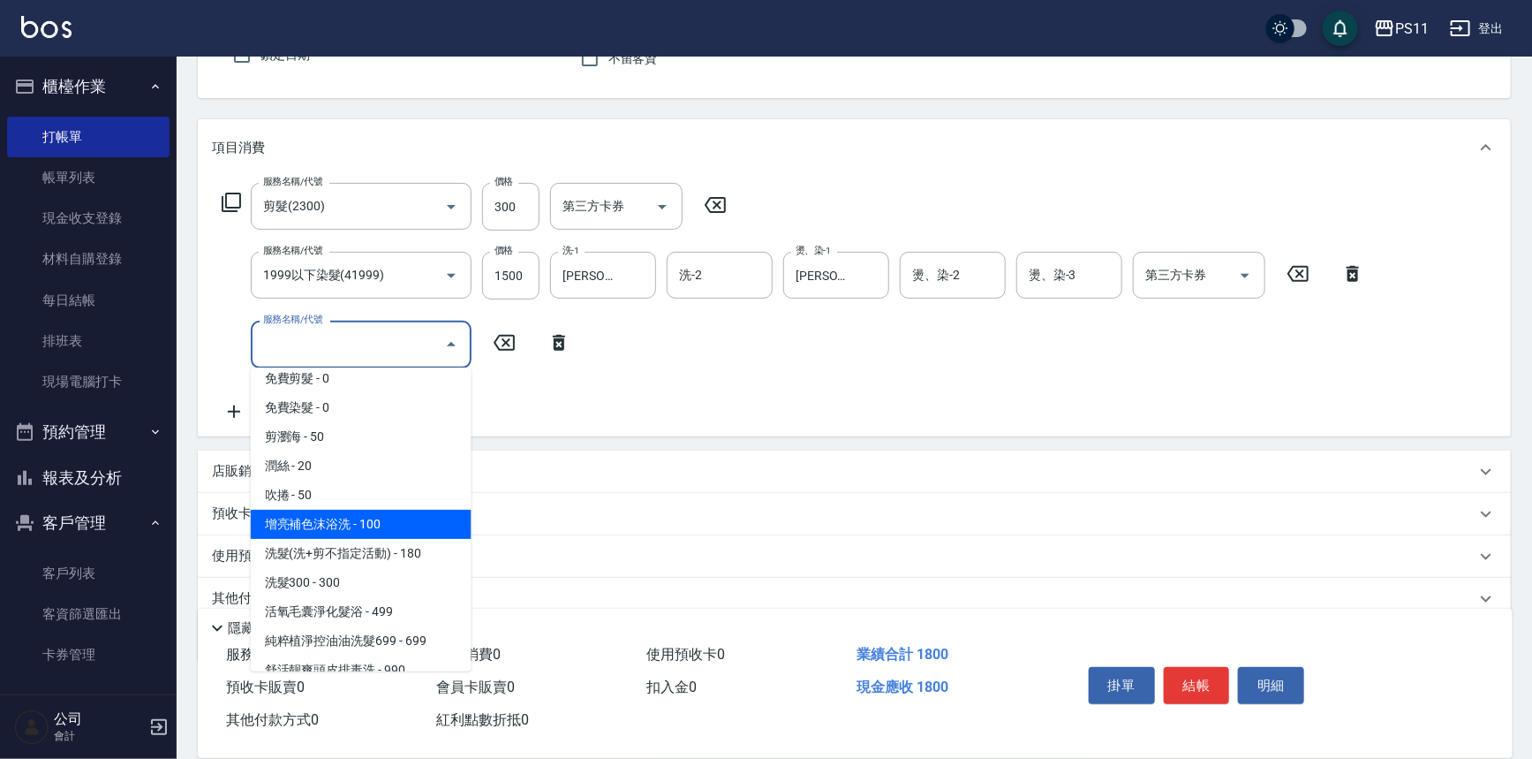
scroll to position [0, 0]
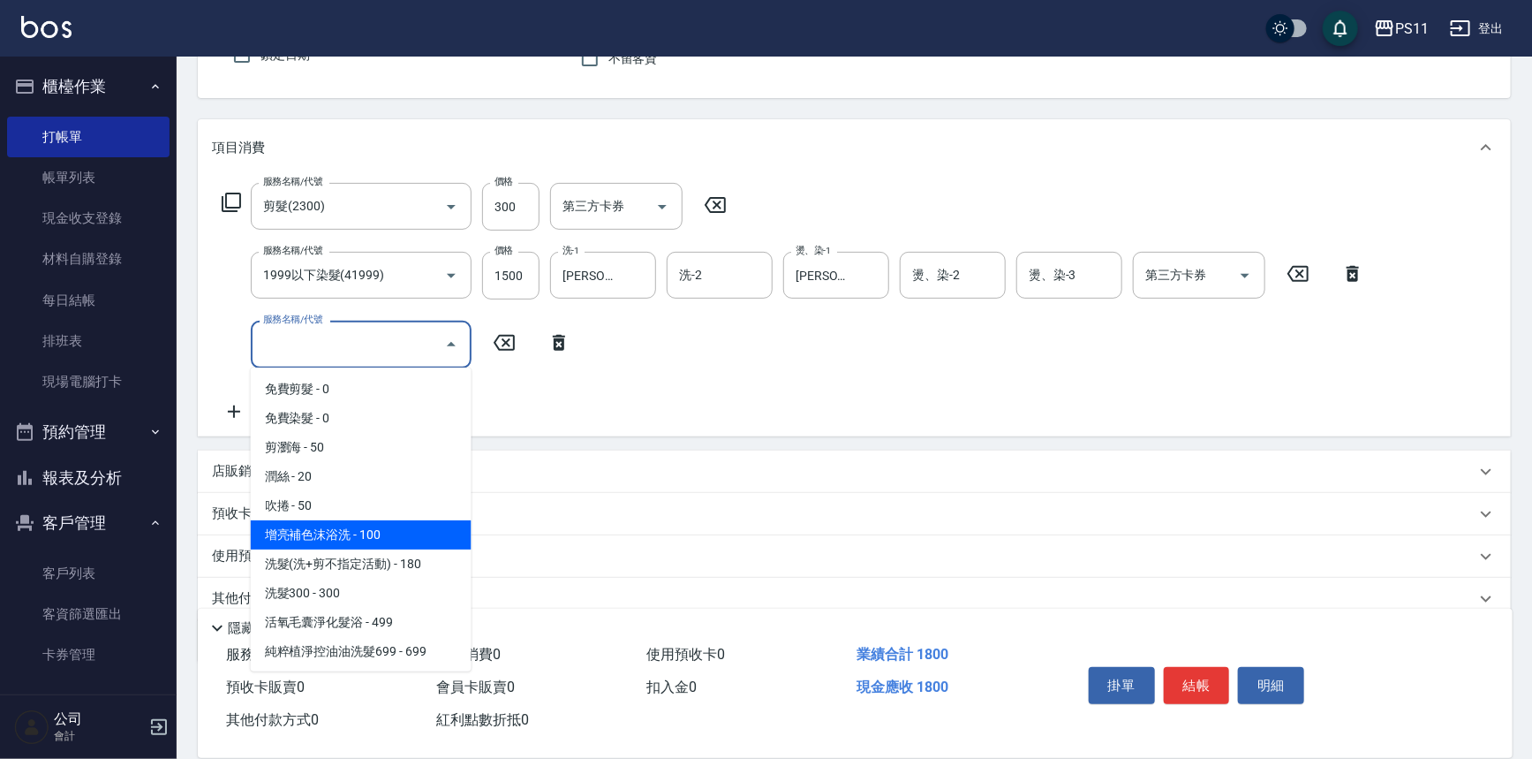
click at [396, 531] on span "增亮補色沫浴洗 - 100" at bounding box center [361, 534] width 221 height 29
type input "增亮補色沫浴洗(1100)"
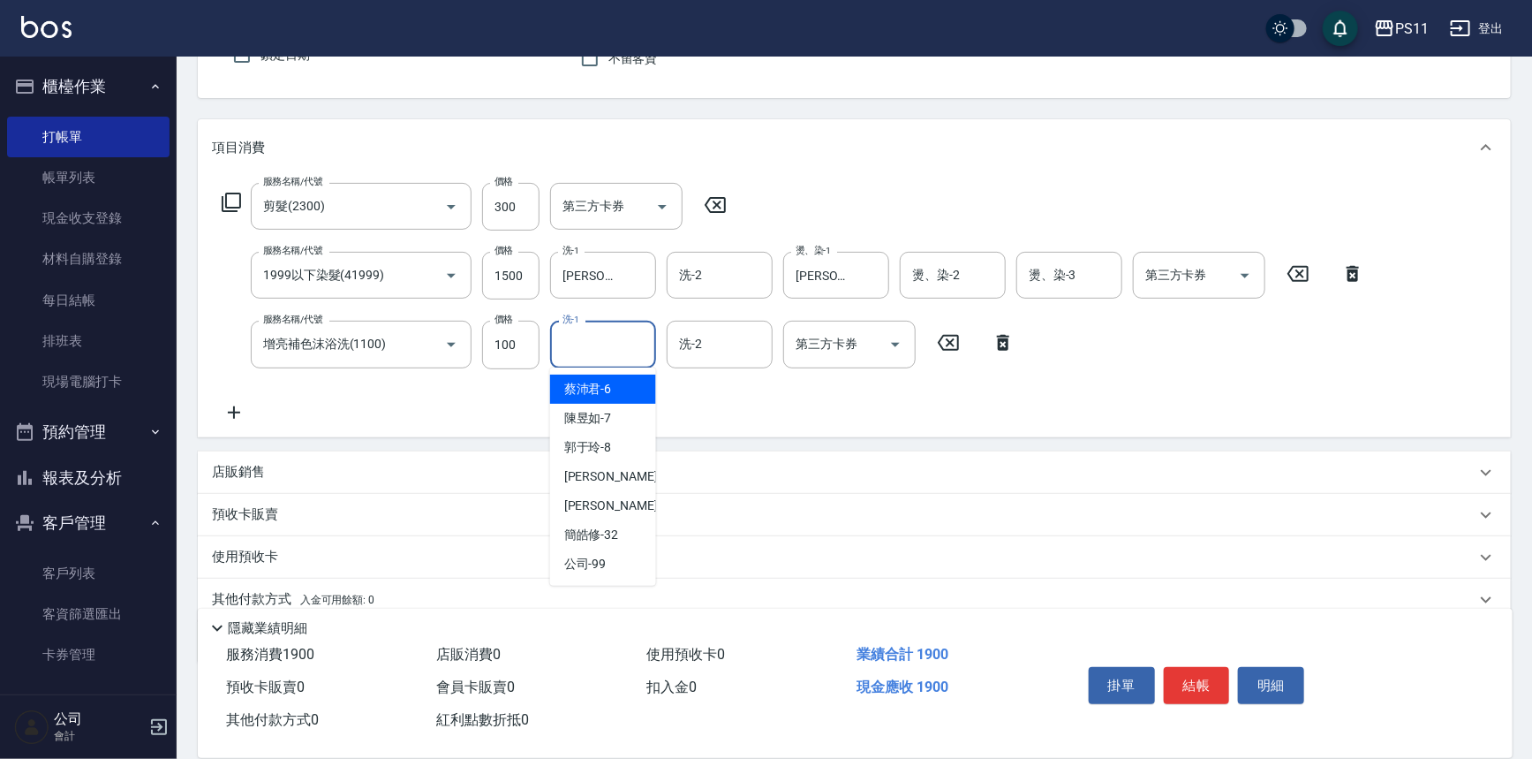
click at [599, 344] on input "洗-1" at bounding box center [603, 343] width 90 height 31
type input "[PERSON_NAME]-20"
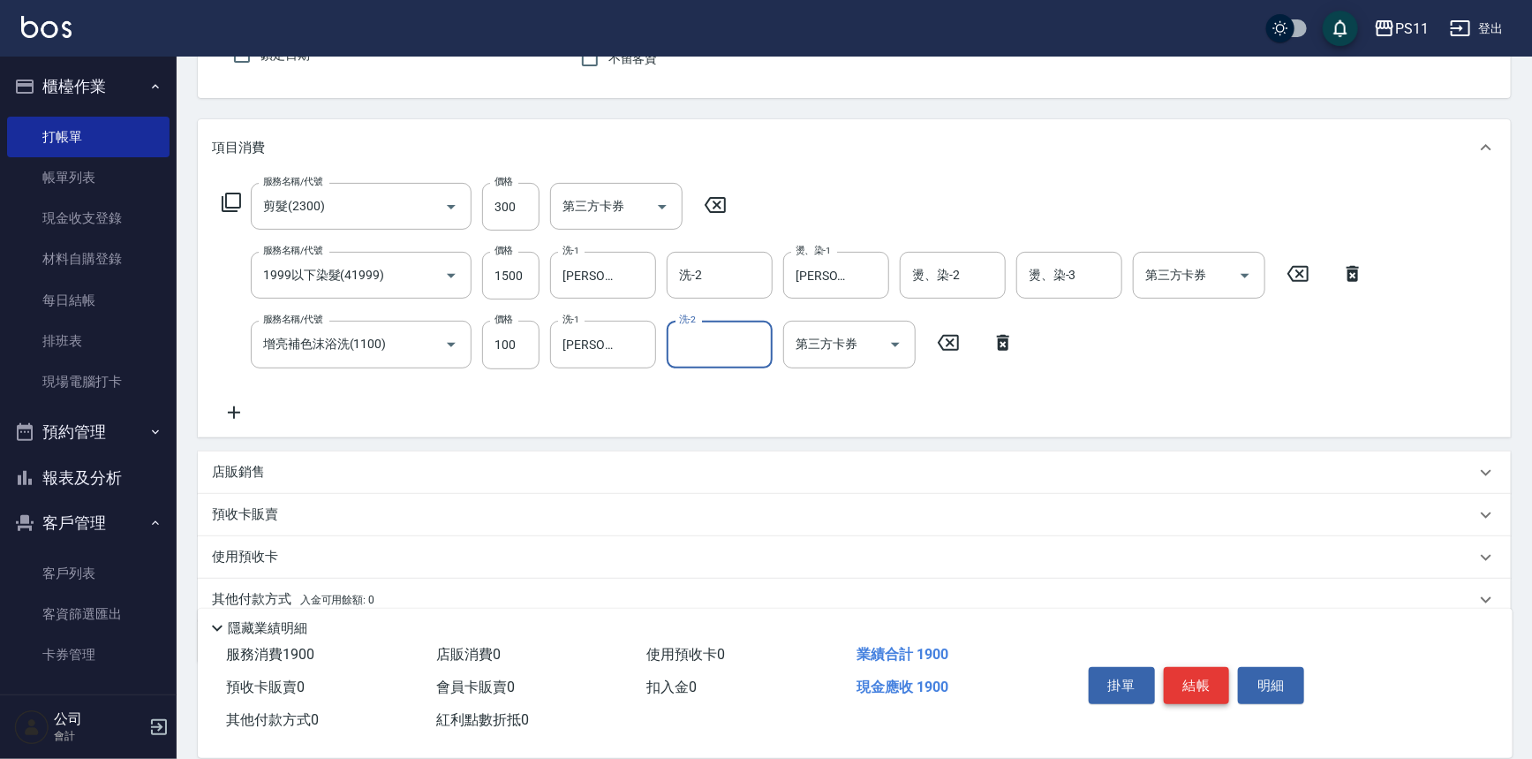
click at [1198, 689] on button "結帳" at bounding box center [1197, 685] width 66 height 37
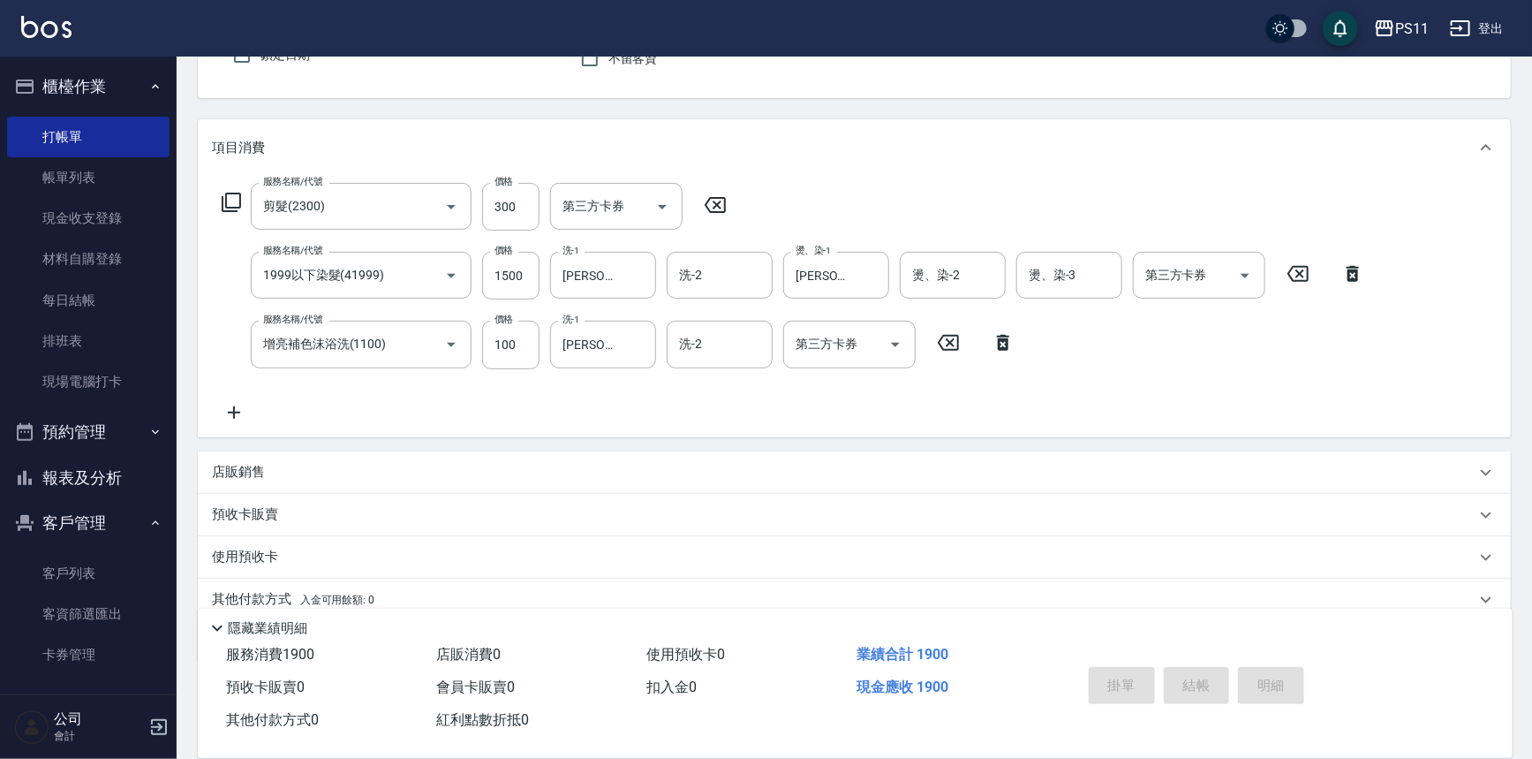
type input "[DATE] 19:52"
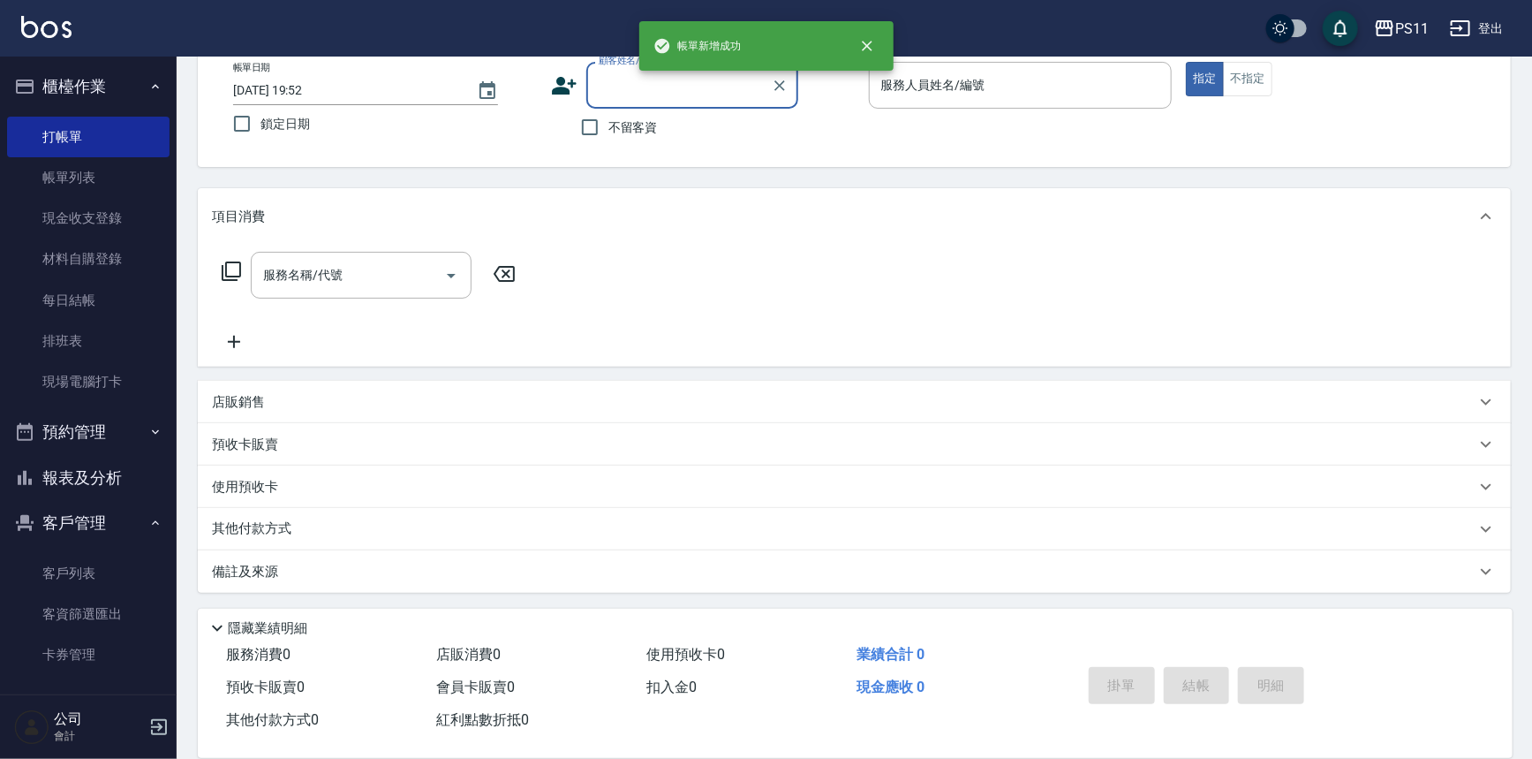
scroll to position [101, 0]
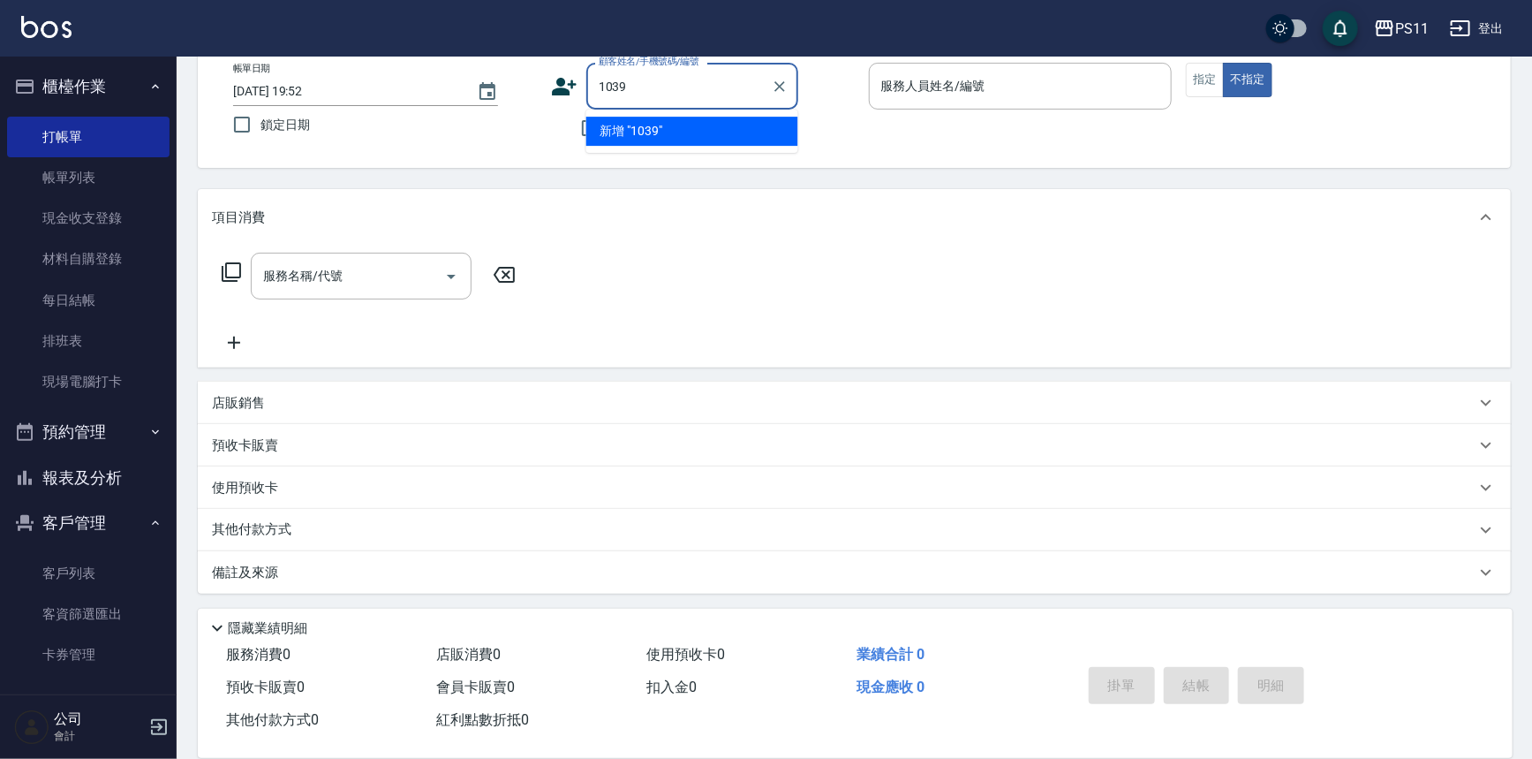
type input "1039"
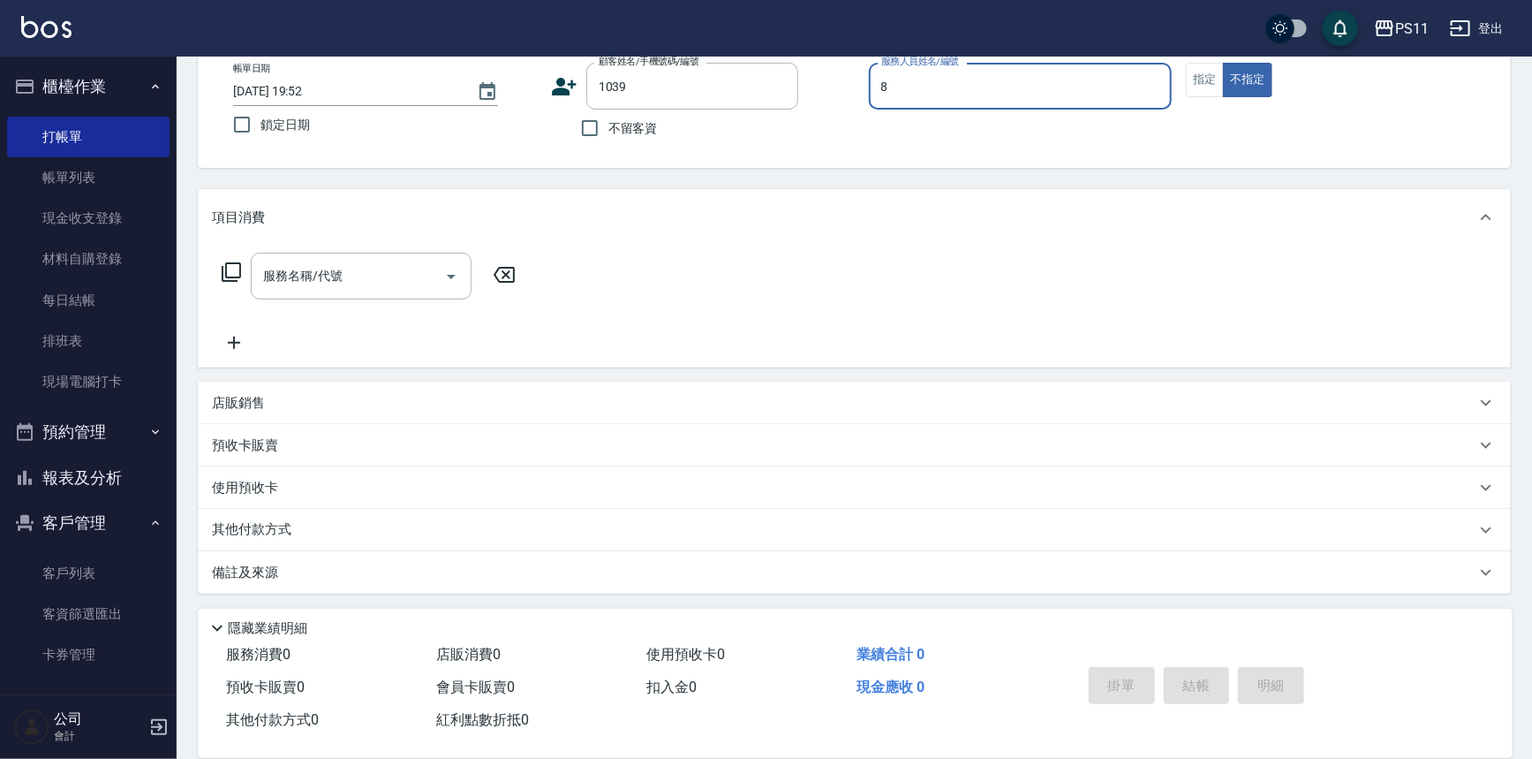
type input "郭于玲-8"
type input "[PERSON_NAME]/0935502034/1039"
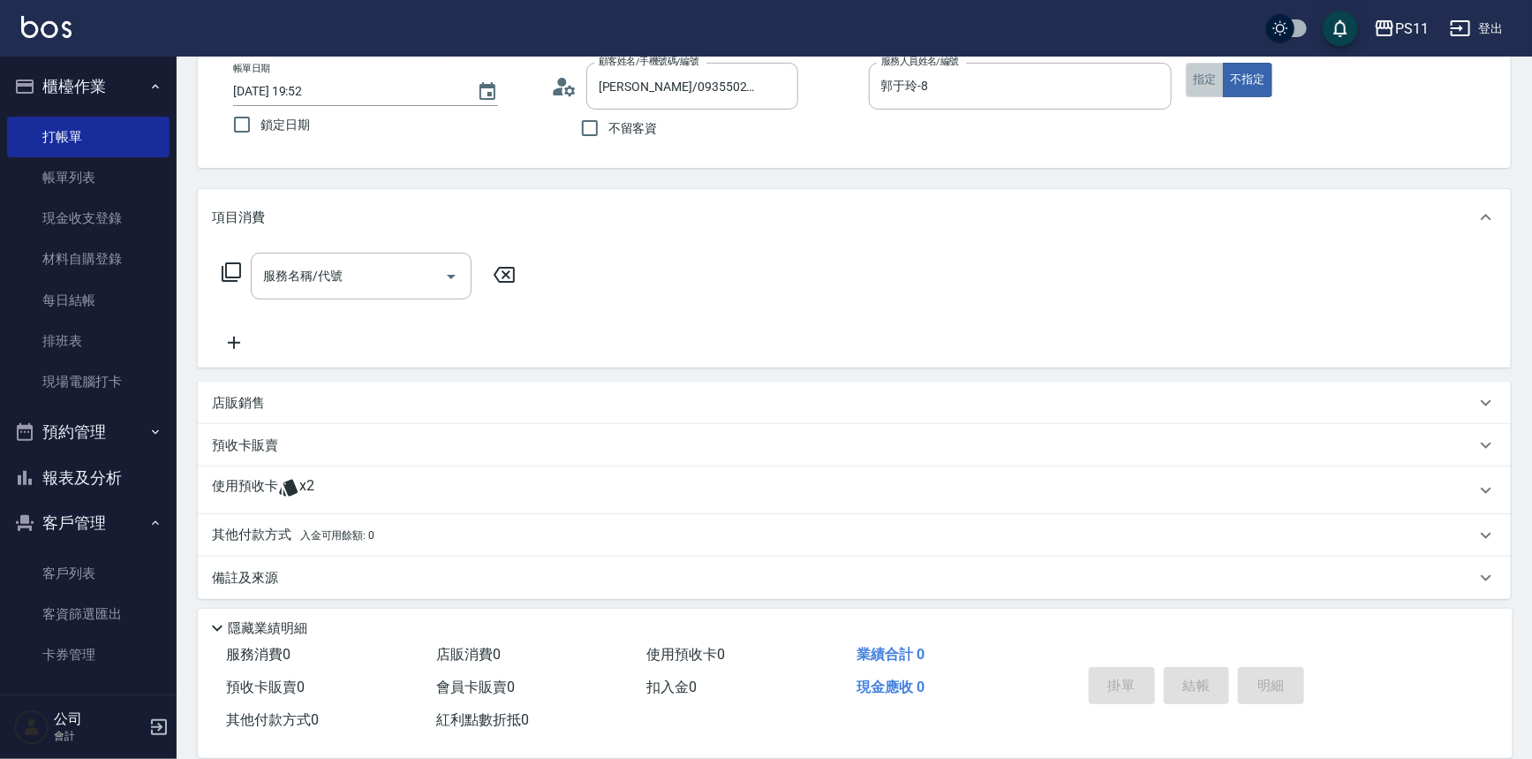
click at [1212, 87] on button "指定" at bounding box center [1205, 80] width 38 height 34
click at [262, 480] on p "使用預收卡" at bounding box center [245, 490] width 66 height 26
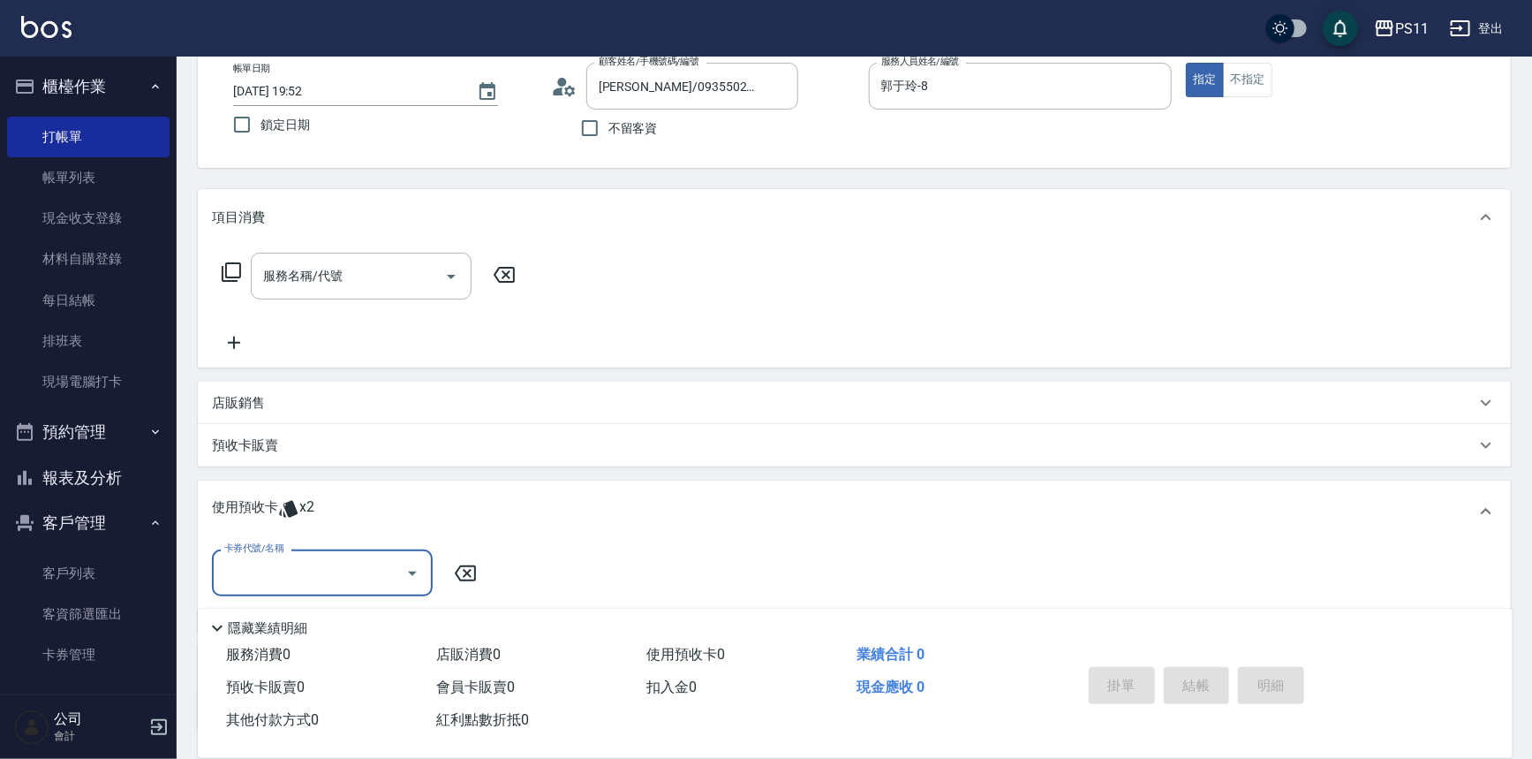
scroll to position [0, 0]
drag, startPoint x: 307, startPoint y: 554, endPoint x: 318, endPoint y: 573, distance: 22.1
click at [308, 556] on div "卡券代號/名稱 卡券代號/名稱" at bounding box center [854, 586] width 1313 height 89
click at [318, 574] on input "卡券代號/名稱" at bounding box center [309, 572] width 178 height 31
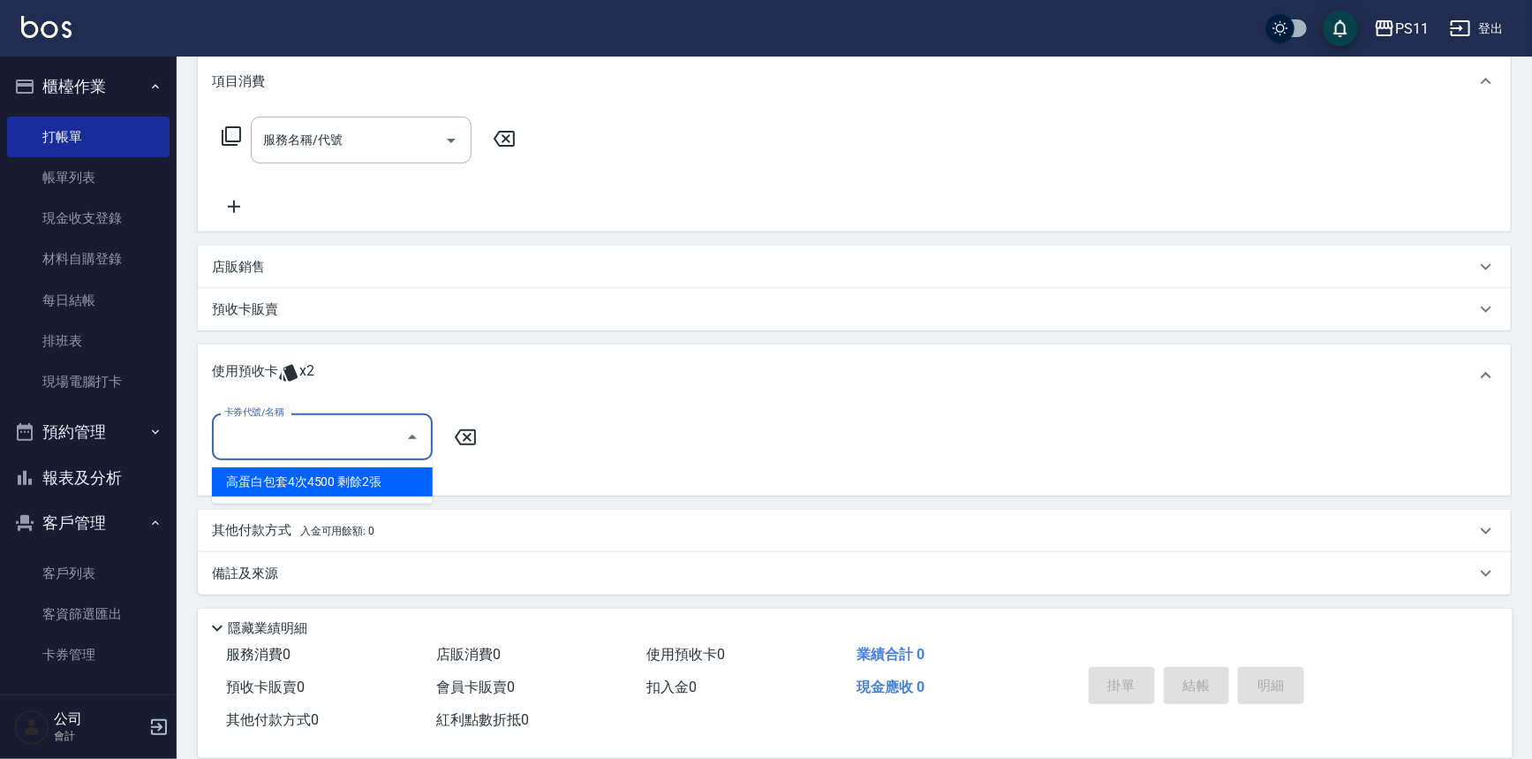
scroll to position [238, 0]
click at [373, 477] on div "高蛋白包套4次4500 剩餘2張" at bounding box center [322, 479] width 221 height 29
type input "高蛋白包套4次4500"
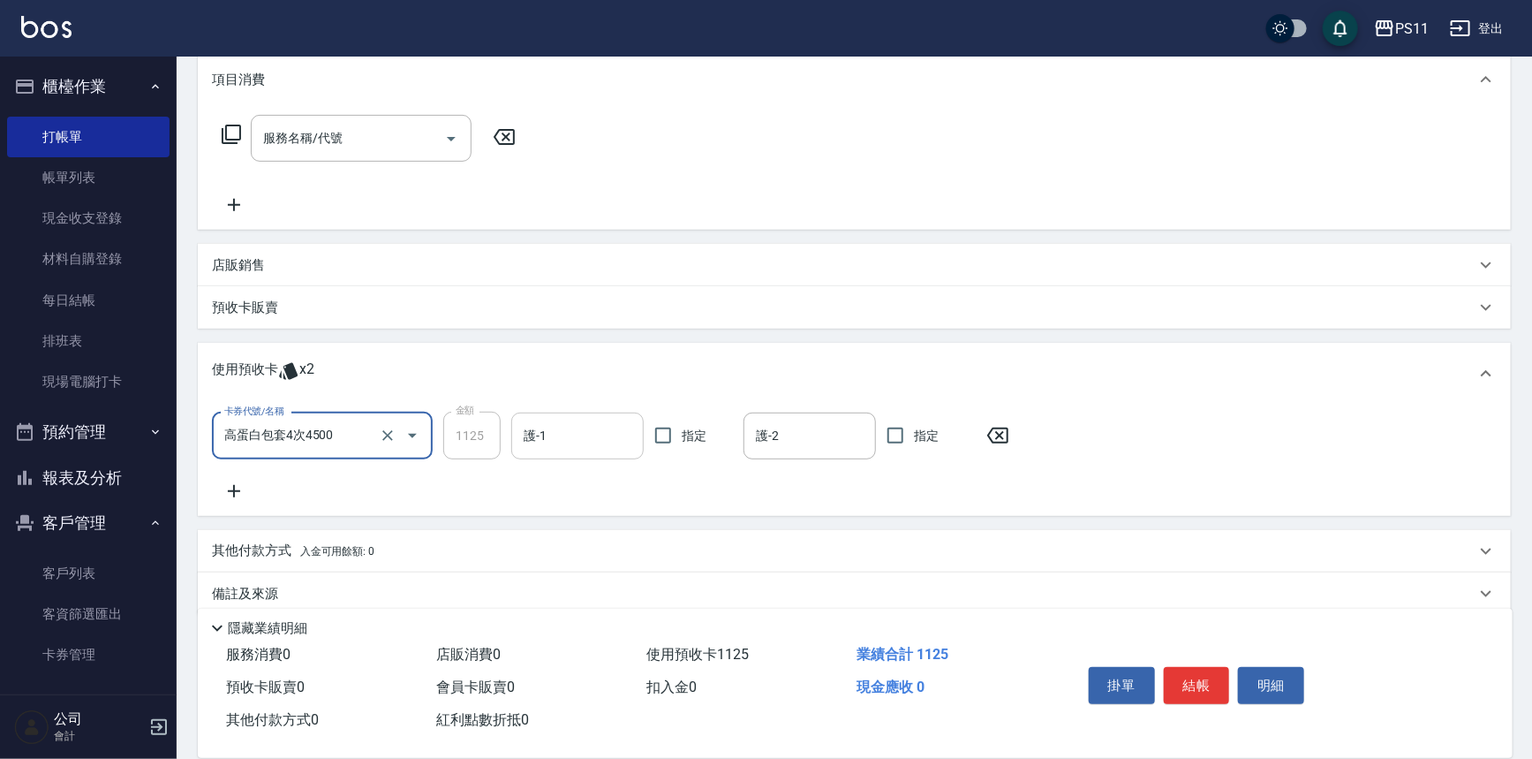
drag, startPoint x: 557, startPoint y: 438, endPoint x: 548, endPoint y: 434, distance: 9.9
click at [558, 438] on input "護-1" at bounding box center [577, 435] width 117 height 31
type input "[PERSON_NAME]-31"
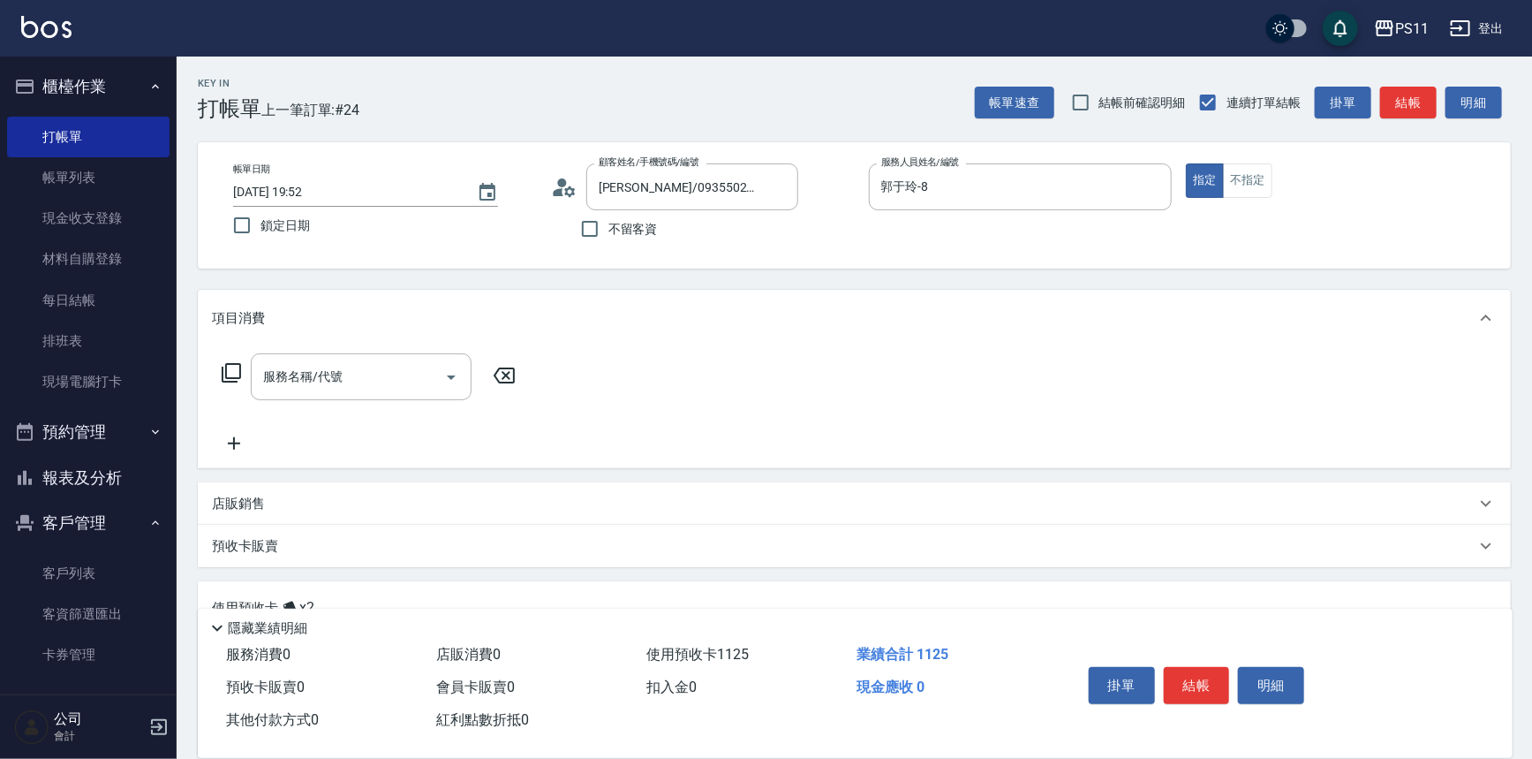
click at [237, 371] on icon at bounding box center [231, 372] width 21 height 21
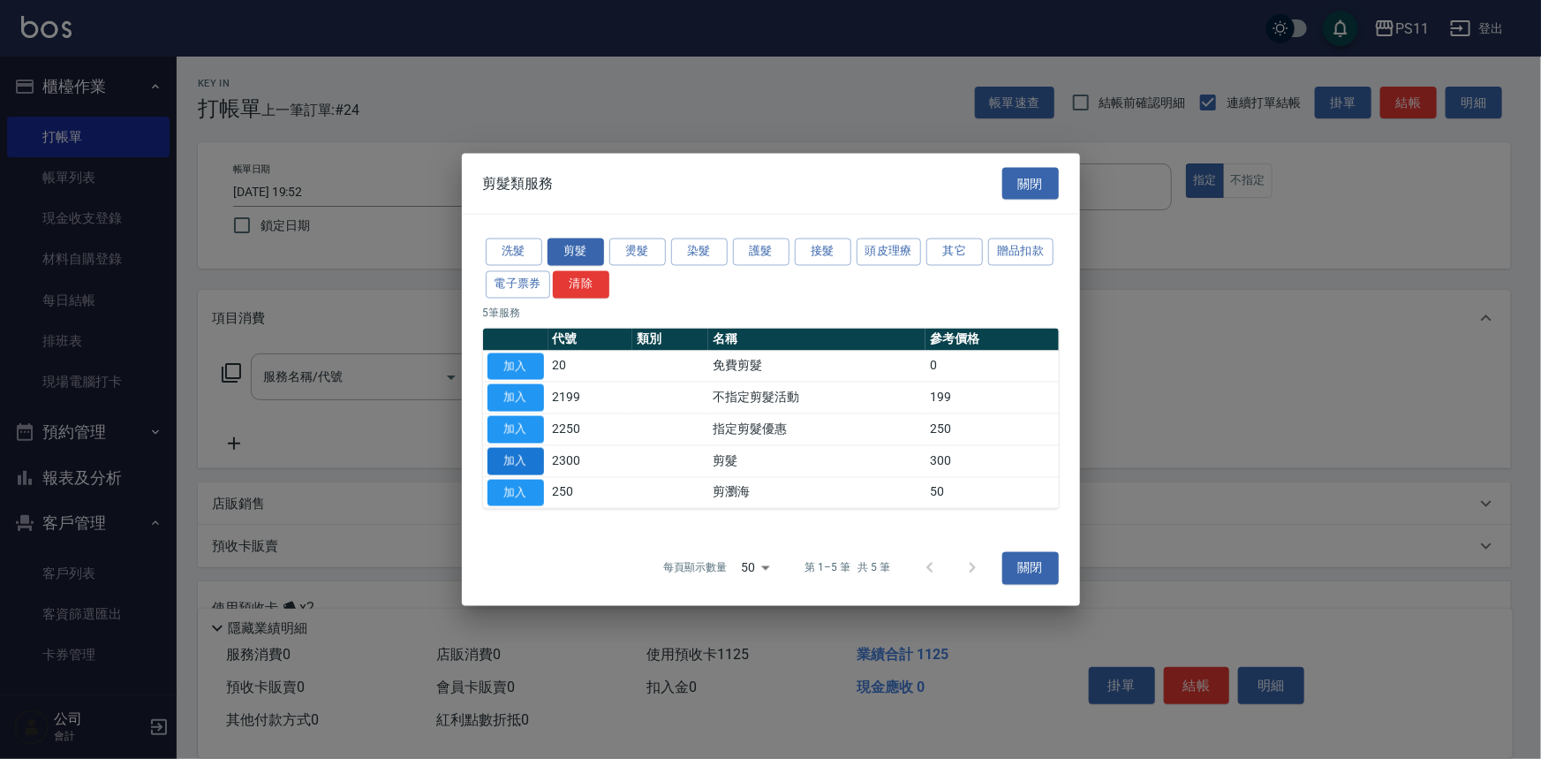
click at [511, 460] on button "加入" at bounding box center [515, 460] width 57 height 27
type input "剪髮(2300)"
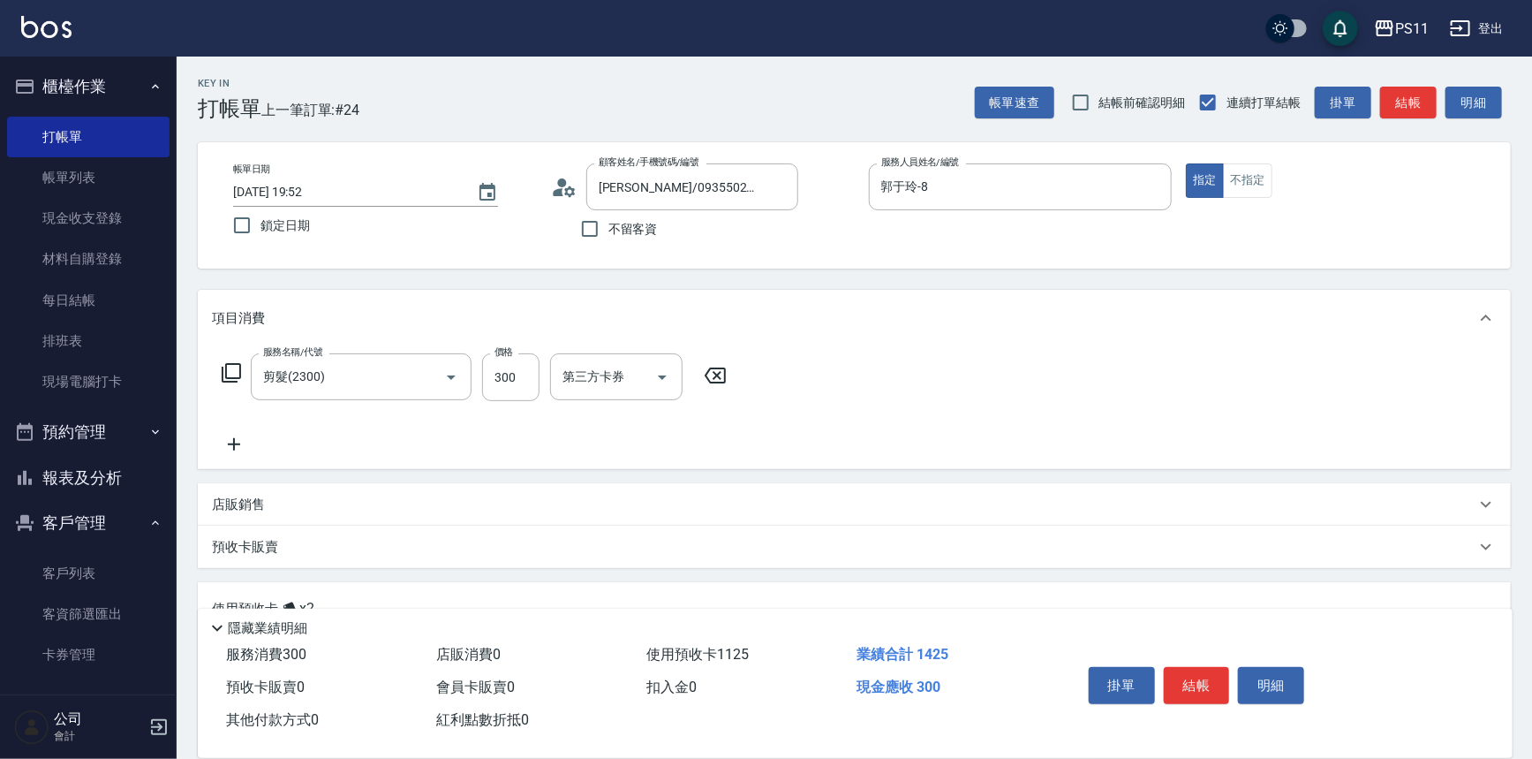
click at [233, 449] on icon at bounding box center [234, 444] width 44 height 21
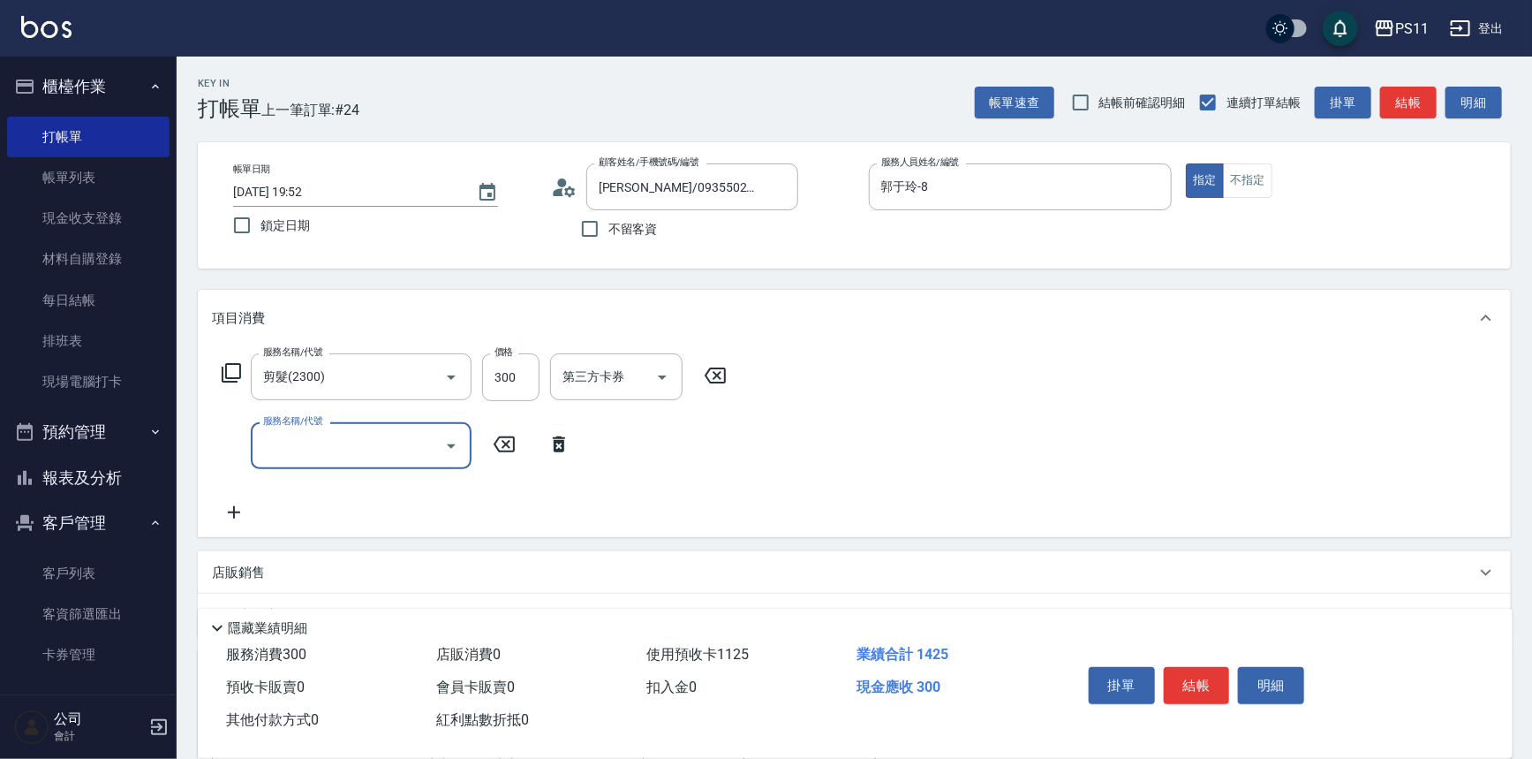
click at [277, 449] on input "服務名稱/代號" at bounding box center [348, 445] width 178 height 31
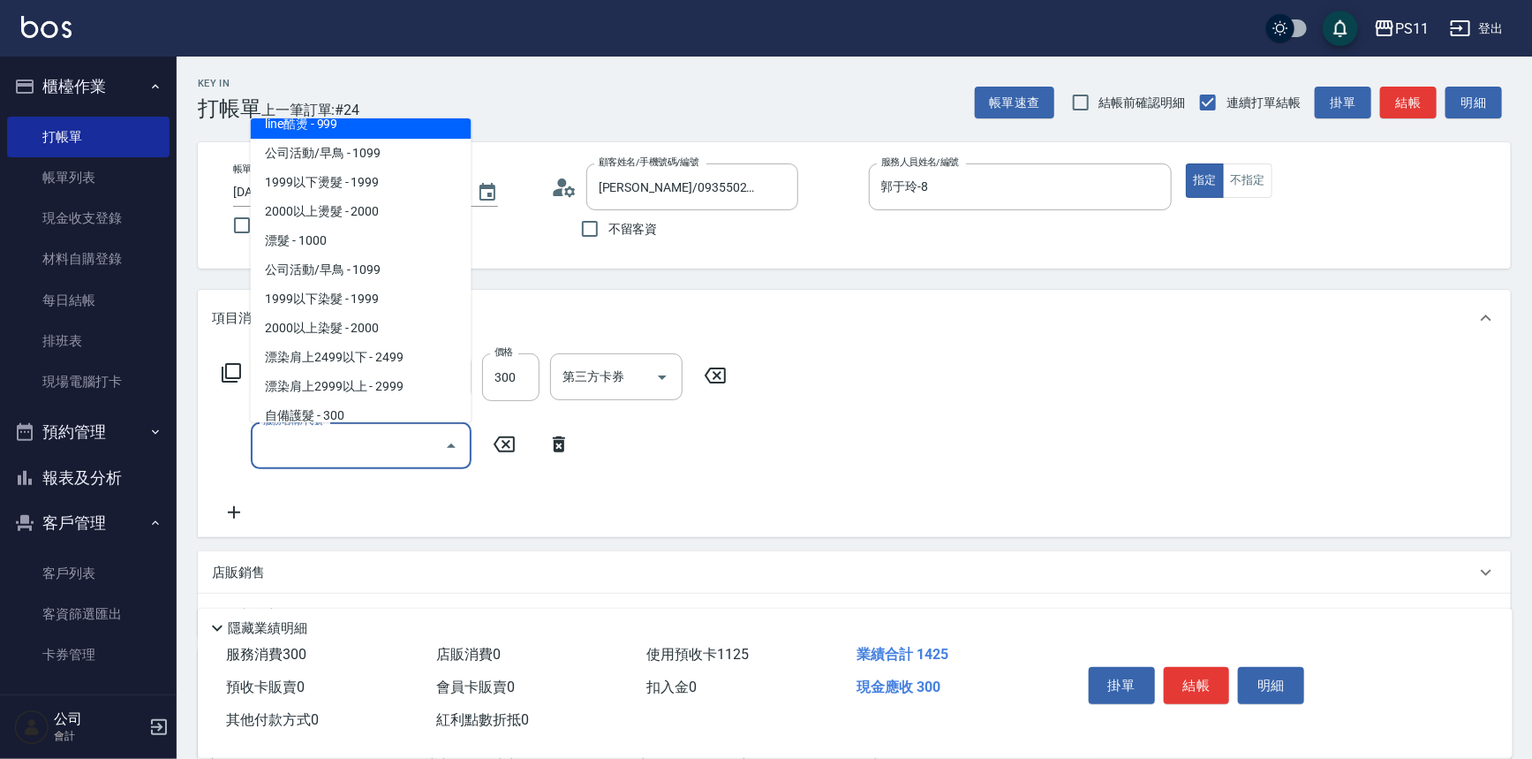
scroll to position [883, 0]
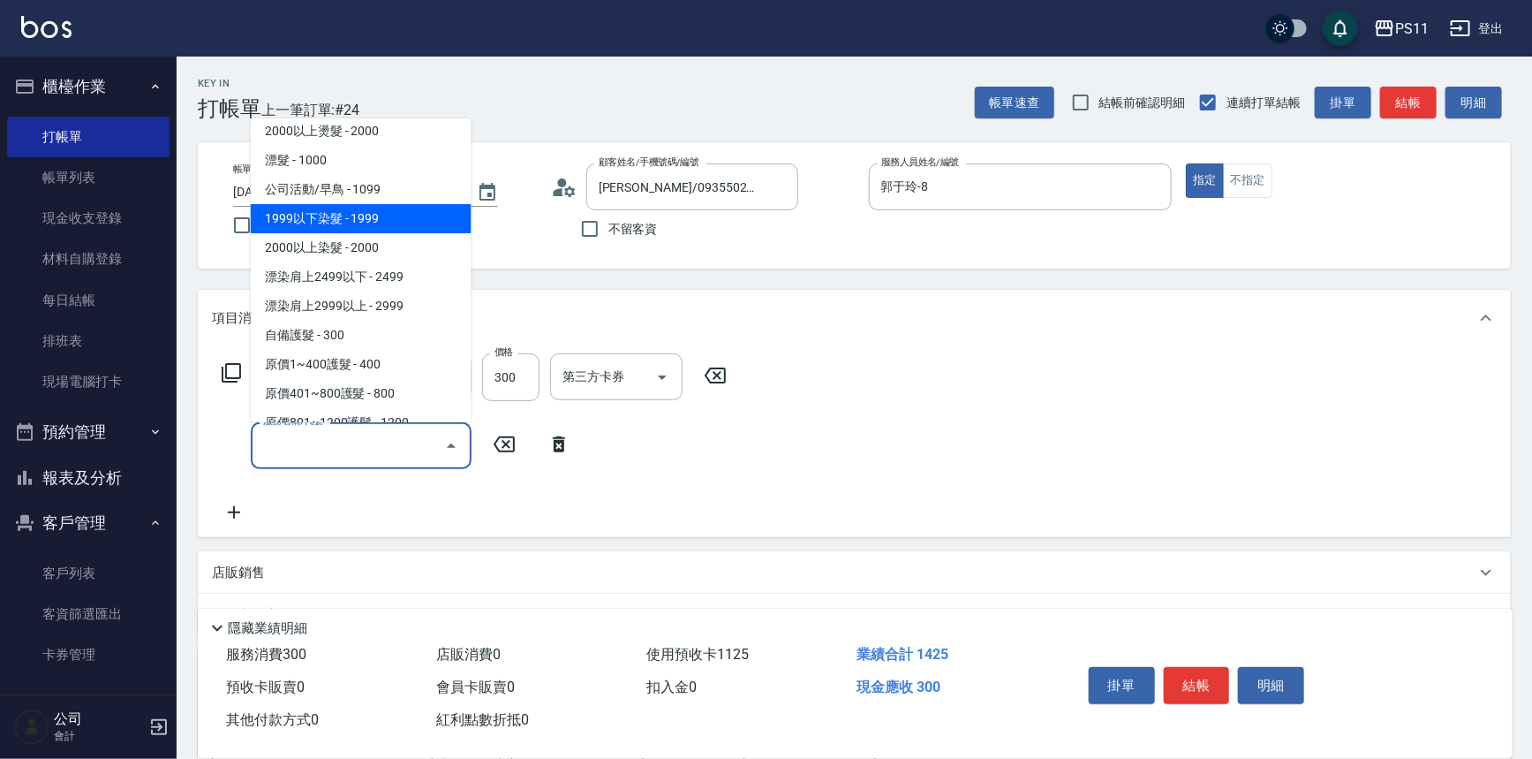
click at [411, 227] on span "1999以下染髮 - 1999" at bounding box center [361, 218] width 221 height 29
type input "1999以下染髮(41999)"
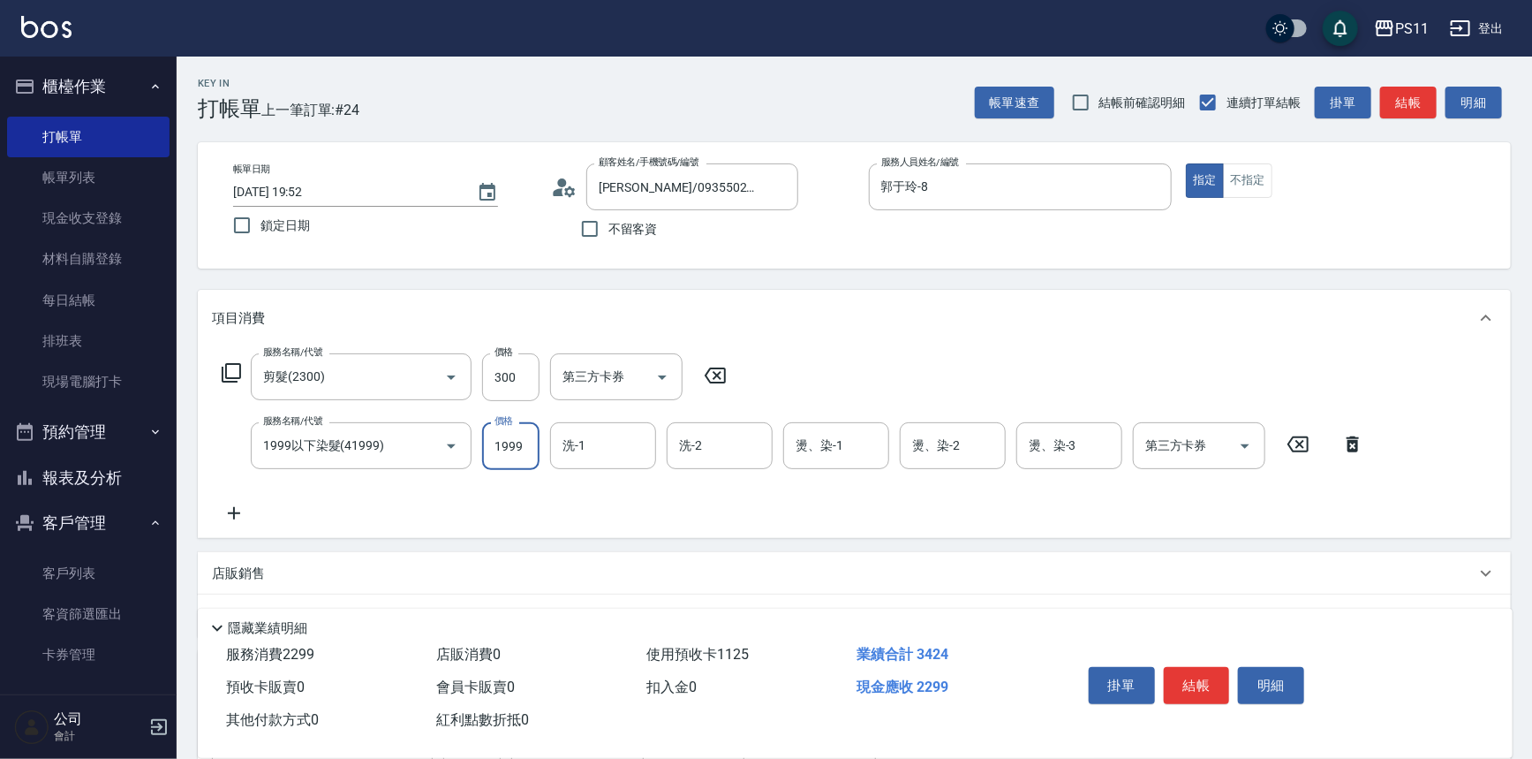
click at [503, 444] on input "1999" at bounding box center [510, 446] width 57 height 48
type input "1700"
type input "[PERSON_NAME]-31"
type input "陳昱如-7"
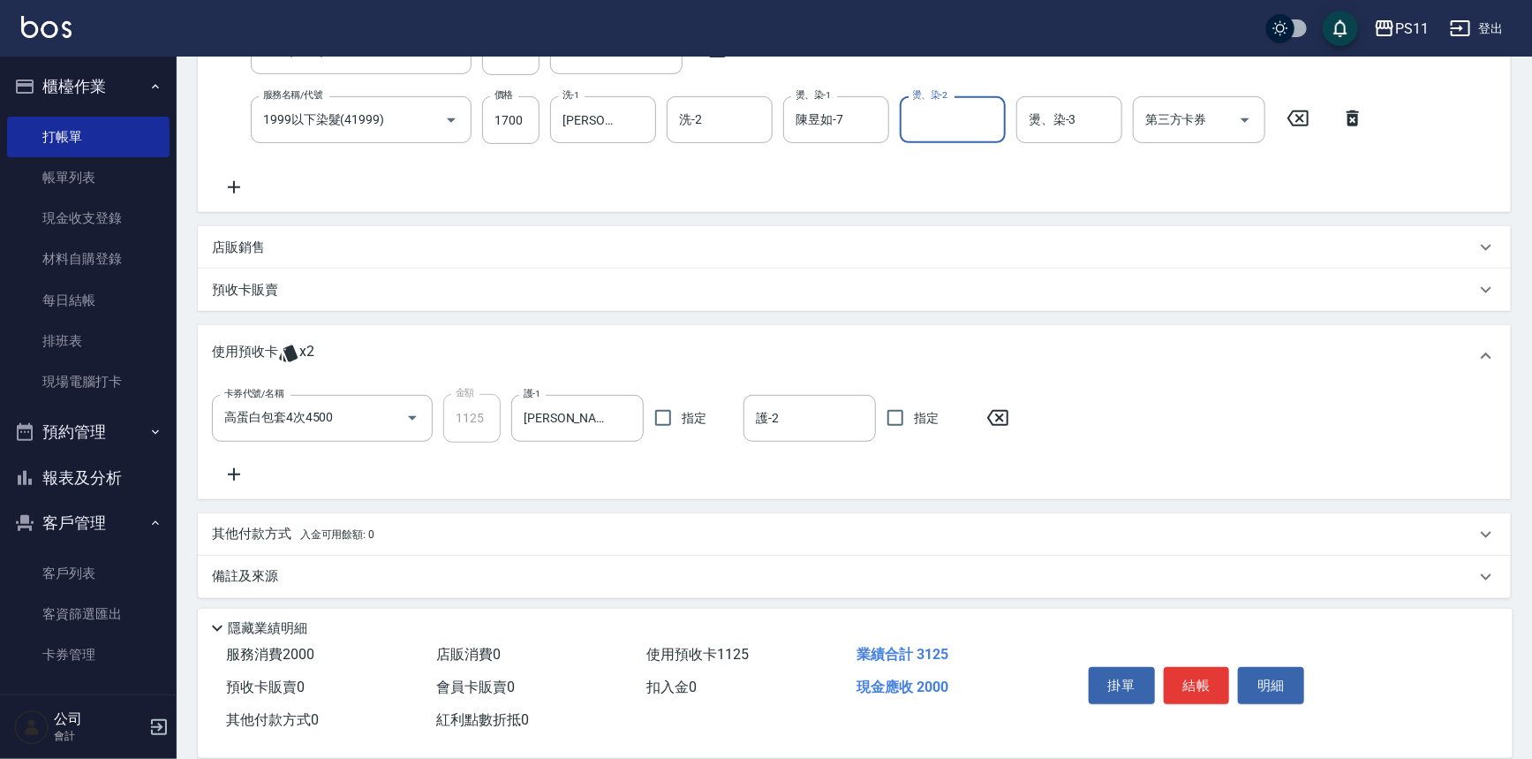
scroll to position [329, 0]
click at [289, 524] on p "其他付款方式 入金可用餘額: 0" at bounding box center [293, 530] width 162 height 19
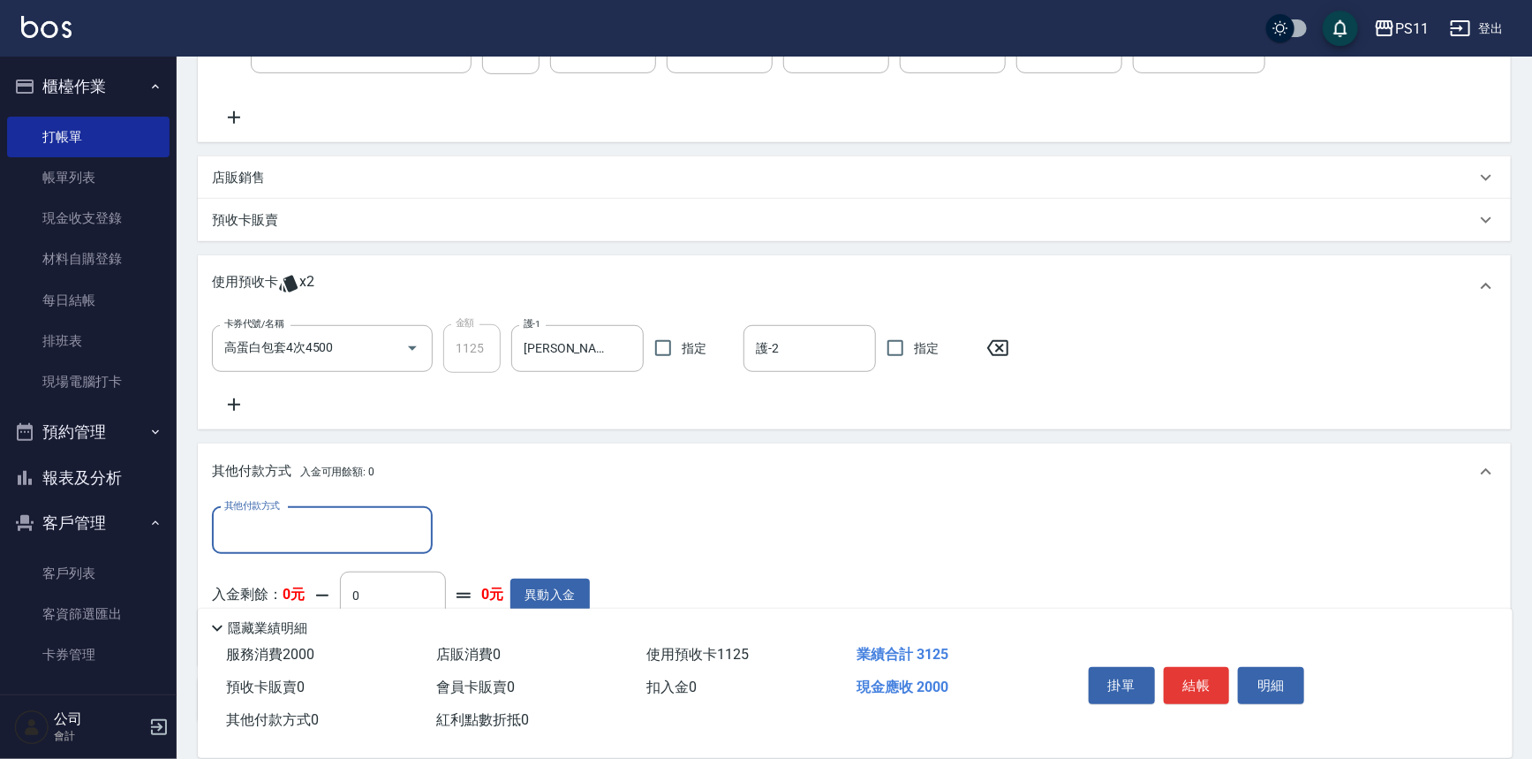
scroll to position [0, 0]
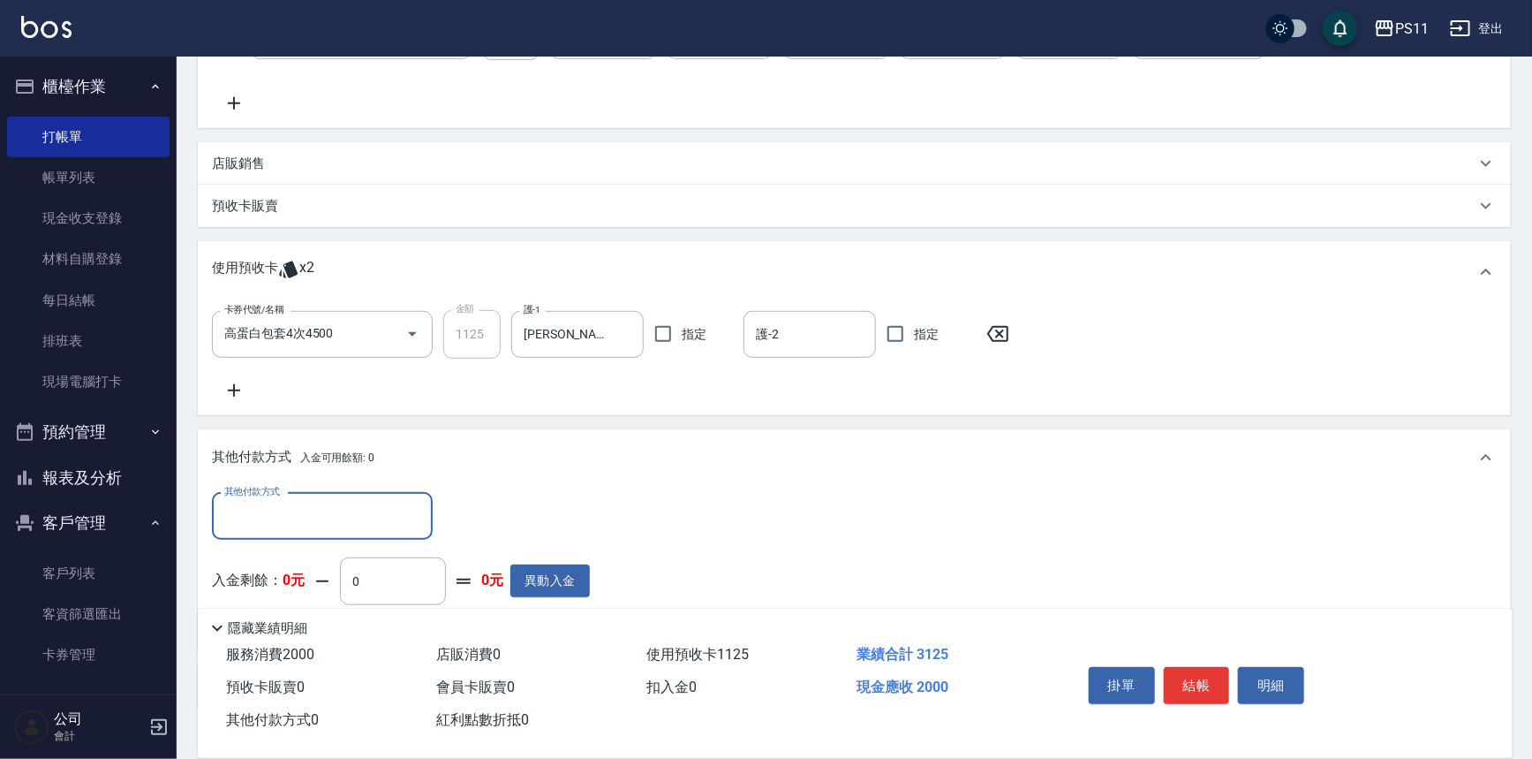
click at [305, 513] on input "其他付款方式" at bounding box center [322, 516] width 205 height 31
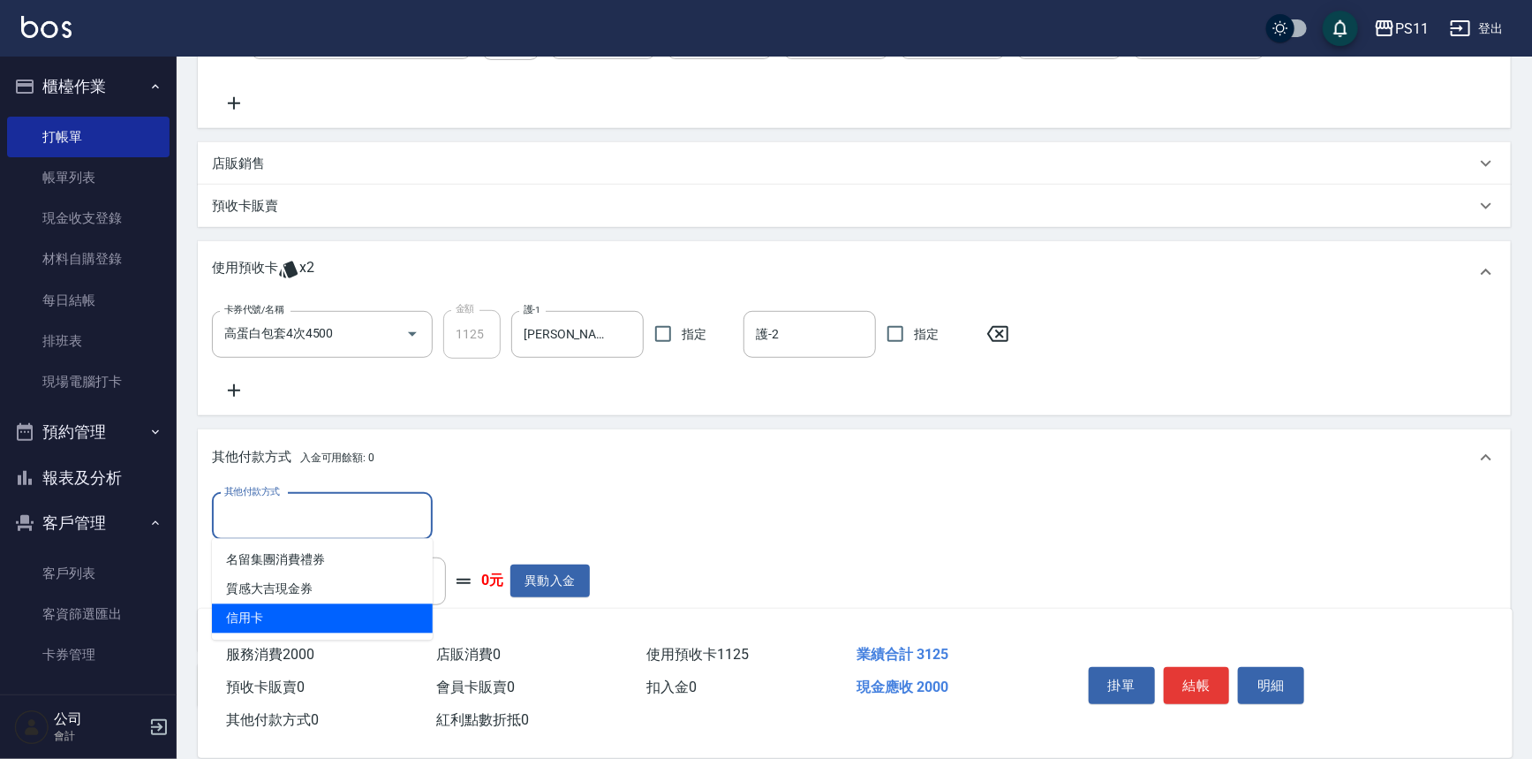
click at [325, 615] on span "信用卡" at bounding box center [322, 618] width 221 height 29
type input "信用卡"
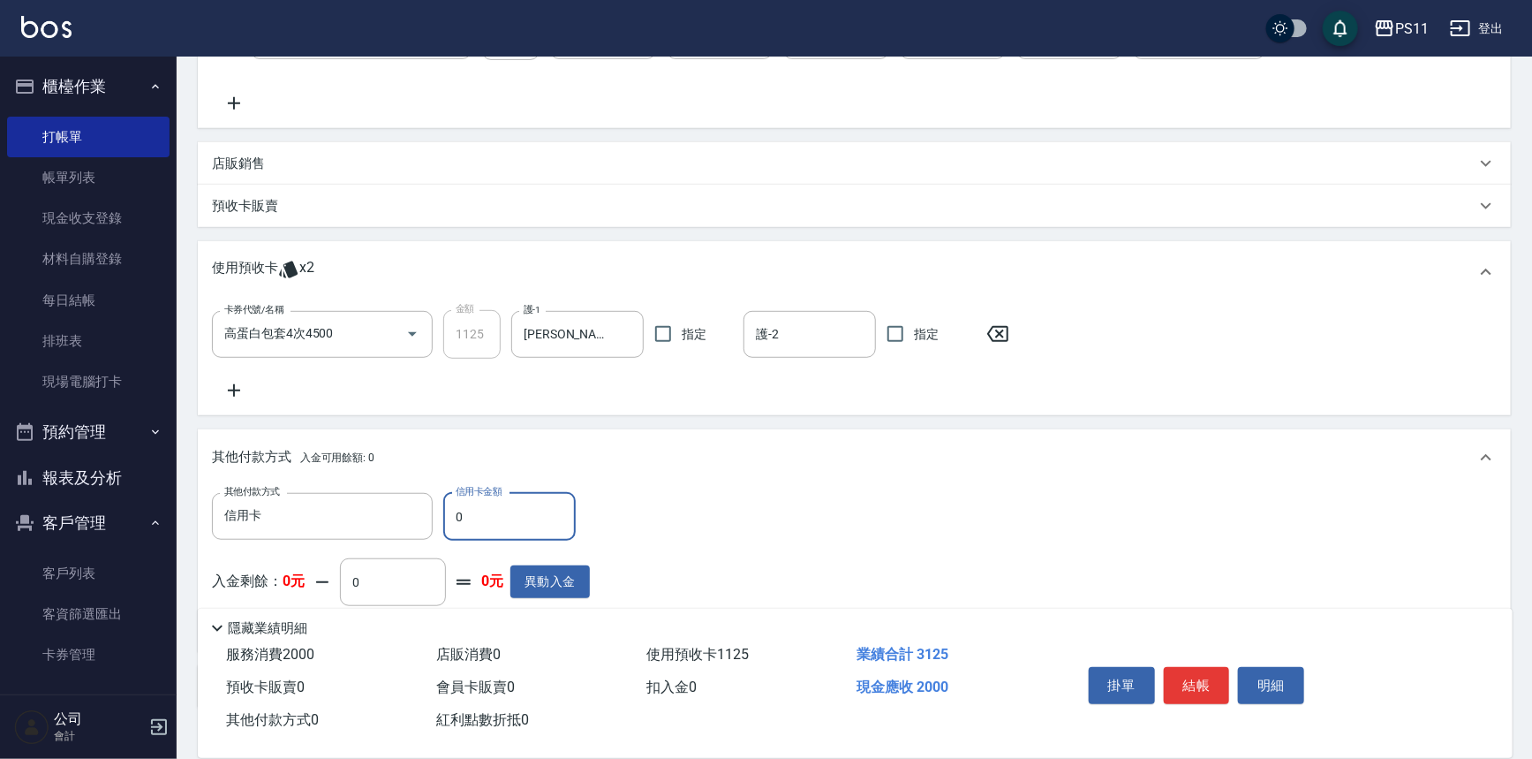
drag, startPoint x: 539, startPoint y: 472, endPoint x: 530, endPoint y: 472, distance: 8.9
click at [530, 472] on div "其他付款方式 入金可用餘額: 0" at bounding box center [854, 457] width 1313 height 57
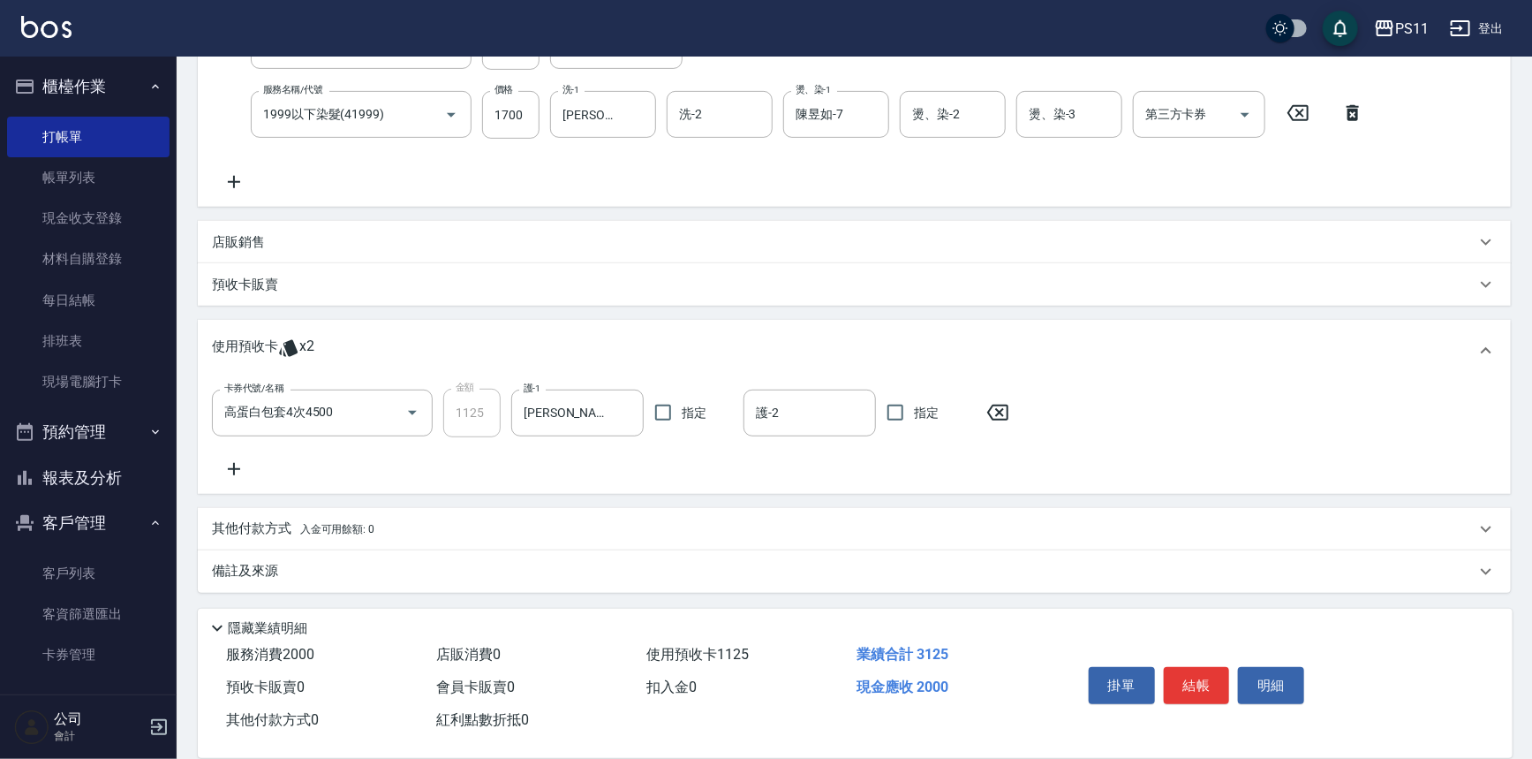
scroll to position [329, 0]
drag, startPoint x: 508, startPoint y: 525, endPoint x: 469, endPoint y: 521, distance: 39.0
click at [469, 521] on div "其他付款方式 入金可用餘額: 0" at bounding box center [844, 530] width 1264 height 19
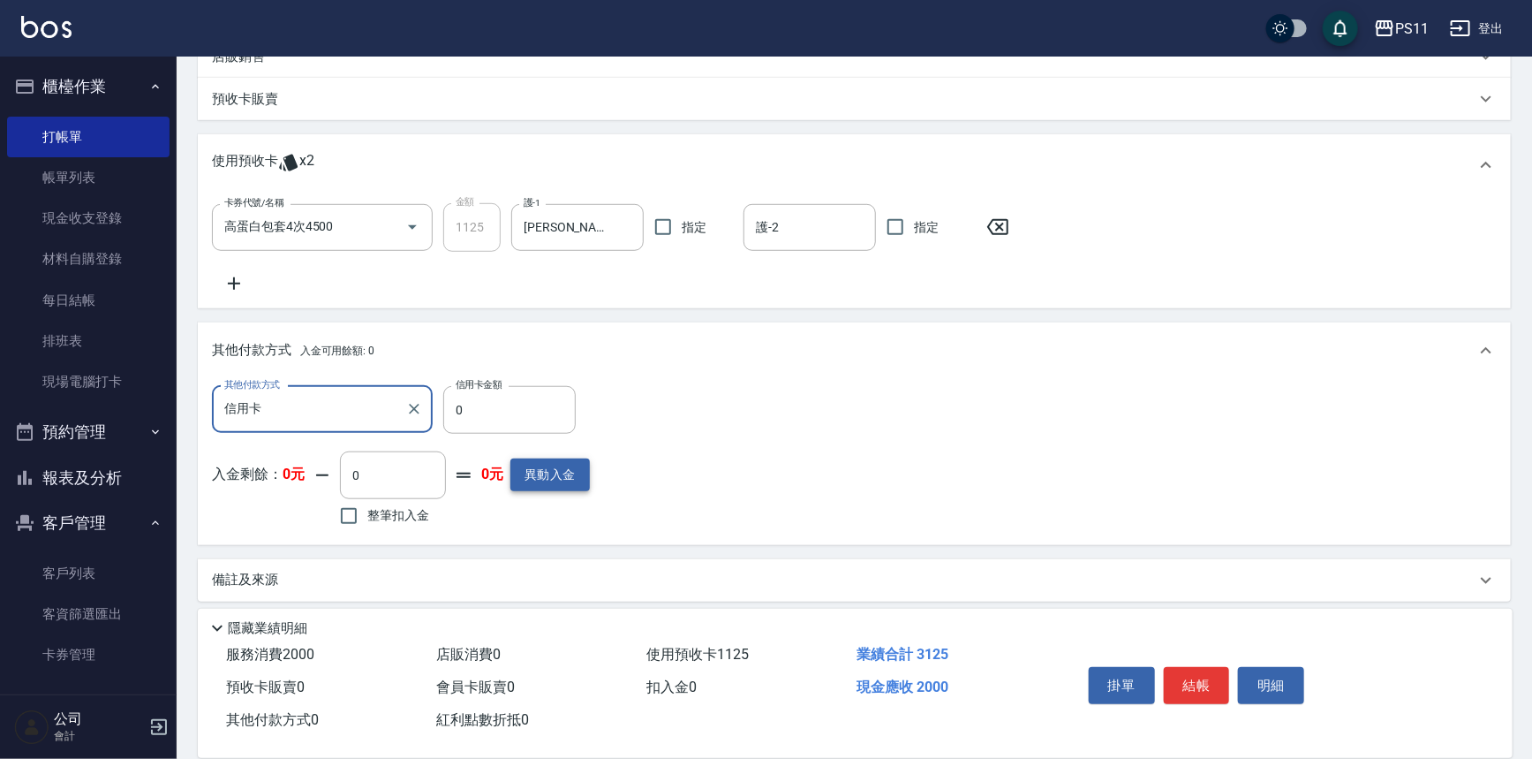
scroll to position [524, 0]
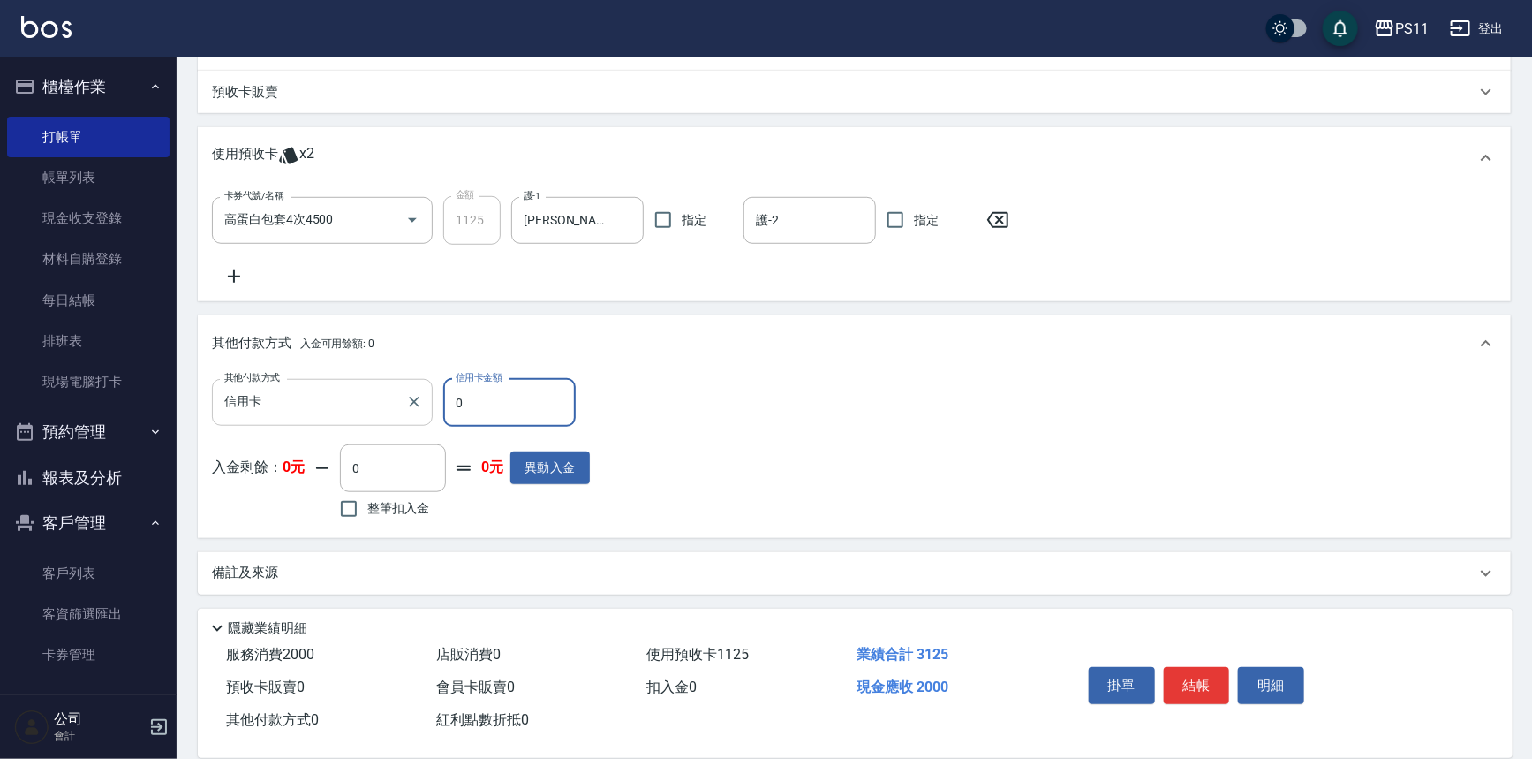
drag, startPoint x: 521, startPoint y: 414, endPoint x: 328, endPoint y: 414, distance: 192.5
click at [328, 414] on div "其他付款方式 信用卡 其他付款方式 信用卡金額 0 信用卡金額" at bounding box center [401, 403] width 378 height 48
type input "2000"
click at [1189, 675] on button "結帳" at bounding box center [1197, 685] width 66 height 37
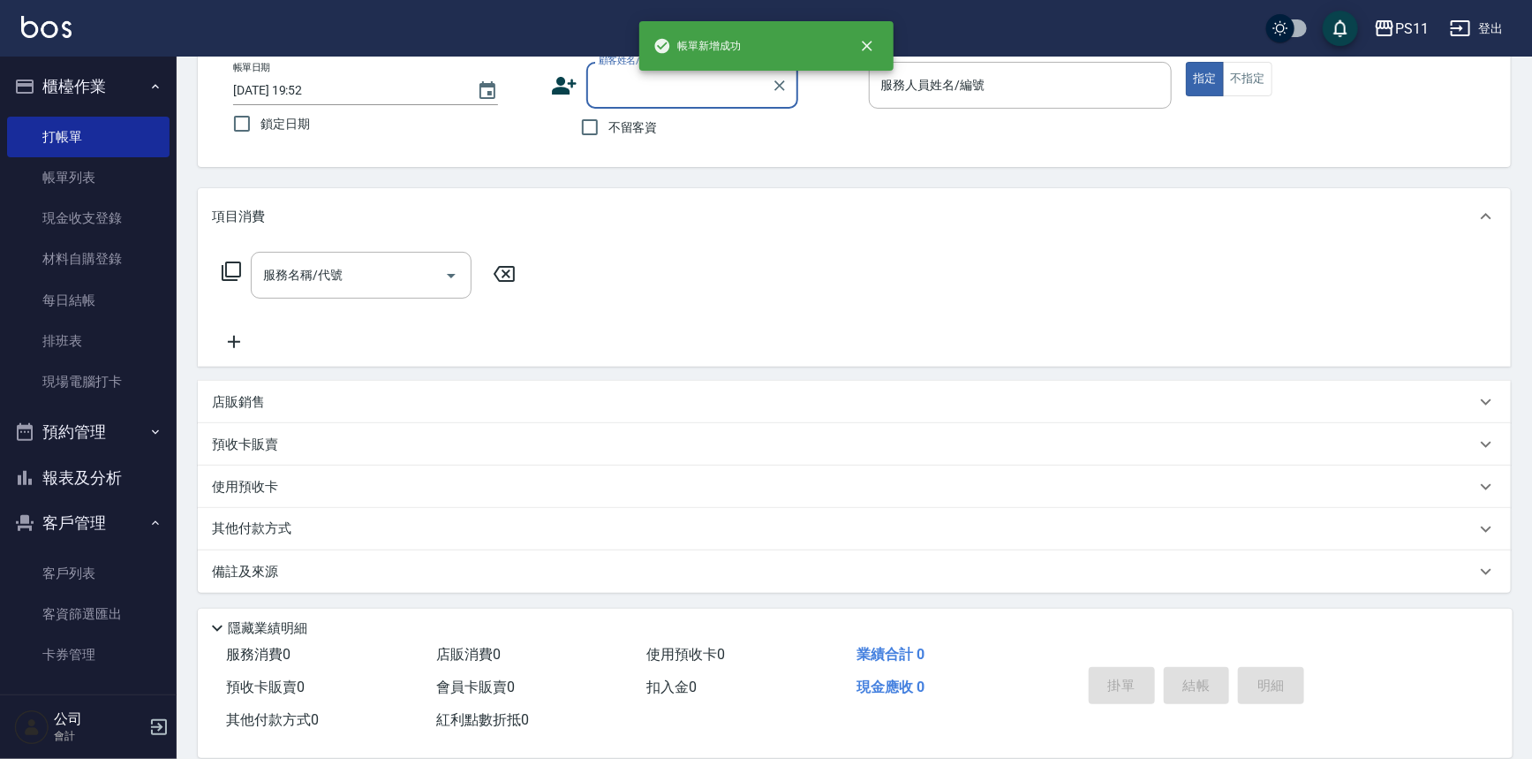
scroll to position [0, 0]
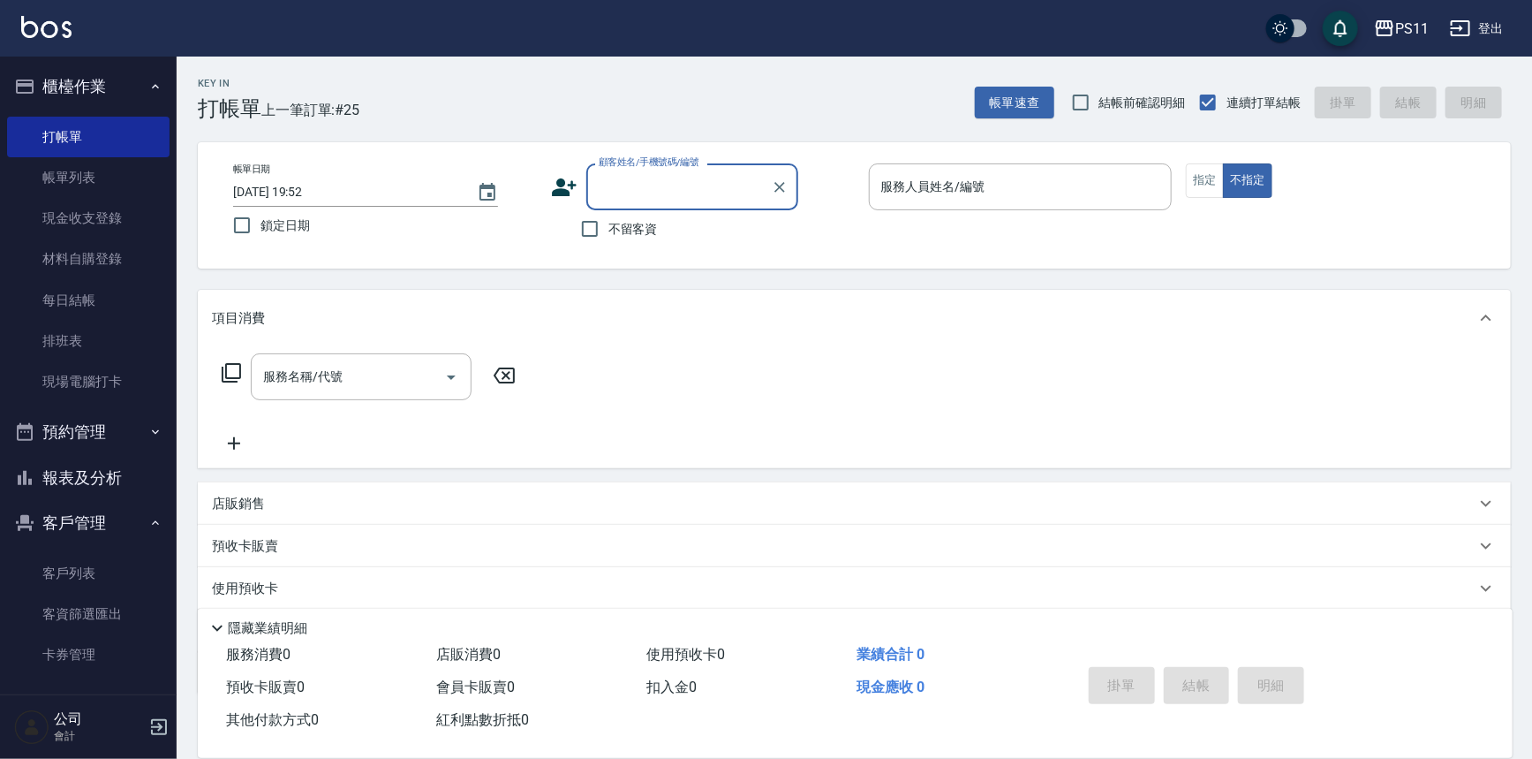
click at [99, 489] on button "報表及分析" at bounding box center [88, 478] width 162 height 46
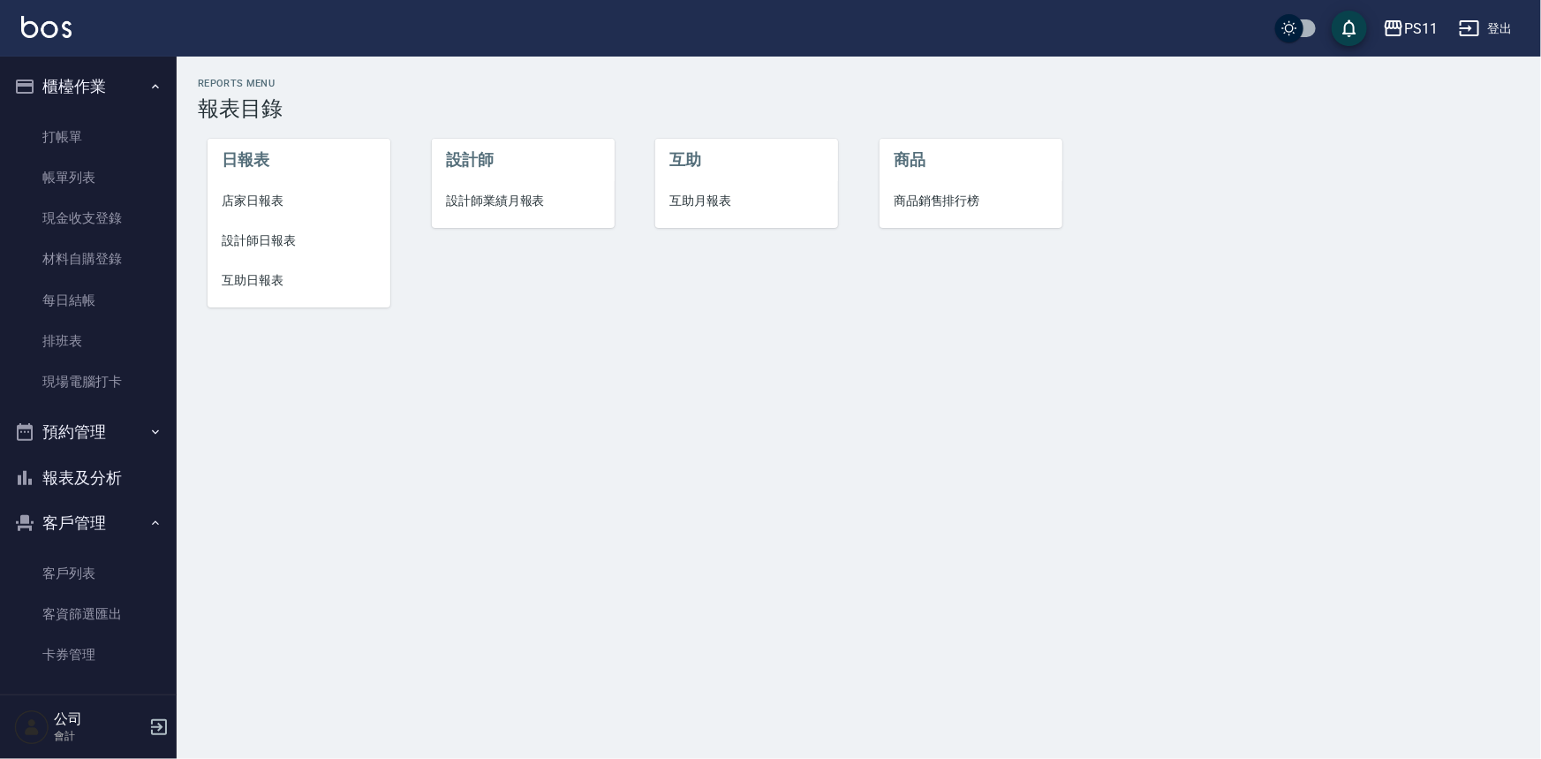
click at [235, 235] on span "設計師日報表" at bounding box center [299, 240] width 155 height 19
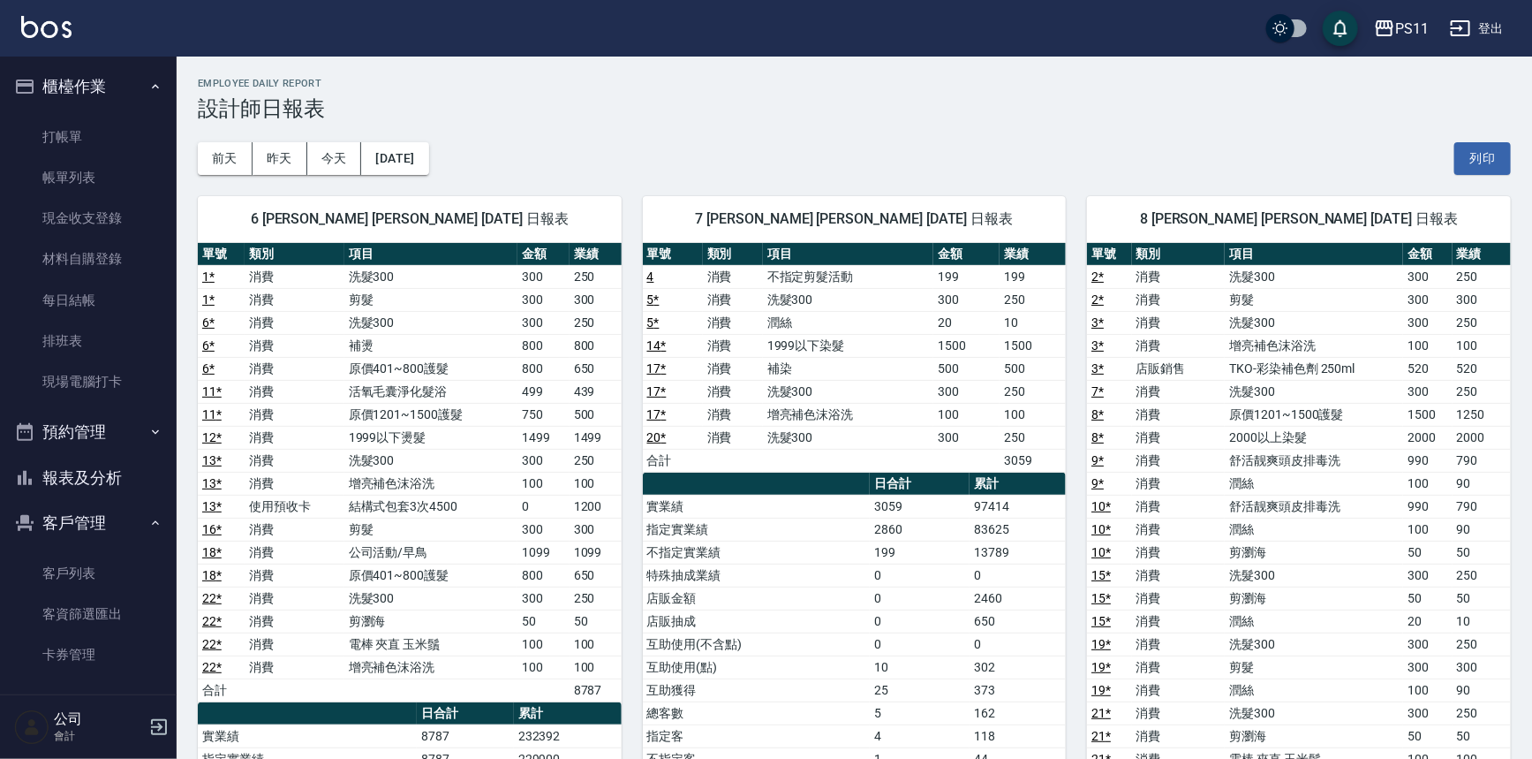
click at [1105, 586] on td "15 *" at bounding box center [1109, 597] width 44 height 23
drag, startPoint x: 886, startPoint y: 616, endPoint x: 856, endPoint y: 404, distance: 214.0
click at [125, 476] on button "報表及分析" at bounding box center [88, 478] width 162 height 46
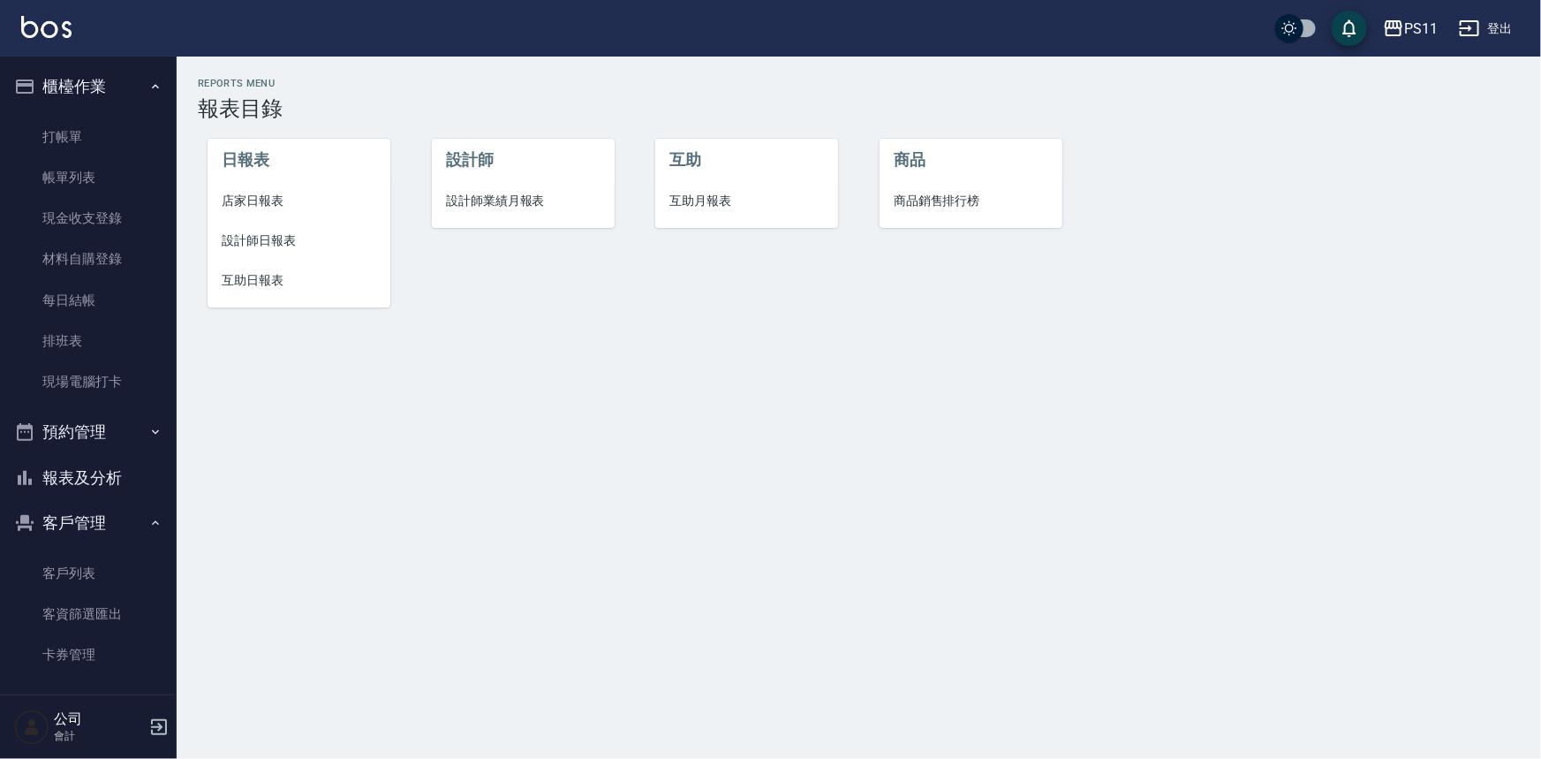
click at [269, 271] on span "互助日報表" at bounding box center [299, 280] width 155 height 19
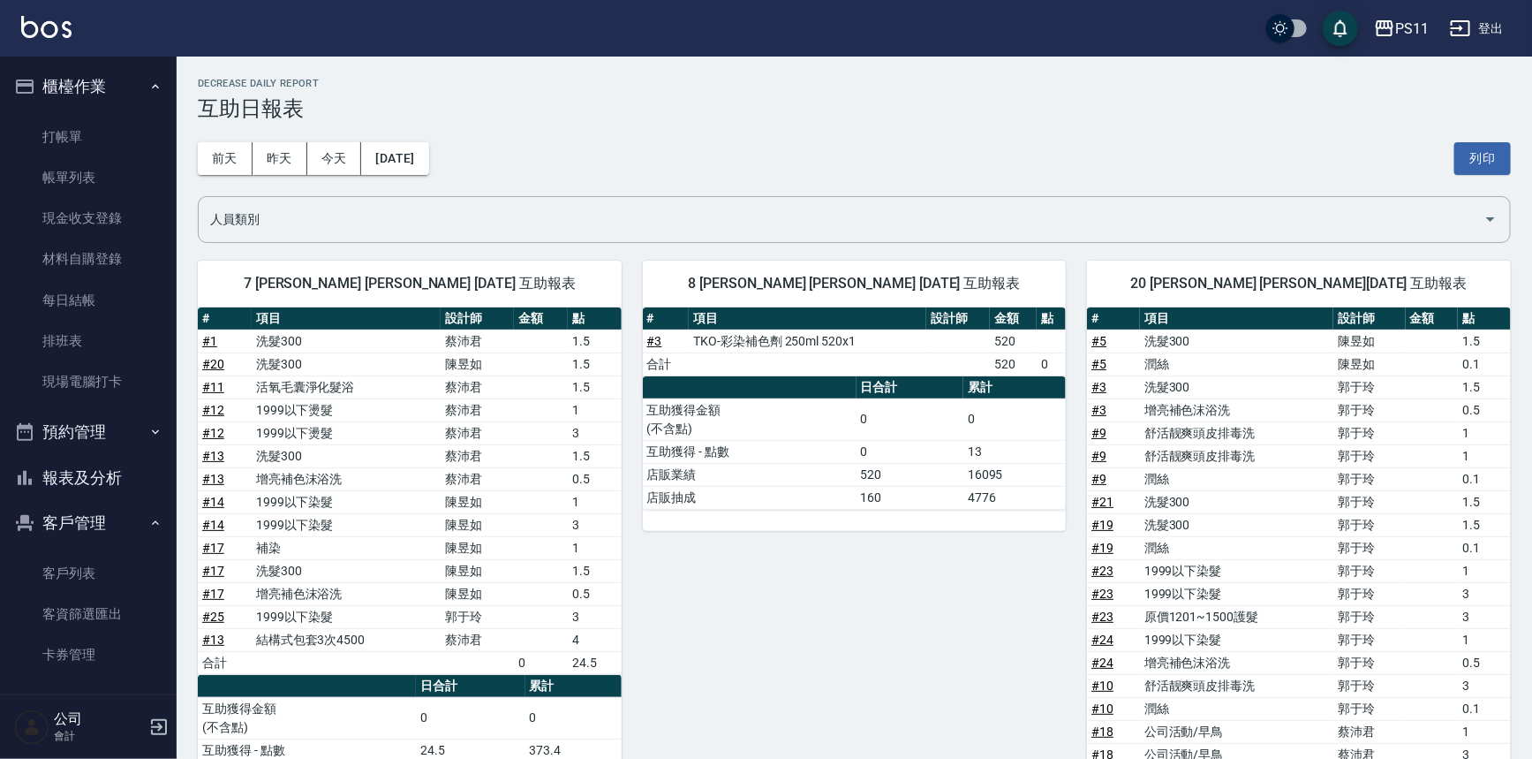
click at [1087, 444] on td "# 9" at bounding box center [1113, 455] width 53 height 23
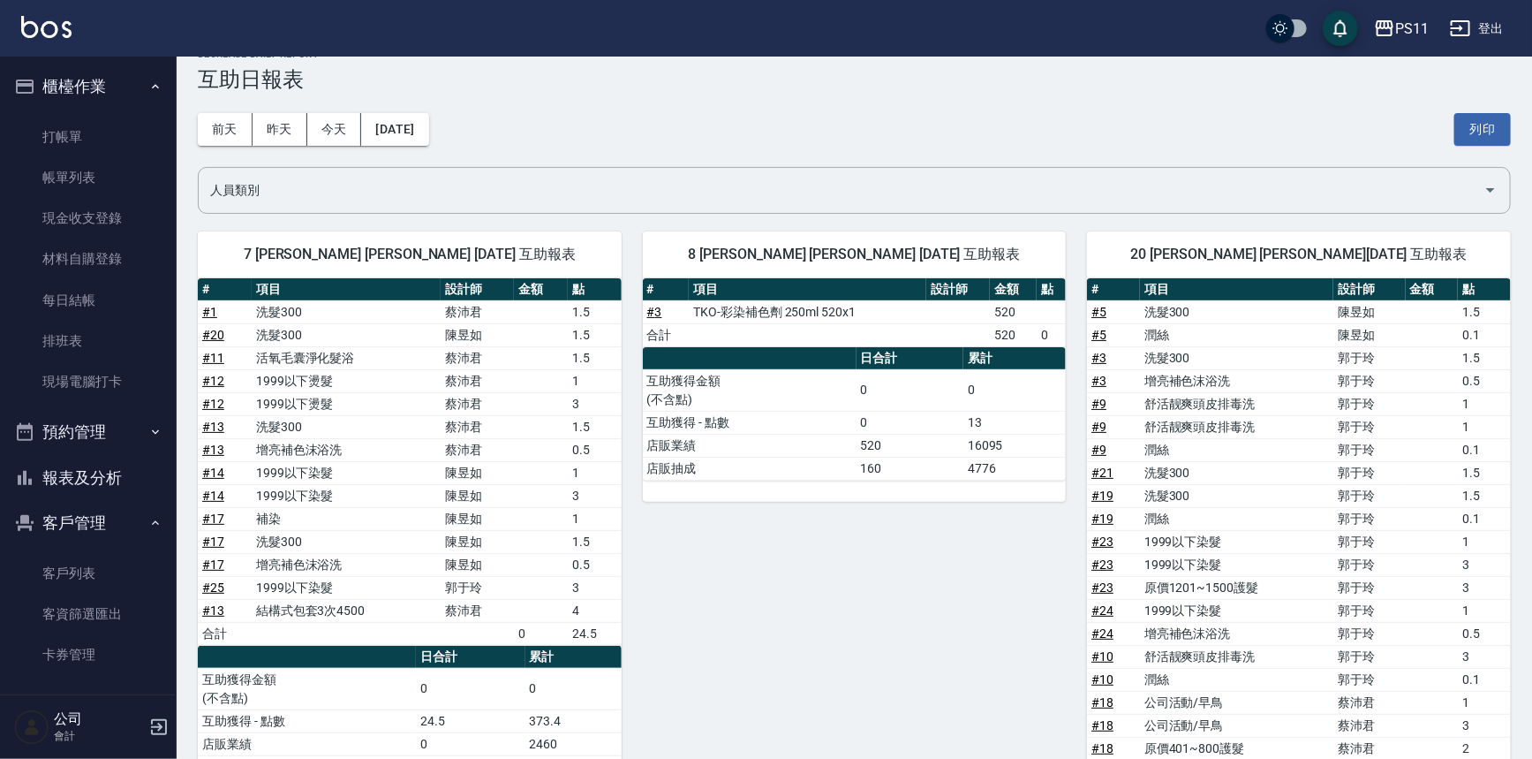
drag, startPoint x: 1291, startPoint y: 661, endPoint x: 1201, endPoint y: 476, distance: 206.2
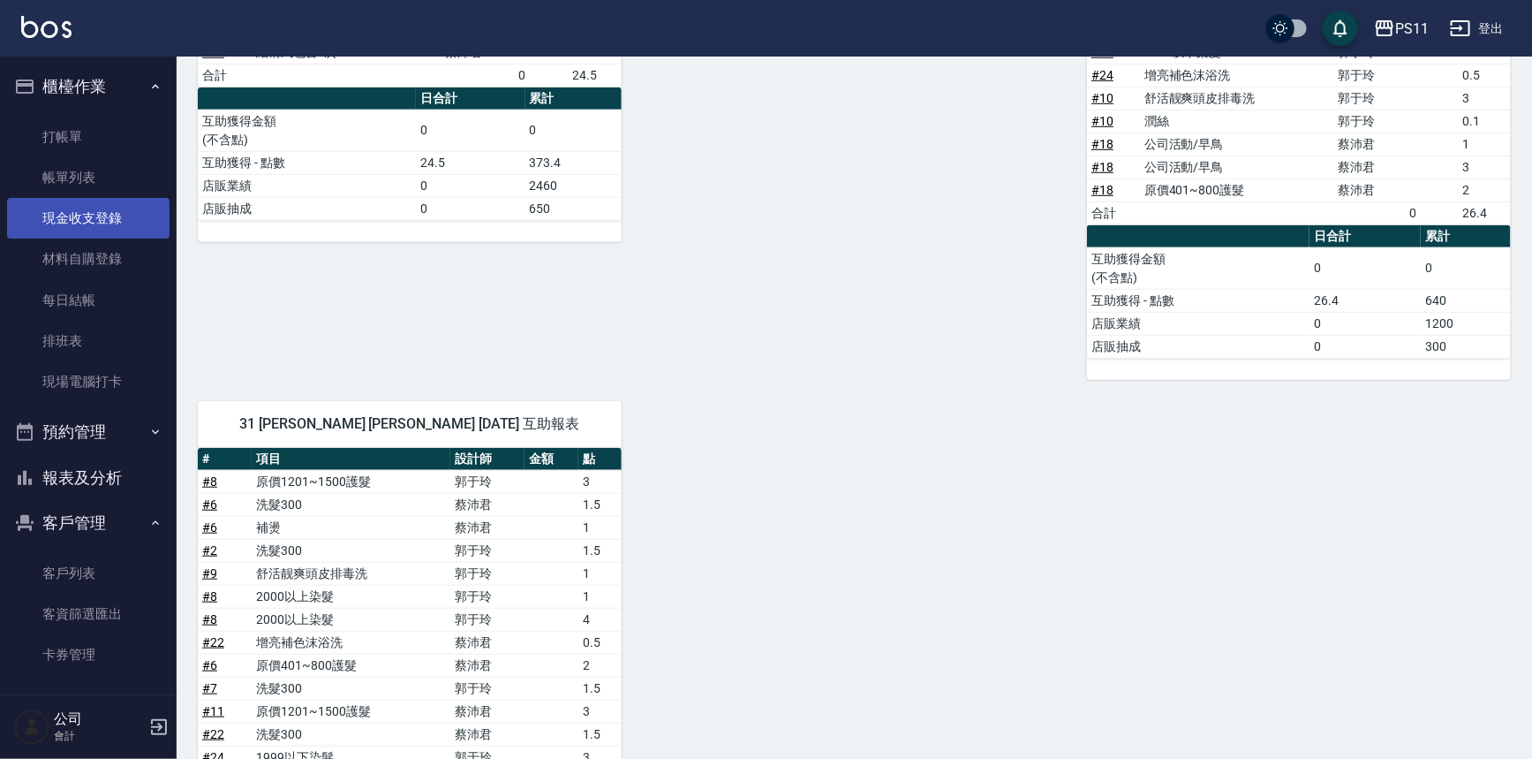
scroll to position [481, 0]
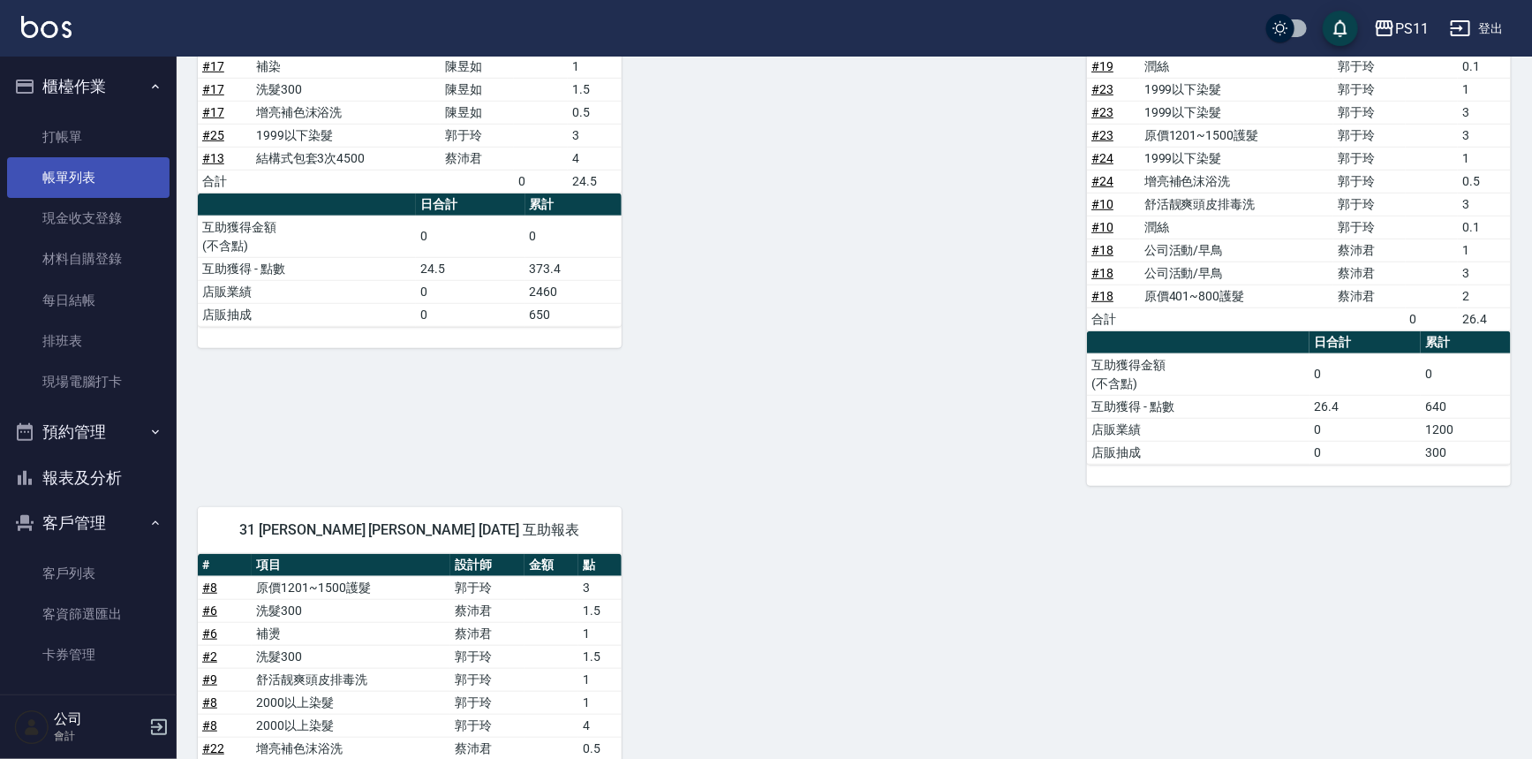
click at [66, 184] on link "帳單列表" at bounding box center [88, 177] width 162 height 41
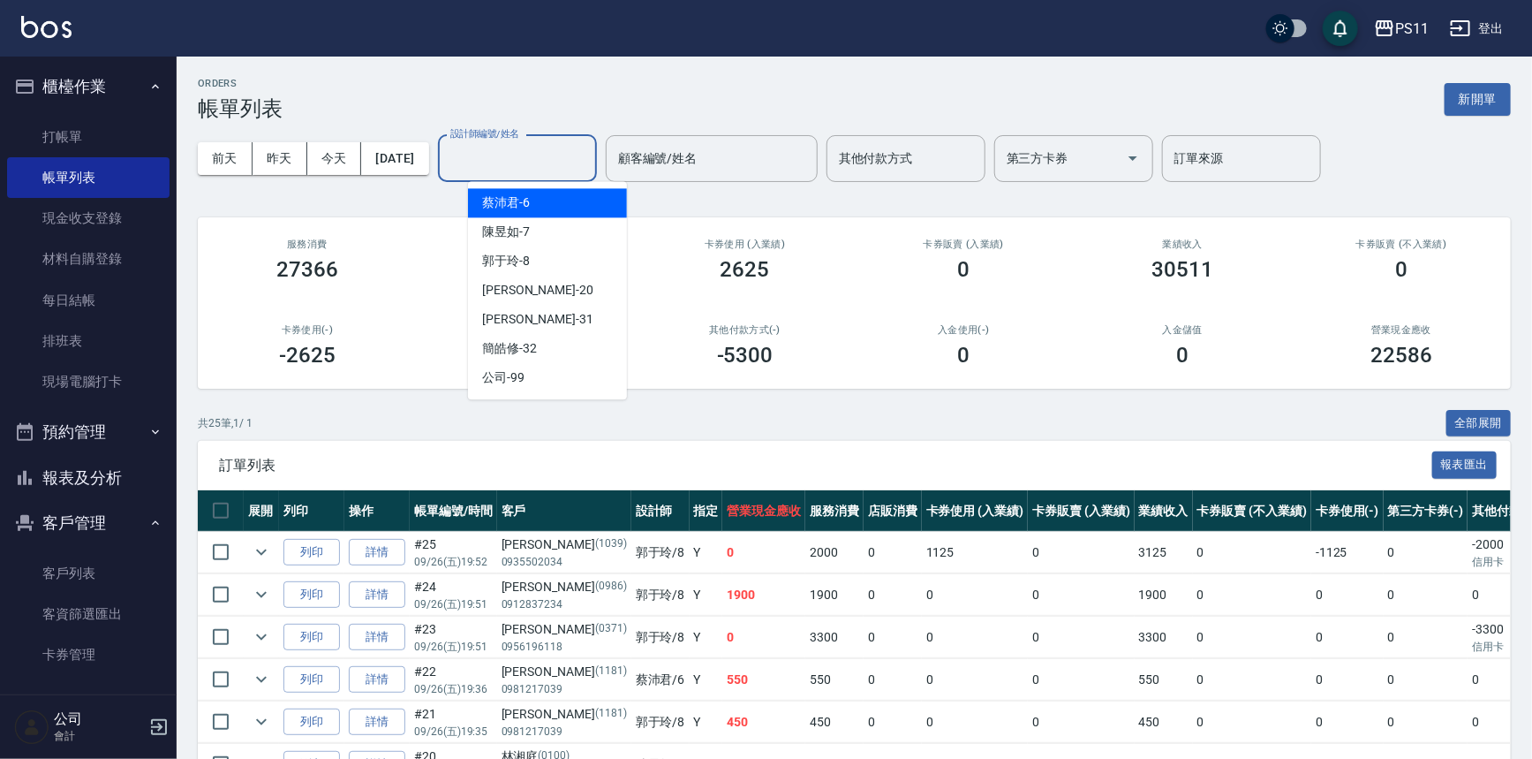
click at [562, 169] on input "設計師編號/姓名" at bounding box center [517, 158] width 143 height 31
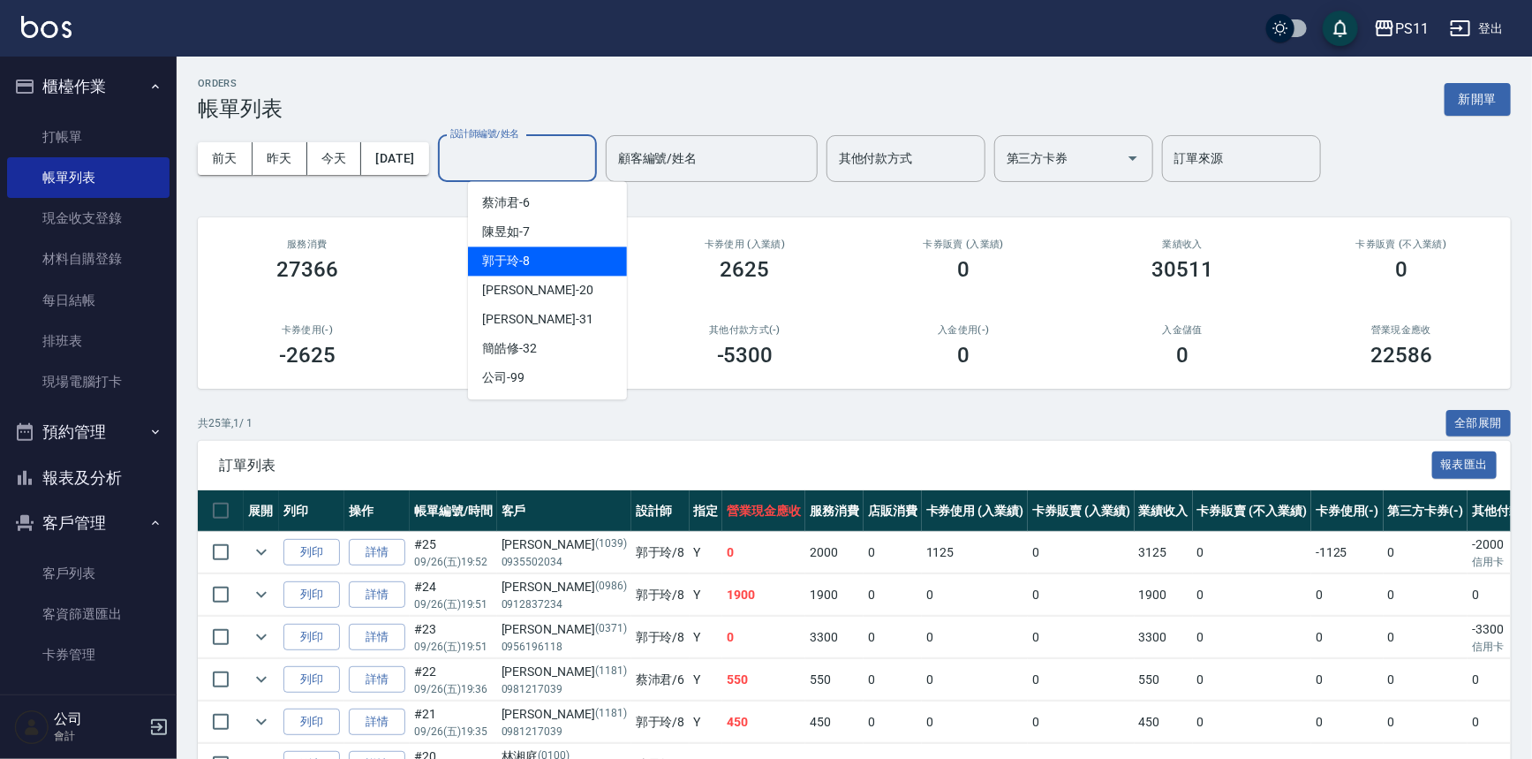
click at [551, 263] on div "郭于玲 -8" at bounding box center [547, 260] width 159 height 29
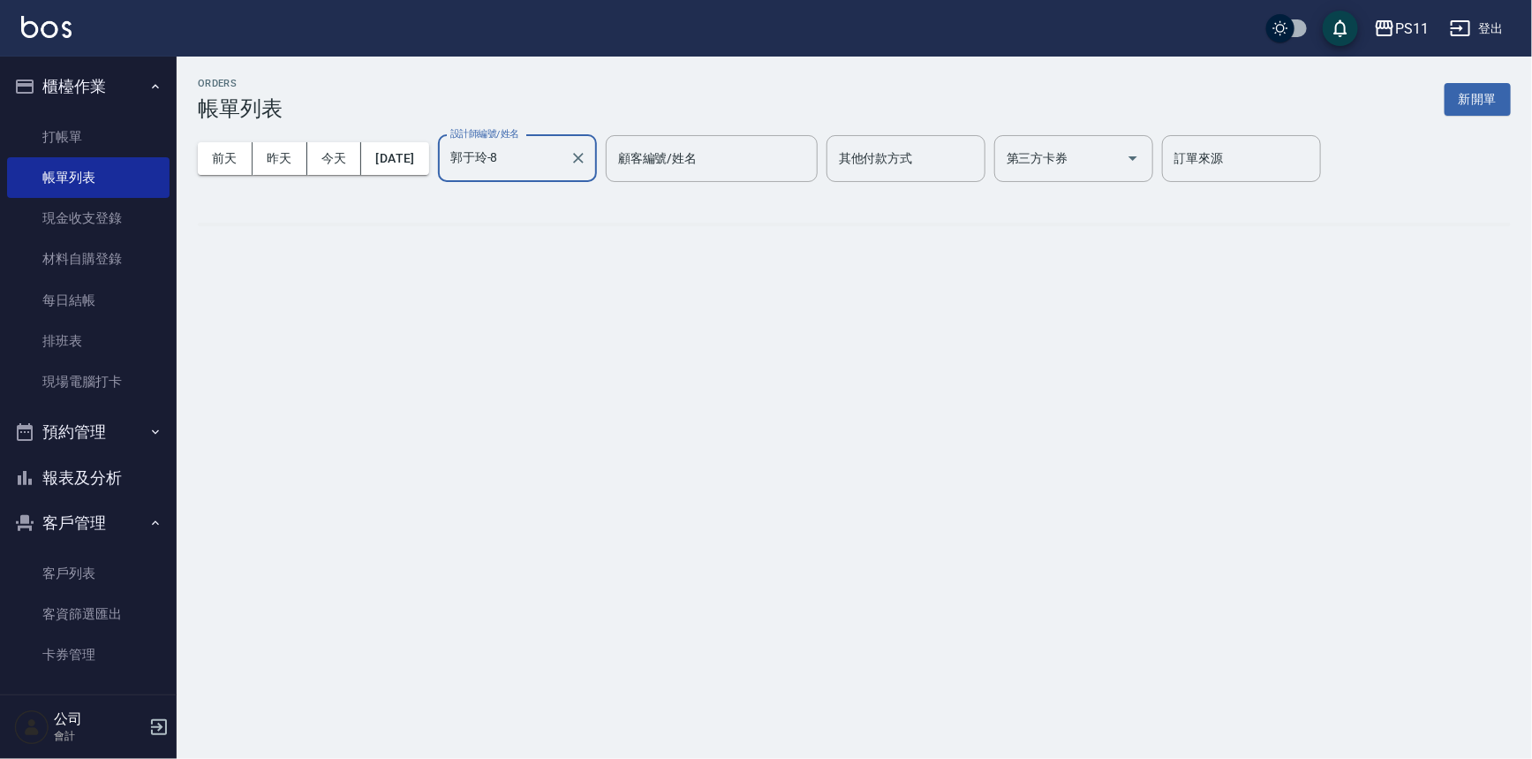
type input "郭于玲-8"
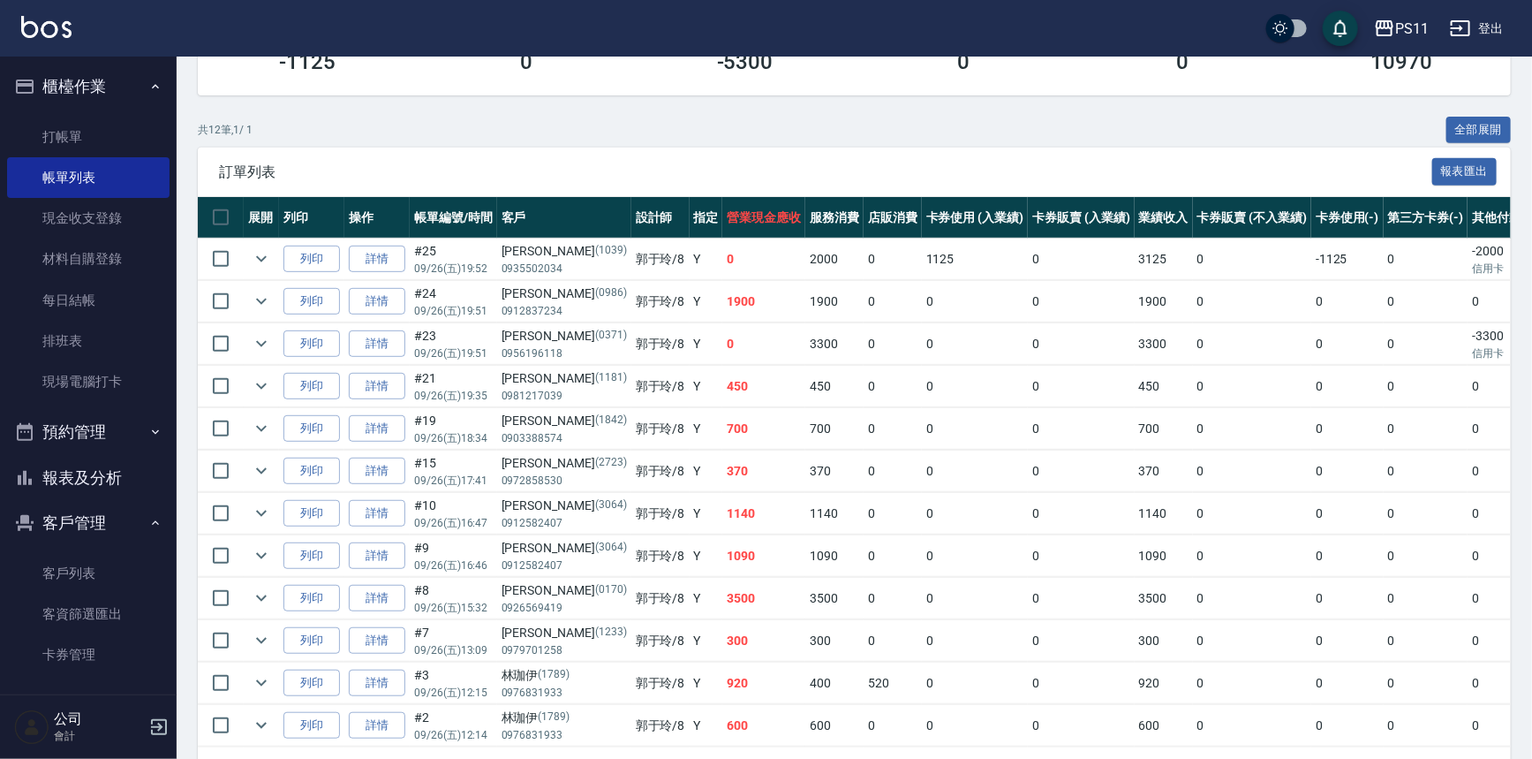
scroll to position [359, 0]
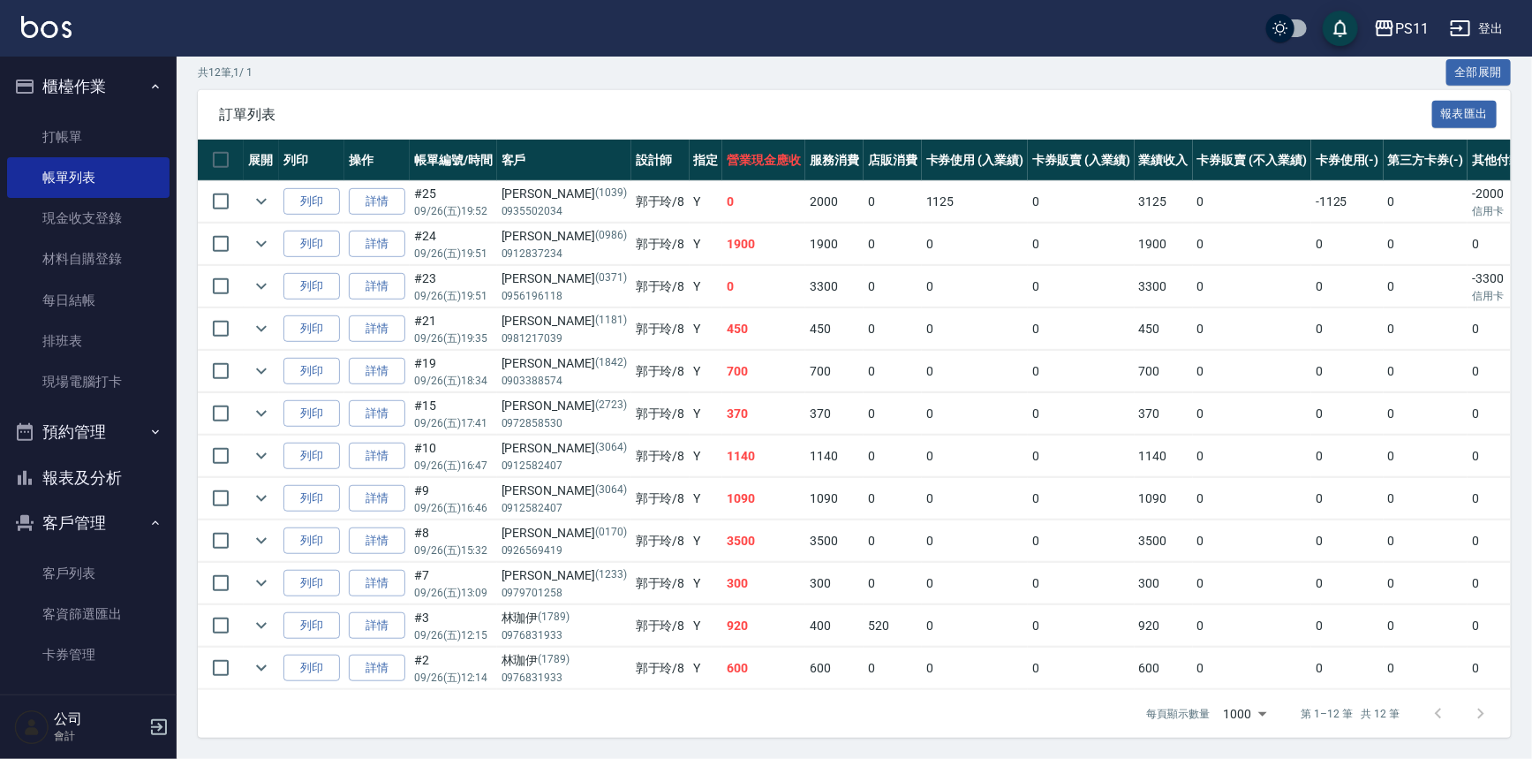
click at [132, 479] on button "報表及分析" at bounding box center [88, 478] width 162 height 46
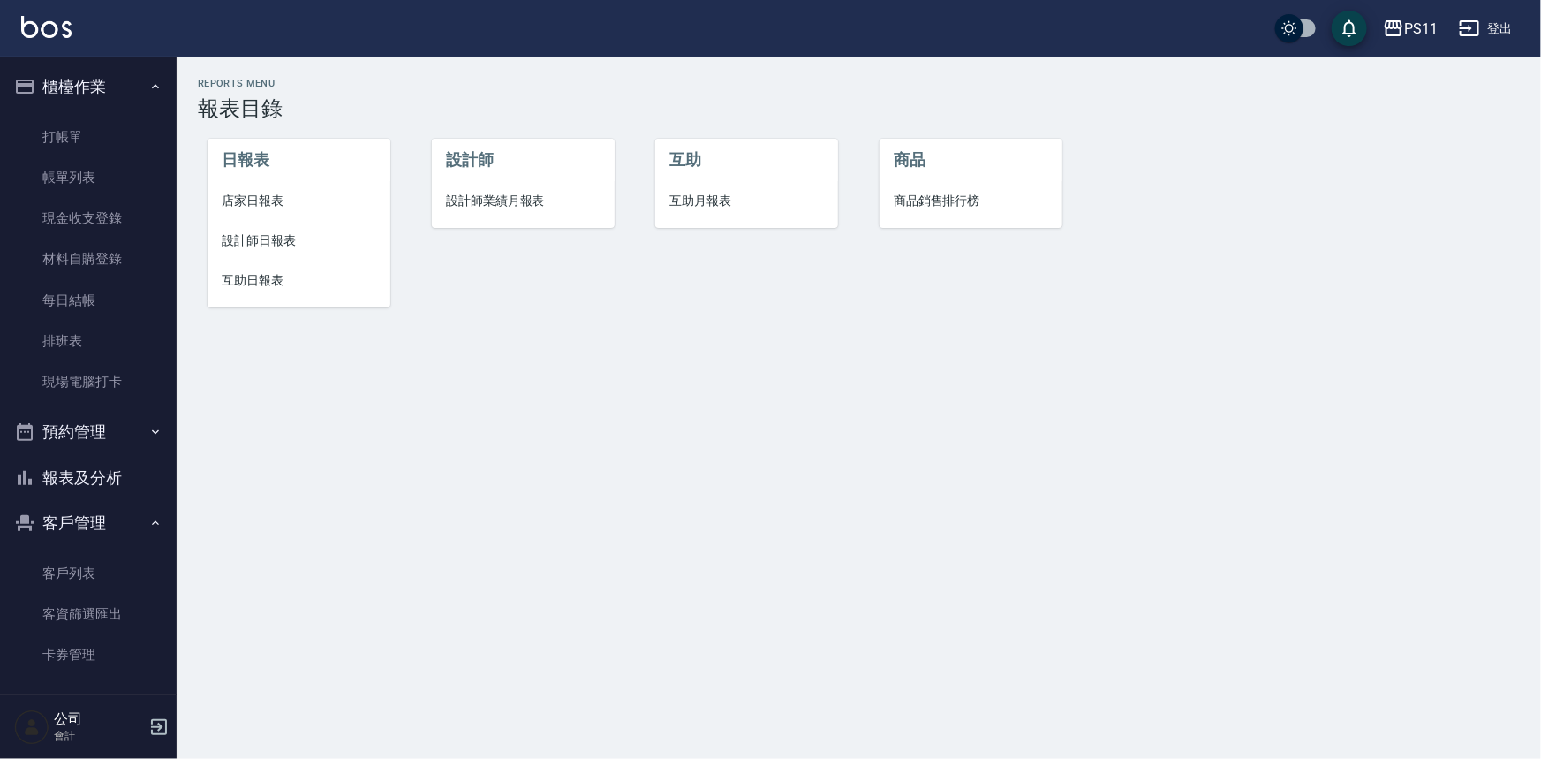
click at [281, 276] on span "互助日報表" at bounding box center [299, 280] width 155 height 19
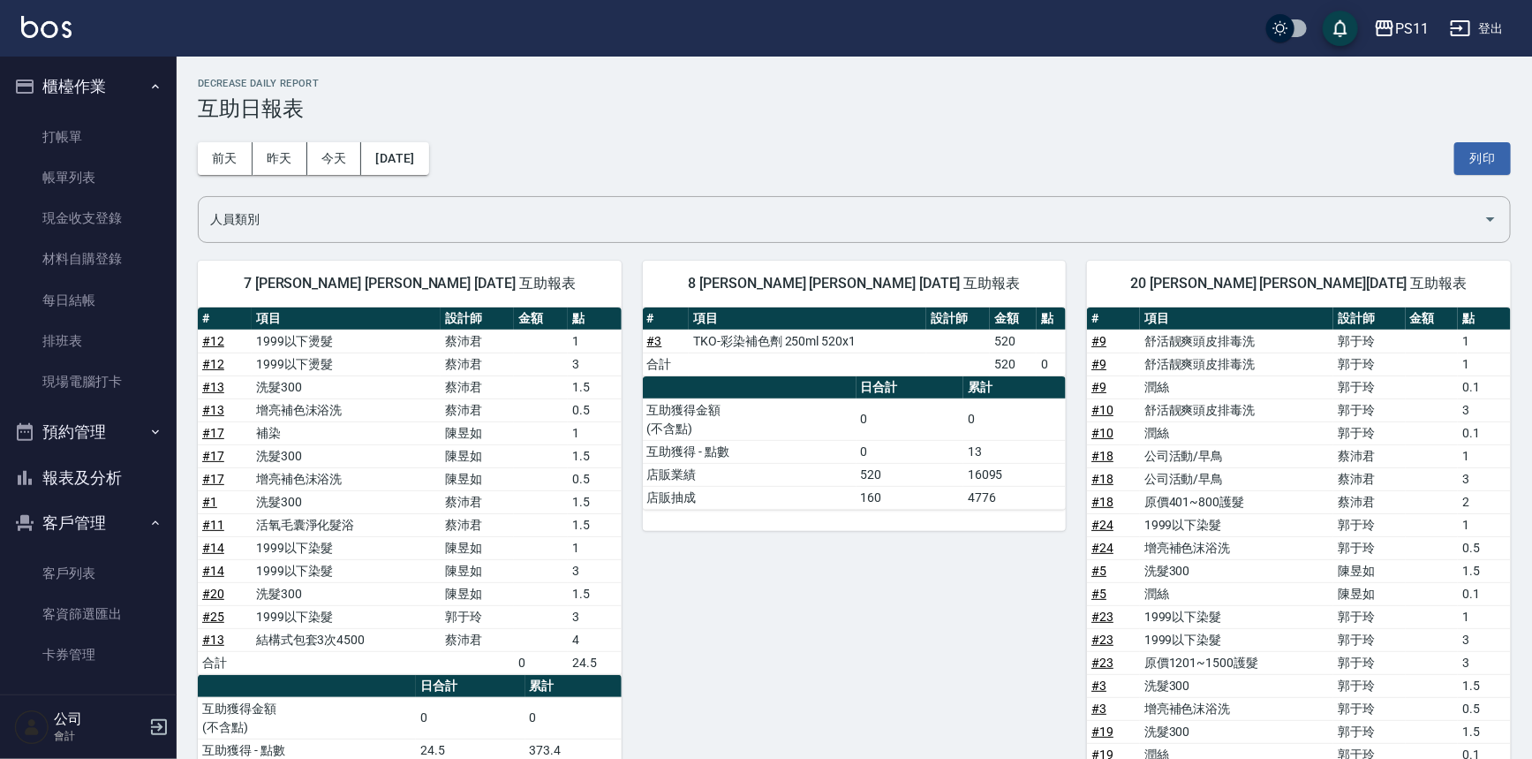
drag, startPoint x: 785, startPoint y: 553, endPoint x: 143, endPoint y: 222, distance: 722.3
click at [96, 190] on link "帳單列表" at bounding box center [88, 177] width 162 height 41
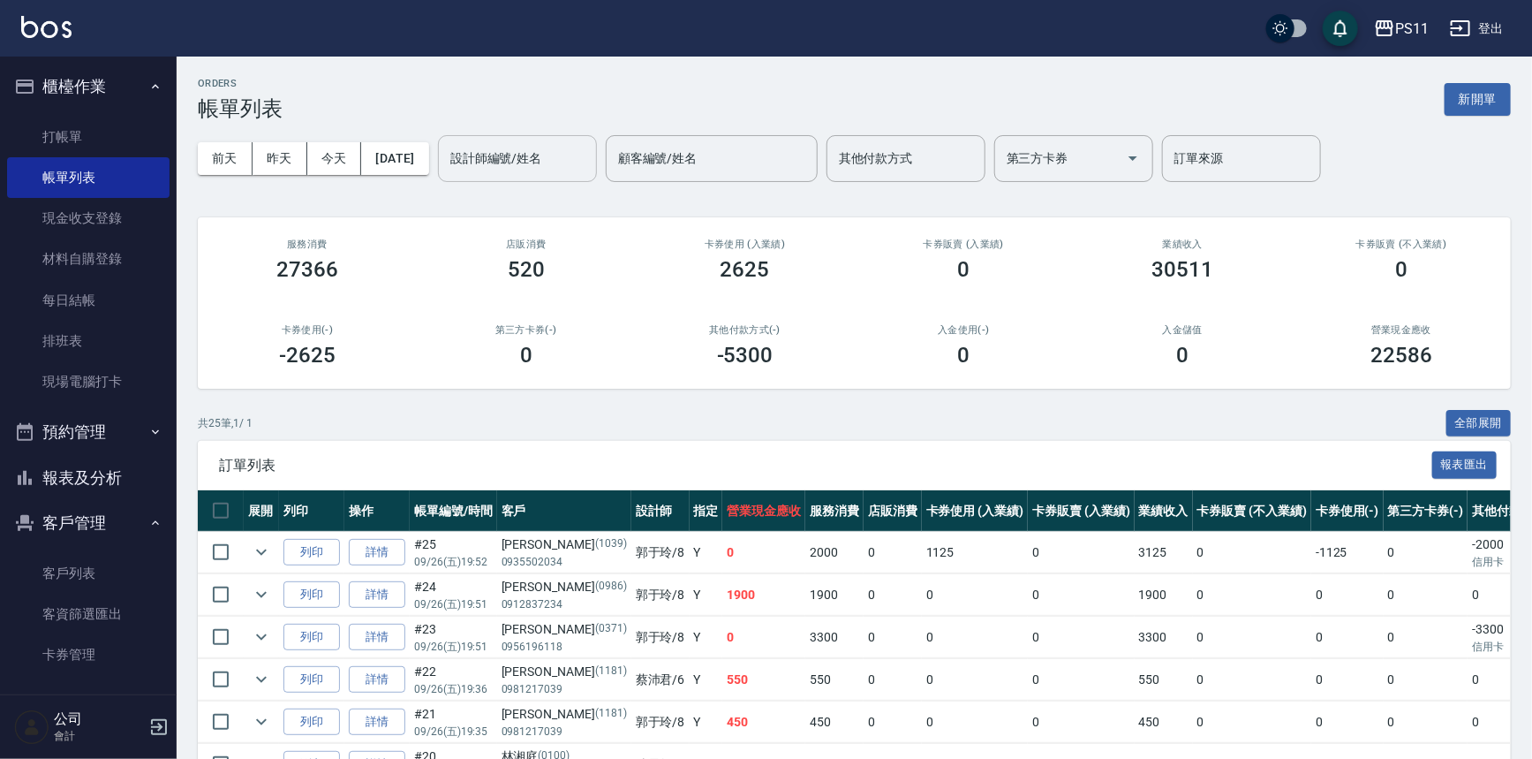
click at [548, 161] on input "設計師編號/姓名" at bounding box center [517, 158] width 143 height 31
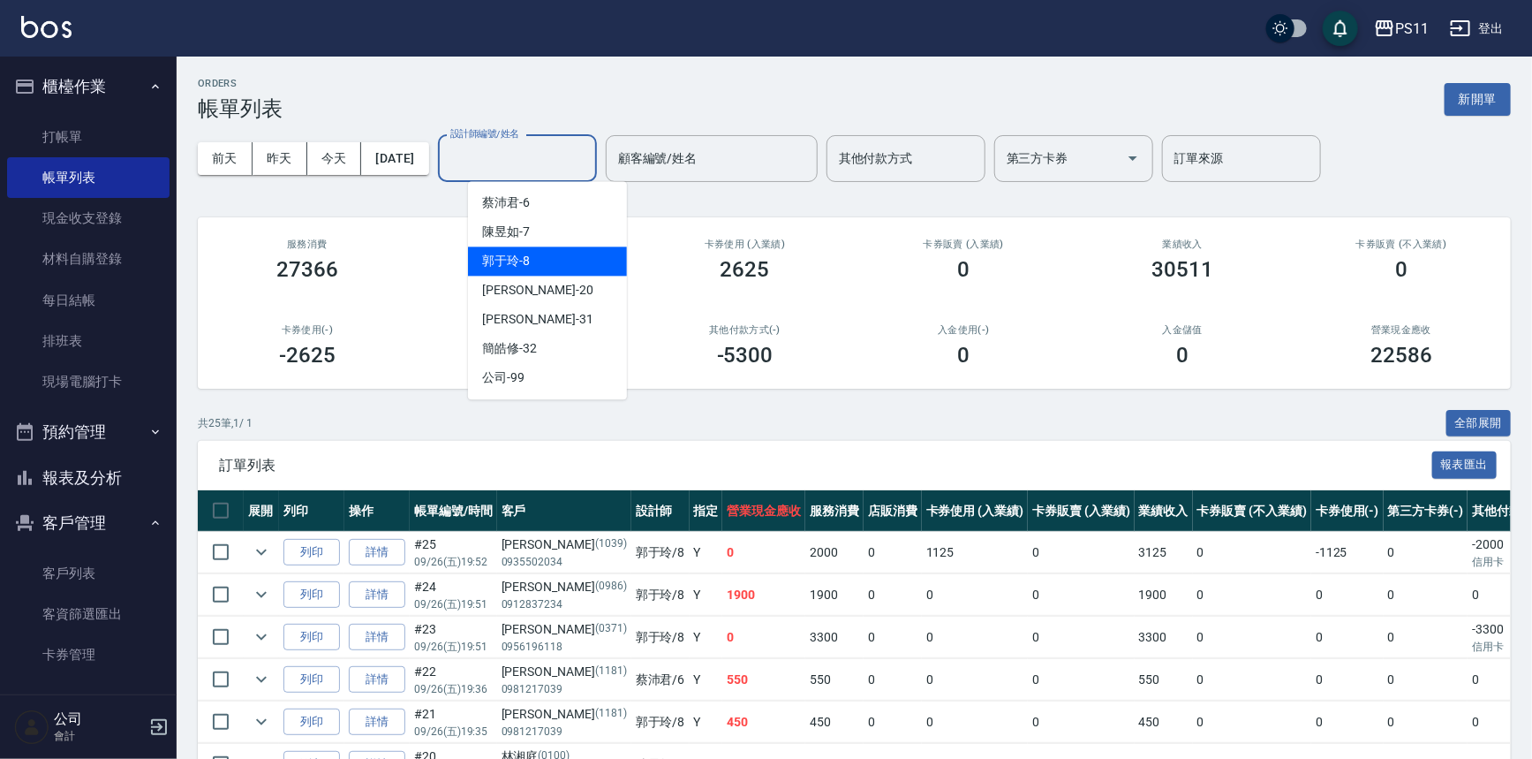
click at [582, 261] on div "郭于玲 -8" at bounding box center [547, 260] width 159 height 29
type input "郭于玲-8"
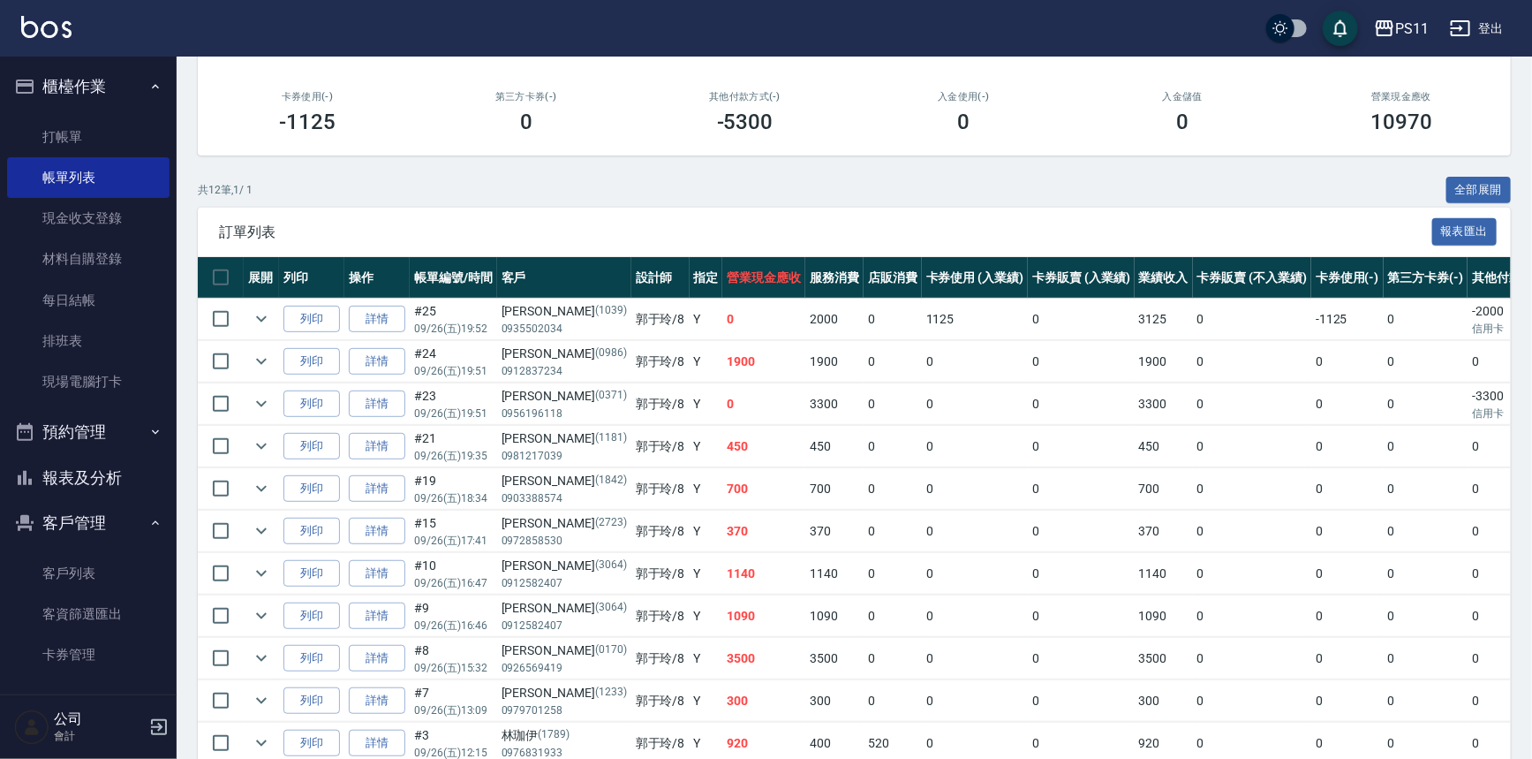
scroll to position [240, 0]
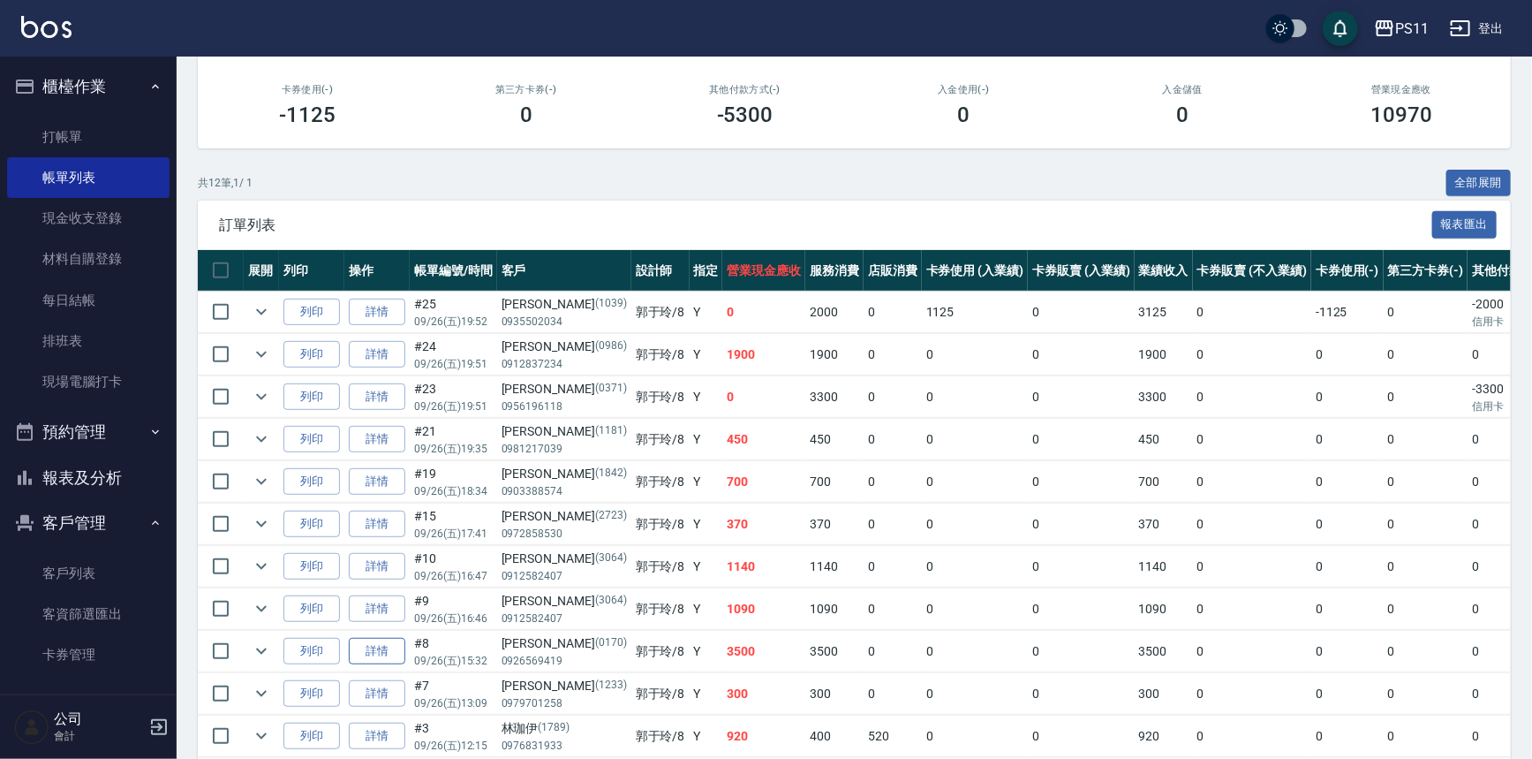
click at [373, 641] on link "詳情" at bounding box center [377, 651] width 57 height 27
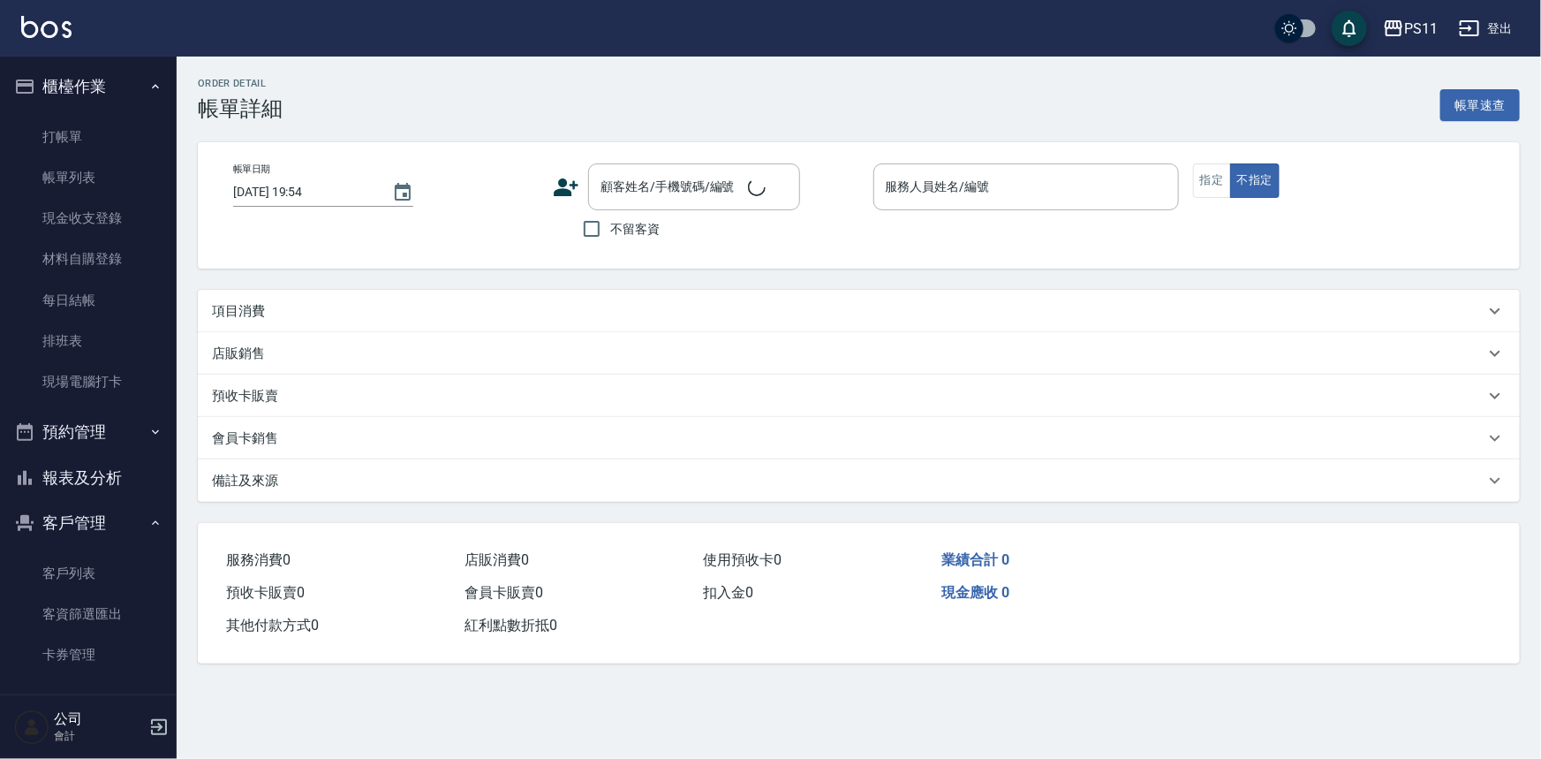
type input "[DATE] 15:32"
type input "郭于玲-8"
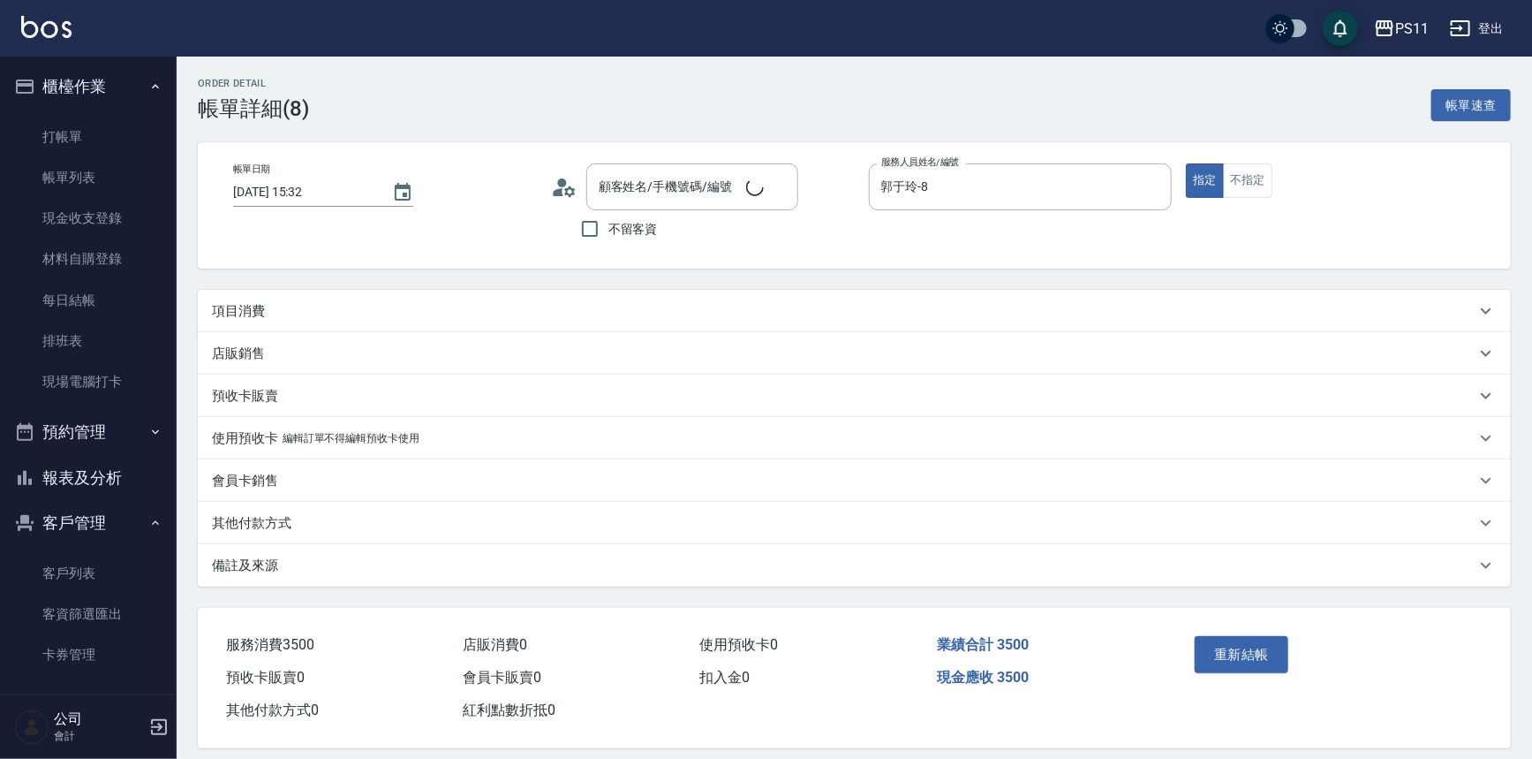
type input "[PERSON_NAME]/0926569419/0170"
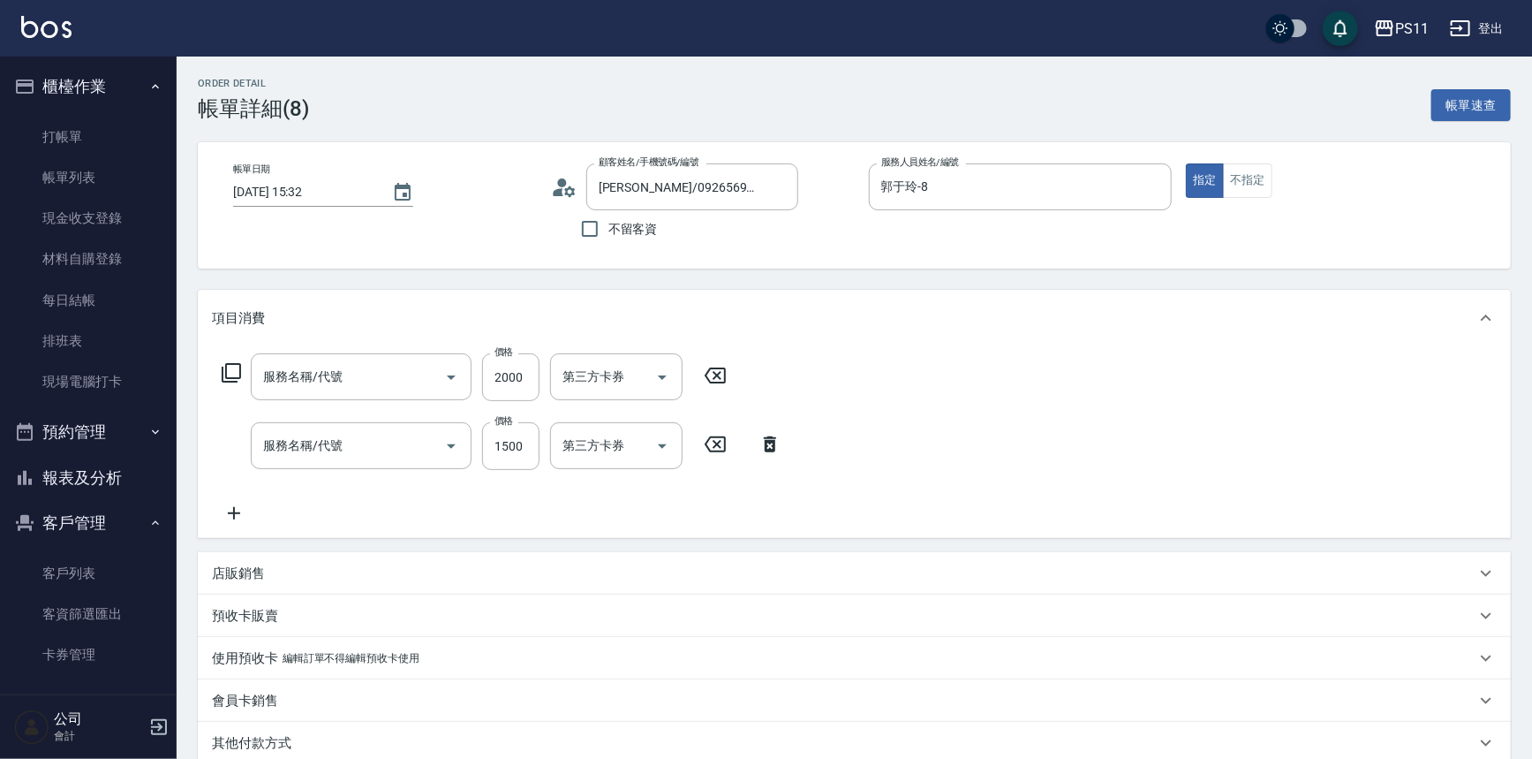
type input "2000以上染髮(42000)"
type input "原價1201~1500護髮(51500)"
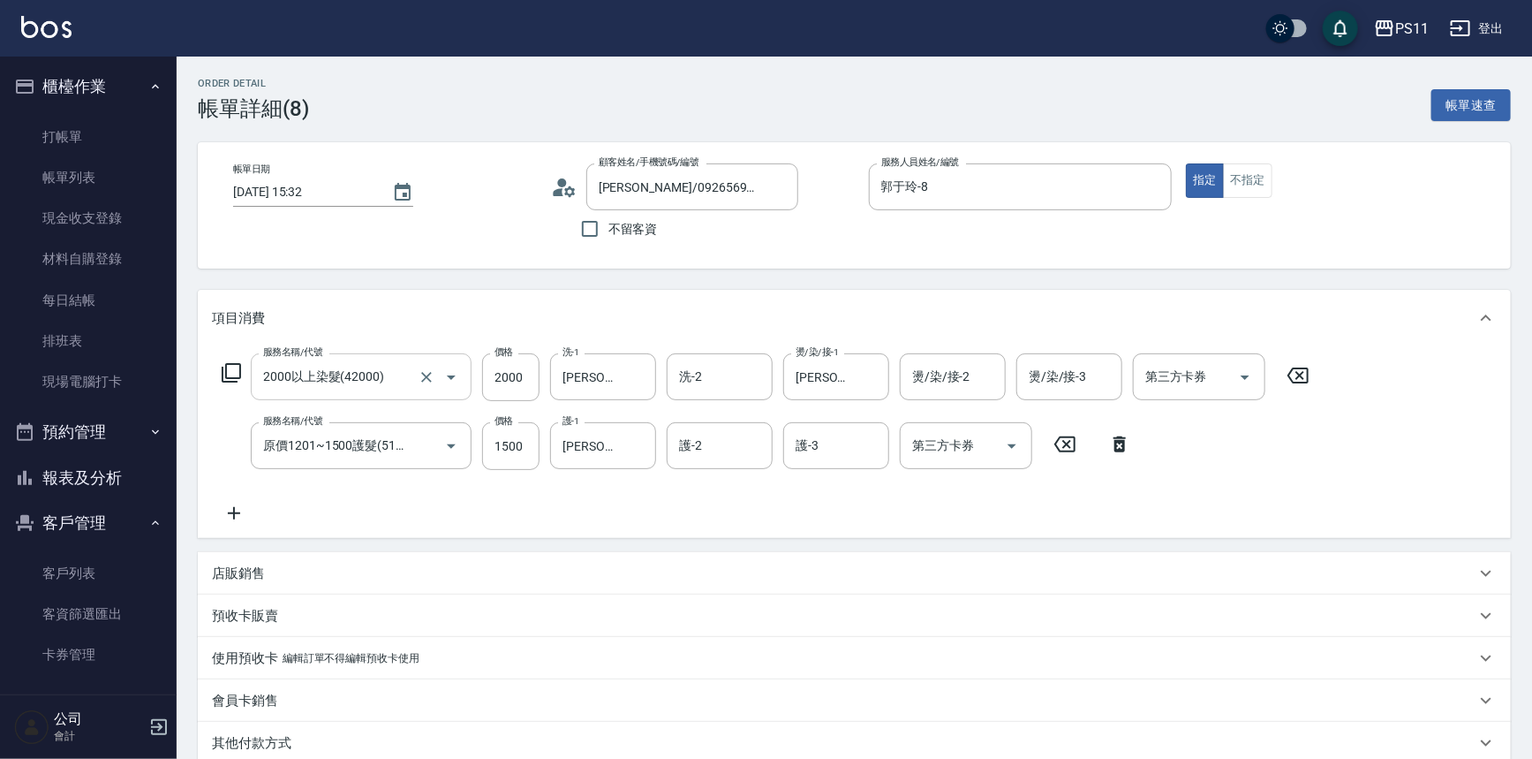
click at [449, 374] on icon "Open" at bounding box center [451, 376] width 21 height 21
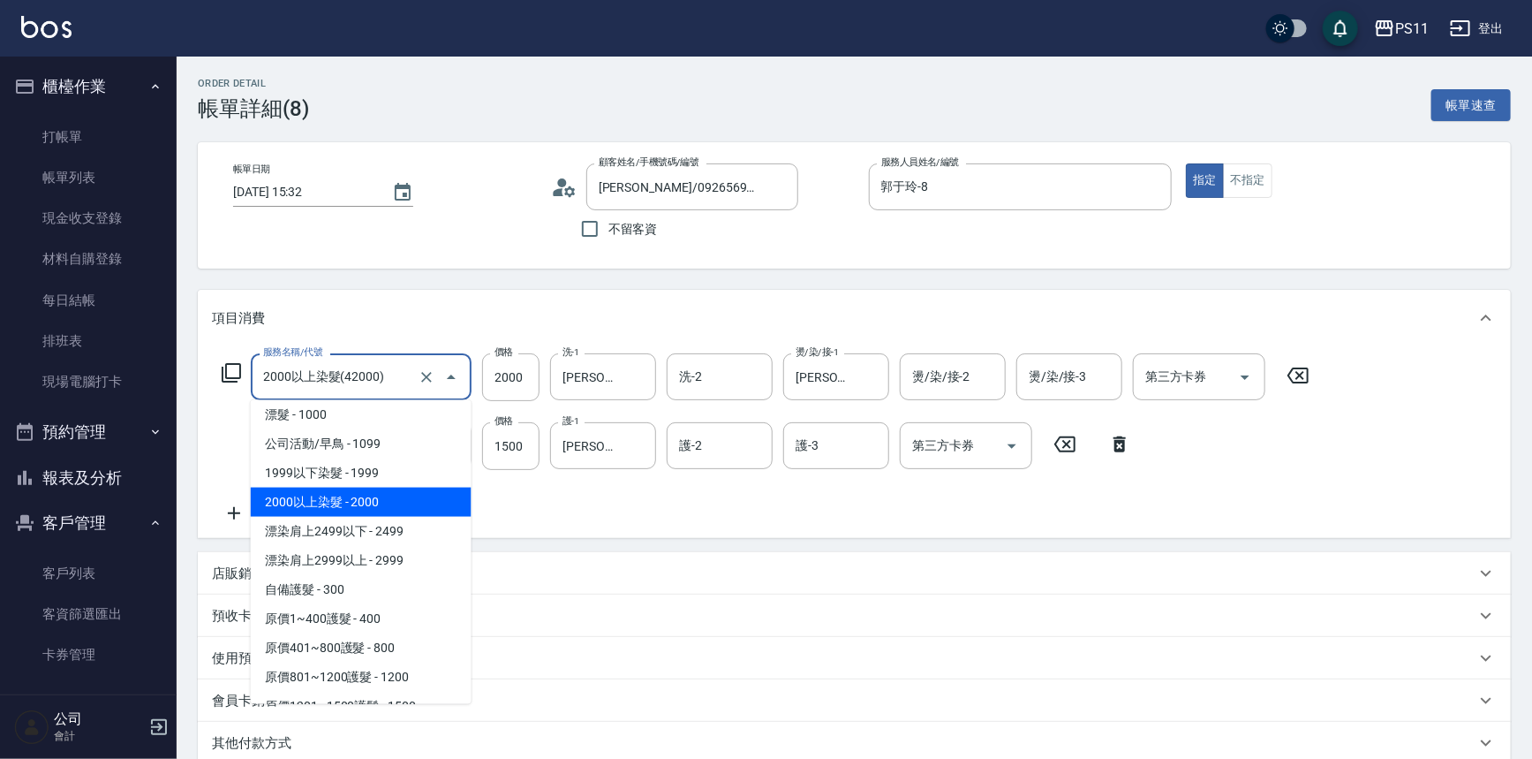
scroll to position [883, 0]
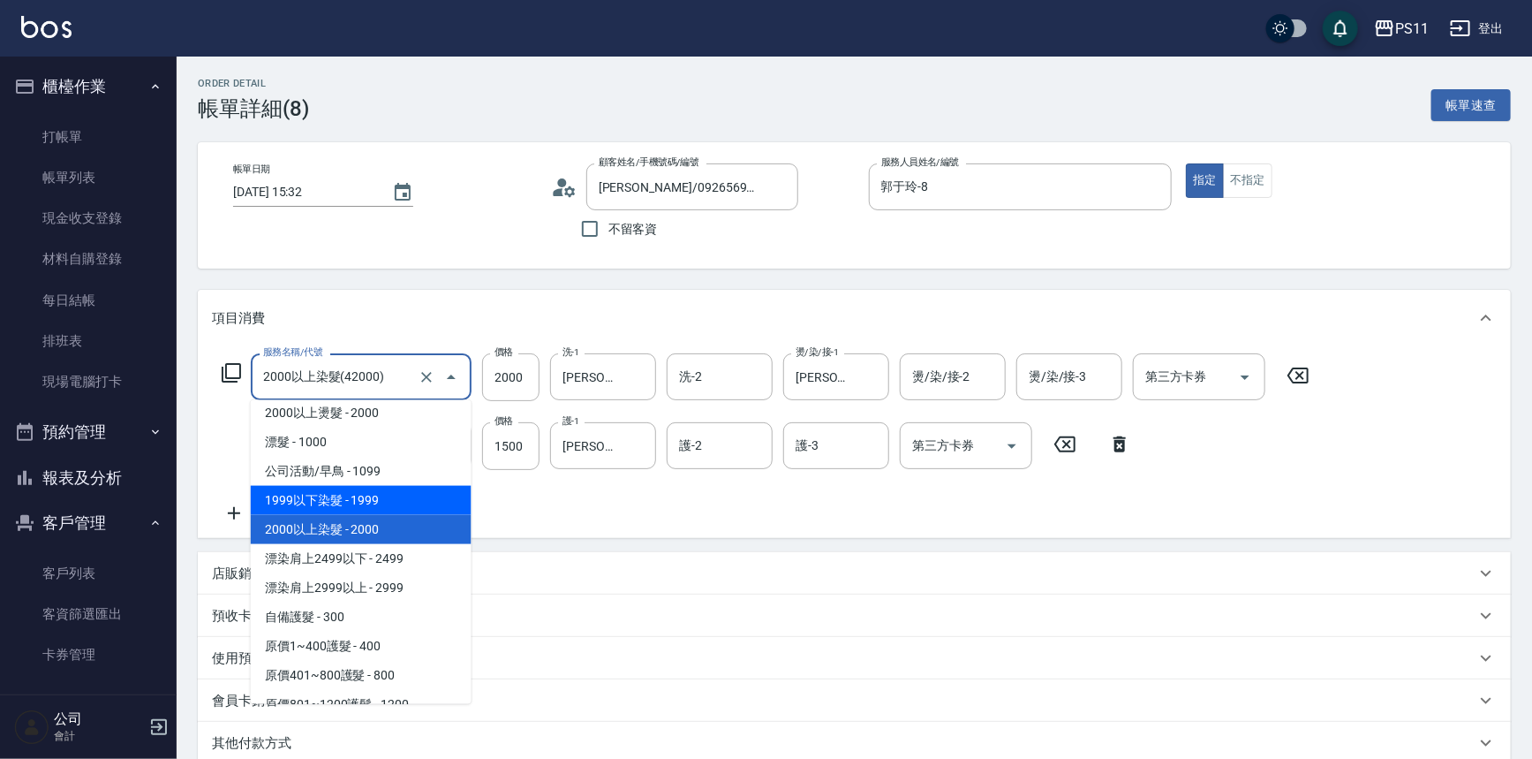
click at [392, 502] on span "1999以下染髮 - 1999" at bounding box center [361, 500] width 221 height 29
type input "1999以下染髮(41999)"
type input "1999"
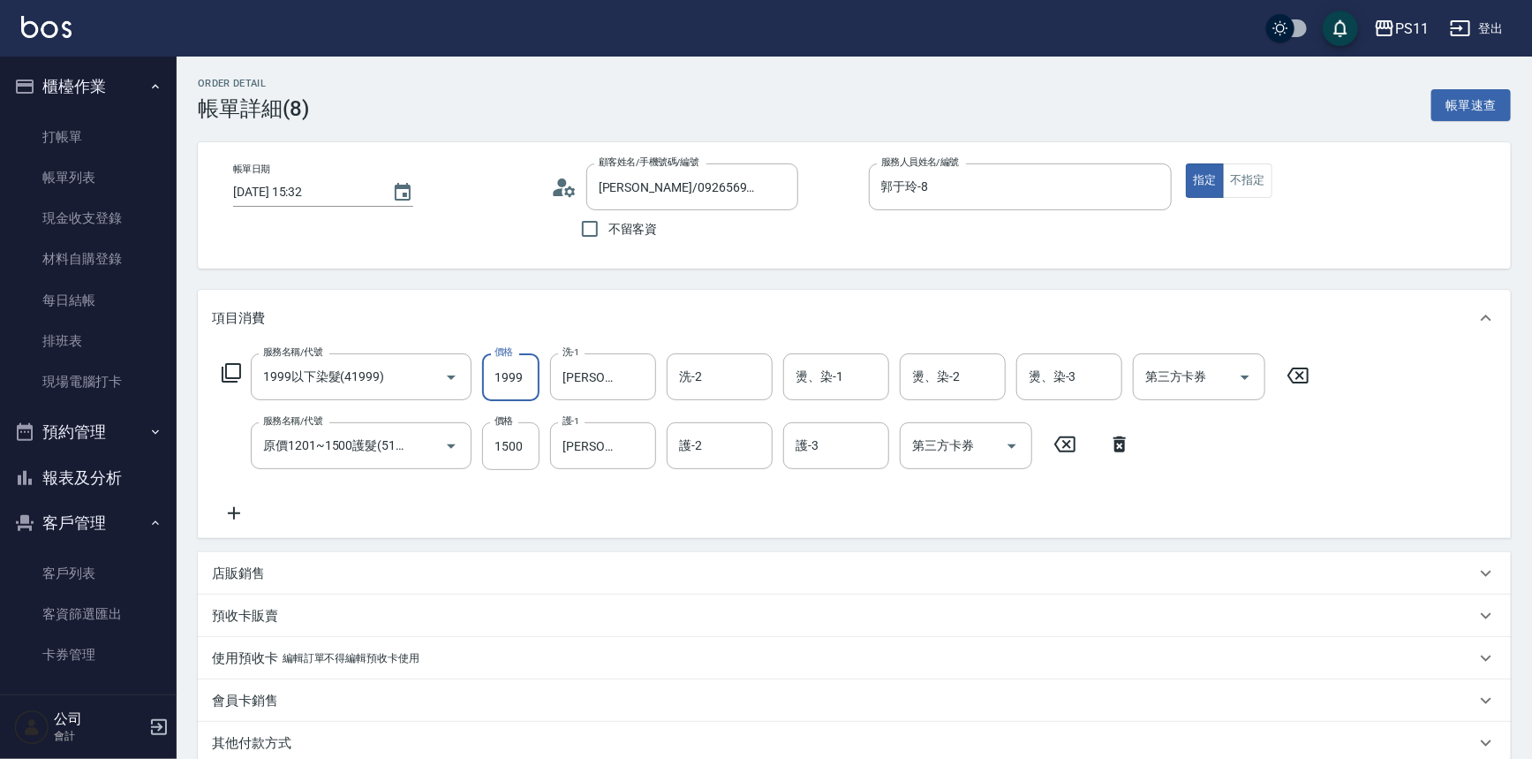
click at [539, 379] on input "1999" at bounding box center [510, 377] width 57 height 48
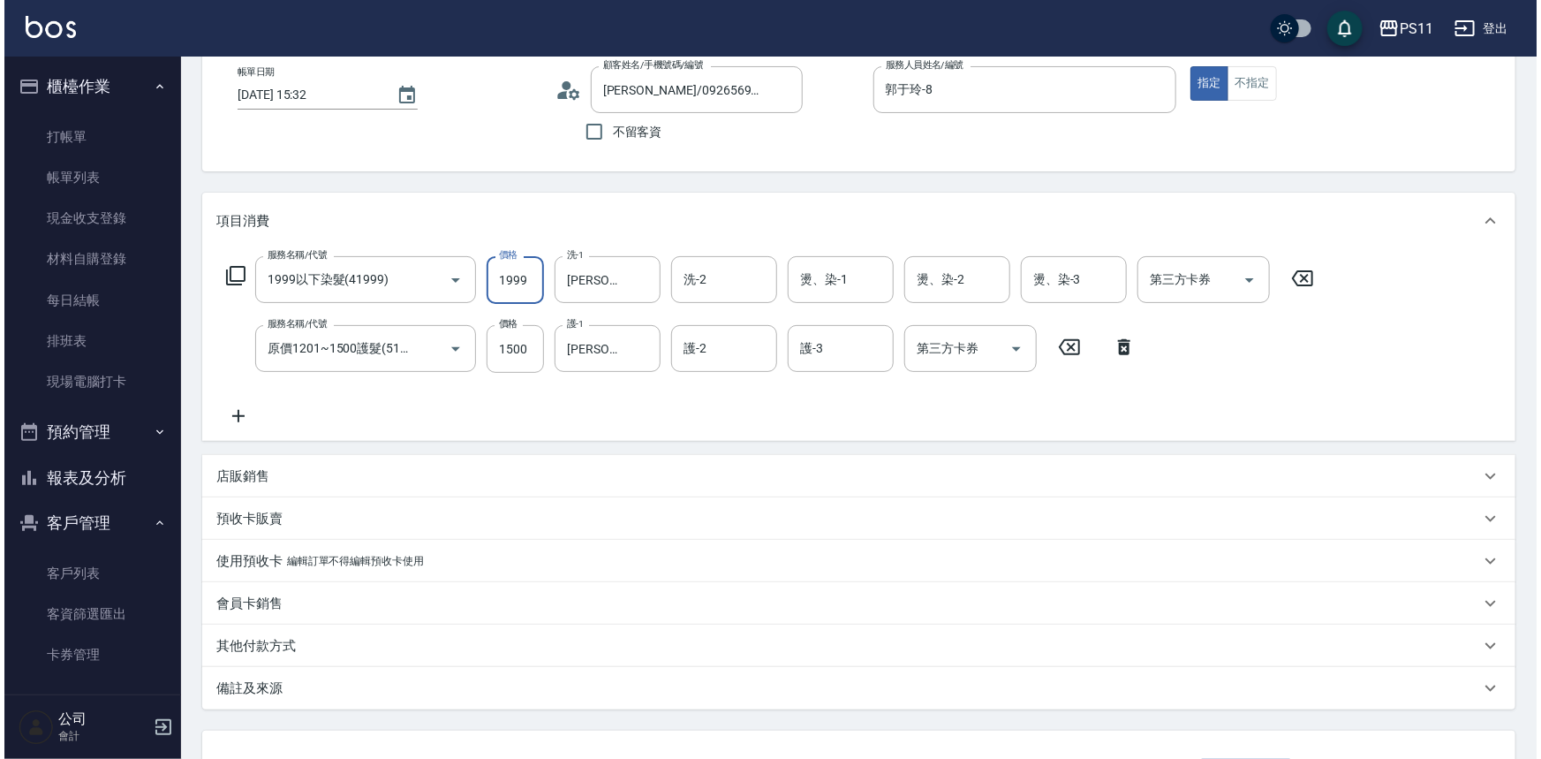
scroll to position [235, 0]
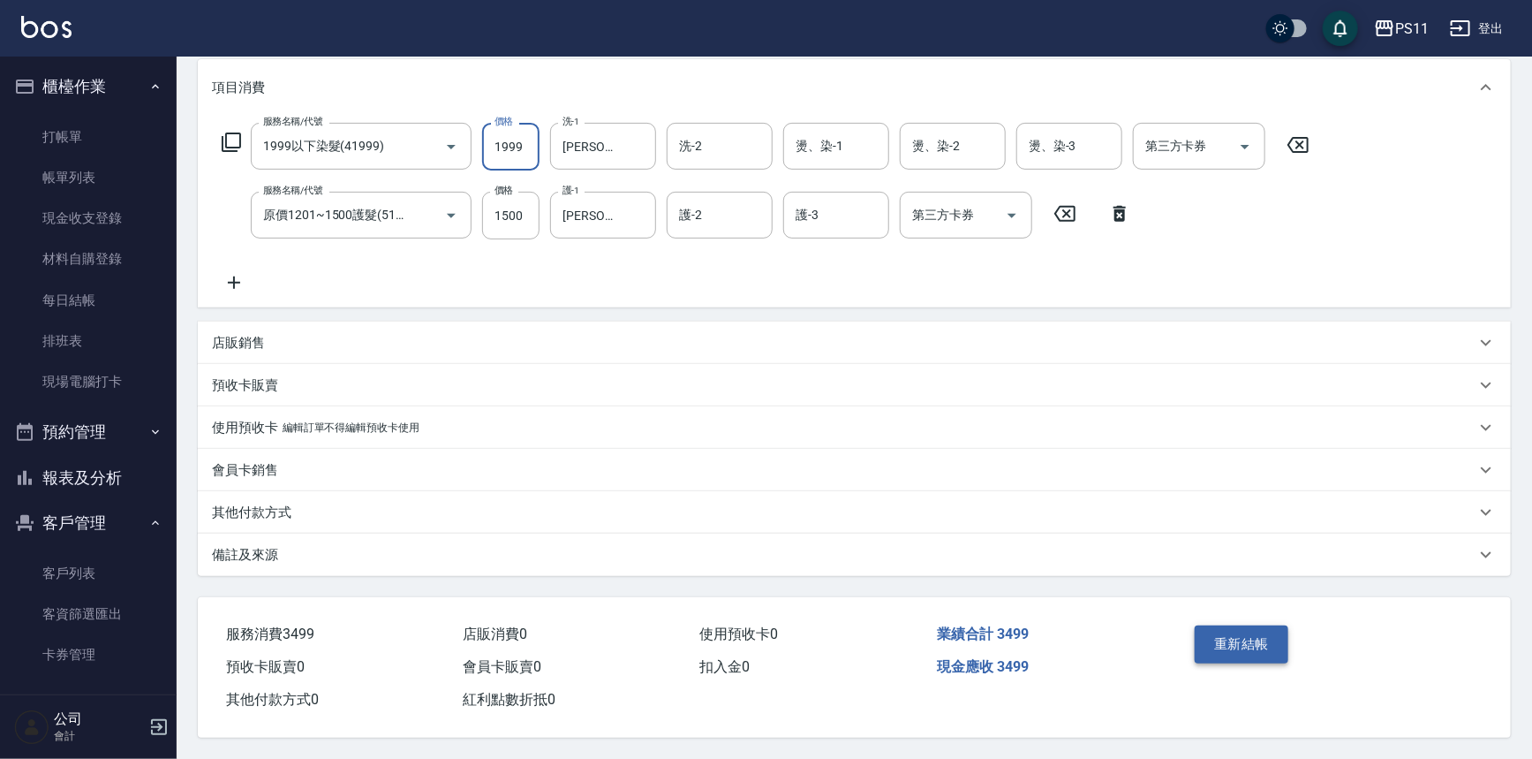
click at [1232, 632] on button "重新結帳" at bounding box center [1242, 643] width 94 height 37
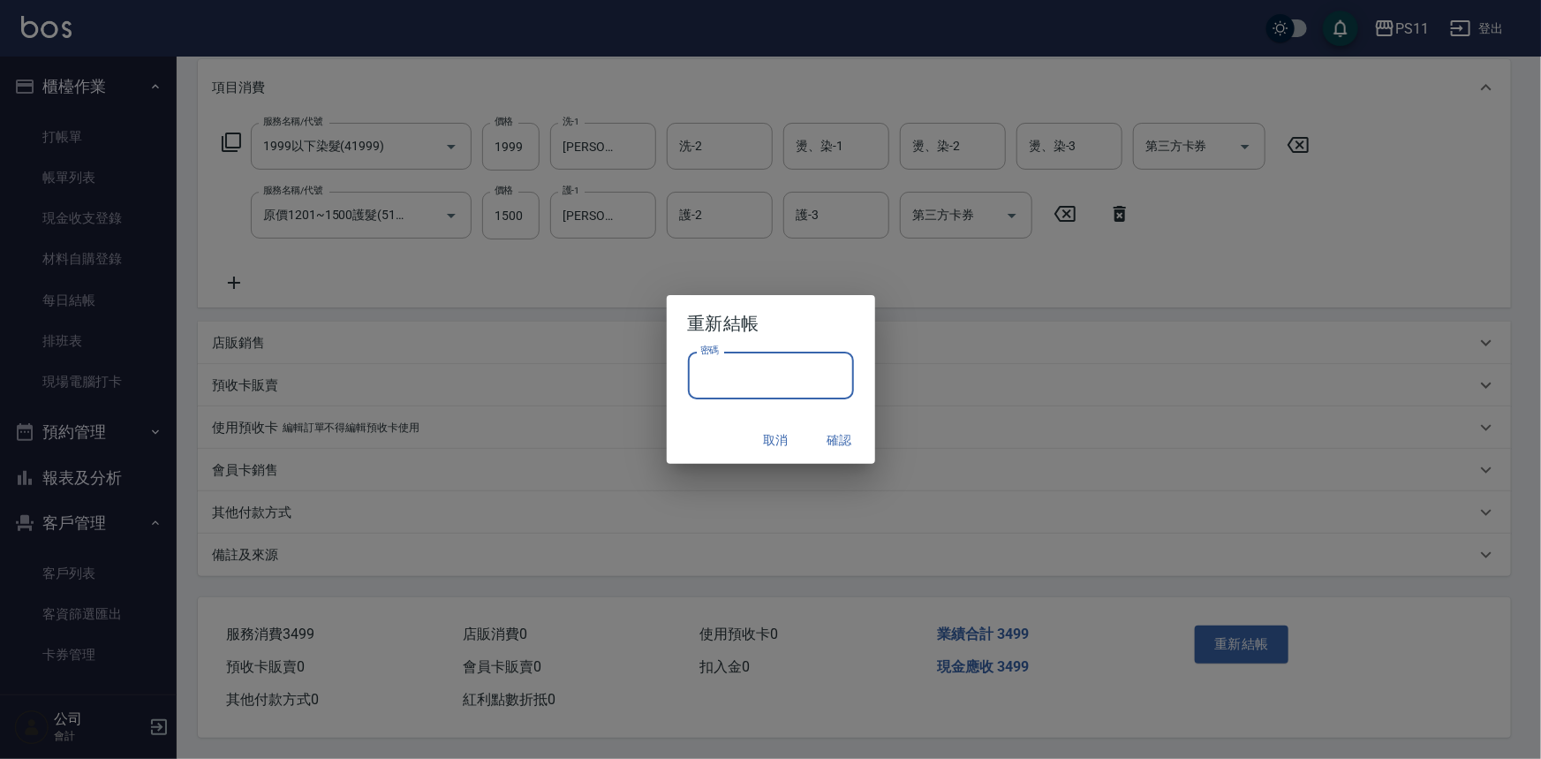
click at [755, 371] on input "密碼" at bounding box center [771, 375] width 166 height 48
drag, startPoint x: 721, startPoint y: 375, endPoint x: 670, endPoint y: 375, distance: 50.3
click at [670, 375] on div "密碼 ******** 密碼" at bounding box center [771, 383] width 208 height 65
type input "****"
click at [837, 437] on button "確認" at bounding box center [840, 440] width 57 height 33
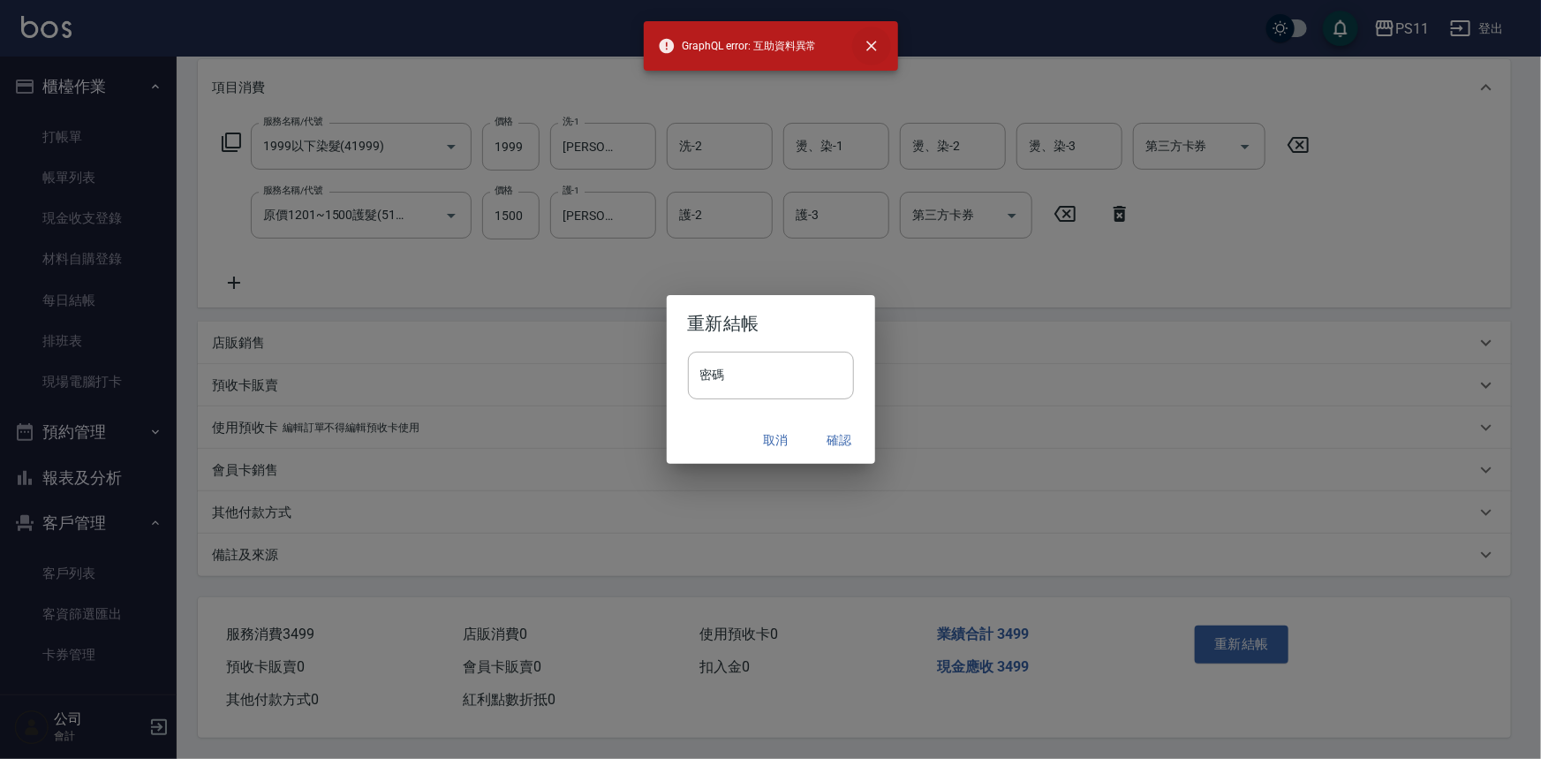
click at [864, 43] on icon "close" at bounding box center [872, 46] width 18 height 18
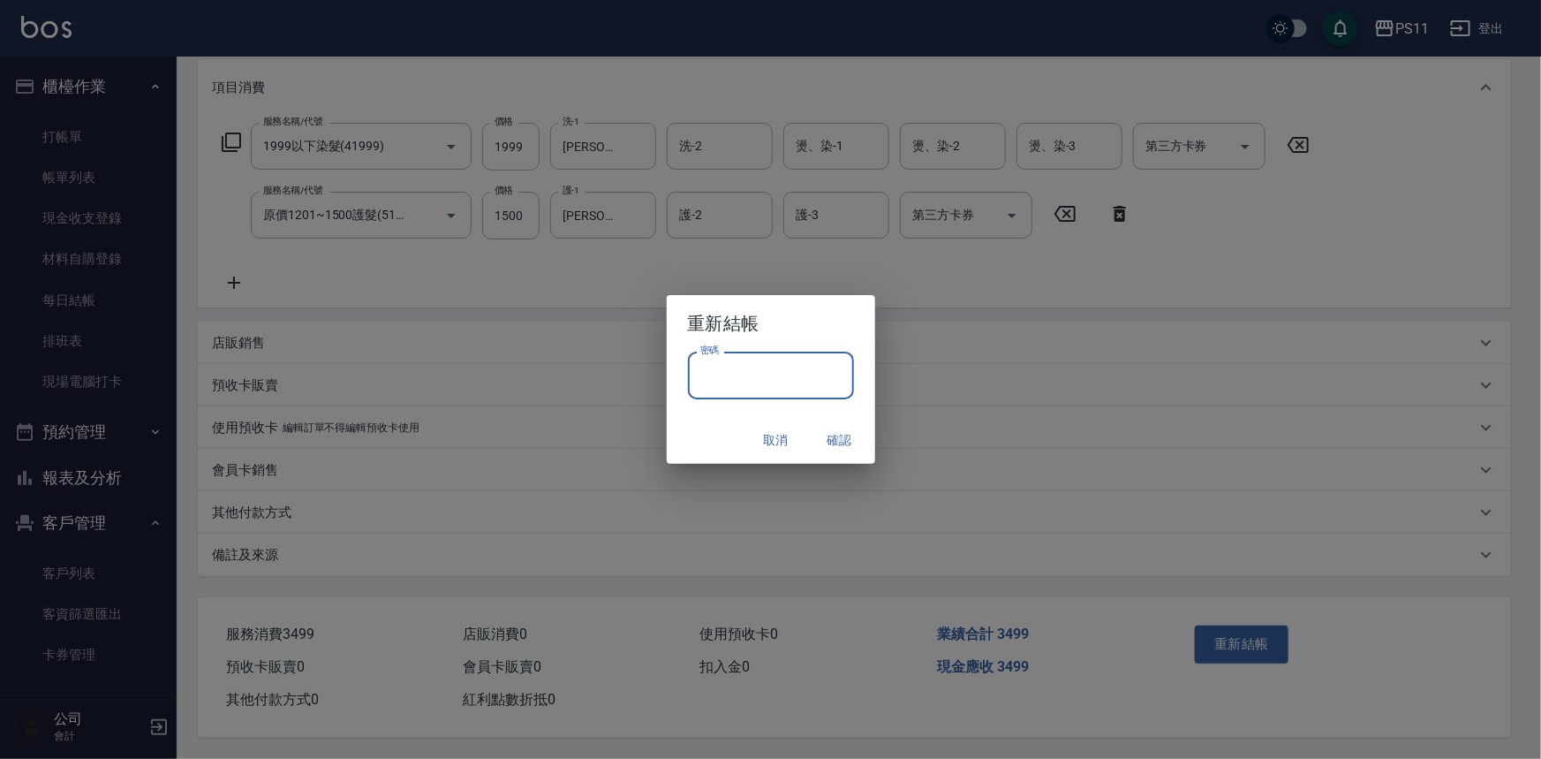
click at [744, 387] on input "密碼" at bounding box center [771, 375] width 166 height 48
drag, startPoint x: 722, startPoint y: 375, endPoint x: 667, endPoint y: 375, distance: 55.6
click at [667, 375] on div "密碼 ******** 密碼" at bounding box center [771, 383] width 208 height 65
type input "****"
click at [843, 451] on button "確認" at bounding box center [840, 440] width 57 height 33
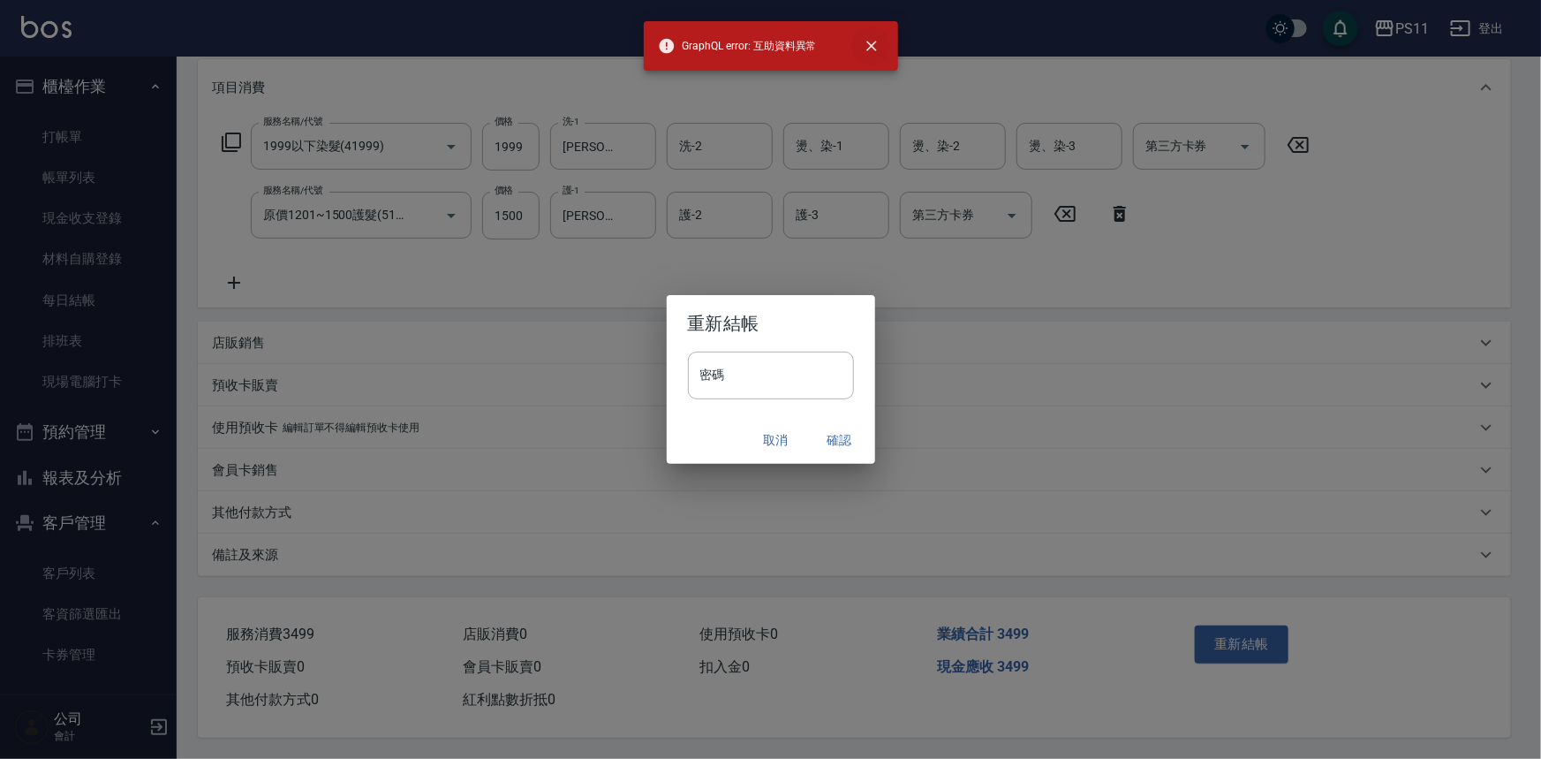
click at [862, 44] on button "close" at bounding box center [871, 45] width 39 height 39
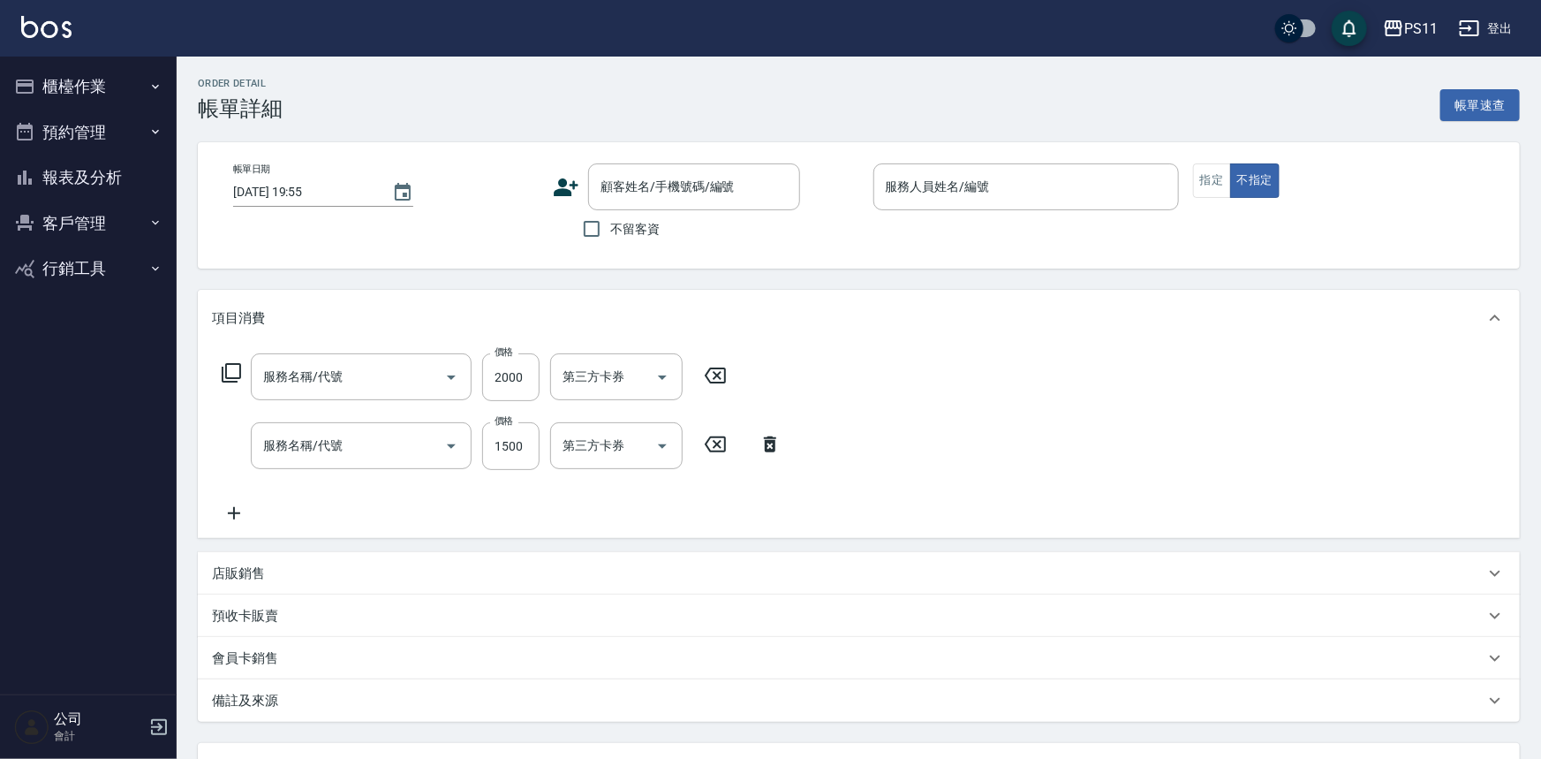
type input "[DATE] 15:32"
type input "郭于玲-8"
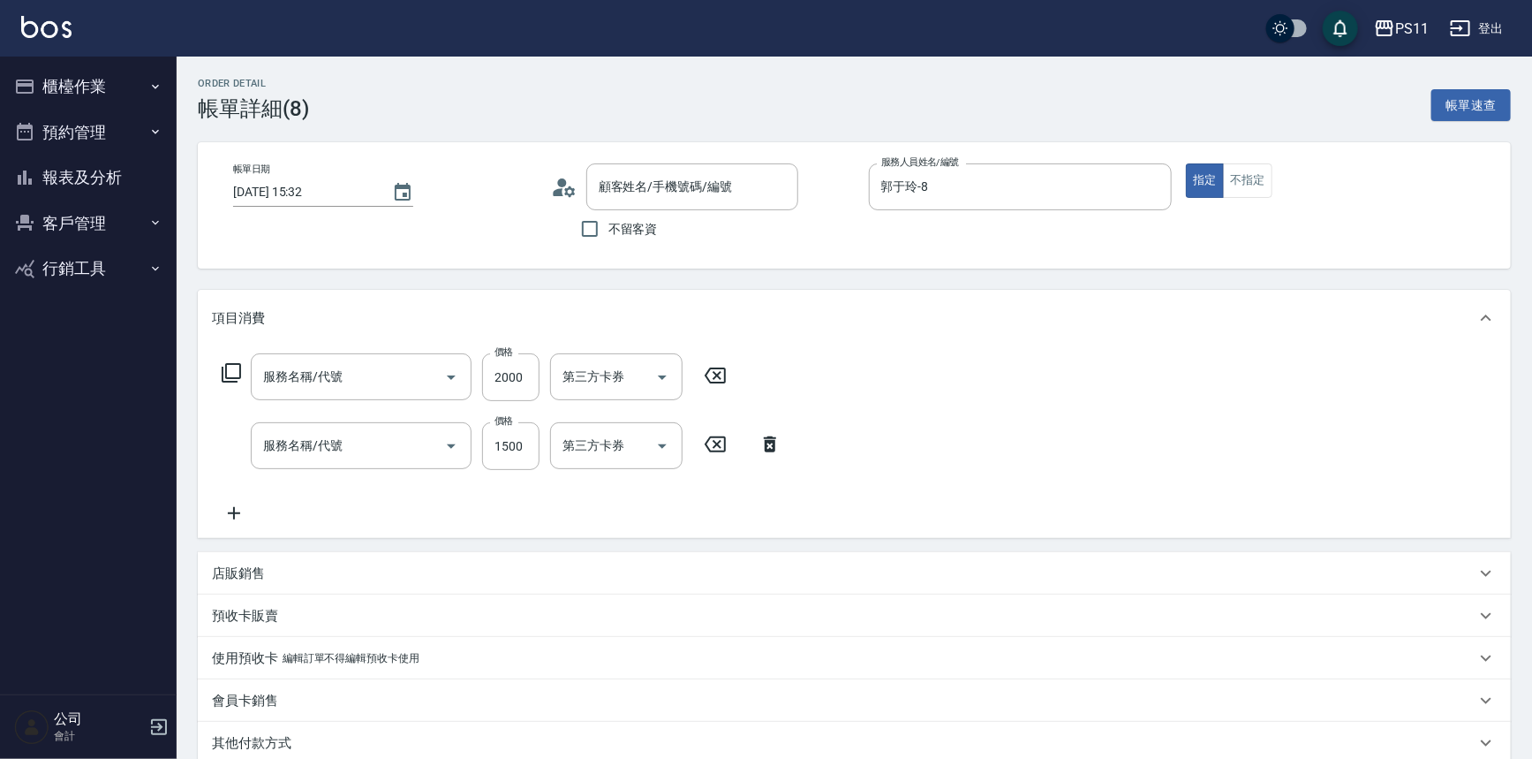
type input "2000以上染髮(42000)"
type input "原價1201~1500護髮(51500)"
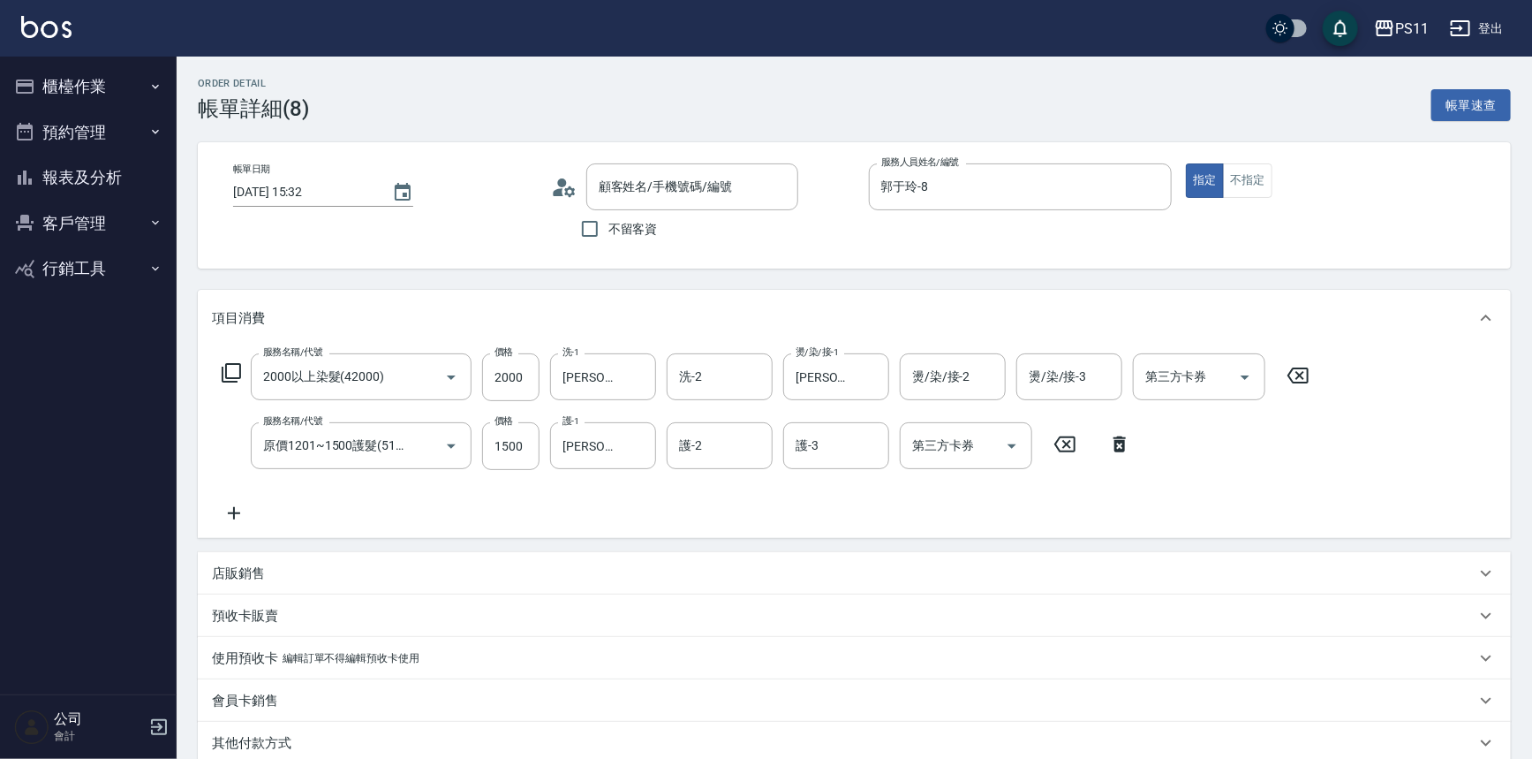
type input "[PERSON_NAME]/0926569419/0170"
click at [115, 81] on button "櫃檯作業" at bounding box center [88, 87] width 162 height 46
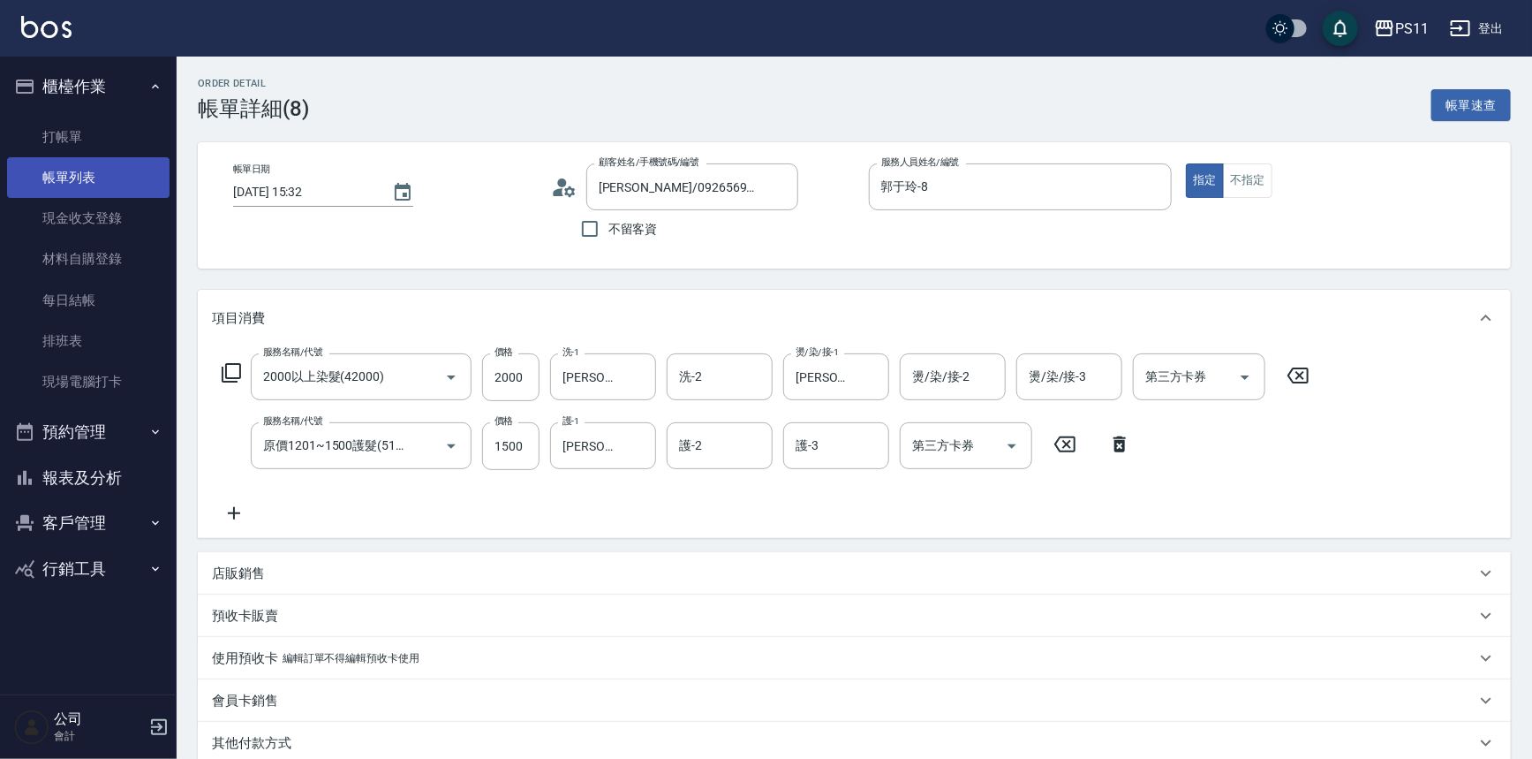
click at [103, 192] on link "帳單列表" at bounding box center [88, 177] width 162 height 41
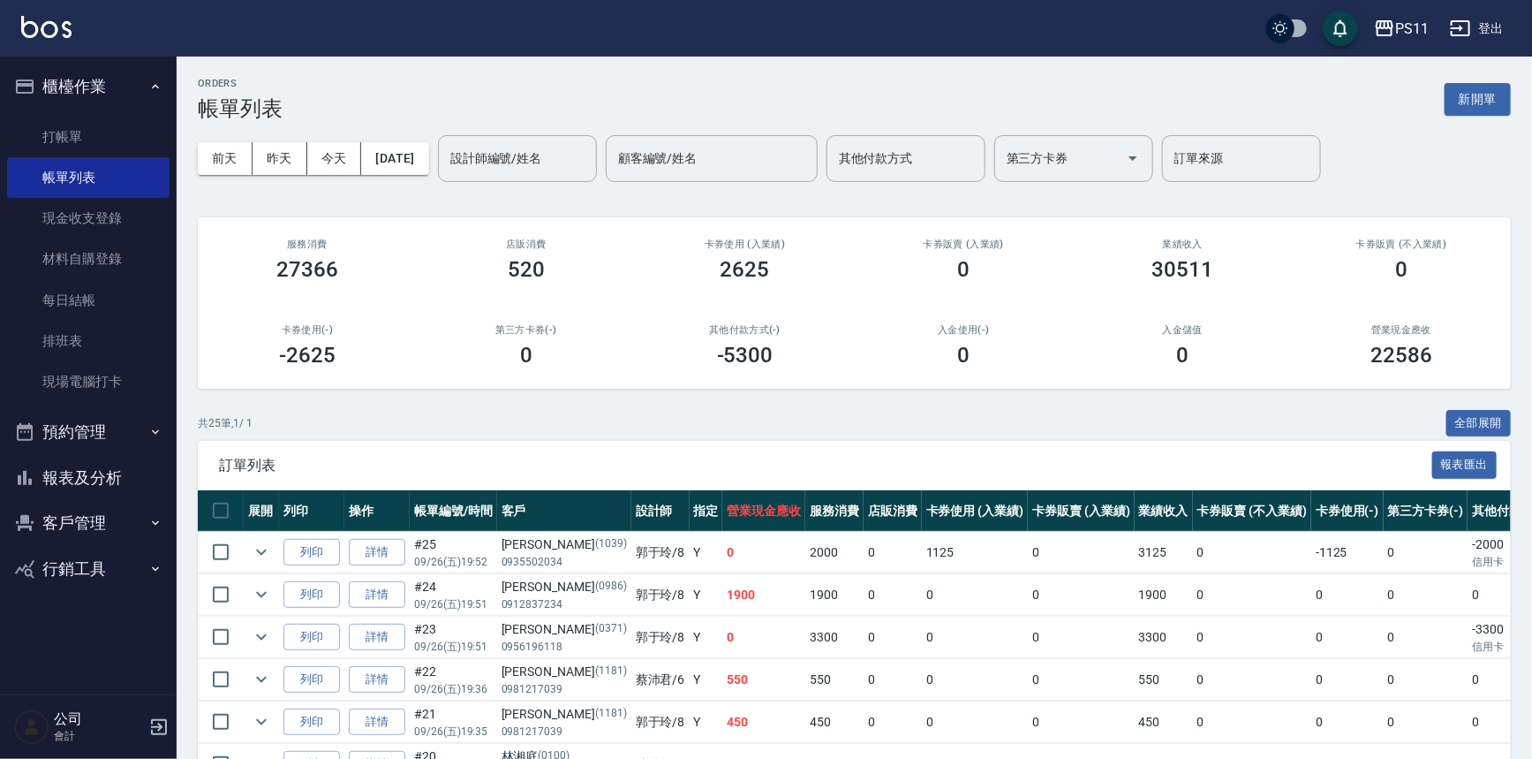
click at [518, 153] on input "設計師編號/姓名" at bounding box center [517, 158] width 143 height 31
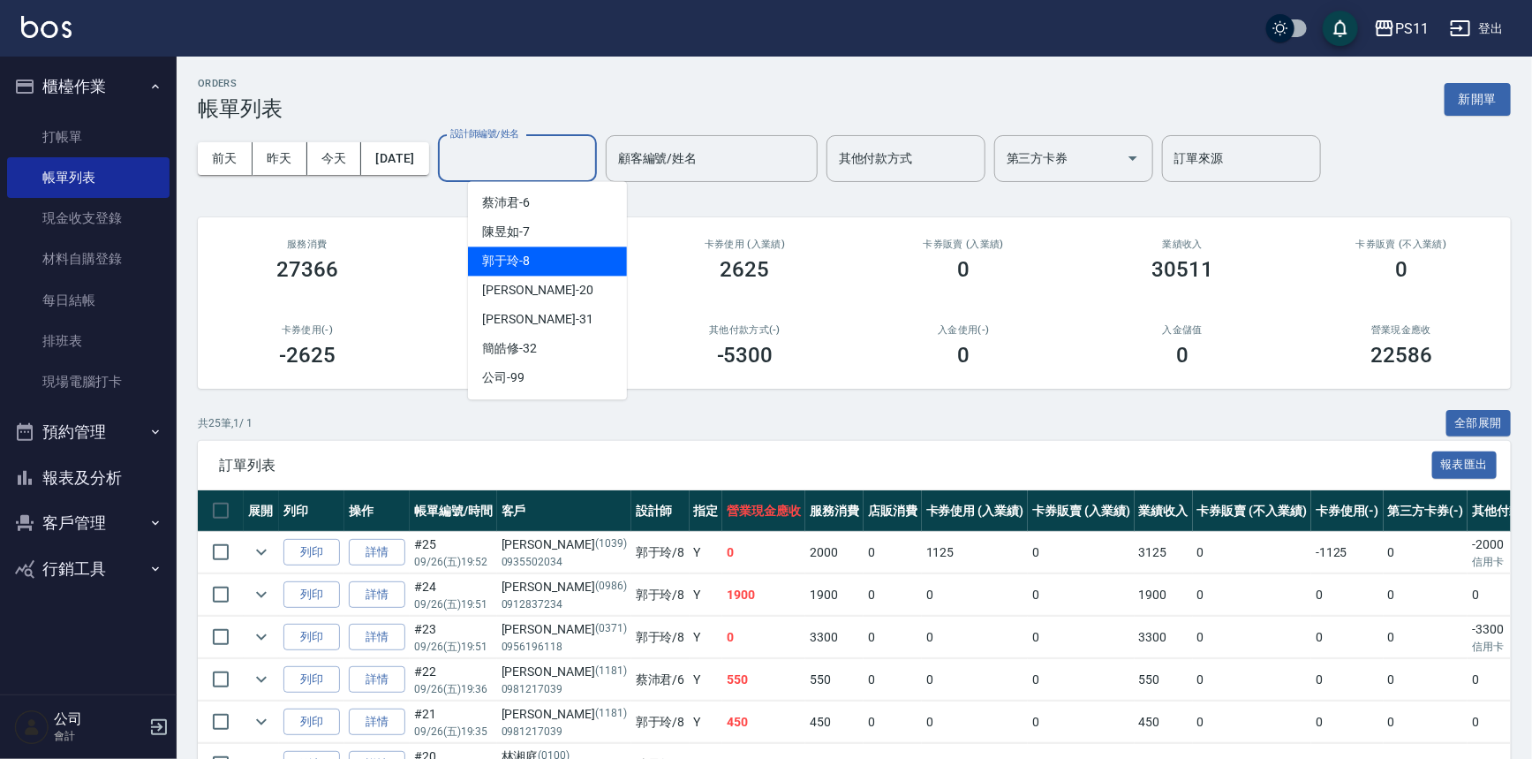
click at [525, 253] on span "郭于玲 -8" at bounding box center [506, 261] width 48 height 19
type input "郭于玲-8"
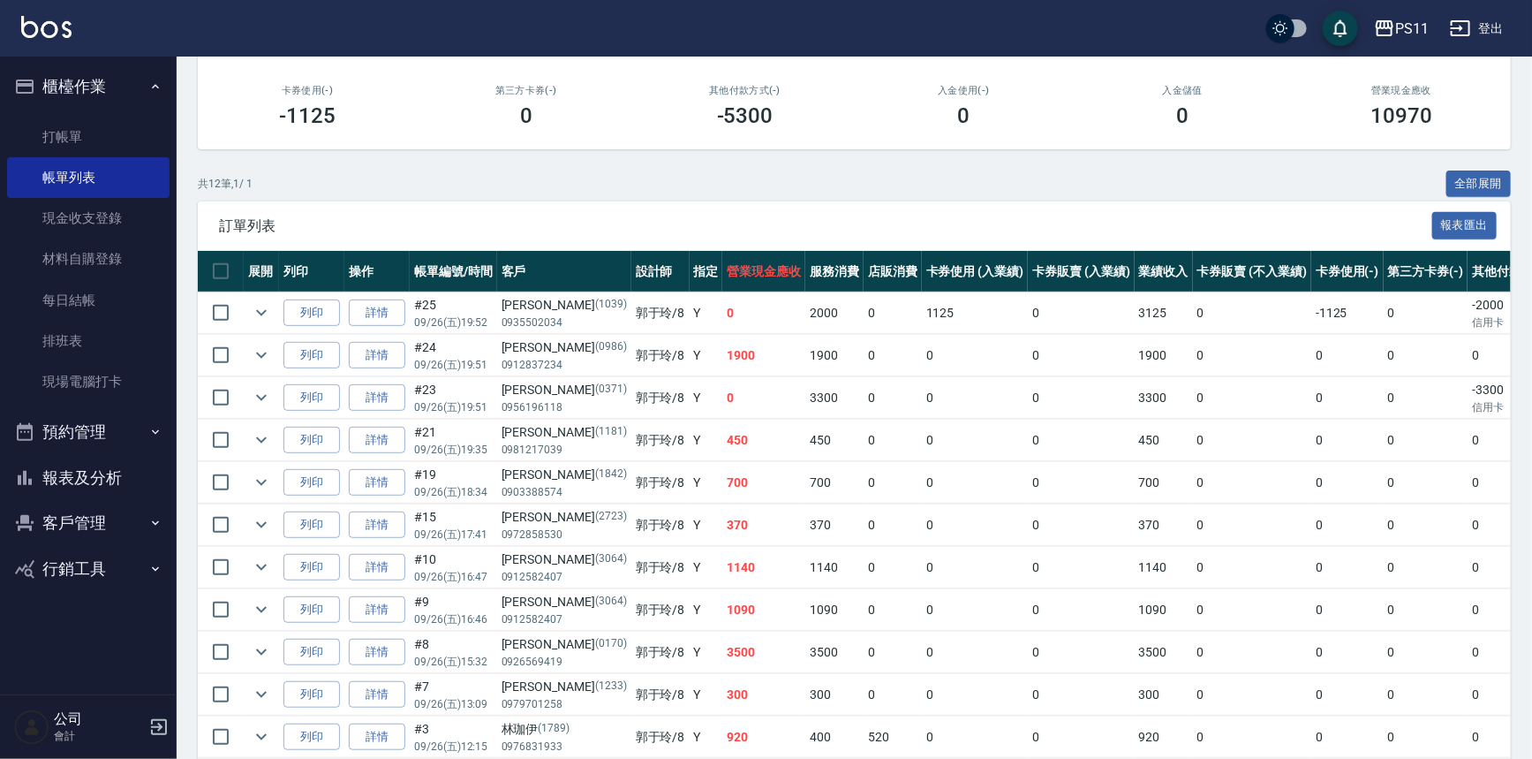
scroll to position [240, 0]
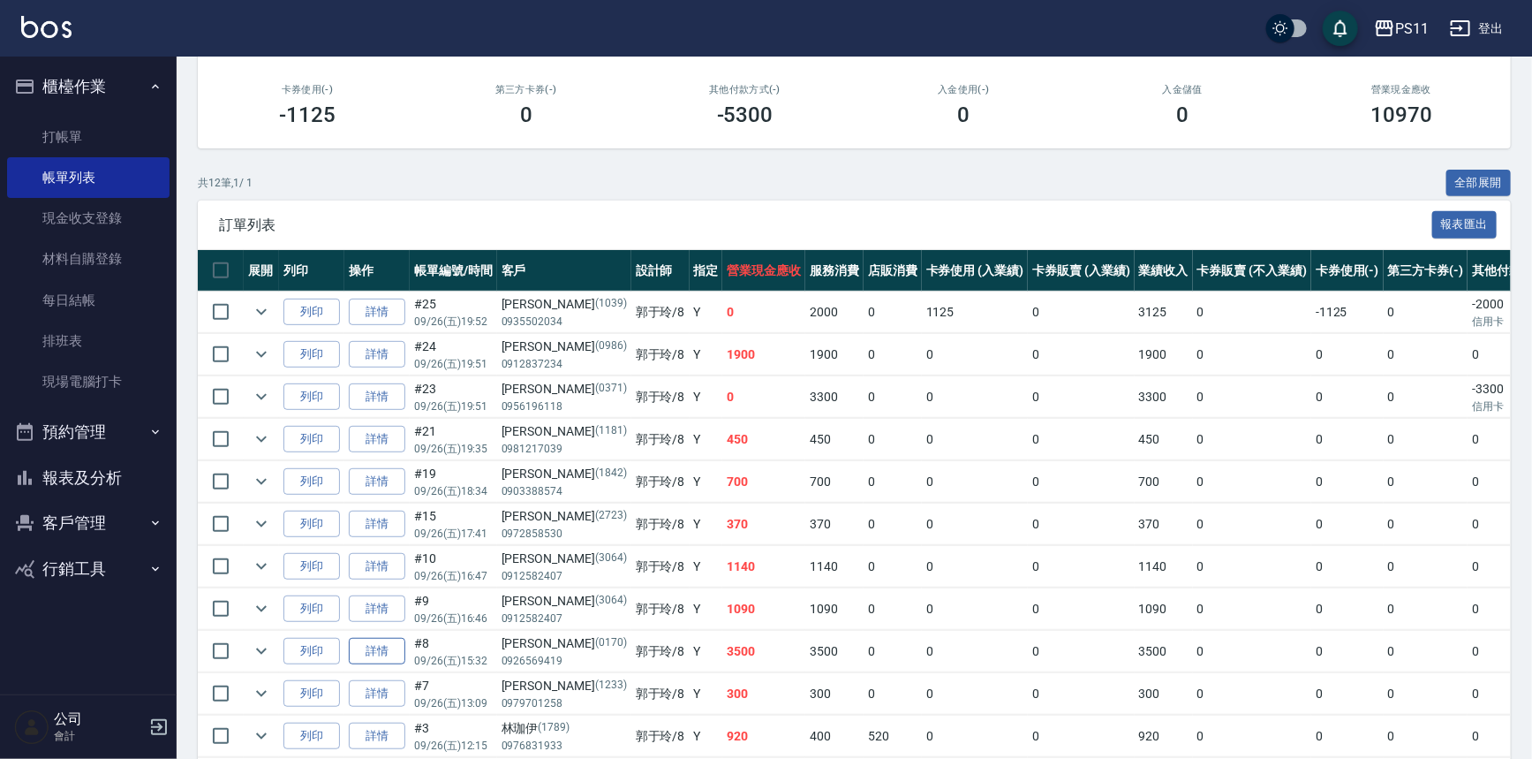
click at [389, 649] on link "詳情" at bounding box center [377, 651] width 57 height 27
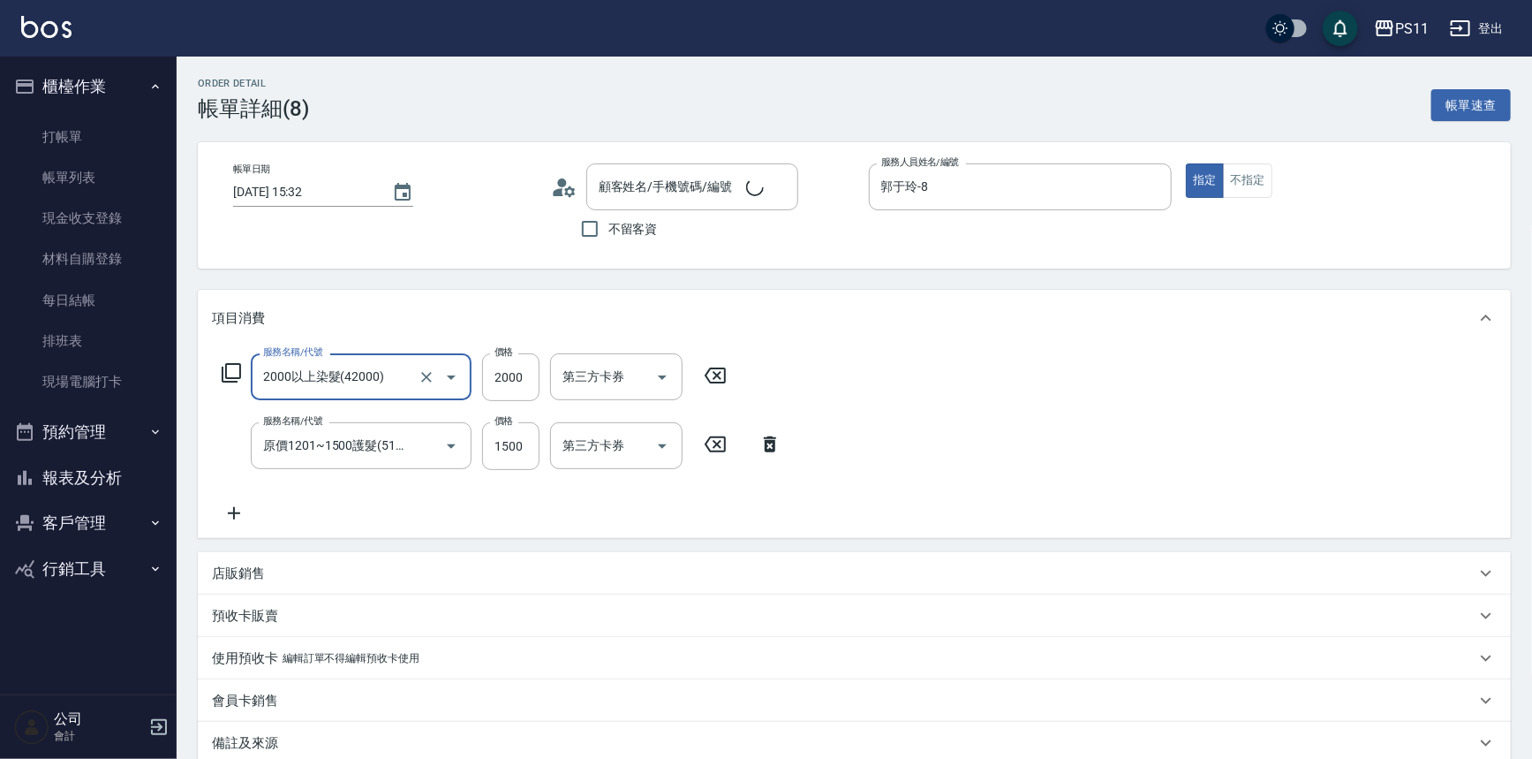
type input "[PERSON_NAME]/0926569419/0170"
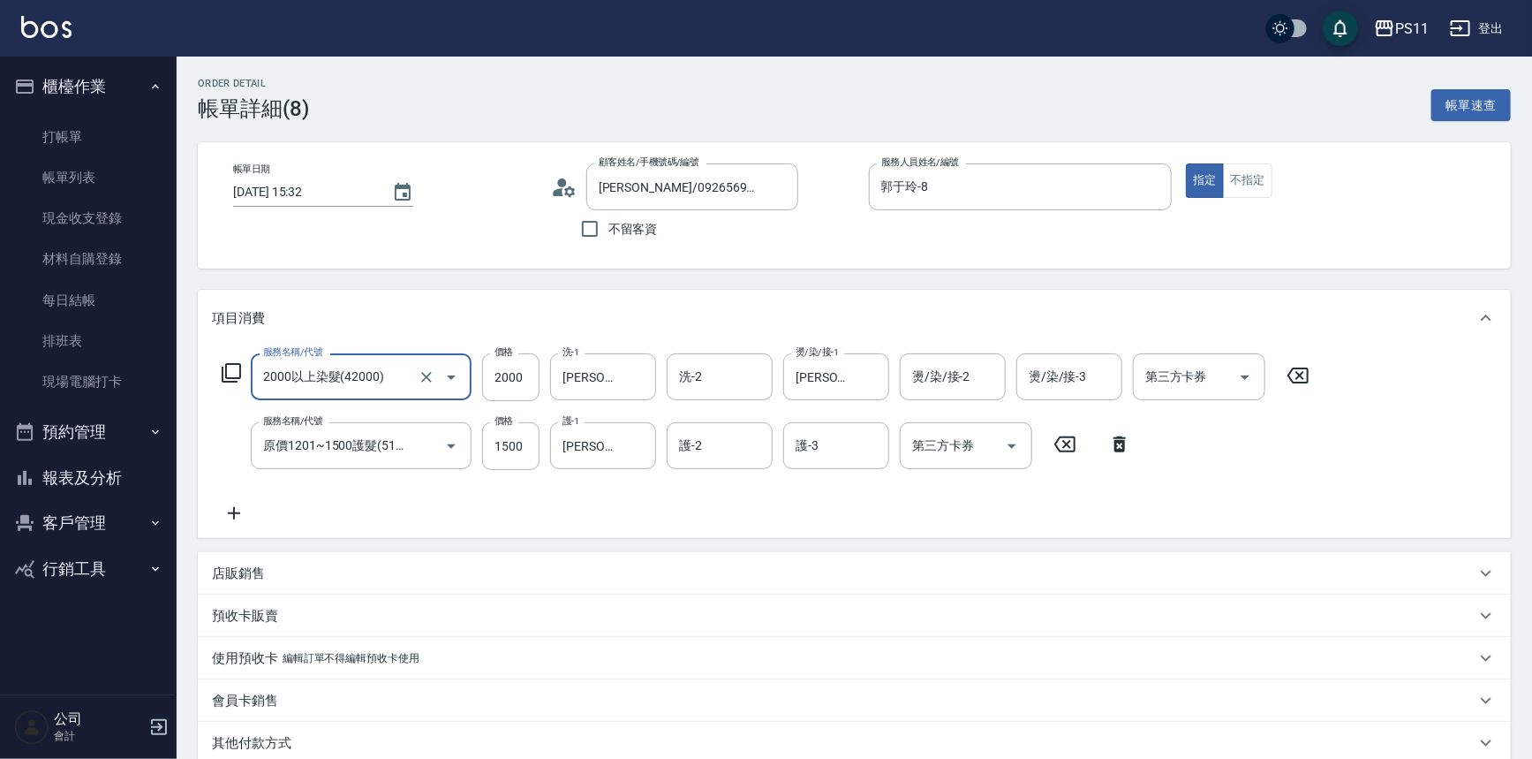
click at [450, 375] on icon "Open" at bounding box center [451, 377] width 9 height 4
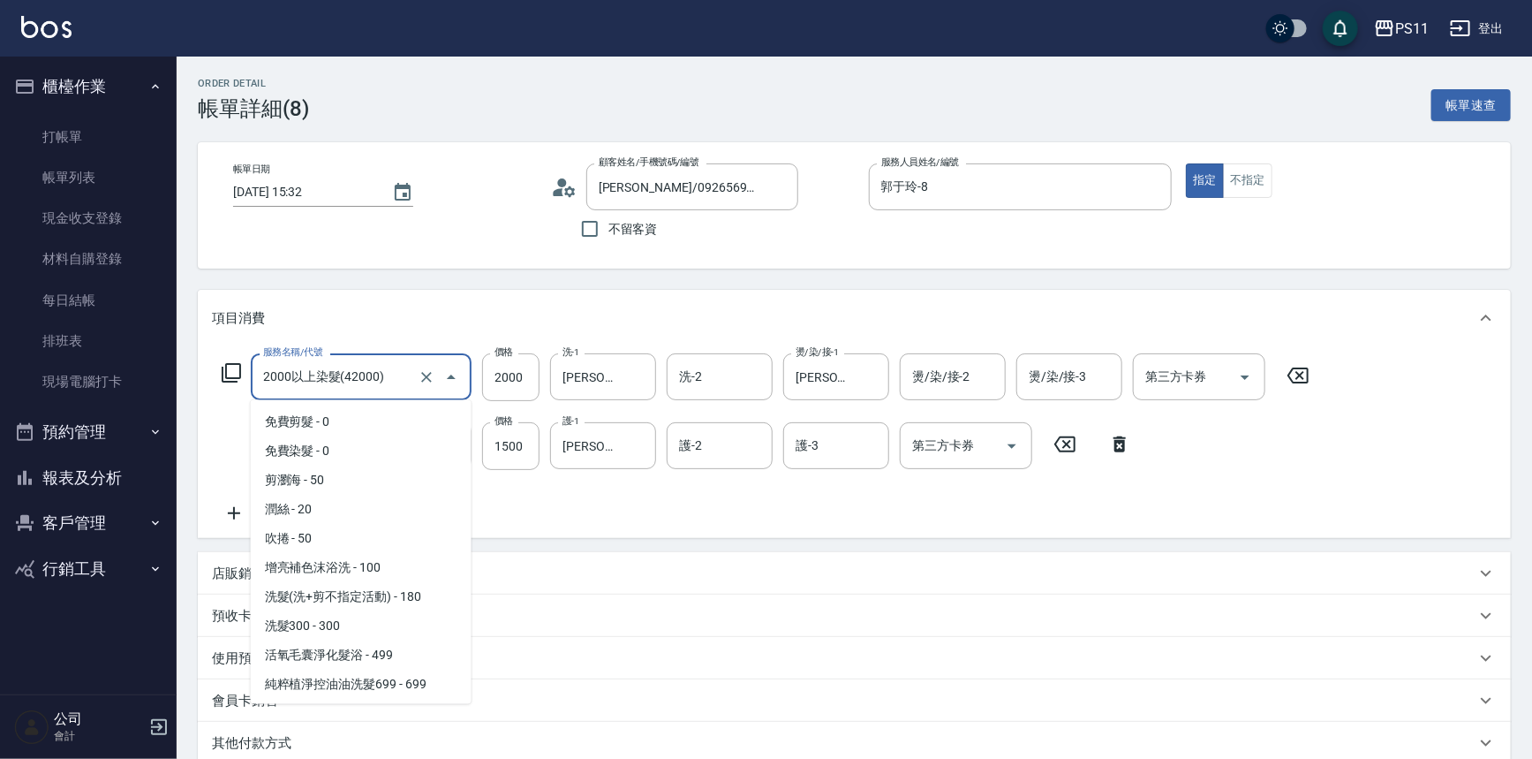
scroll to position [722, 0]
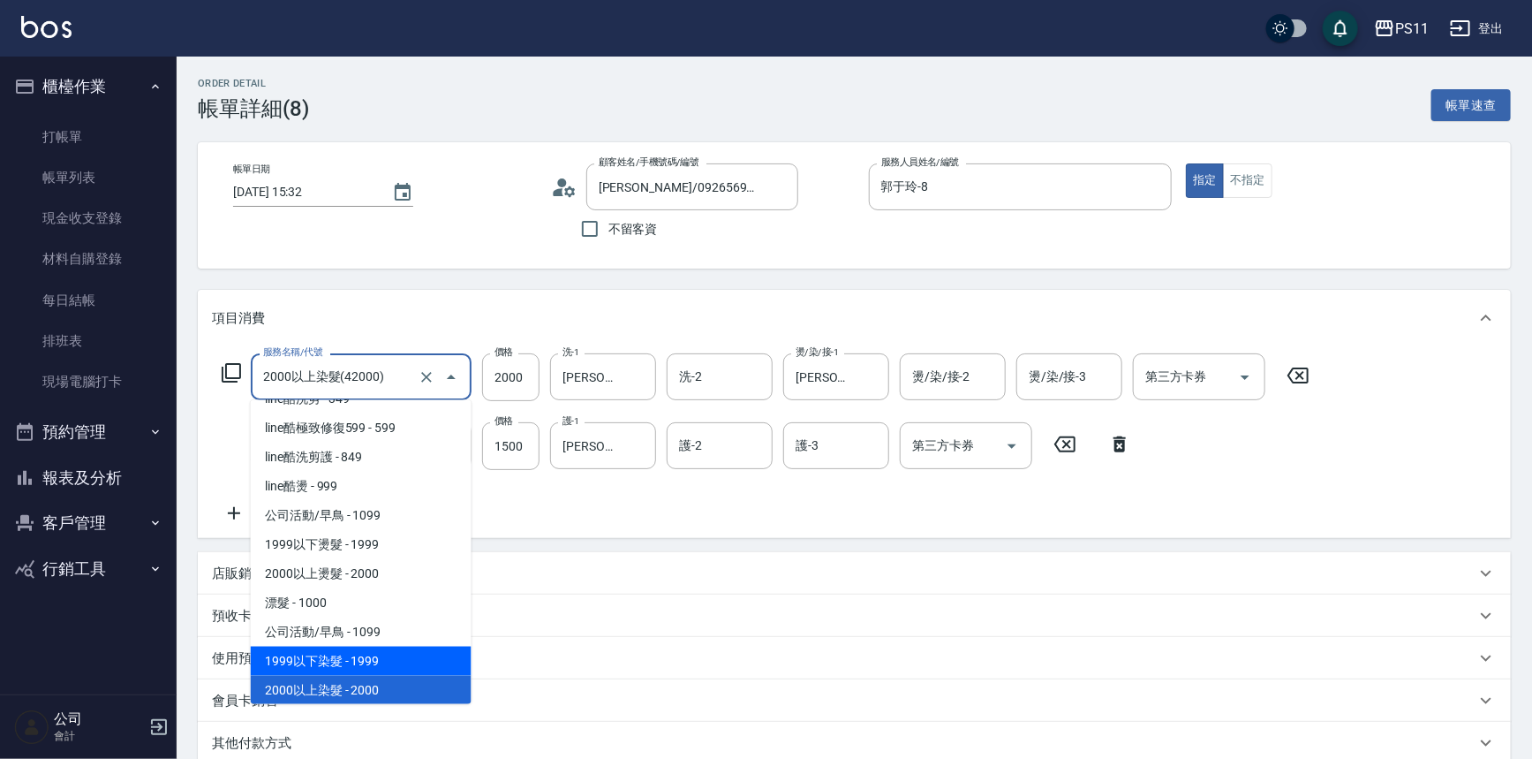
click at [415, 651] on span "1999以下染髮 - 1999" at bounding box center [361, 660] width 221 height 29
type input "1999以下染髮(41999)"
type input "1999"
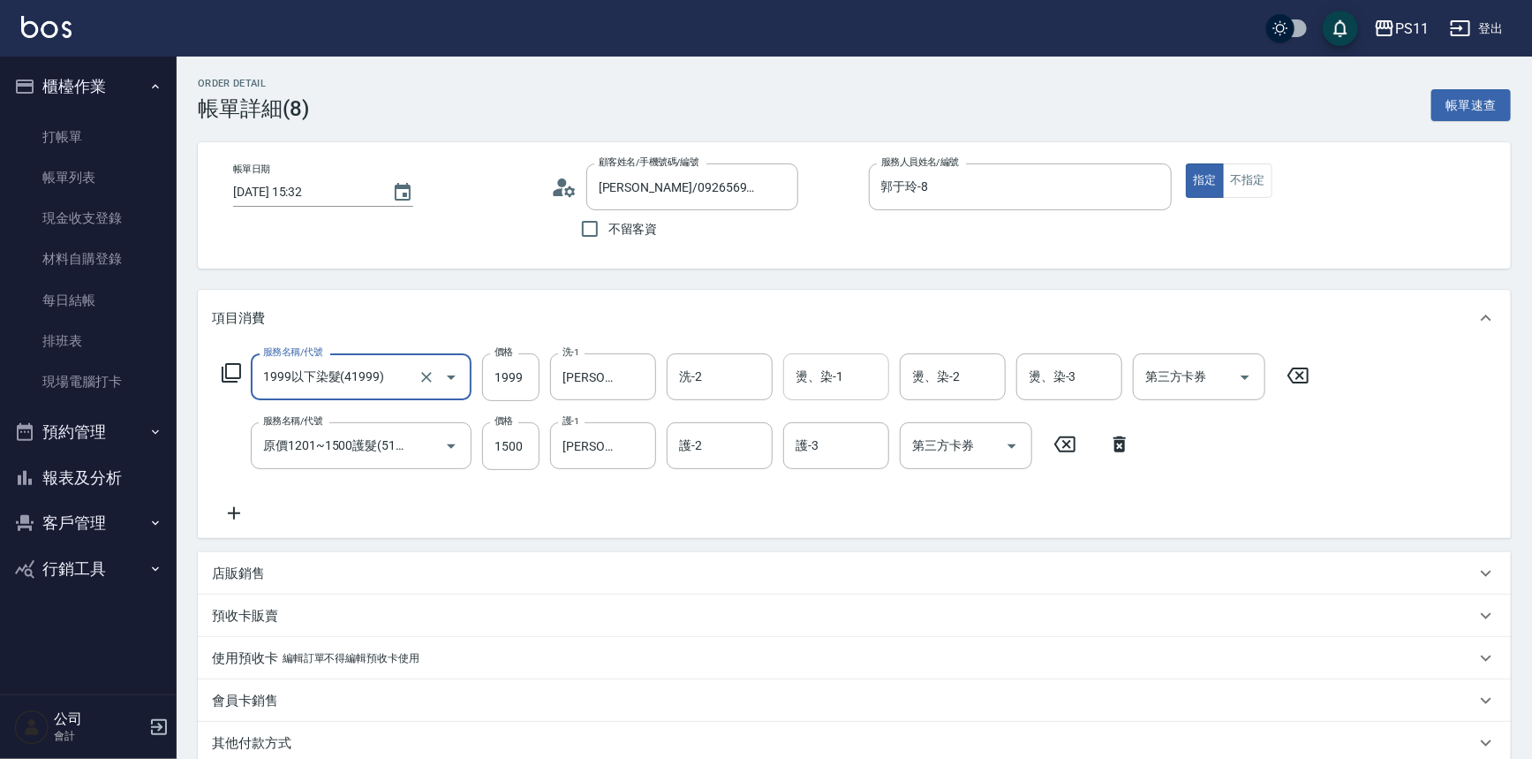
click at [850, 368] on input "燙、染-1" at bounding box center [836, 376] width 90 height 31
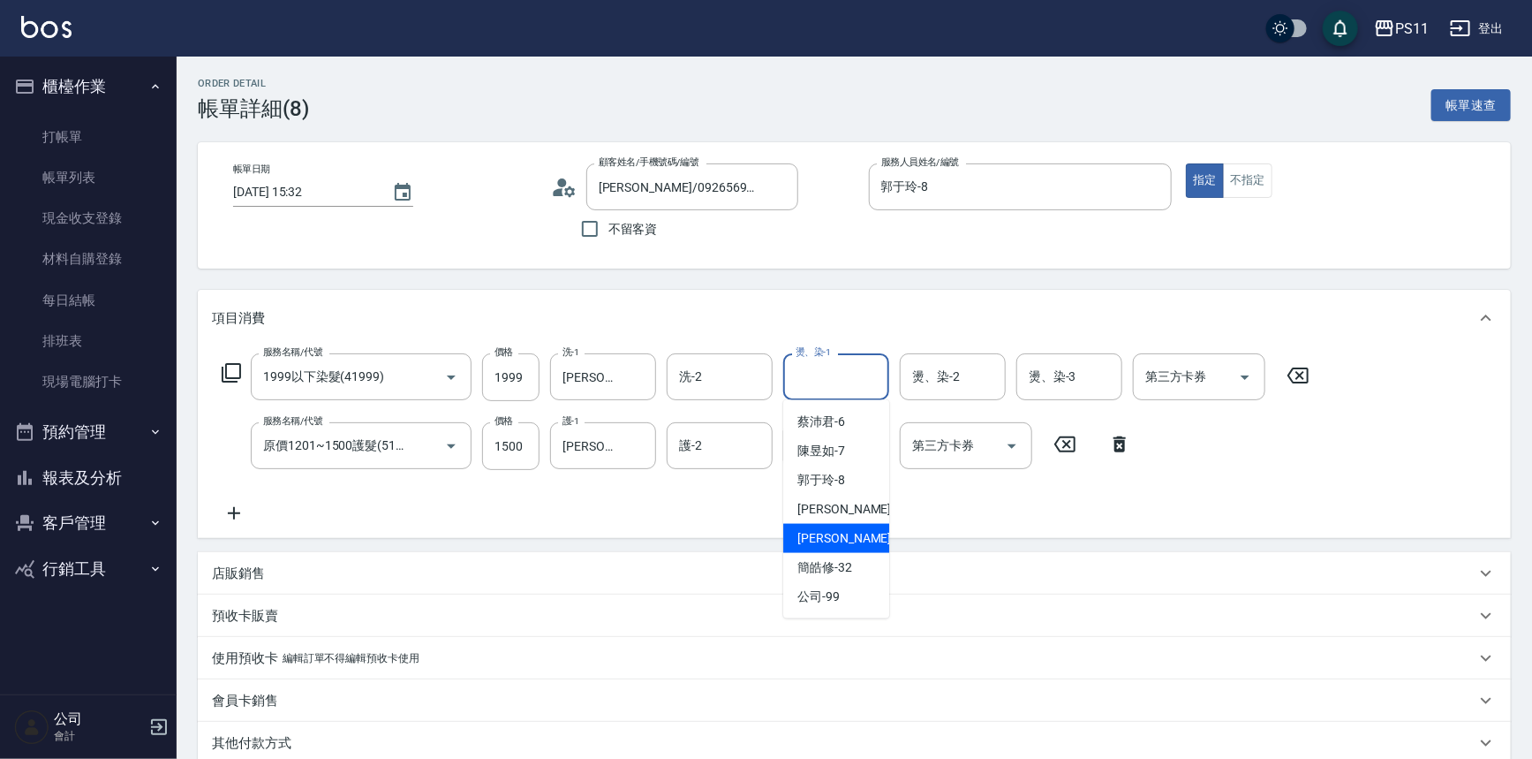
click at [861, 532] on div "彭亦晴 -31" at bounding box center [836, 538] width 106 height 29
type input "[PERSON_NAME]-31"
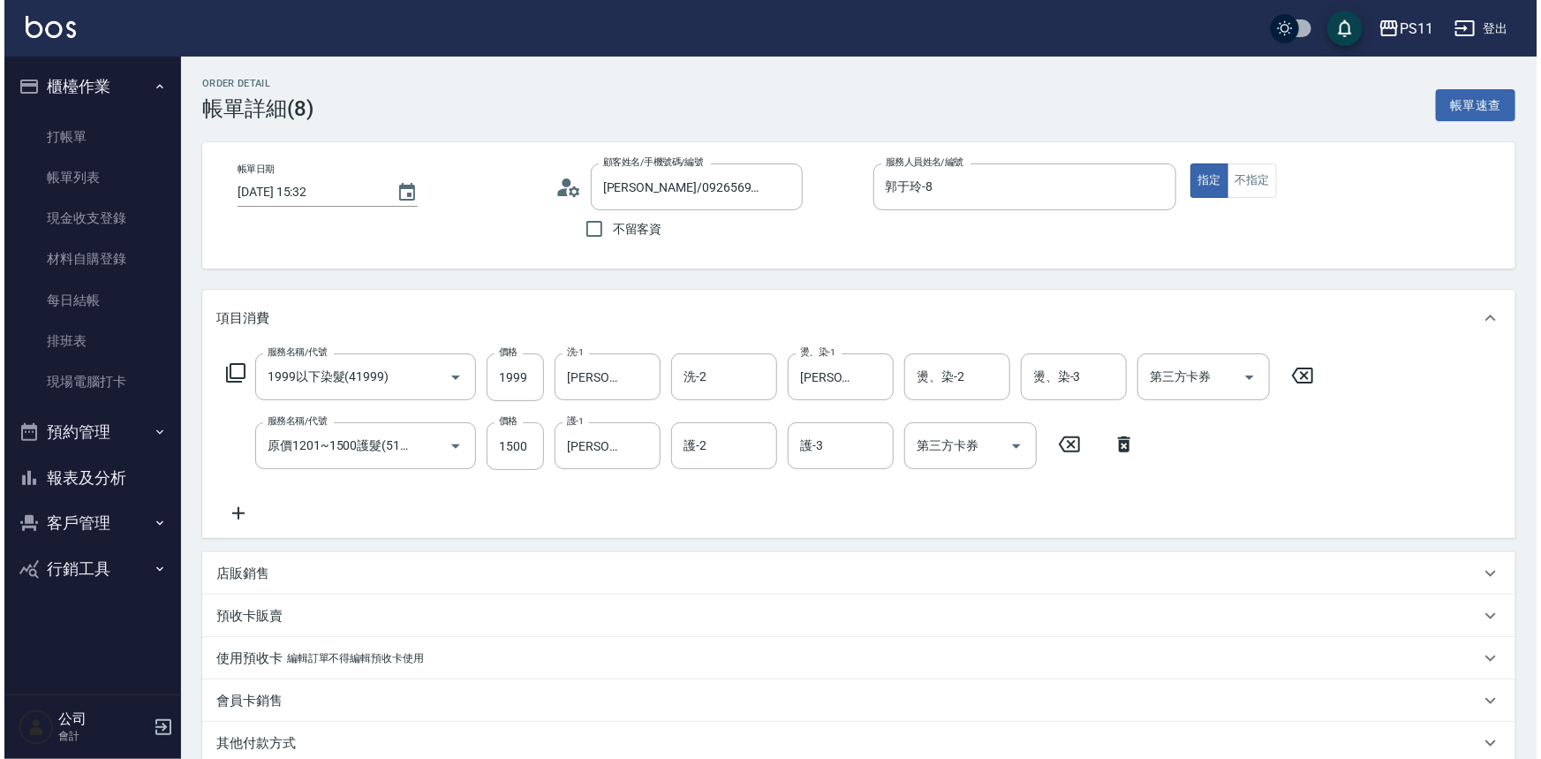
scroll to position [235, 0]
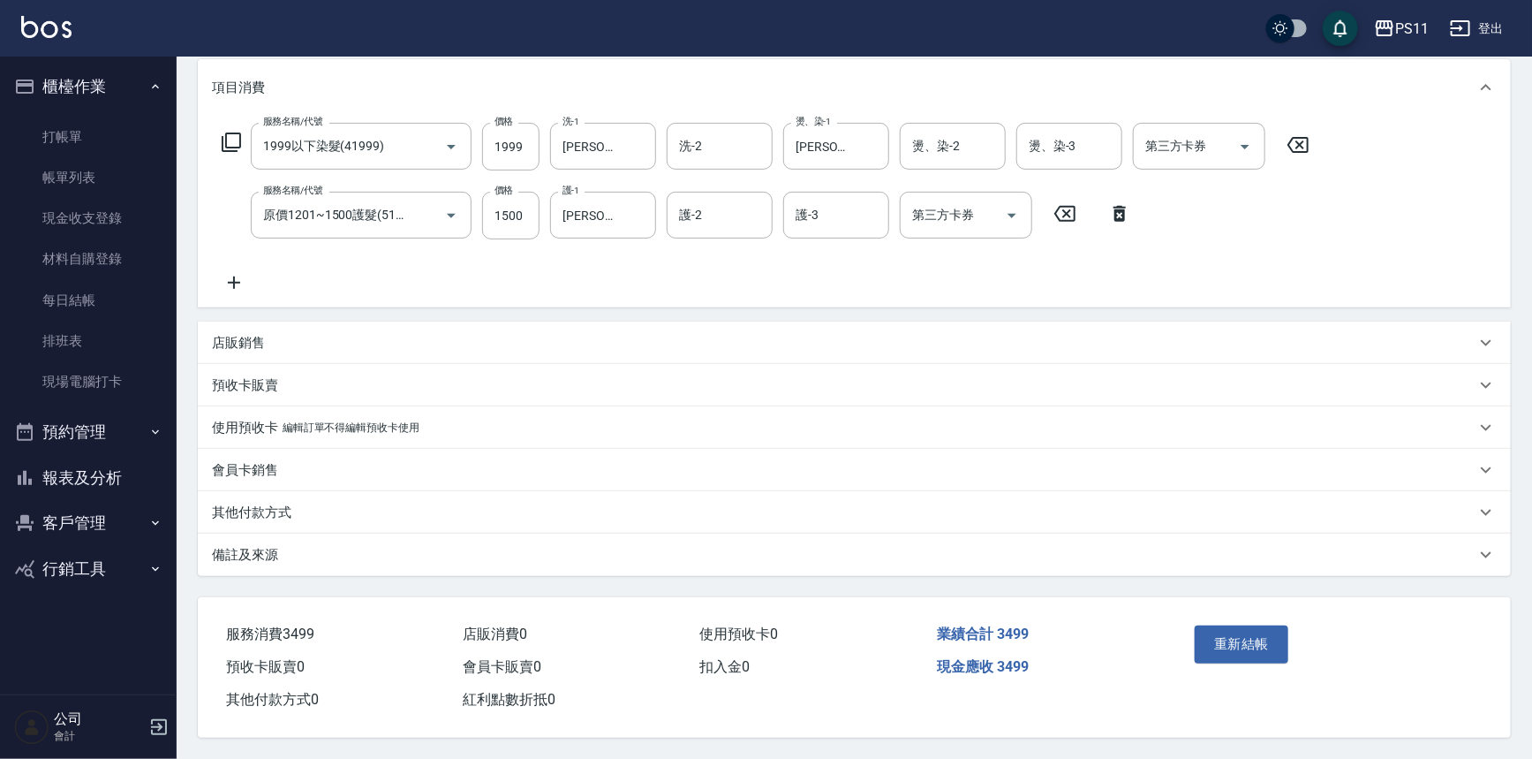
drag, startPoint x: 1089, startPoint y: 255, endPoint x: 1180, endPoint y: 692, distance: 446.5
click at [1240, 625] on button "重新結帳" at bounding box center [1242, 643] width 94 height 37
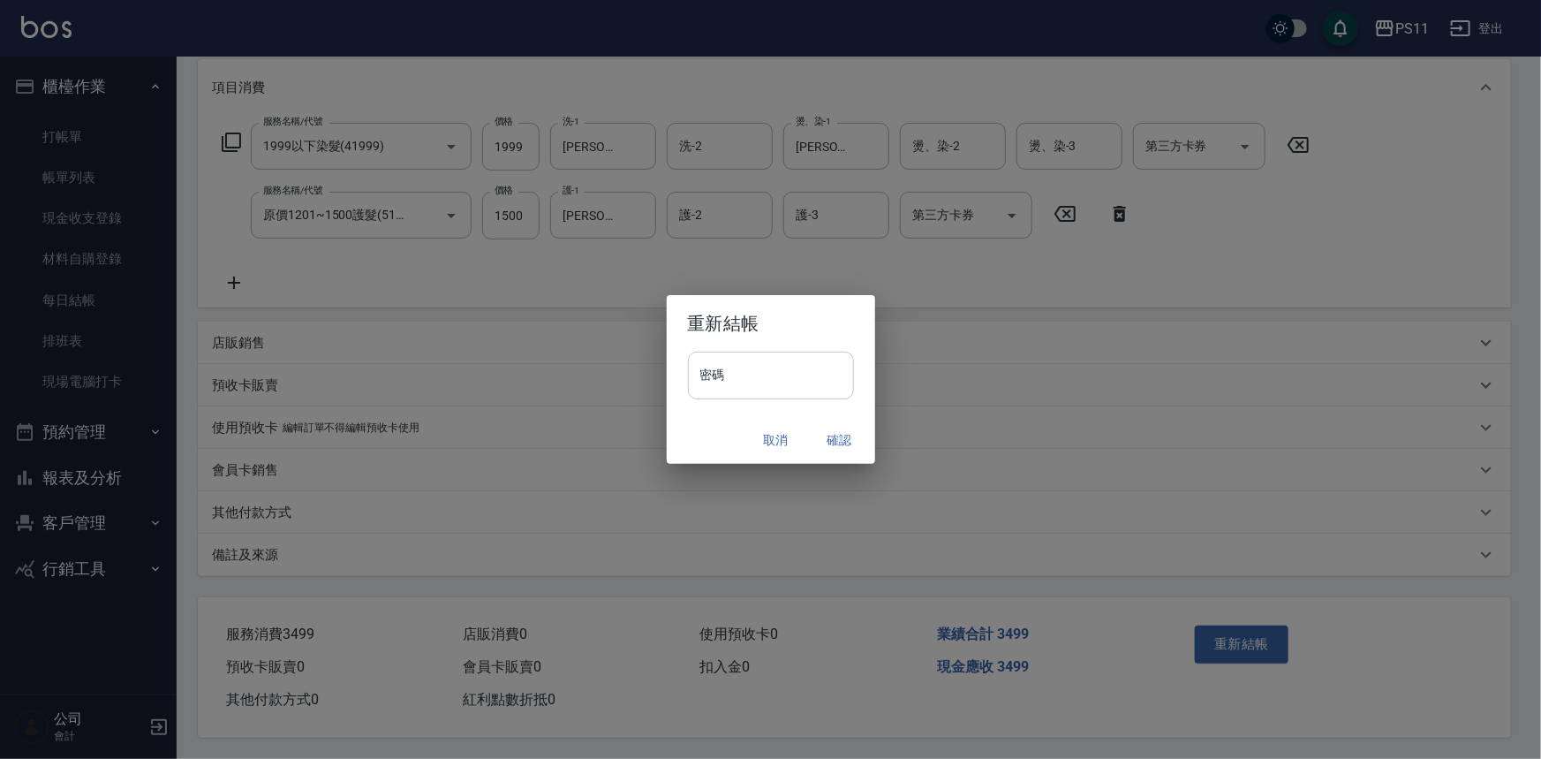
click at [755, 379] on input "密碼" at bounding box center [771, 375] width 166 height 48
drag, startPoint x: 719, startPoint y: 371, endPoint x: 673, endPoint y: 378, distance: 46.5
click at [673, 378] on div "密碼 ********* 密碼" at bounding box center [771, 383] width 208 height 65
click at [726, 374] on input "*********" at bounding box center [771, 375] width 166 height 48
drag, startPoint x: 723, startPoint y: 374, endPoint x: 693, endPoint y: 382, distance: 31.1
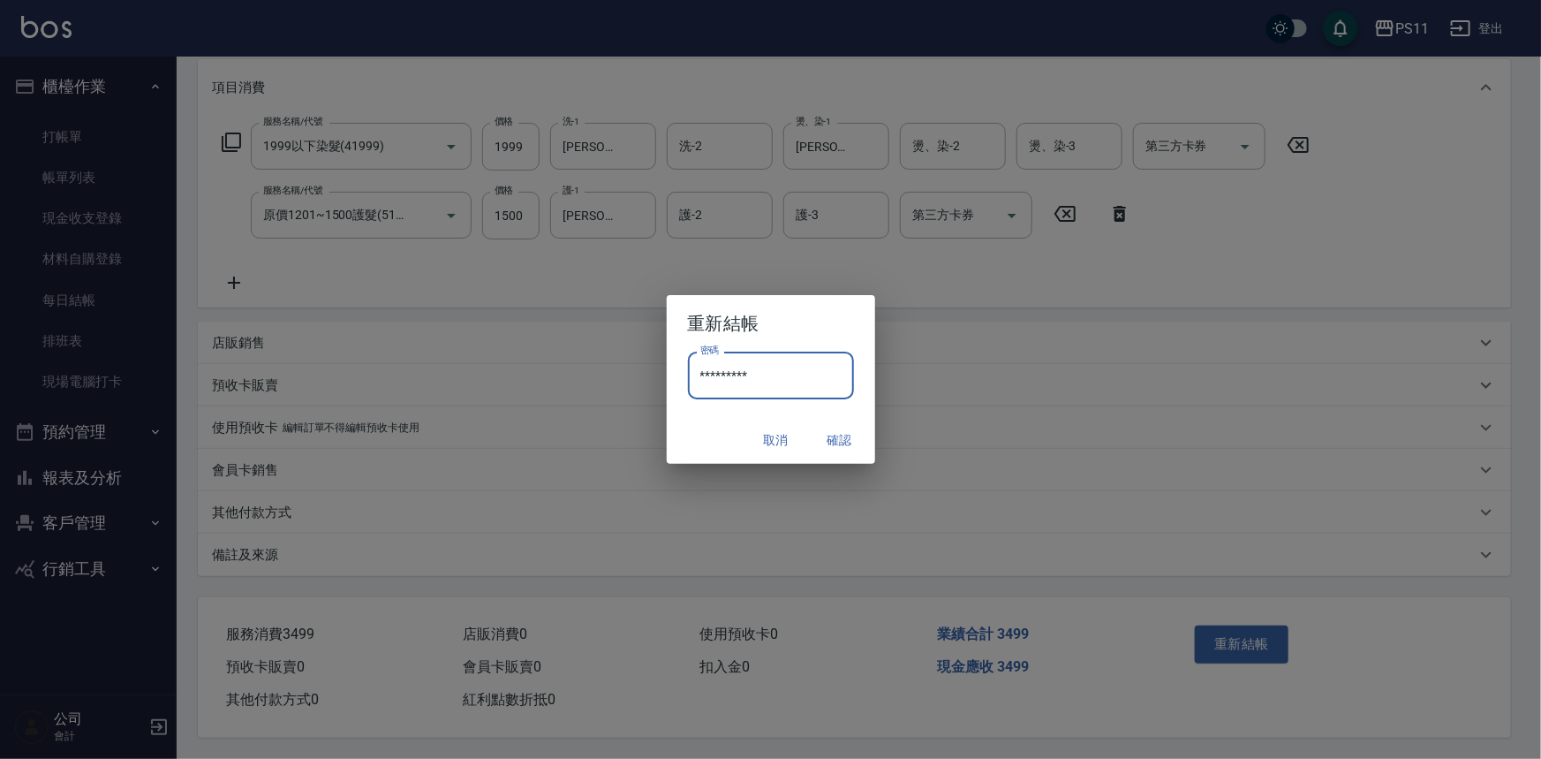
click at [679, 382] on div "密碼 ********* 密碼" at bounding box center [771, 383] width 208 height 65
type input "*****"
click at [849, 436] on button "確認" at bounding box center [840, 440] width 57 height 33
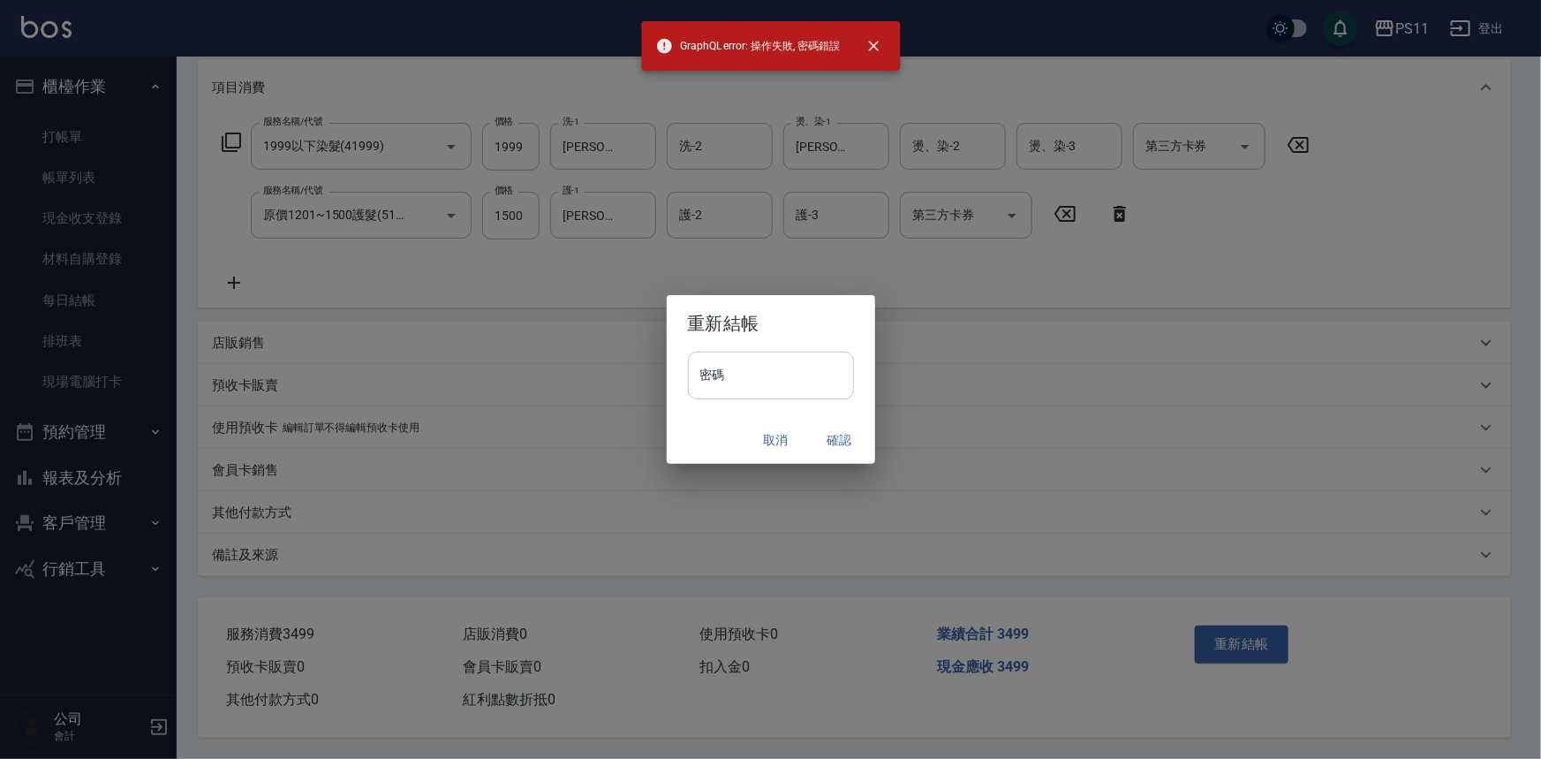
click at [811, 369] on input "密碼" at bounding box center [771, 375] width 166 height 48
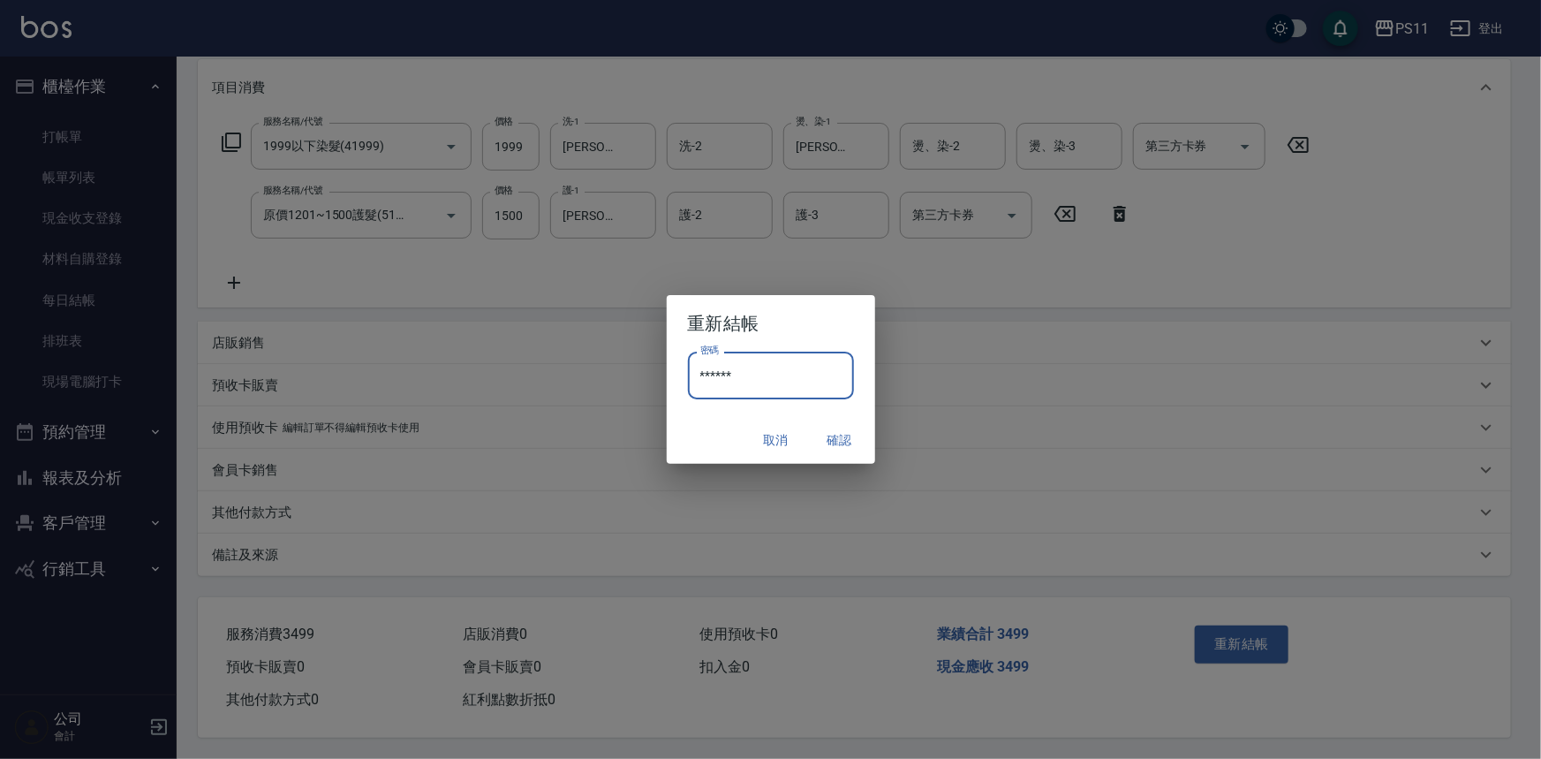
type input "********"
drag, startPoint x: 719, startPoint y: 373, endPoint x: 685, endPoint y: 374, distance: 33.6
click at [685, 374] on div "密碼 ******** 密碼" at bounding box center [771, 383] width 208 height 65
click at [738, 374] on input "********" at bounding box center [771, 375] width 166 height 48
drag, startPoint x: 756, startPoint y: 372, endPoint x: 662, endPoint y: 380, distance: 93.9
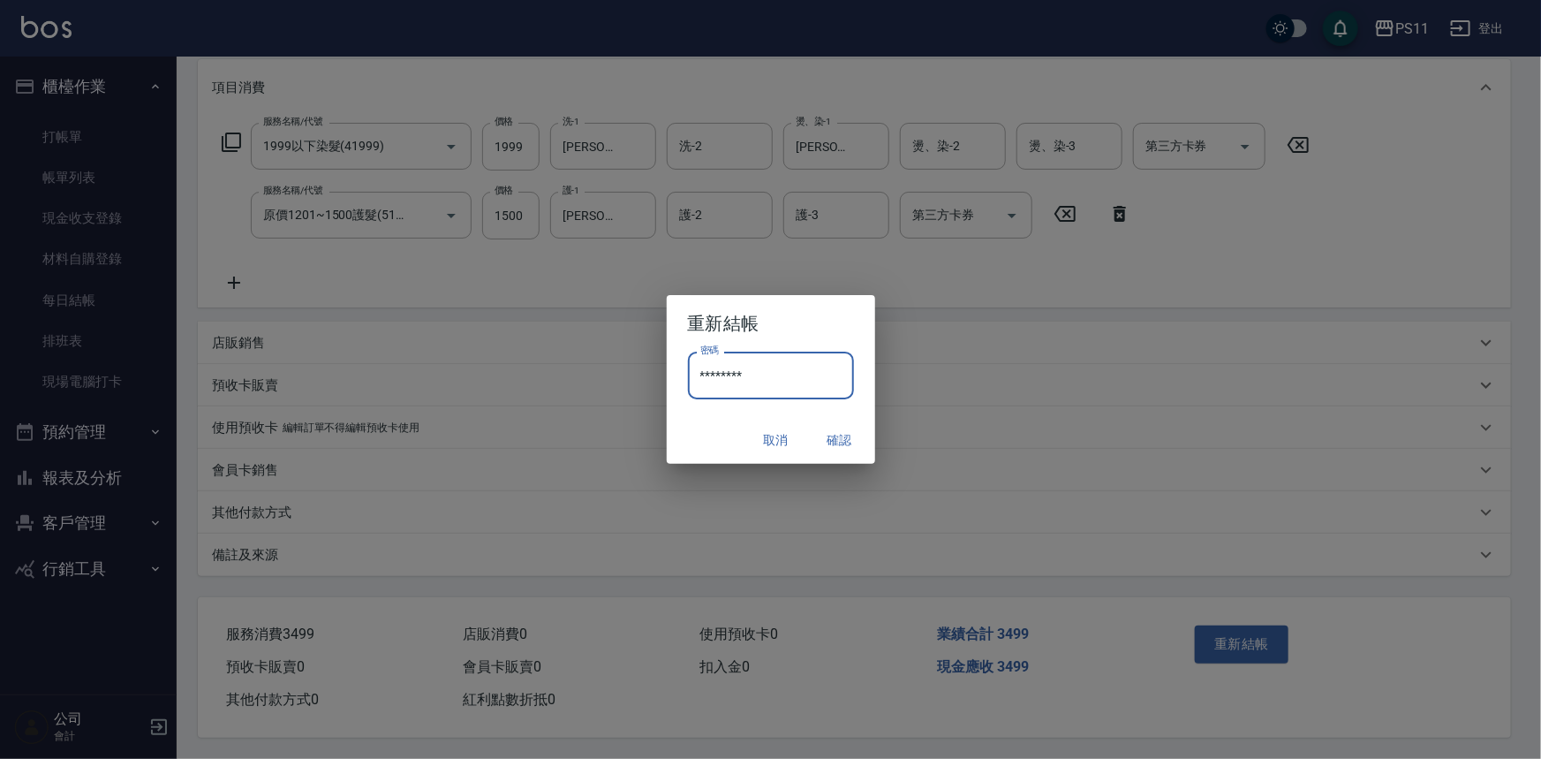
click at [662, 380] on div "重新結帳 密碼 ******** 密碼 取消 確認" at bounding box center [770, 379] width 1541 height 759
drag, startPoint x: 720, startPoint y: 374, endPoint x: 864, endPoint y: 387, distance: 145.3
click at [682, 379] on div "密碼 ******** 密碼" at bounding box center [771, 383] width 208 height 65
type input "****"
click at [828, 437] on button "確認" at bounding box center [840, 440] width 57 height 33
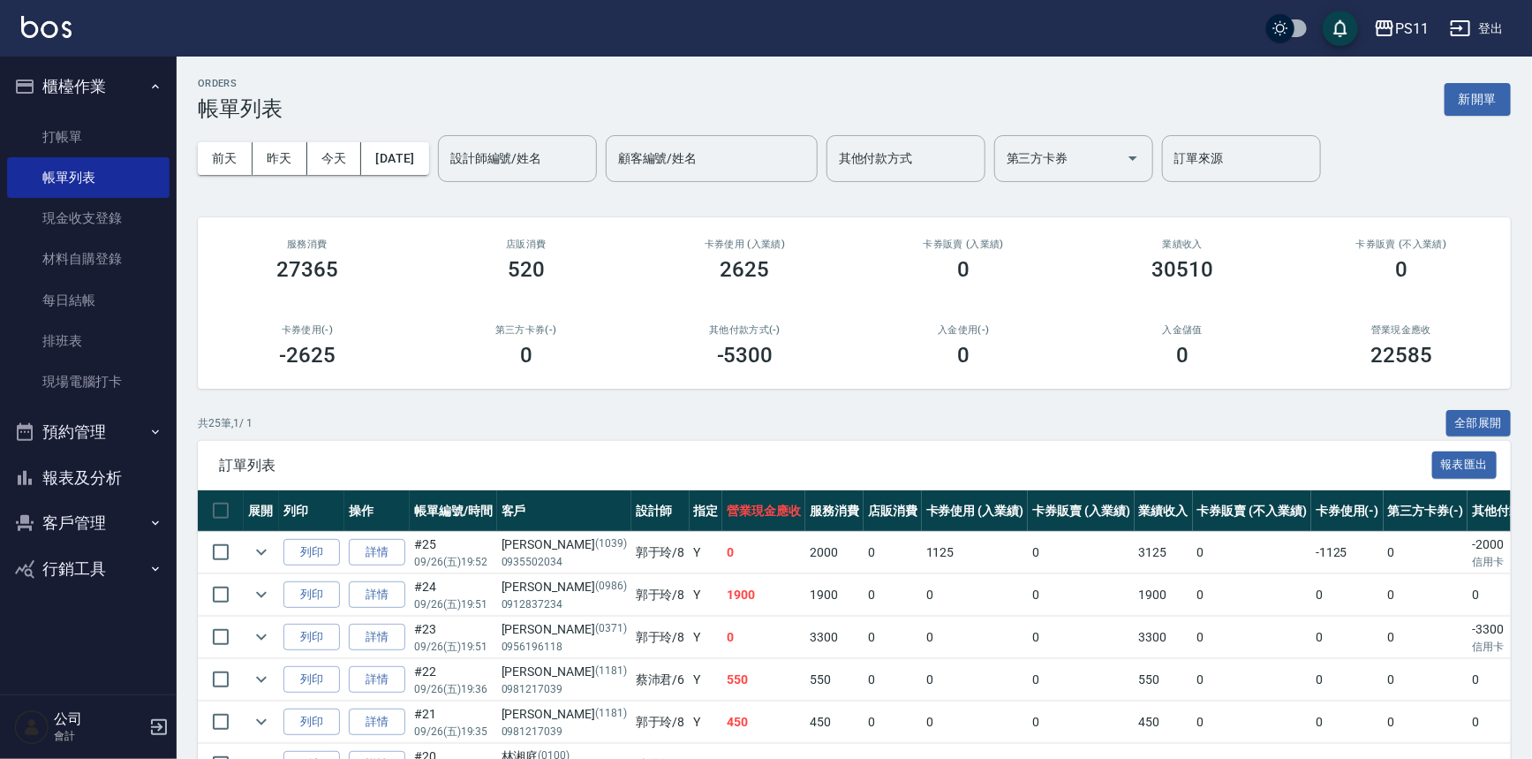
click at [544, 183] on div "前天 昨天 今天 2025/09/26 設計師編號/姓名 設計師編號/姓名 顧客編號/姓名 顧客編號/姓名 其他付款方式 其他付款方式 第三方卡券 第三方卡券…" at bounding box center [854, 158] width 1313 height 75
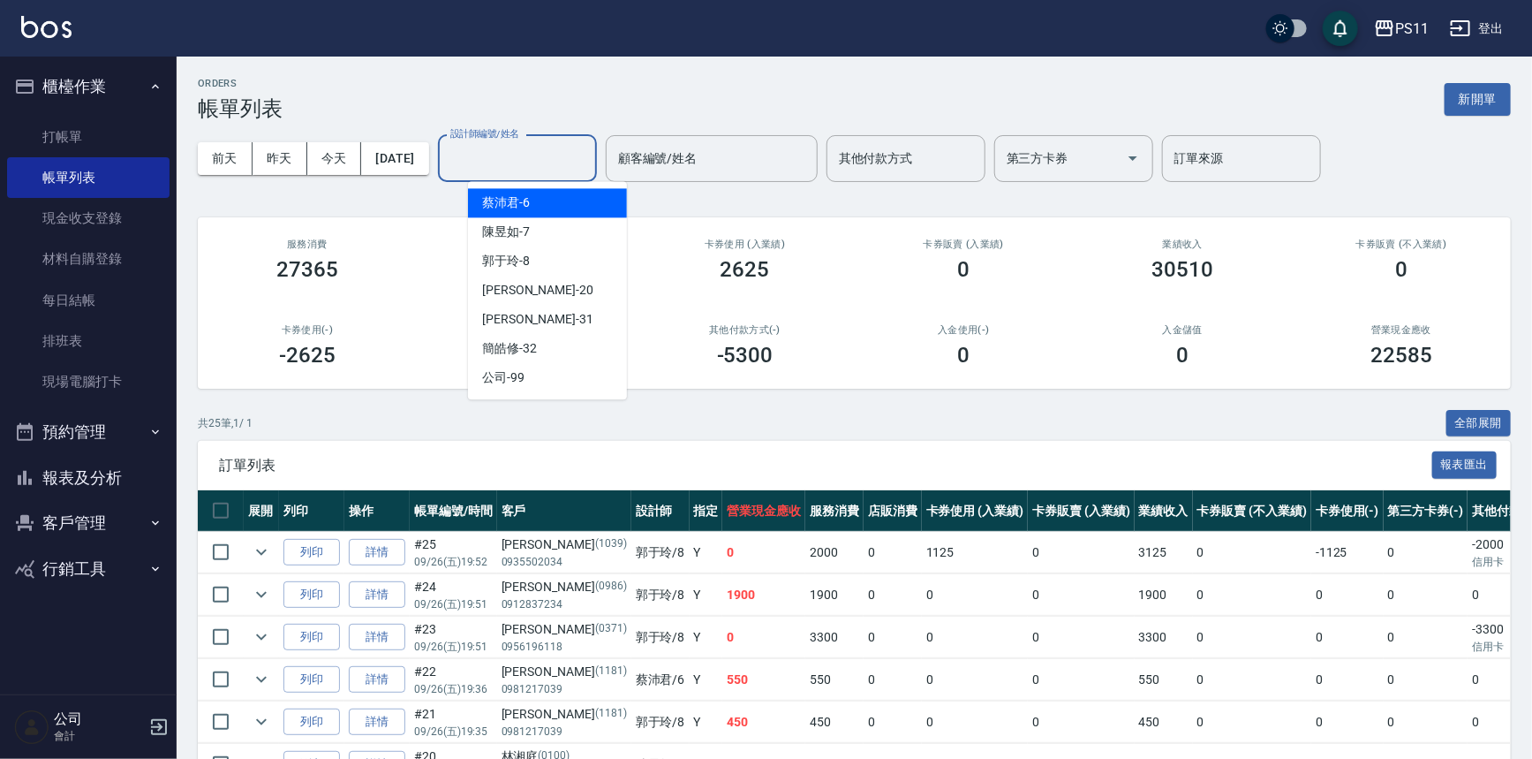
click at [542, 163] on input "設計師編號/姓名" at bounding box center [517, 158] width 143 height 31
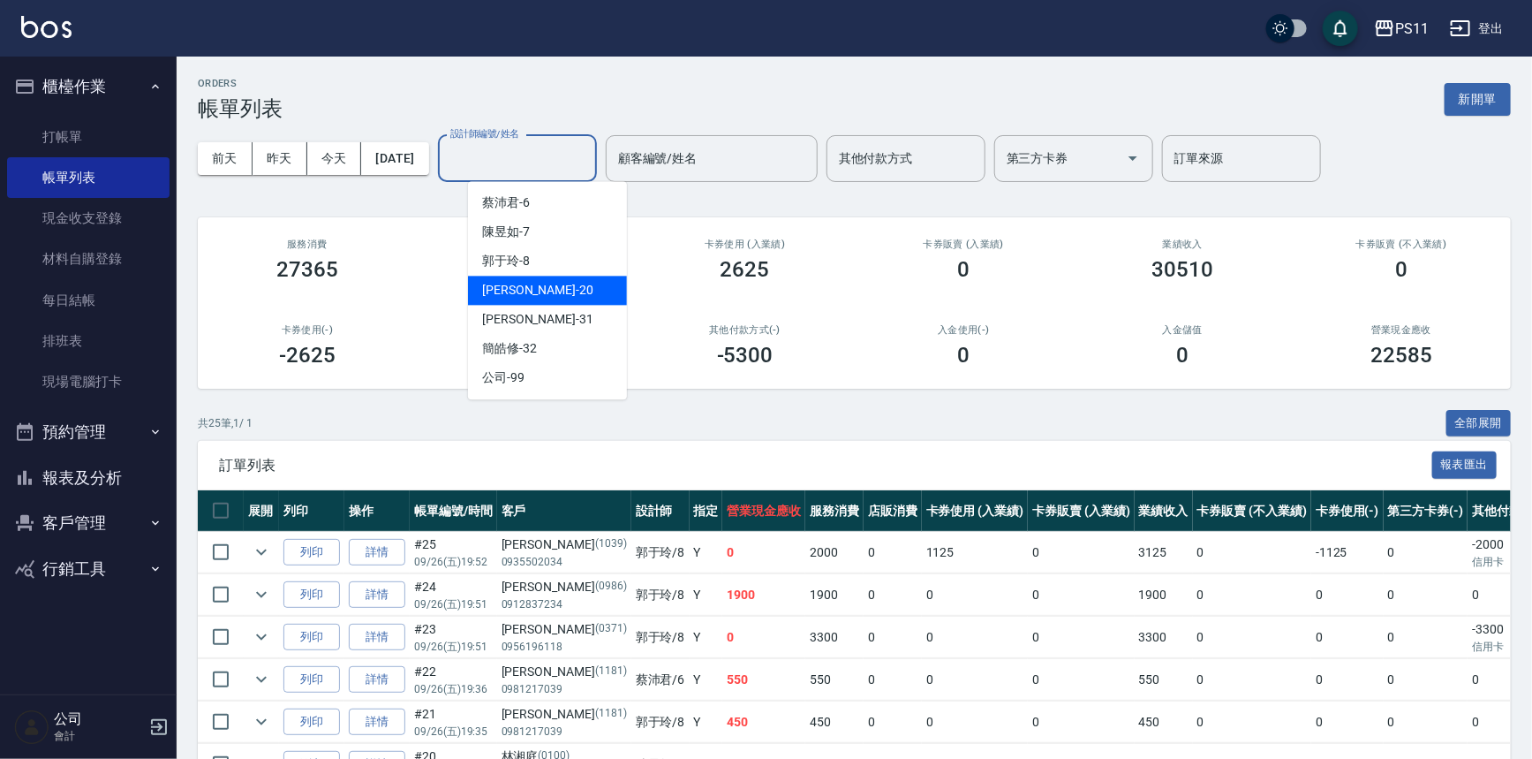
click at [555, 264] on div "郭于玲 -8" at bounding box center [547, 260] width 159 height 29
type input "郭于玲-8"
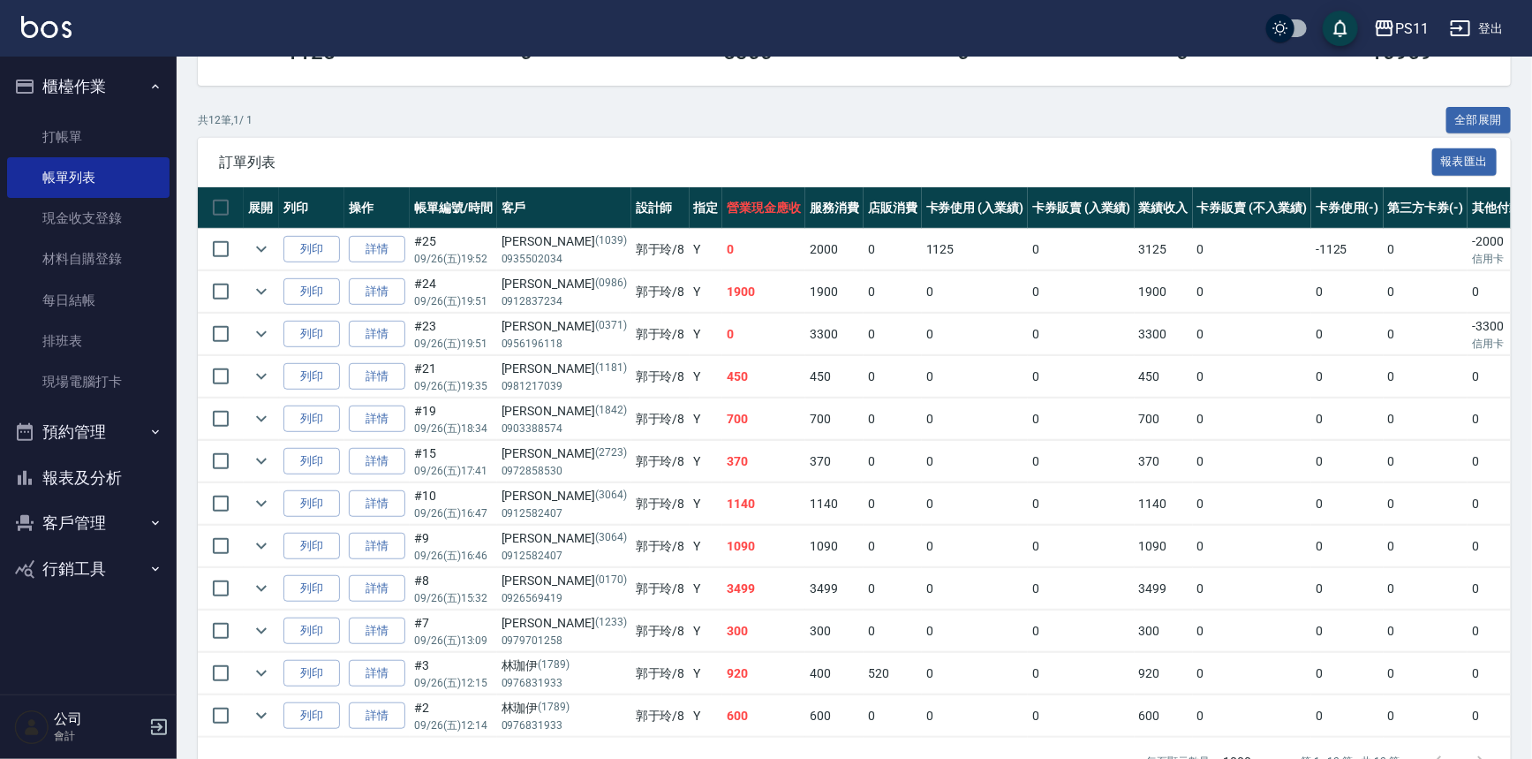
scroll to position [321, 0]
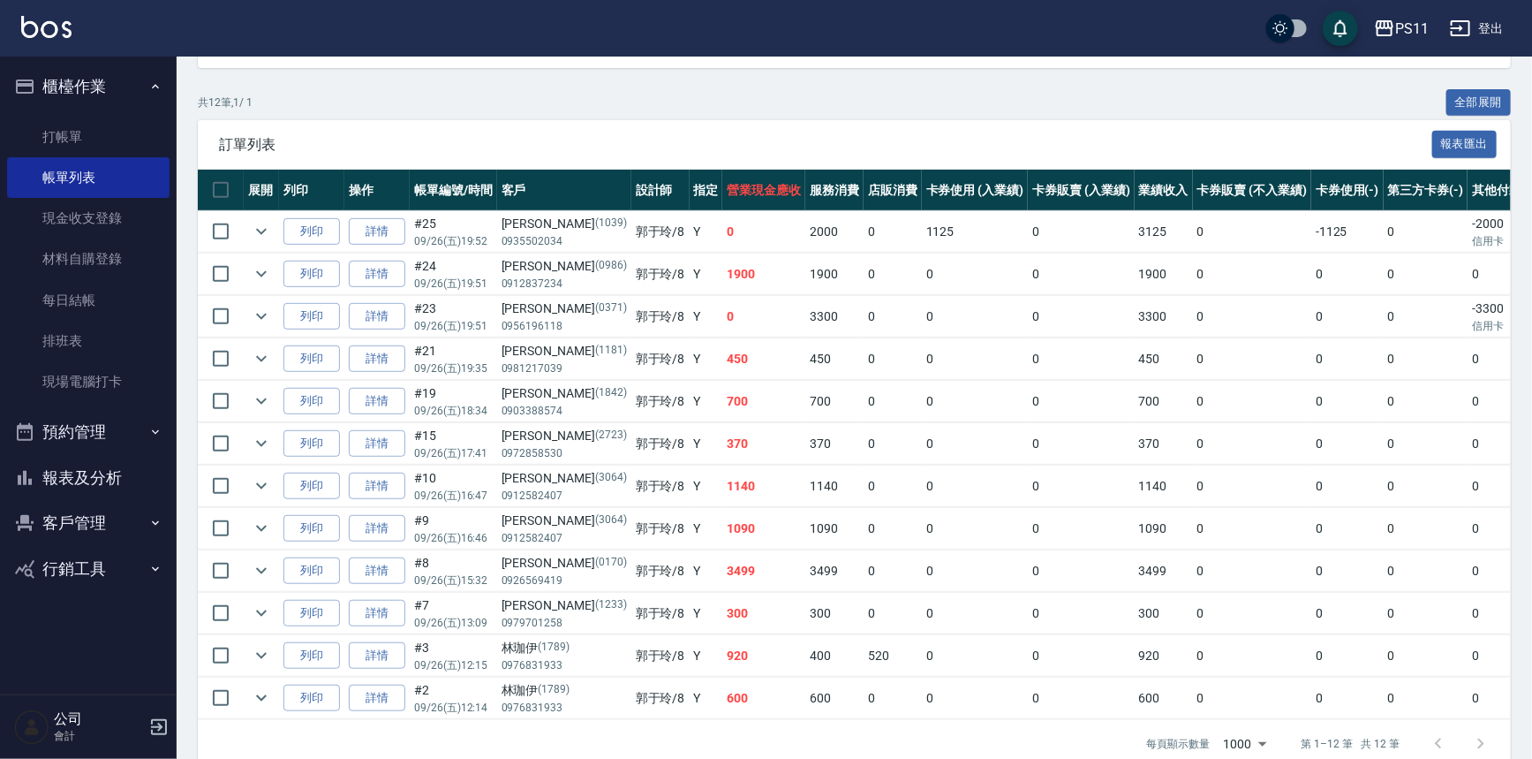
click at [94, 485] on button "報表及分析" at bounding box center [88, 478] width 162 height 46
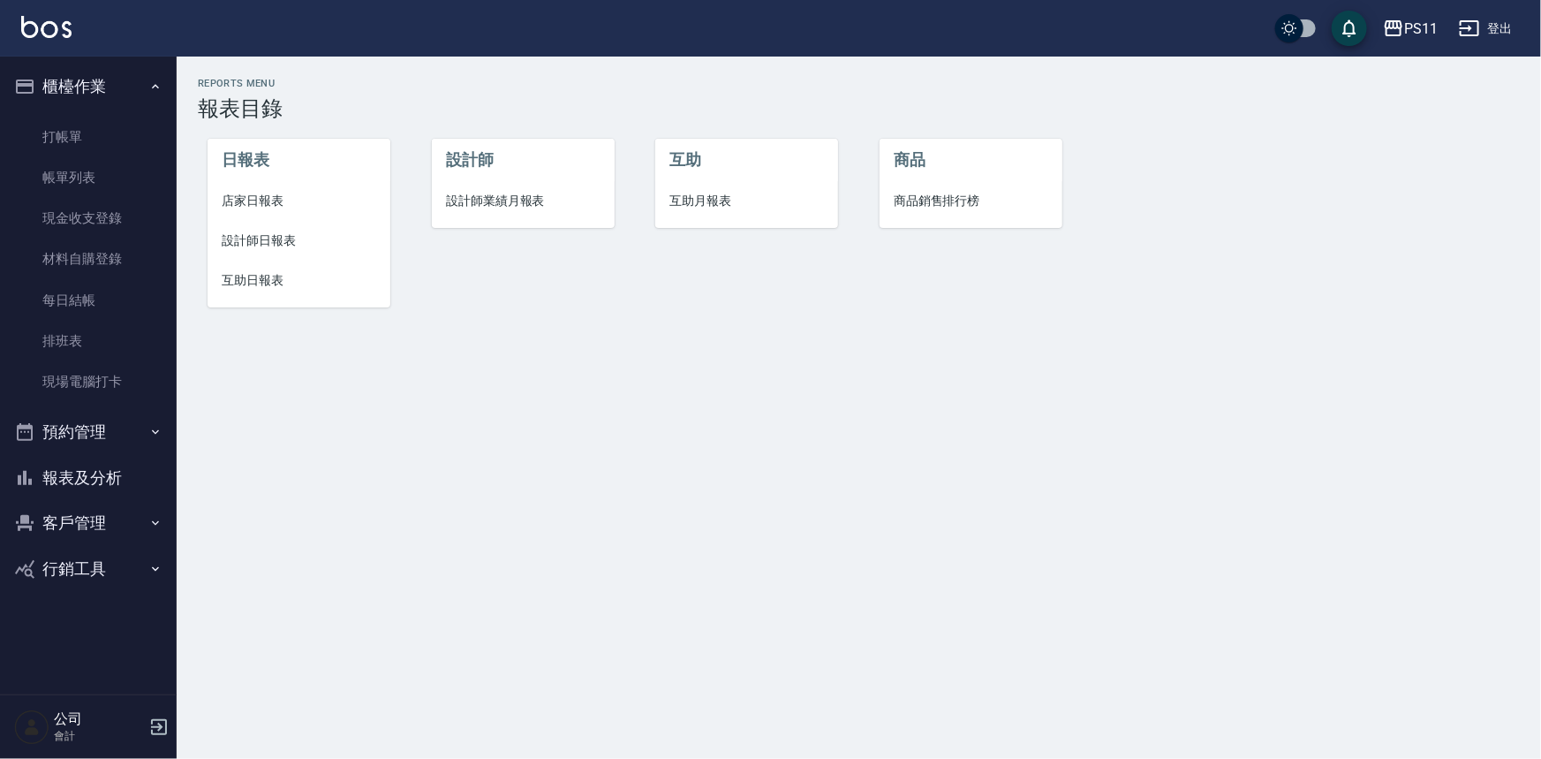
click at [260, 285] on span "互助日報表" at bounding box center [299, 280] width 155 height 19
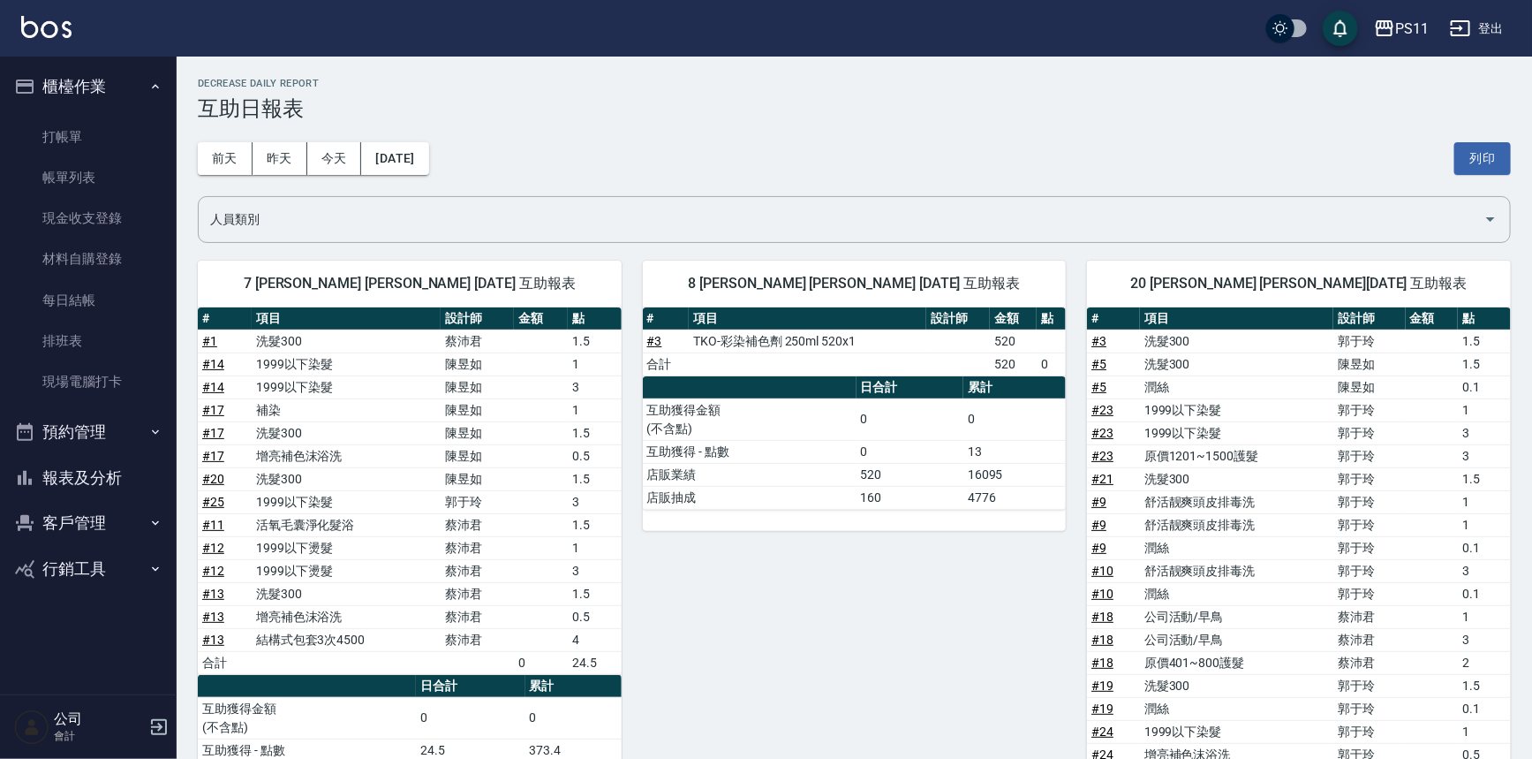
click at [1068, 446] on div "20 James 蔡定陽 09/26/2025 互助報表 # 項目 設計師 金額 點 # 3 洗髮300 郭于玲 1.5 # 5 洗髮300 陳昱如 1.5 …" at bounding box center [1288, 603] width 445 height 728
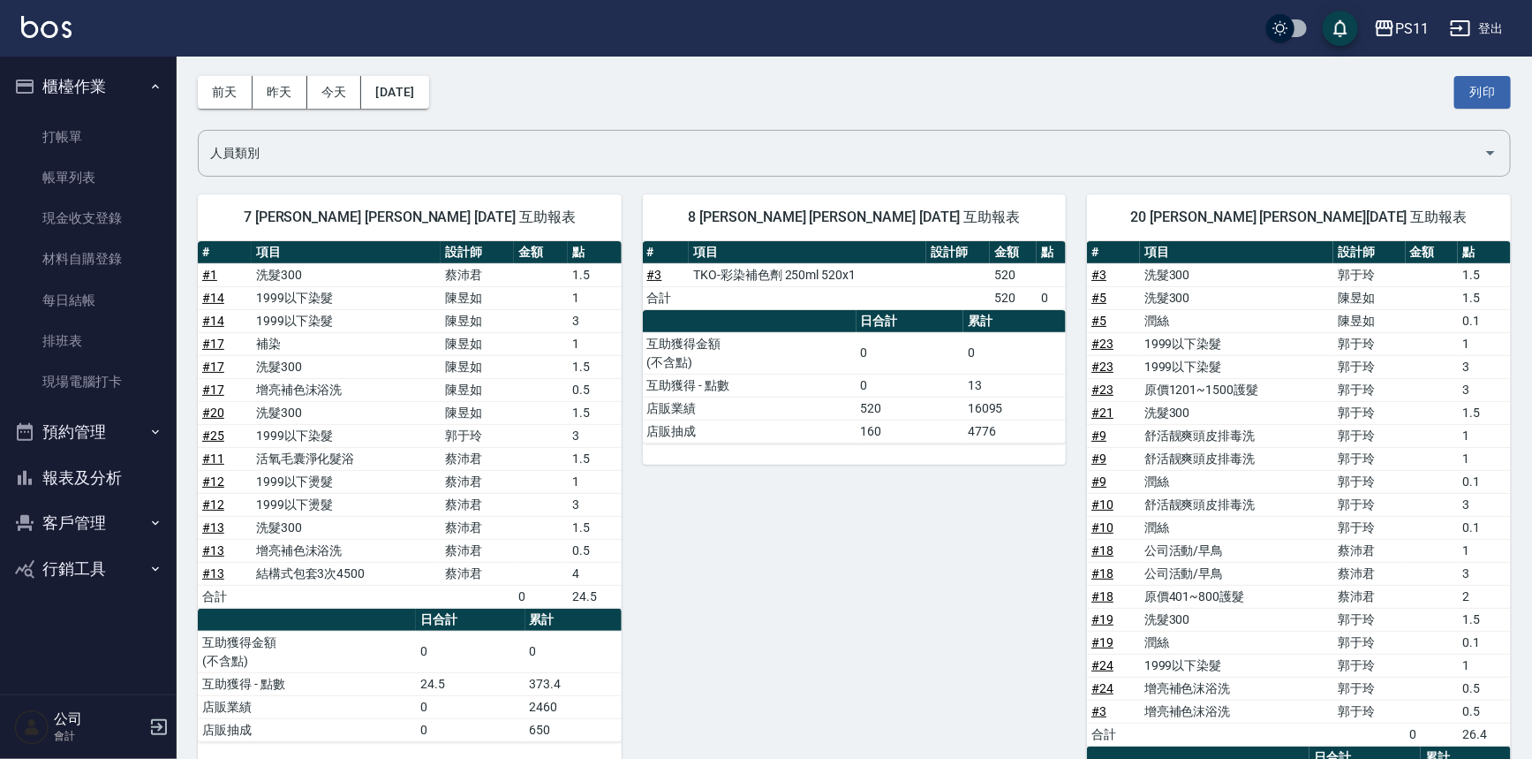
drag, startPoint x: 1102, startPoint y: 678, endPoint x: 1116, endPoint y: 498, distance: 180.7
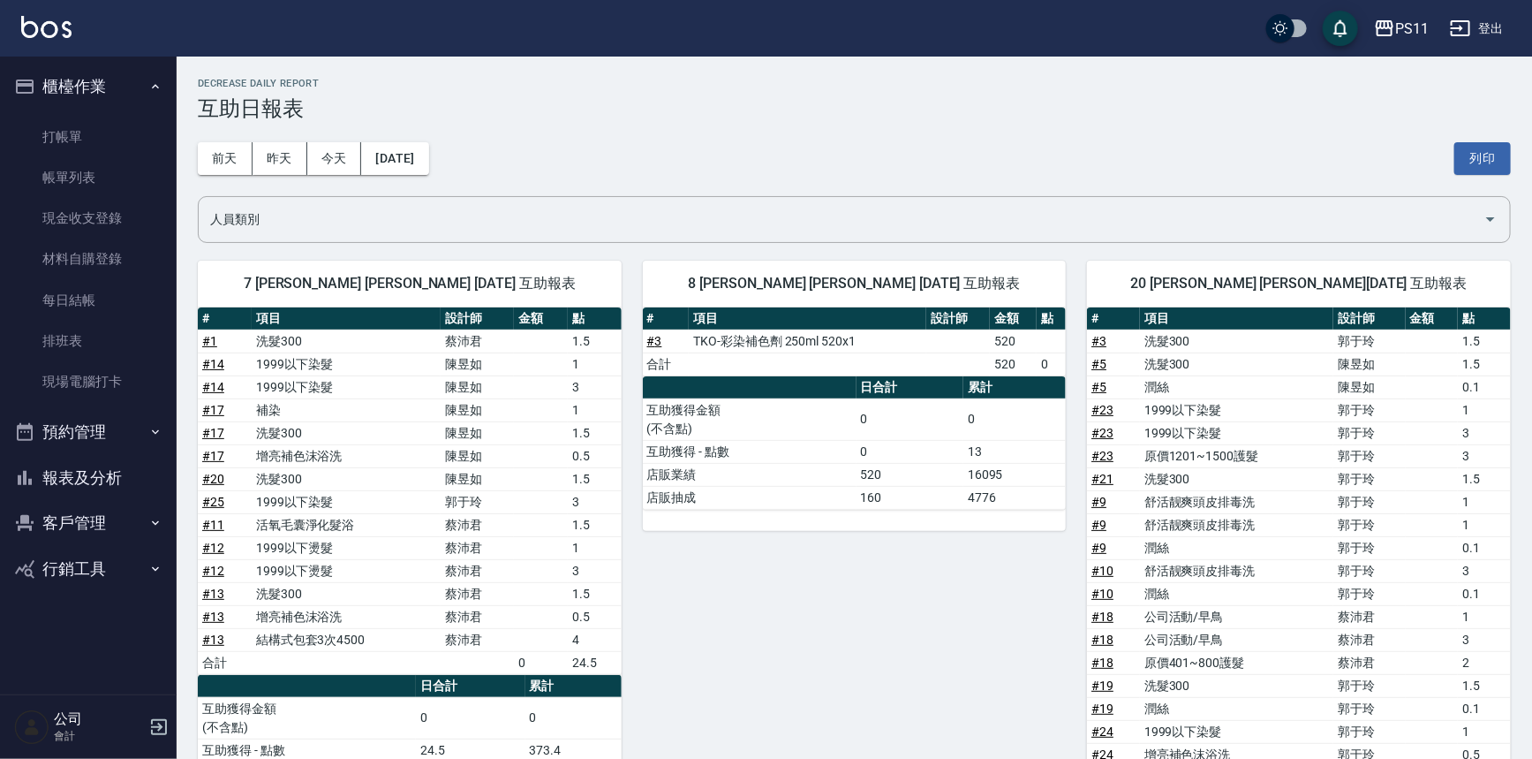
click at [110, 479] on button "報表及分析" at bounding box center [88, 478] width 162 height 46
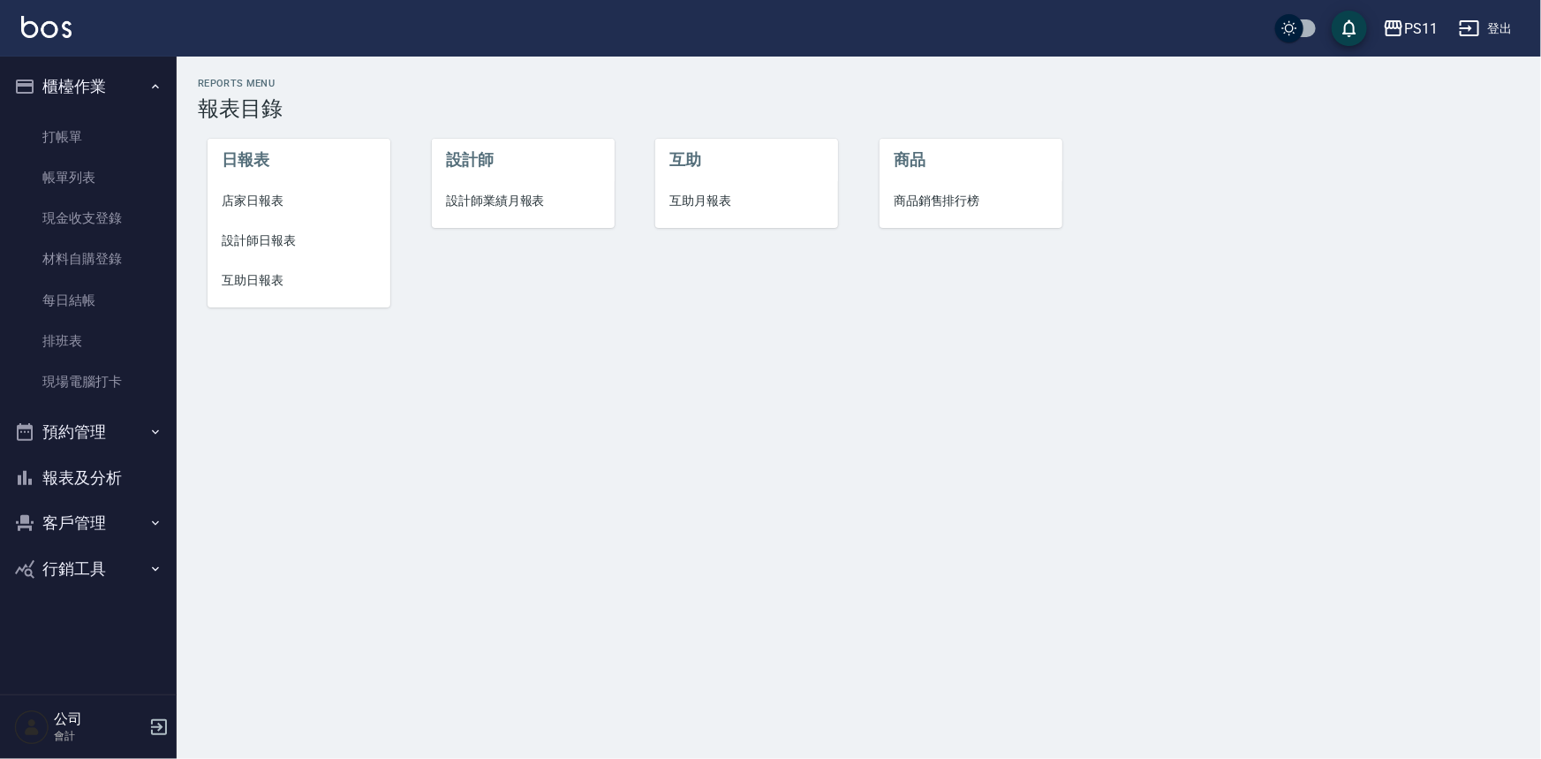
click at [284, 238] on span "設計師日報表" at bounding box center [299, 240] width 155 height 19
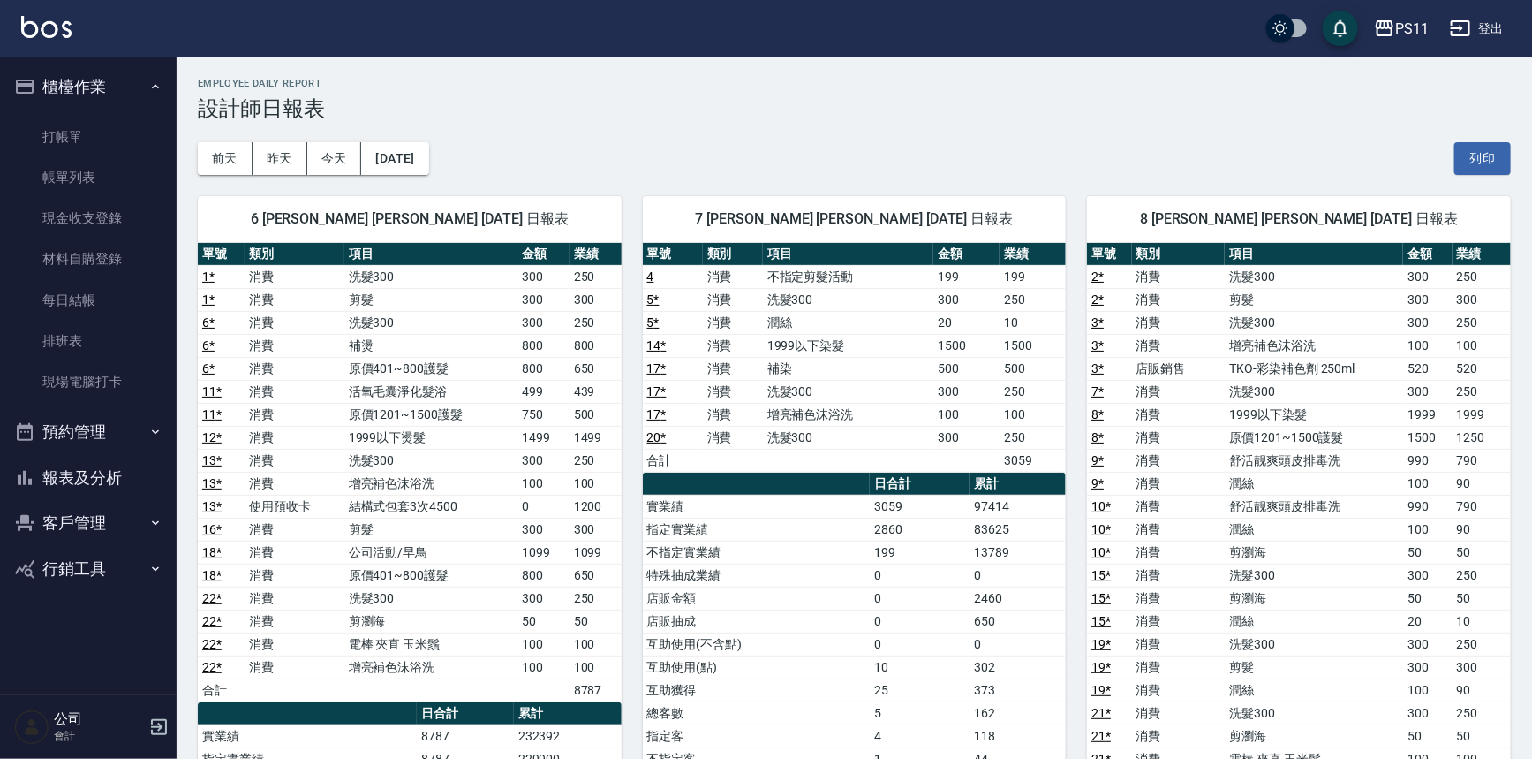
click at [105, 477] on button "報表及分析" at bounding box center [88, 478] width 162 height 46
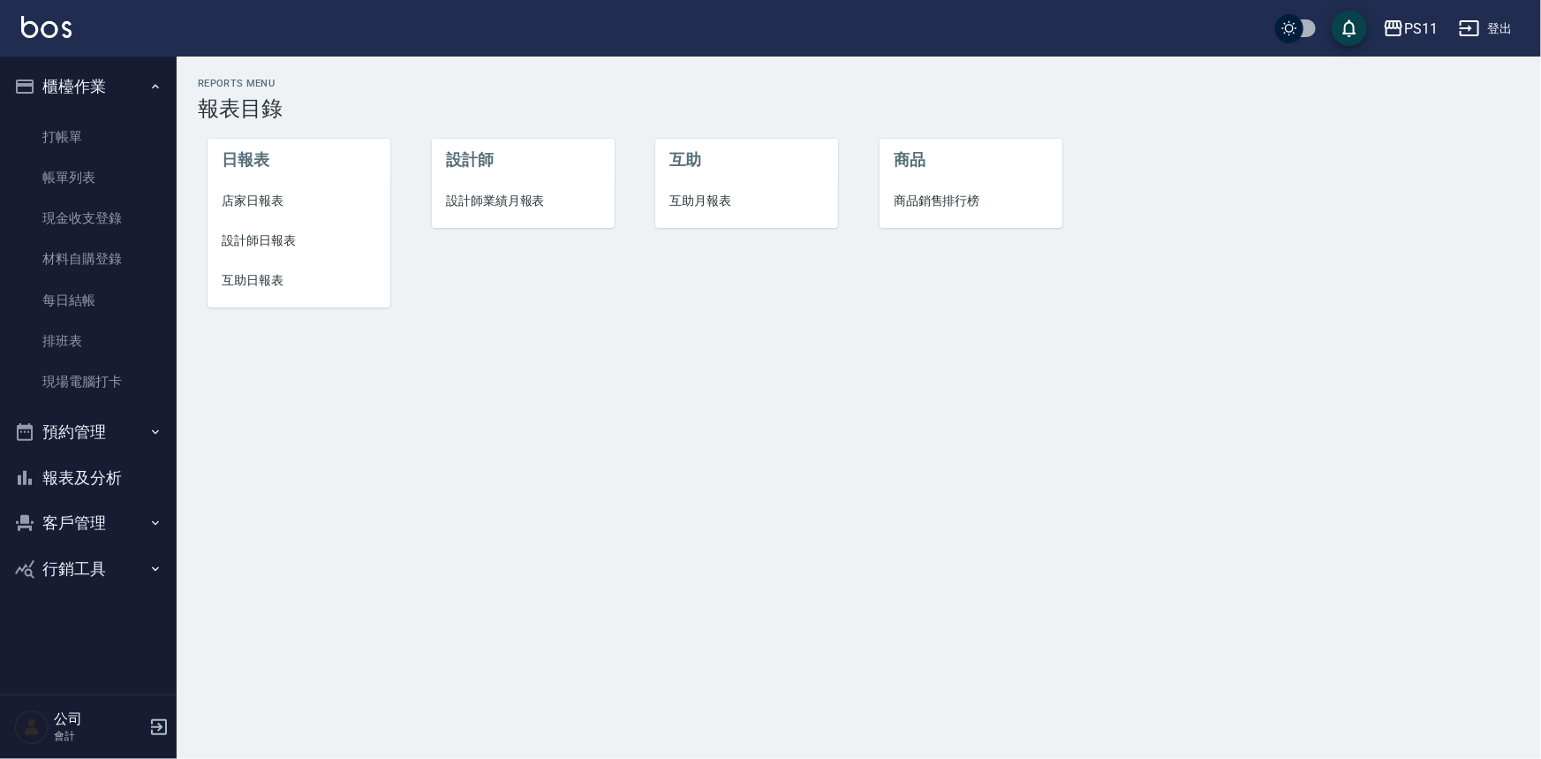
click at [265, 284] on span "互助日報表" at bounding box center [299, 280] width 155 height 19
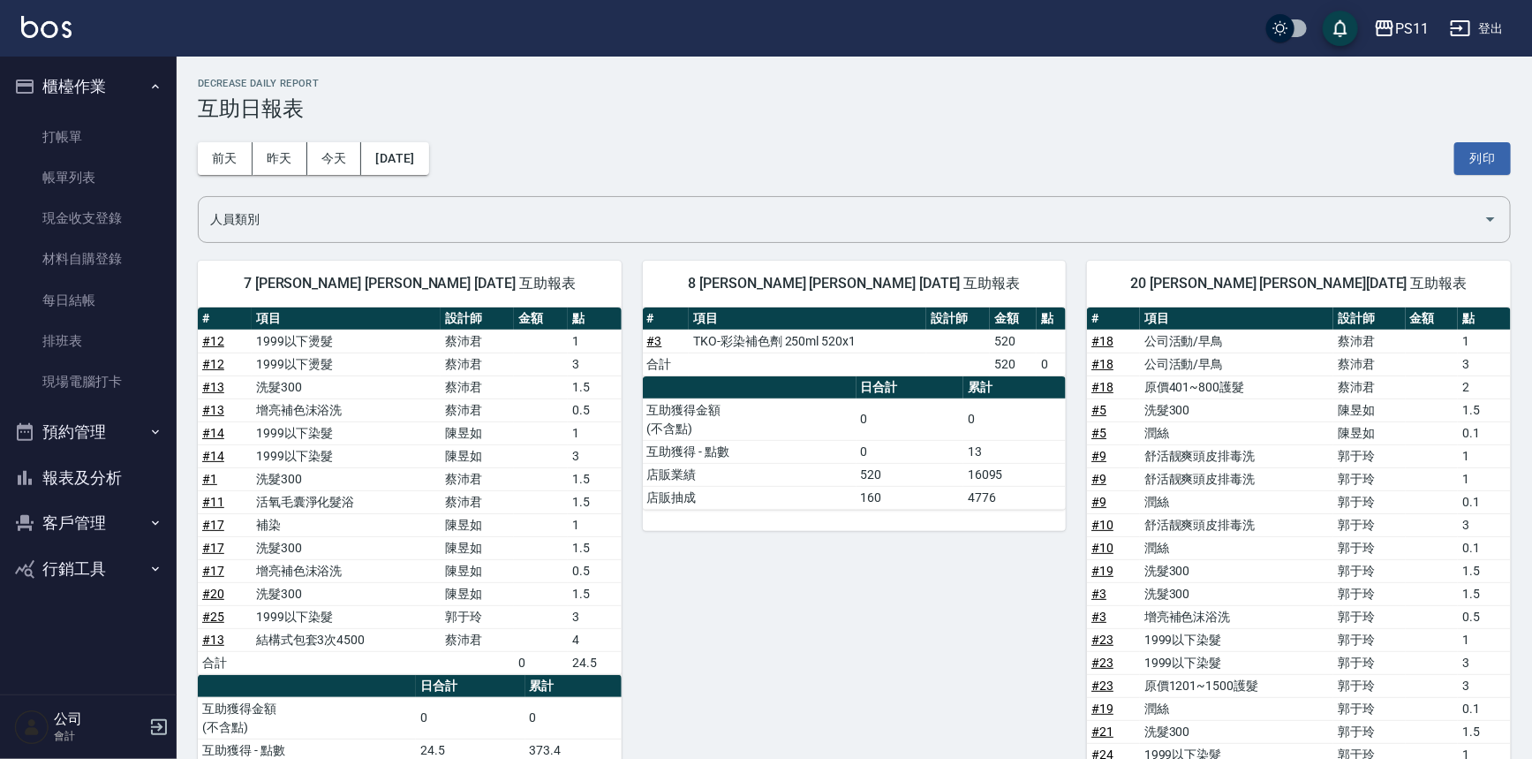
click at [96, 459] on button "報表及分析" at bounding box center [88, 478] width 162 height 46
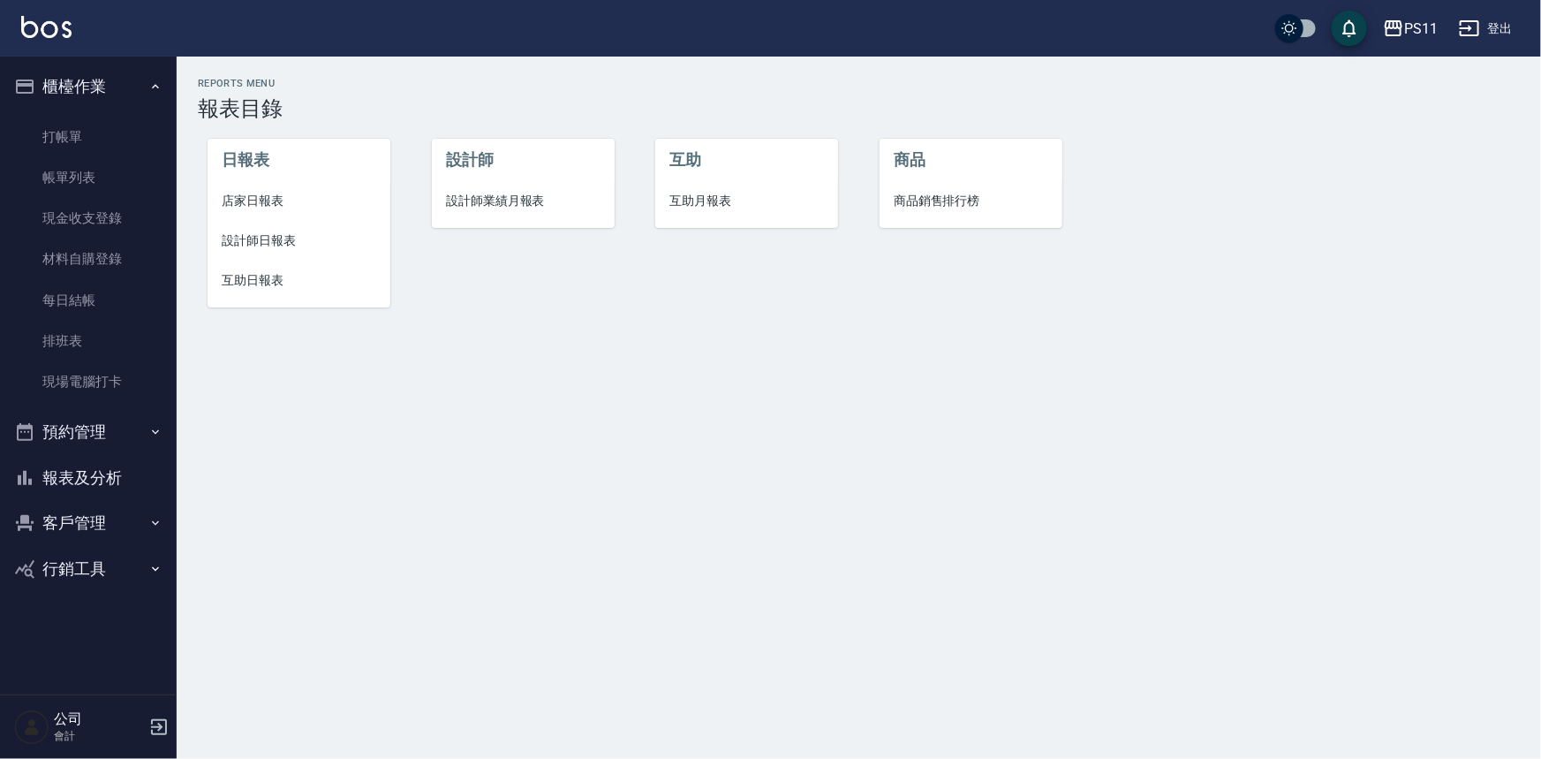
click at [245, 189] on li "店家日報表" at bounding box center [299, 201] width 183 height 40
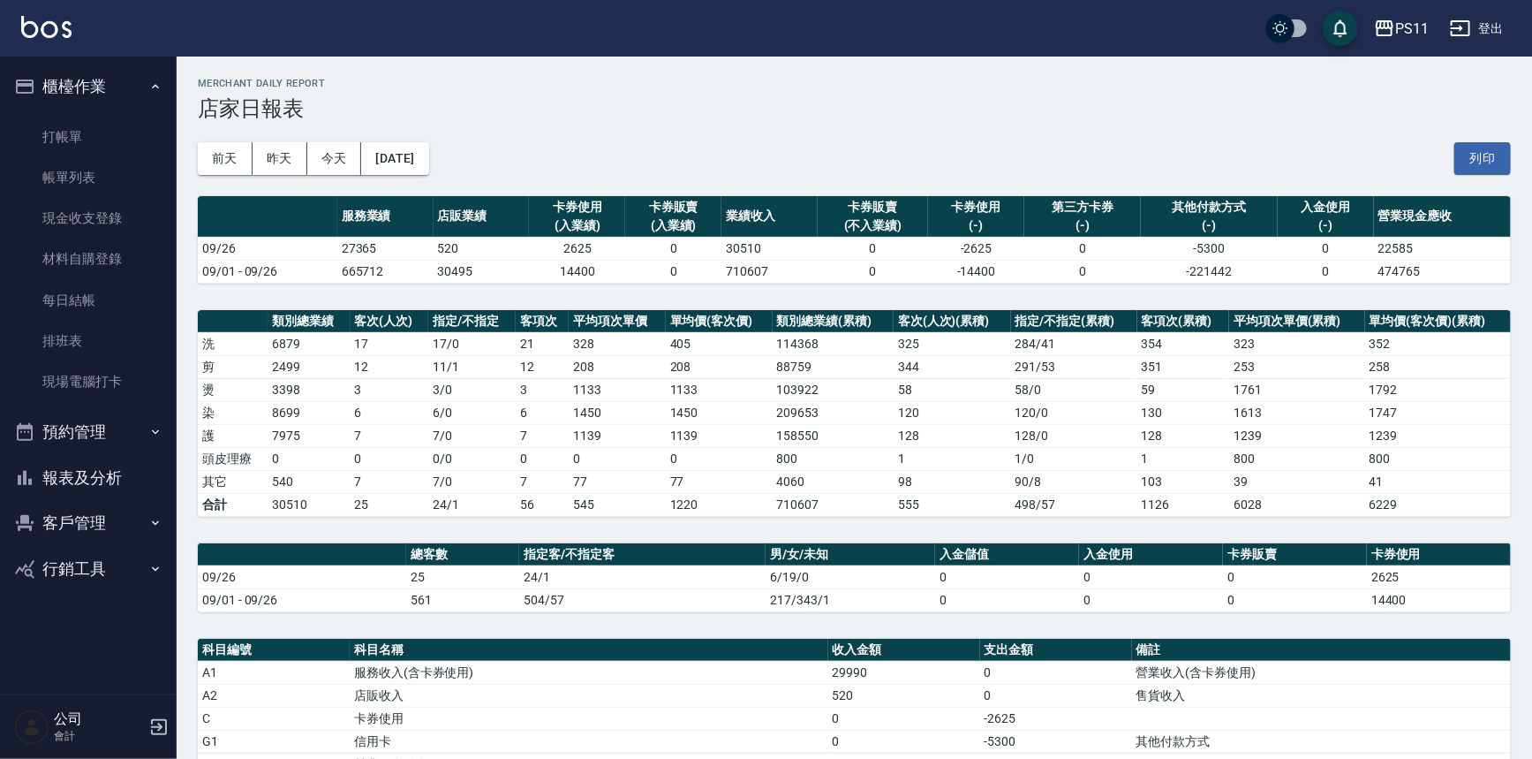
click at [737, 424] on td "1139" at bounding box center [719, 435] width 107 height 23
click at [113, 376] on link "現場電腦打卡" at bounding box center [88, 381] width 162 height 41
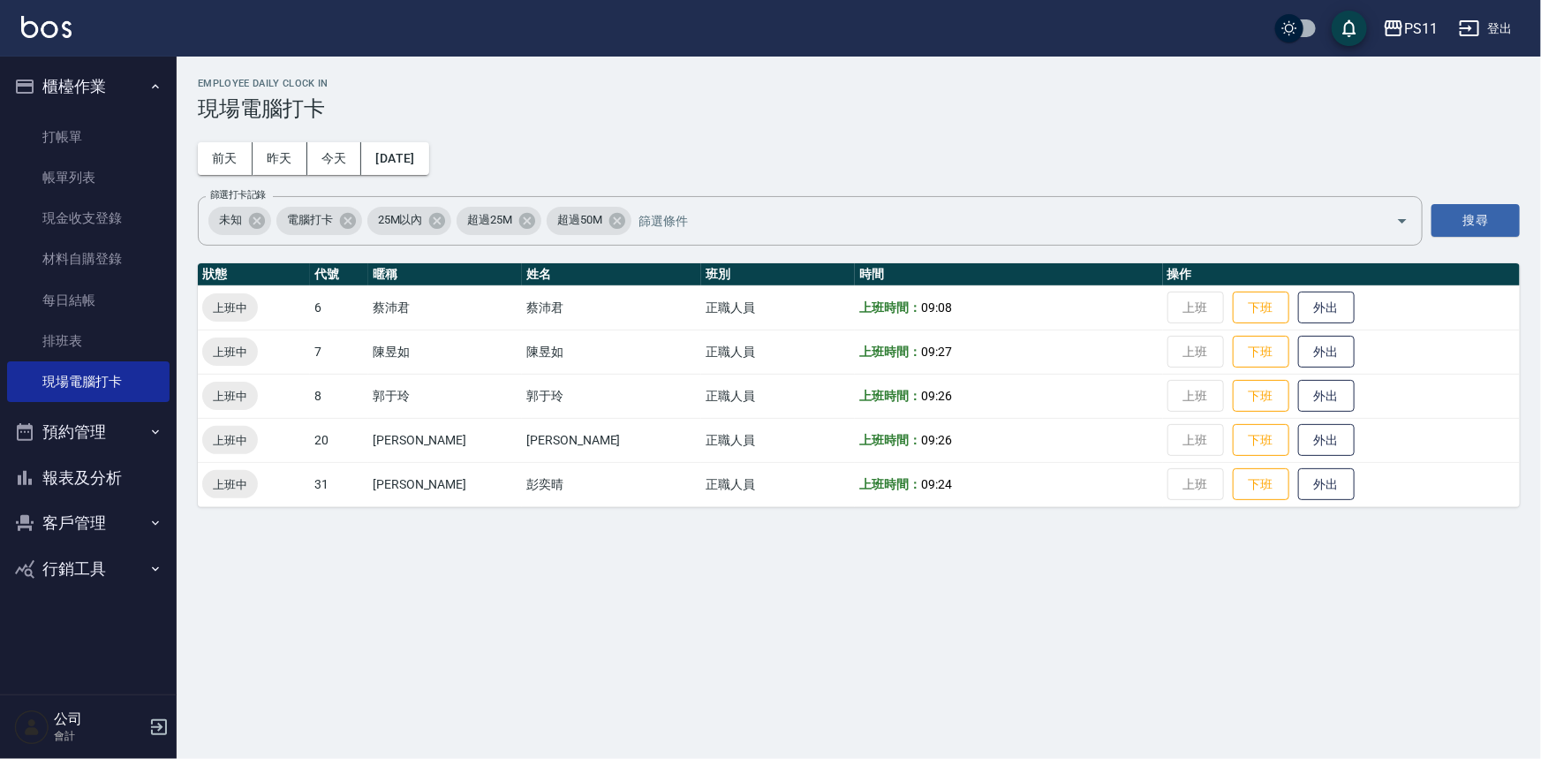
click at [1166, 389] on td "上班 下班 外出" at bounding box center [1341, 396] width 357 height 44
click at [1233, 399] on button "下班" at bounding box center [1261, 396] width 57 height 31
click at [1248, 353] on button "下班" at bounding box center [1261, 351] width 57 height 31
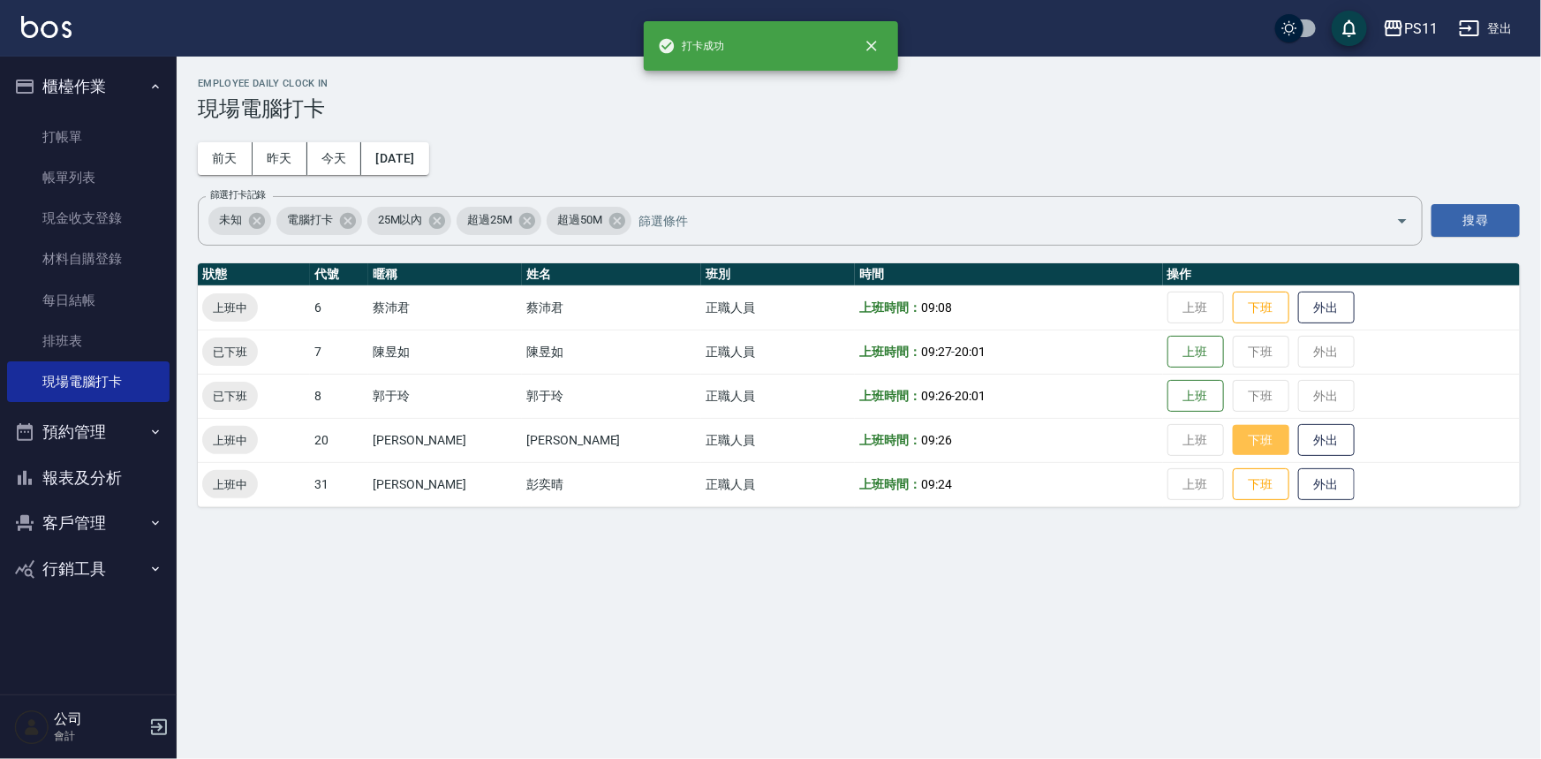
click at [1233, 442] on button "下班" at bounding box center [1261, 440] width 57 height 31
click at [1237, 487] on button "下班" at bounding box center [1261, 484] width 57 height 31
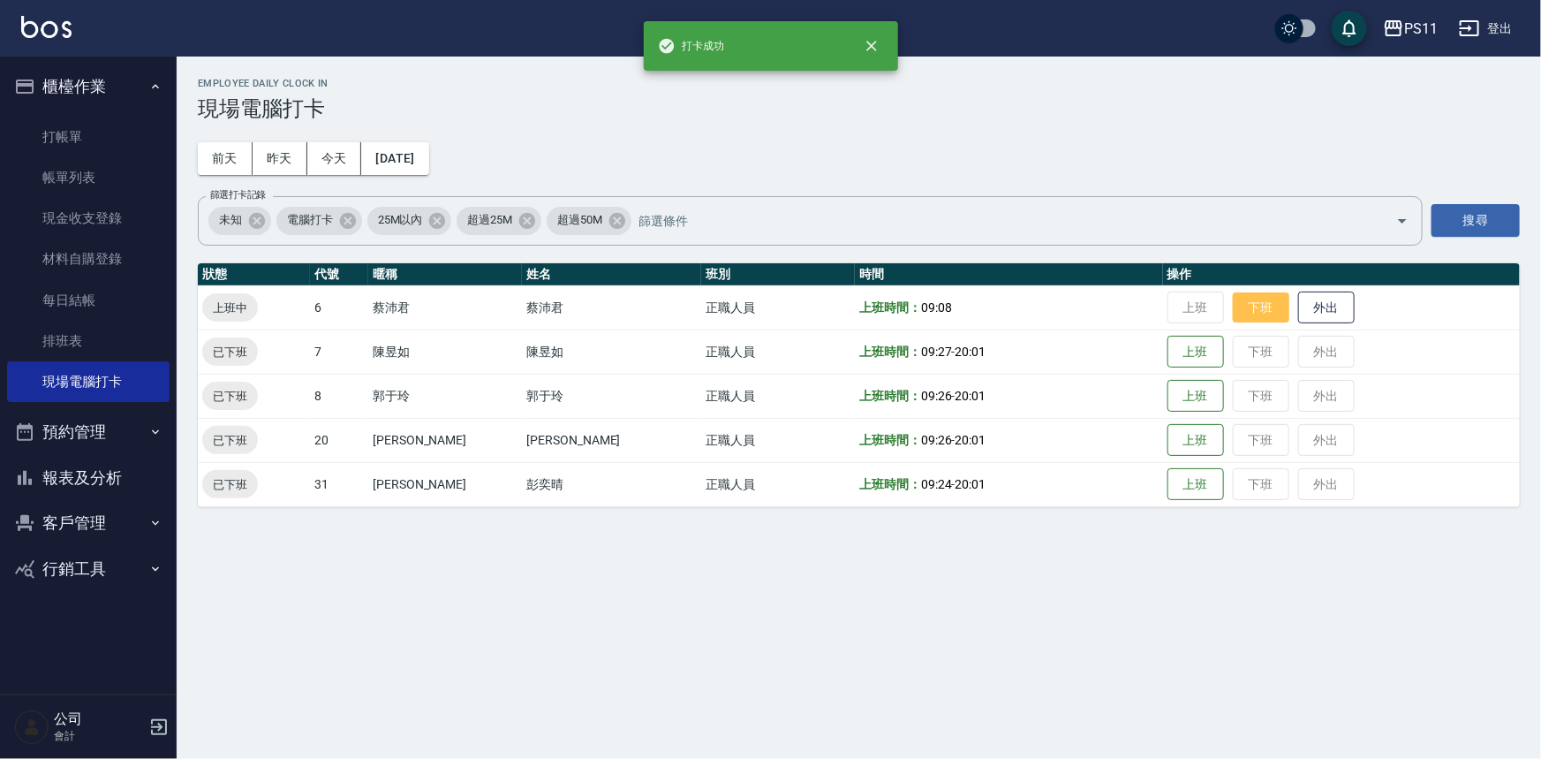
click at [1248, 302] on button "下班" at bounding box center [1261, 307] width 57 height 31
